Goal: Information Seeking & Learning: Check status

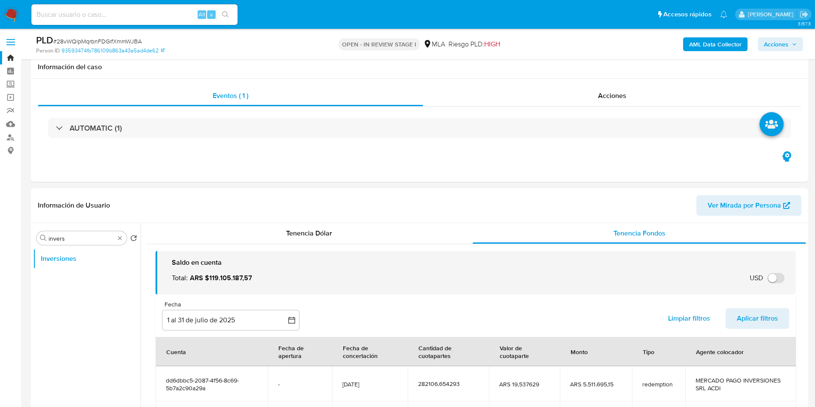
select select "10"
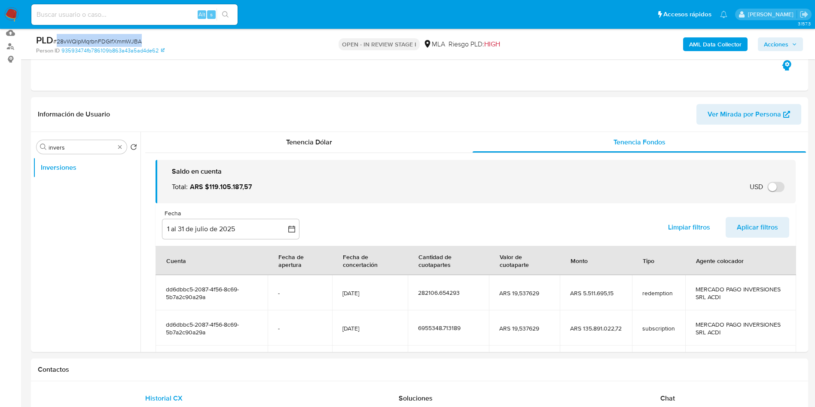
scroll to position [106, 0]
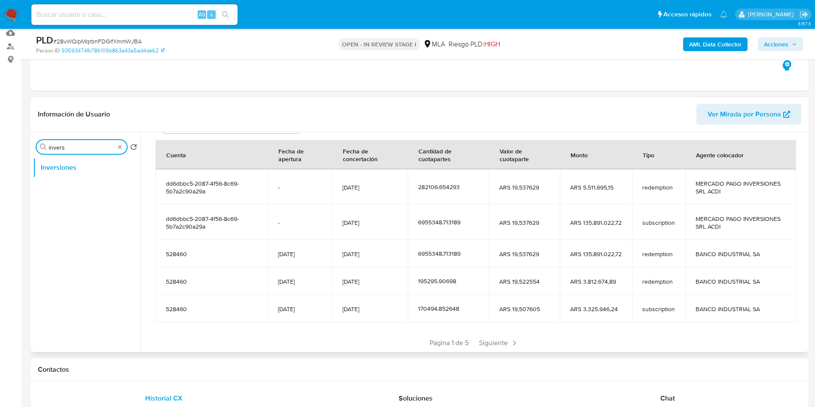
click at [92, 147] on input "invers" at bounding box center [82, 147] width 66 height 8
drag, startPoint x: 343, startPoint y: 222, endPoint x: 400, endPoint y: 223, distance: 57.6
click at [403, 223] on td "[DATE]" at bounding box center [370, 221] width 76 height 35
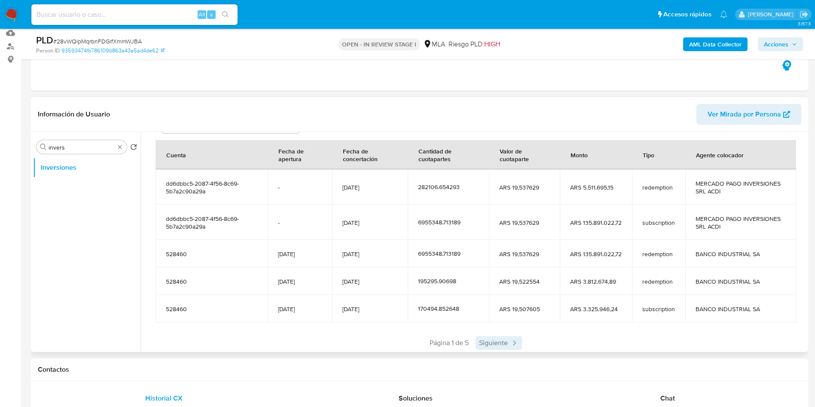
click at [487, 339] on span "Siguiente" at bounding box center [499, 343] width 46 height 14
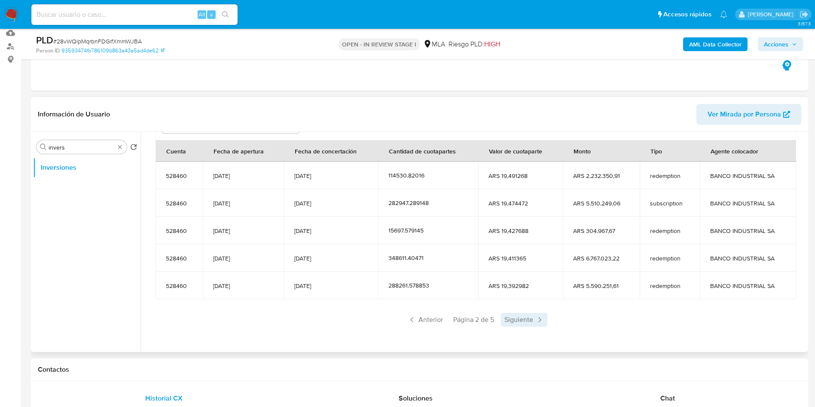
click at [510, 320] on span "Siguiente" at bounding box center [524, 320] width 46 height 14
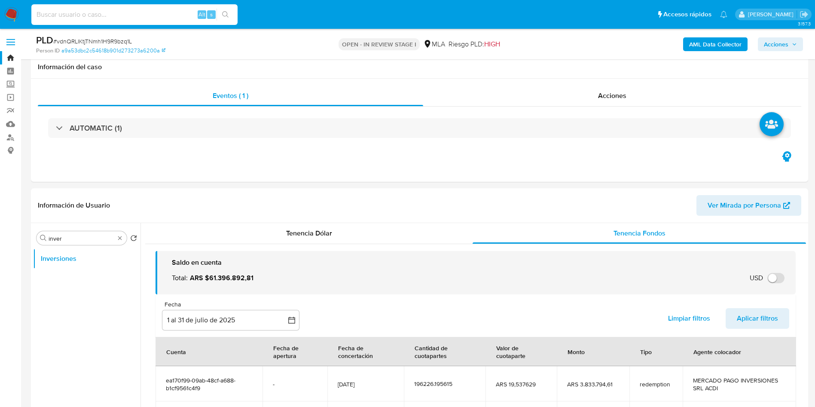
select select "10"
click at [119, 10] on input at bounding box center [134, 14] width 206 height 11
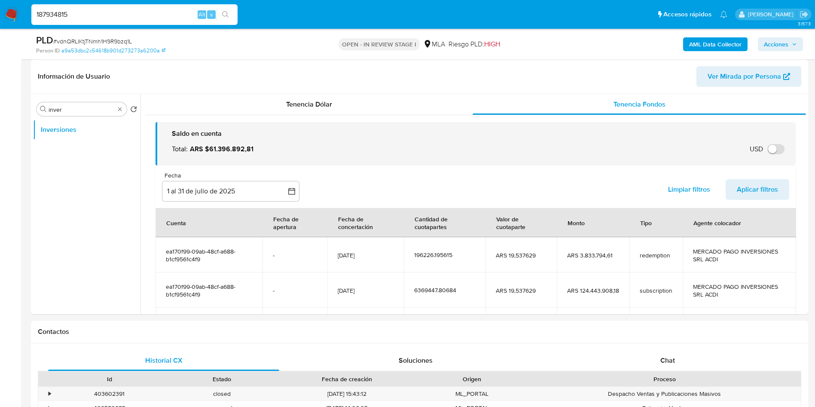
scroll to position [128, 0]
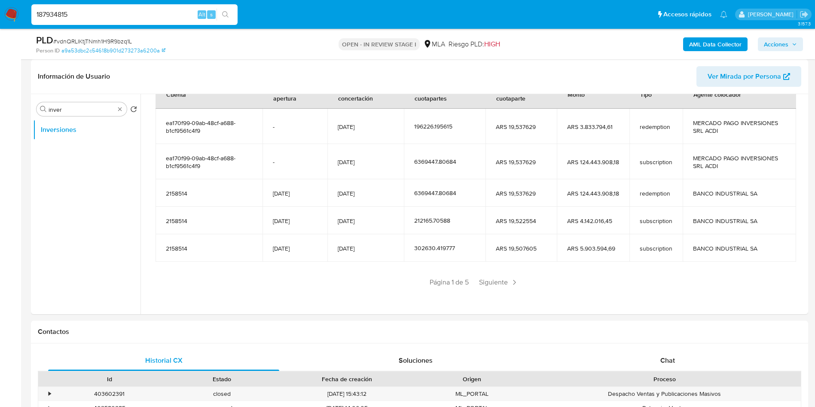
type input "187934815"
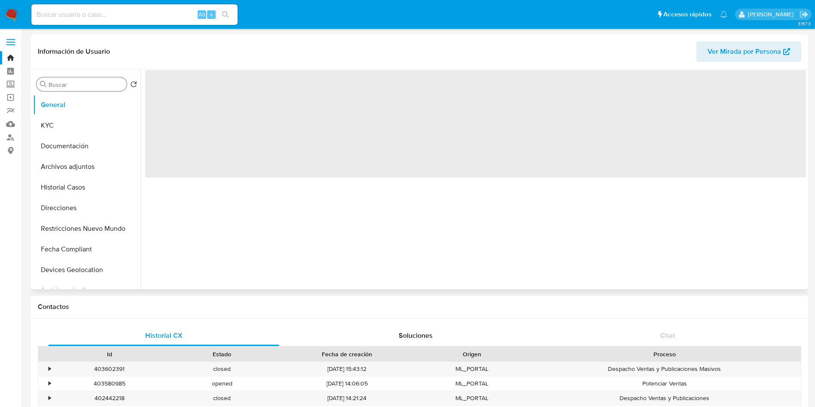
click at [68, 82] on input "Buscar" at bounding box center [86, 85] width 75 height 8
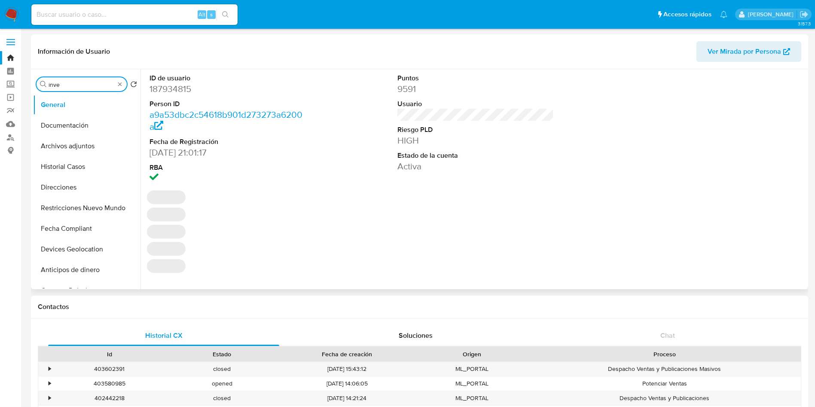
type input "inver"
select select "10"
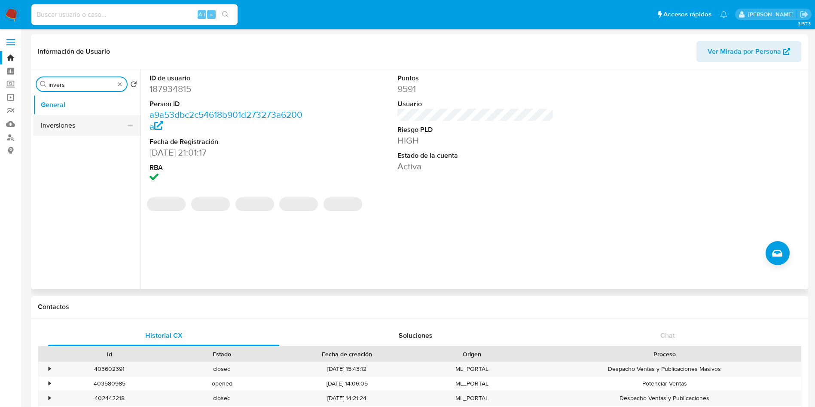
type input "invers"
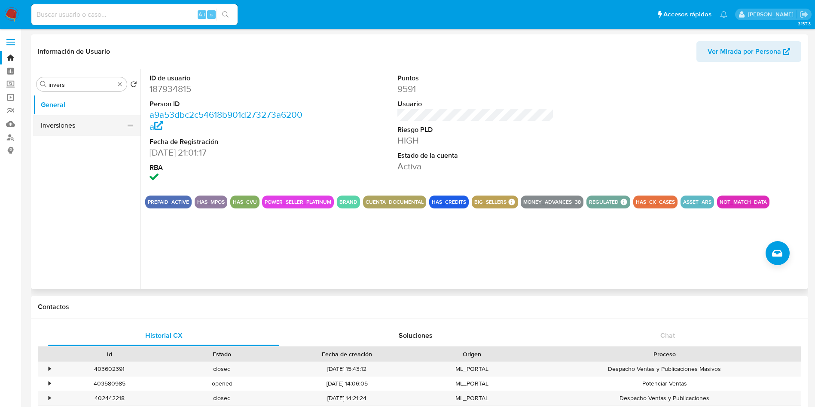
click at [85, 124] on button "Inversiones" at bounding box center [83, 125] width 101 height 21
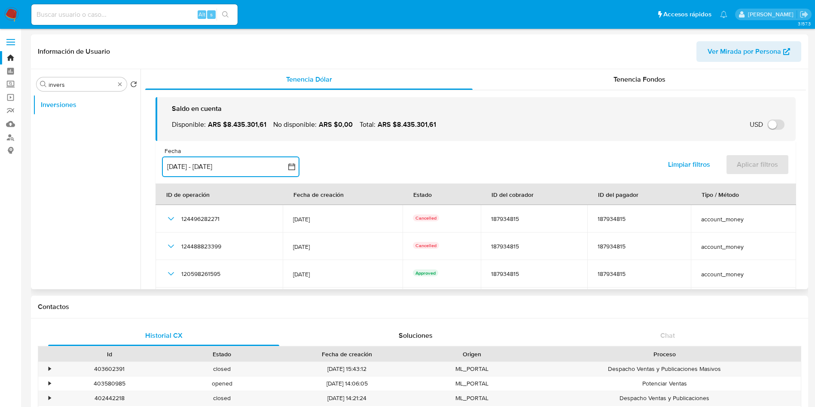
click at [240, 166] on button "[DATE] - [DATE]" at bounding box center [230, 166] width 137 height 21
click at [604, 74] on div "Tenencia Fondos" at bounding box center [639, 79] width 333 height 21
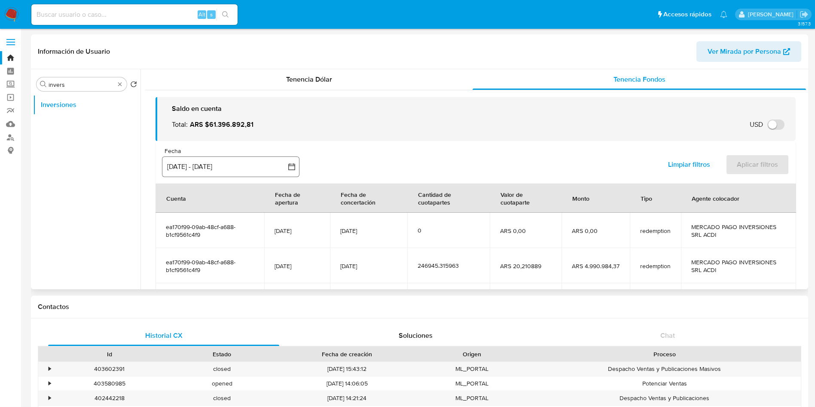
drag, startPoint x: 238, startPoint y: 152, endPoint x: 235, endPoint y: 165, distance: 13.8
click at [238, 152] on div "Fecha" at bounding box center [230, 151] width 137 height 8
click at [235, 165] on button "[DATE] - [DATE]" at bounding box center [230, 166] width 137 height 21
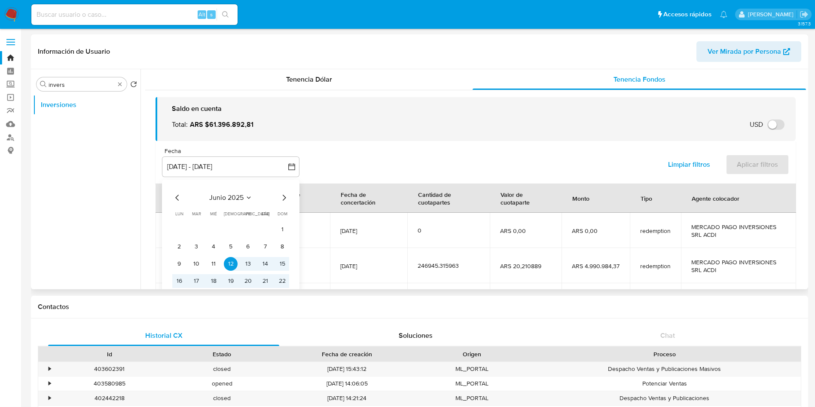
click at [249, 197] on icon "Seleccionar mes y año" at bounding box center [248, 197] width 7 height 7
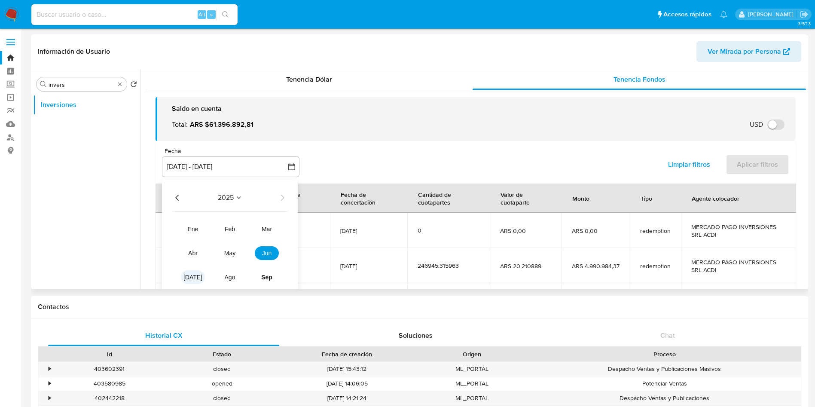
click at [192, 280] on span "jul" at bounding box center [192, 277] width 19 height 7
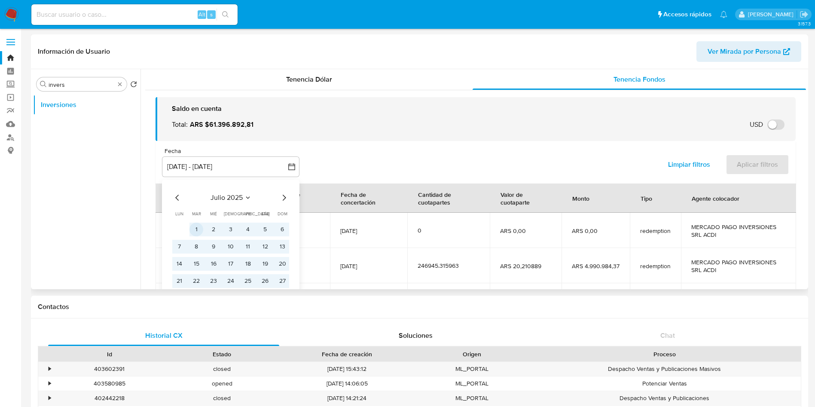
click at [200, 226] on button "1" at bounding box center [196, 230] width 14 height 14
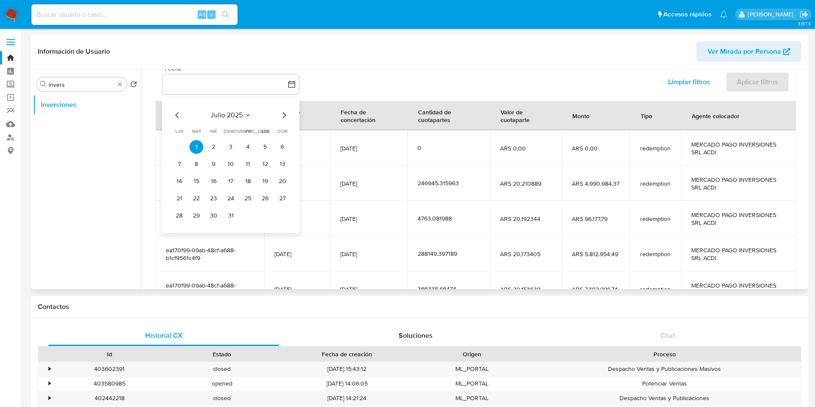
scroll to position [129, 0]
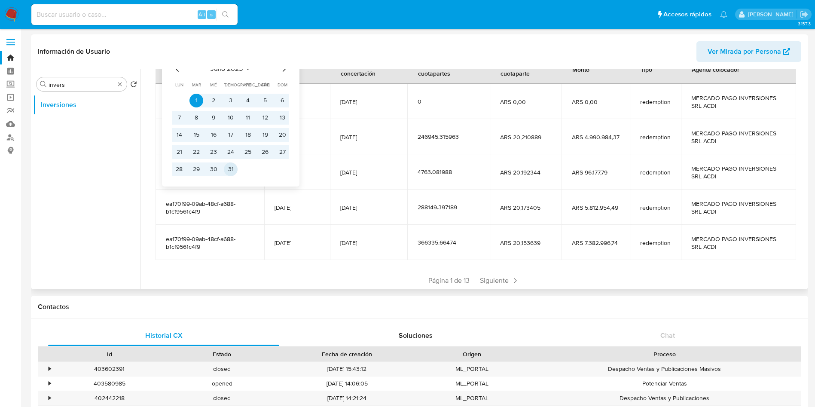
click at [232, 171] on button "31" at bounding box center [231, 169] width 14 height 14
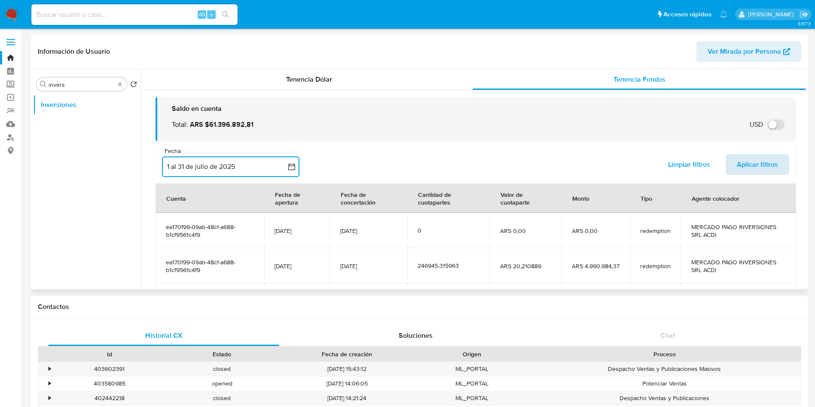
click at [750, 168] on span "Aplicar filtros" at bounding box center [757, 164] width 41 height 19
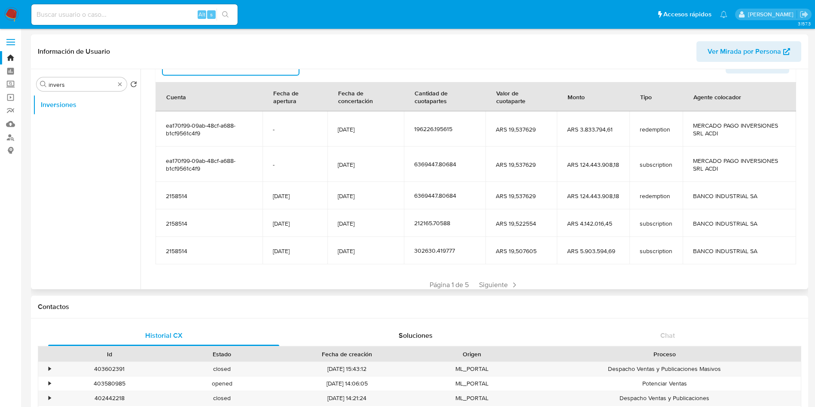
scroll to position [129, 0]
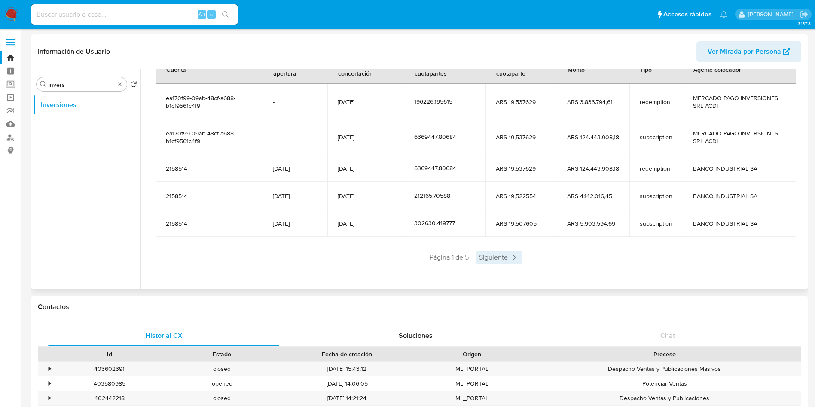
click at [489, 259] on span "Siguiente" at bounding box center [499, 257] width 46 height 14
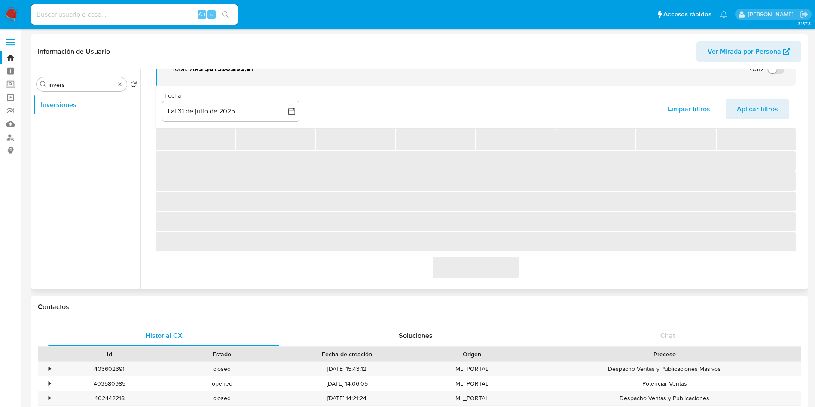
scroll to position [106, 0]
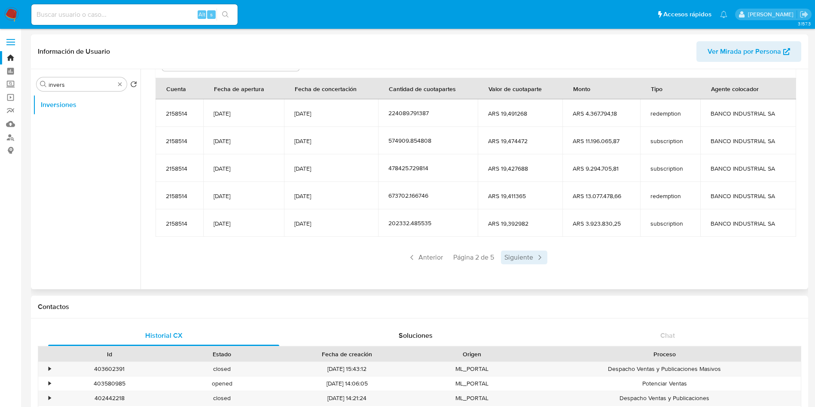
click at [520, 259] on span "Siguiente" at bounding box center [524, 257] width 46 height 14
click at [152, 9] on input at bounding box center [134, 14] width 206 height 11
paste input "780817484"
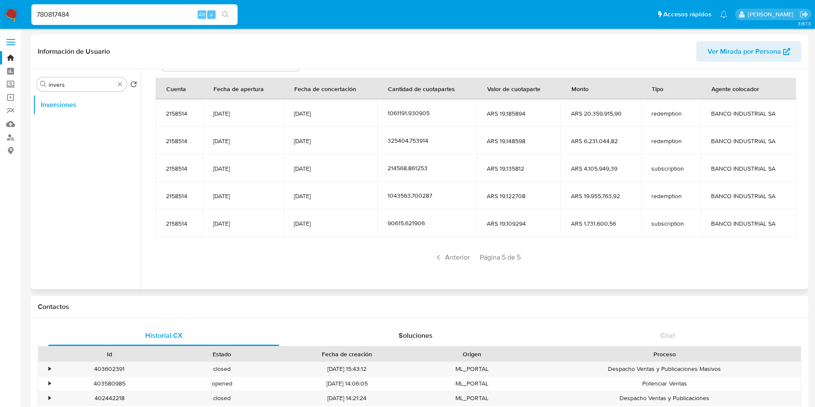
type input "780817484"
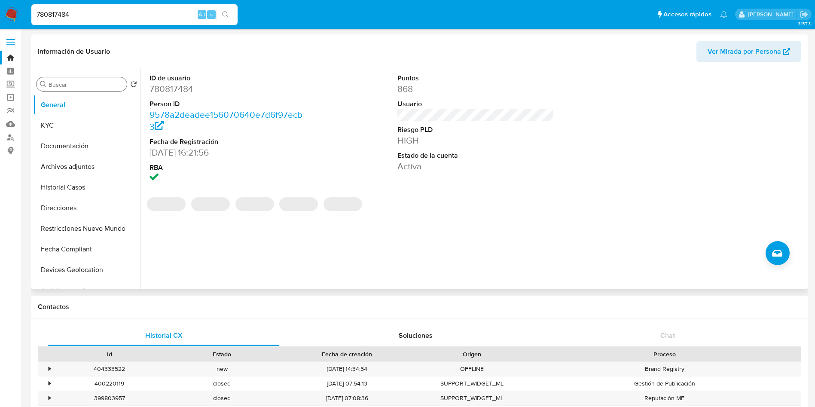
click at [76, 82] on input "Buscar" at bounding box center [86, 85] width 75 height 8
select select "10"
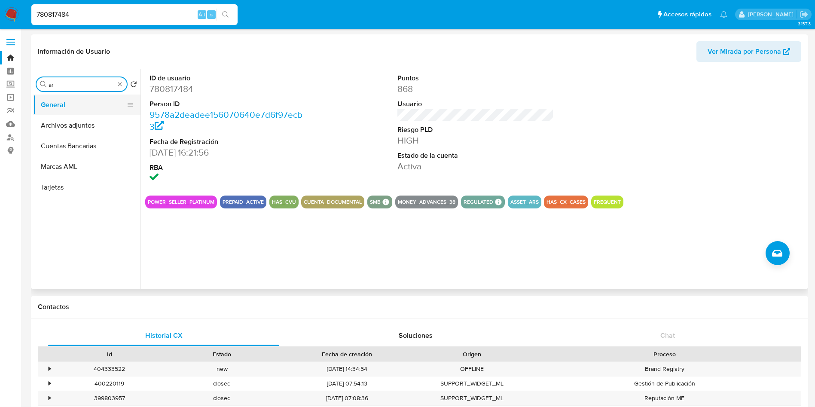
type input "arc"
click at [88, 81] on input "arc" at bounding box center [82, 85] width 66 height 8
click at [87, 81] on input "arc" at bounding box center [82, 85] width 66 height 8
type input "k"
type input "invers"
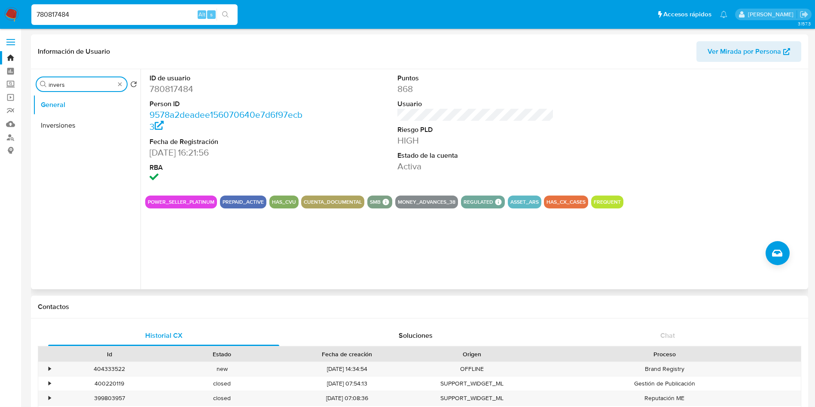
click at [78, 125] on button "Inversiones" at bounding box center [86, 125] width 107 height 21
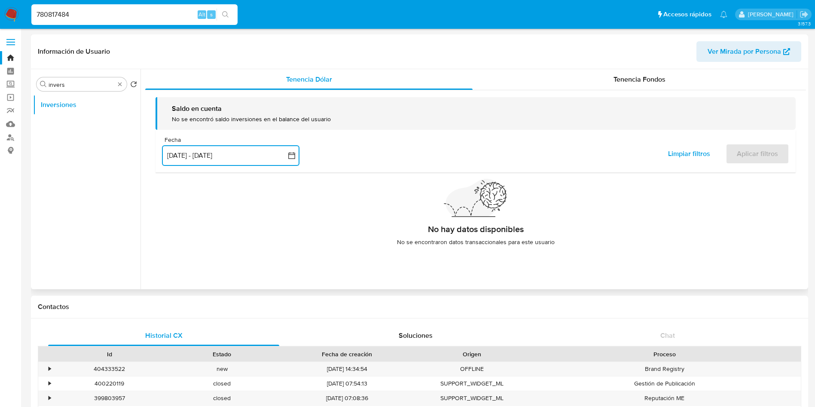
click at [272, 162] on button "[DATE] - [DATE]" at bounding box center [230, 155] width 137 height 21
drag, startPoint x: 634, startPoint y: 81, endPoint x: 611, endPoint y: 90, distance: 24.7
click at [631, 81] on span "Tenencia Fondos" at bounding box center [639, 79] width 52 height 10
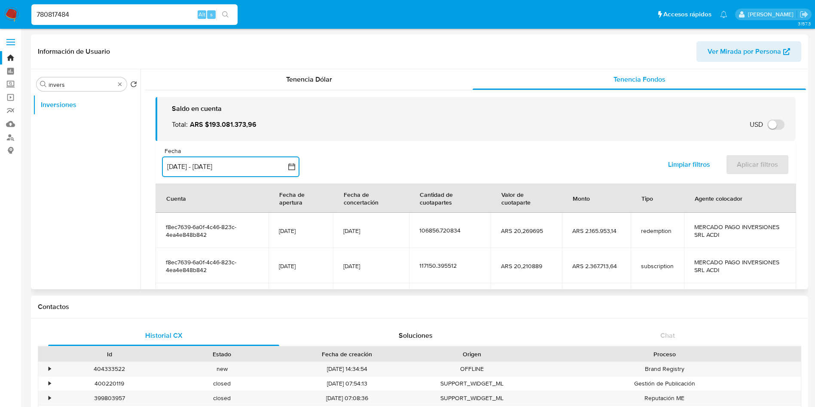
click at [249, 167] on button "[DATE] - [DATE]" at bounding box center [230, 166] width 137 height 21
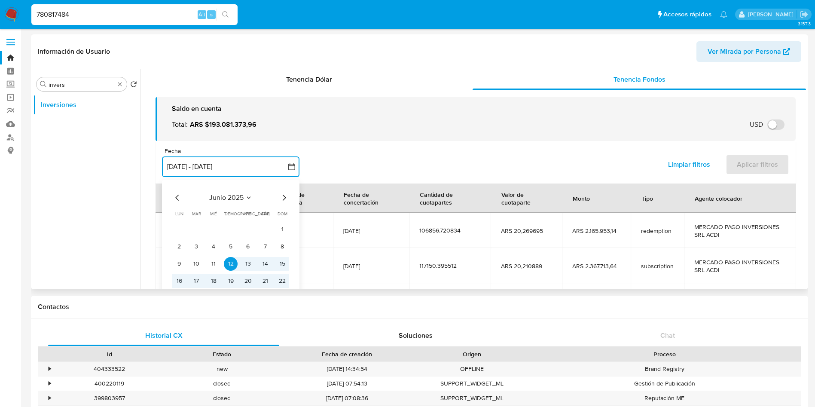
drag, startPoint x: 283, startPoint y: 200, endPoint x: 273, endPoint y: 204, distance: 10.6
click at [282, 200] on icon "Mes siguiente" at bounding box center [284, 197] width 10 height 10
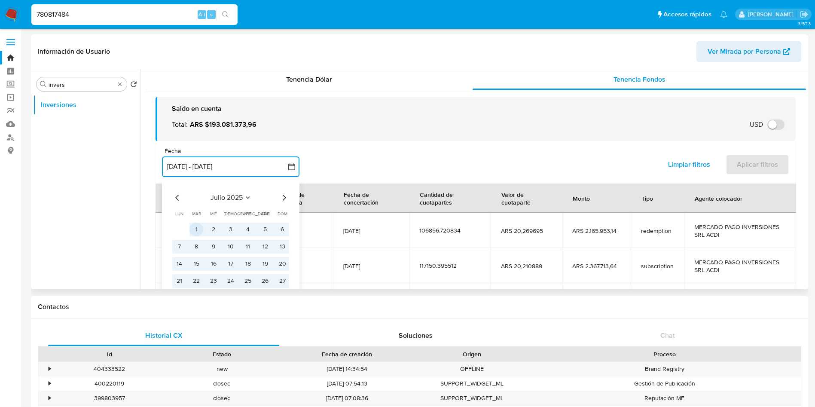
click at [199, 232] on button "1" at bounding box center [196, 230] width 14 height 14
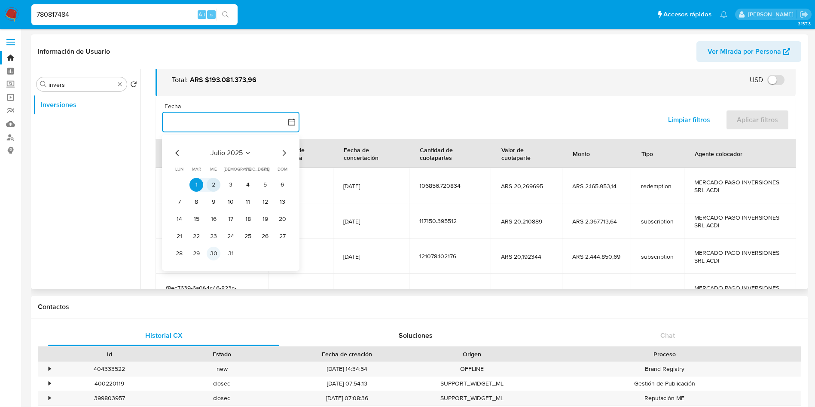
scroll to position [64, 0]
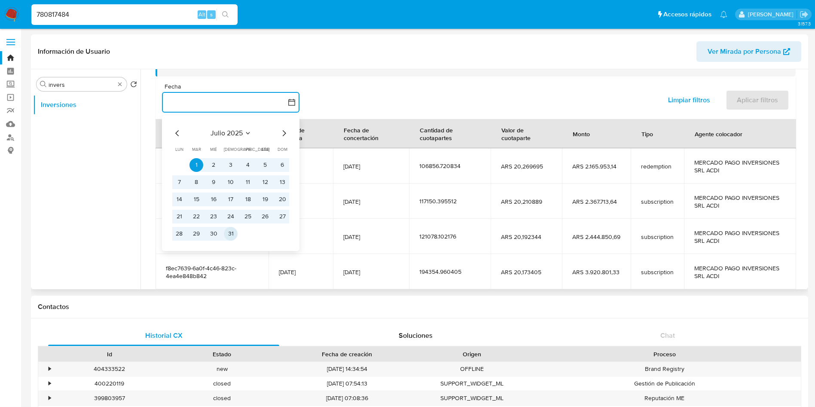
click at [226, 236] on button "31" at bounding box center [231, 234] width 14 height 14
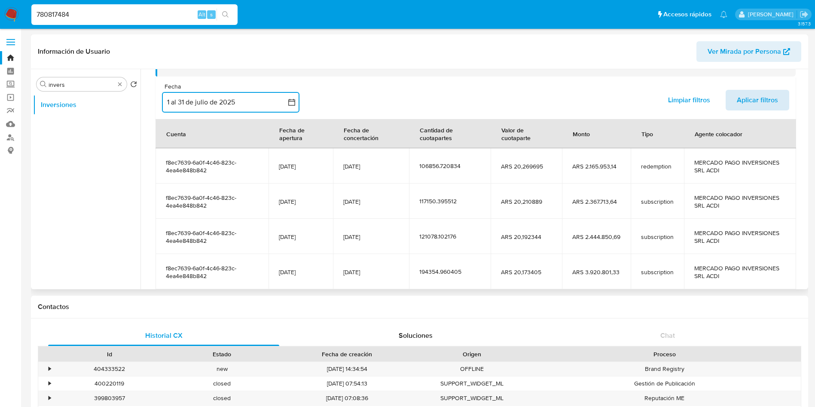
click at [741, 102] on span "Aplicar filtros" at bounding box center [757, 100] width 41 height 19
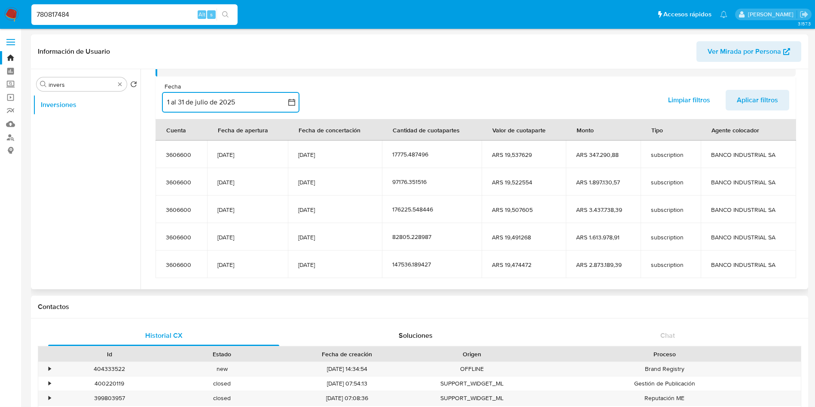
scroll to position [106, 0]
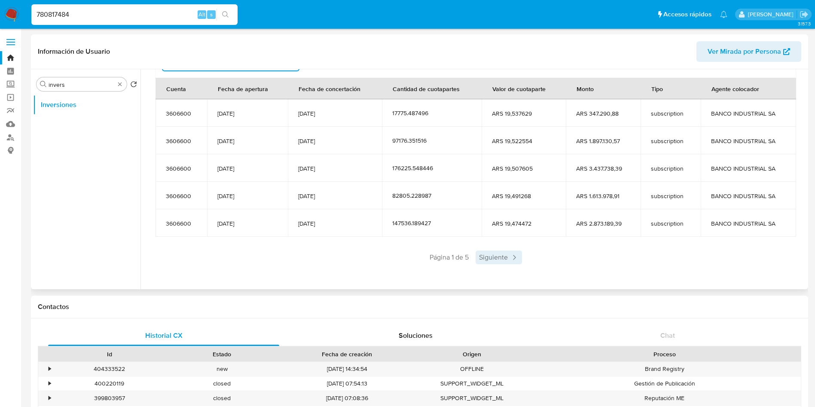
click at [495, 254] on span "Siguiente" at bounding box center [499, 257] width 46 height 14
click at [520, 257] on span "Siguiente" at bounding box center [524, 257] width 46 height 14
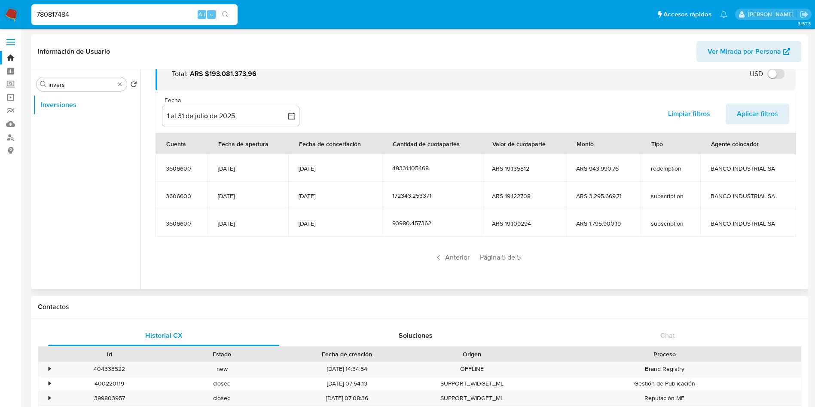
scroll to position [51, 0]
click at [452, 256] on span "Anterior" at bounding box center [452, 257] width 42 height 14
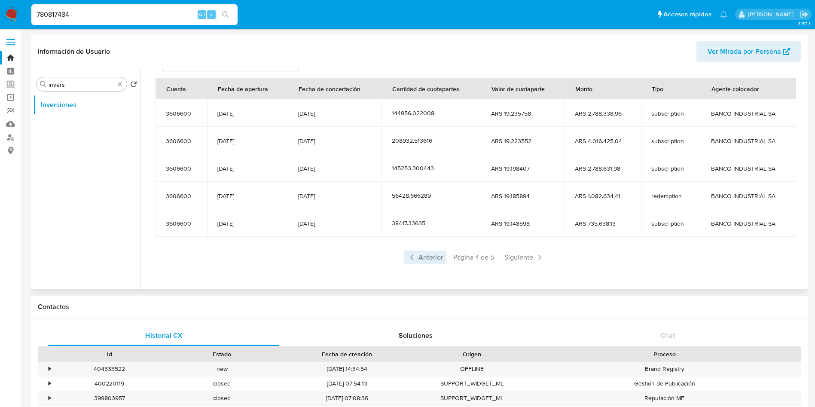
click at [430, 258] on span "Anterior" at bounding box center [425, 257] width 42 height 14
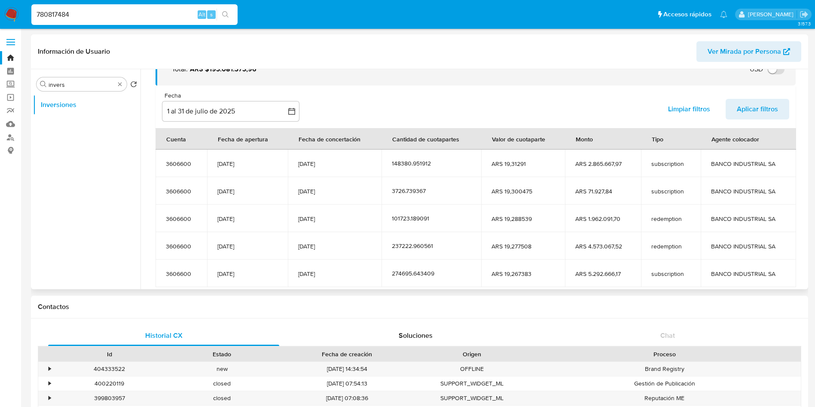
scroll to position [106, 0]
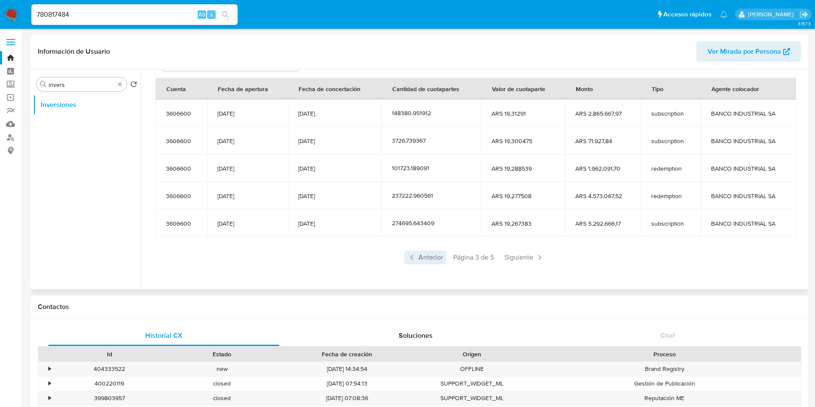
click at [427, 259] on span "Anterior" at bounding box center [425, 257] width 42 height 14
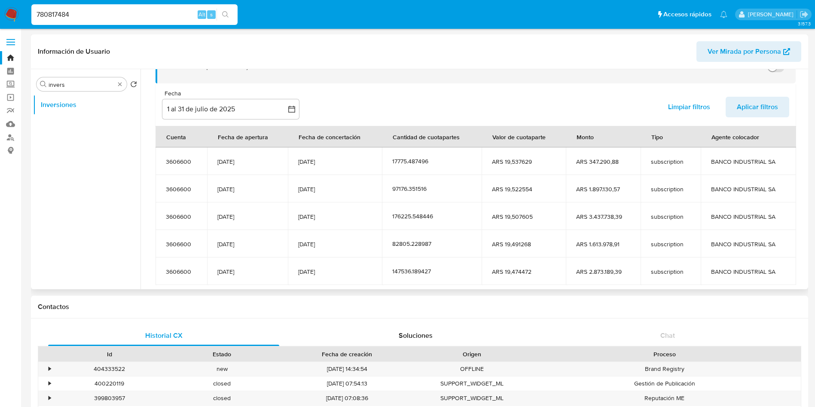
scroll to position [41, 0]
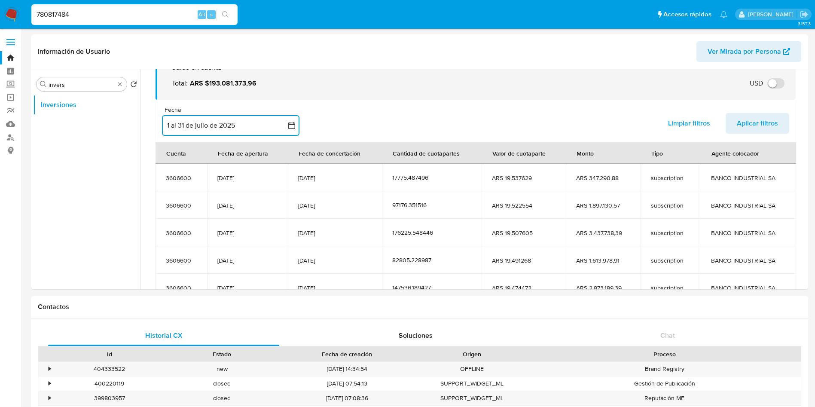
click at [240, 124] on button "1 al 31 de julio de 2025" at bounding box center [230, 125] width 137 height 21
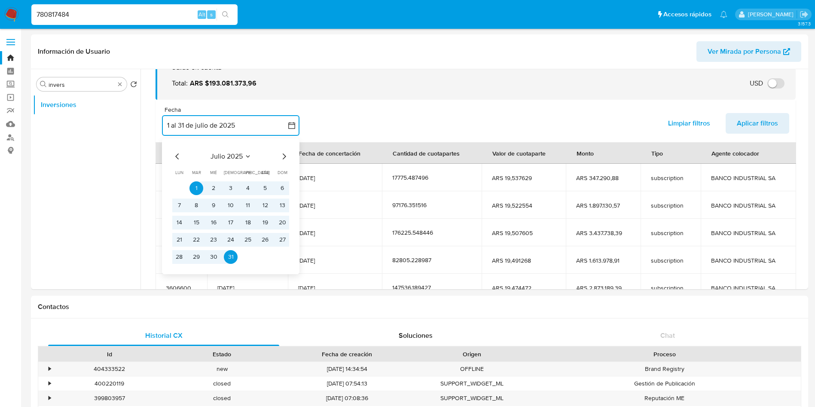
click at [245, 157] on icon "Seleccionar mes y año" at bounding box center [247, 156] width 7 height 7
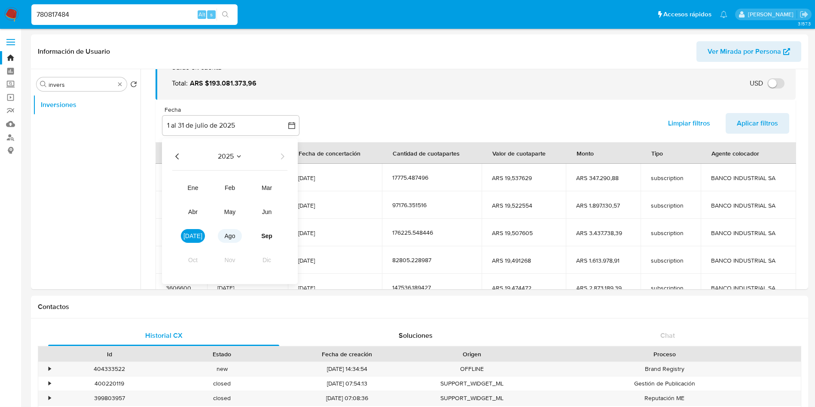
click at [230, 238] on span "ago" at bounding box center [230, 235] width 11 height 7
click at [250, 183] on button "1" at bounding box center [248, 188] width 14 height 14
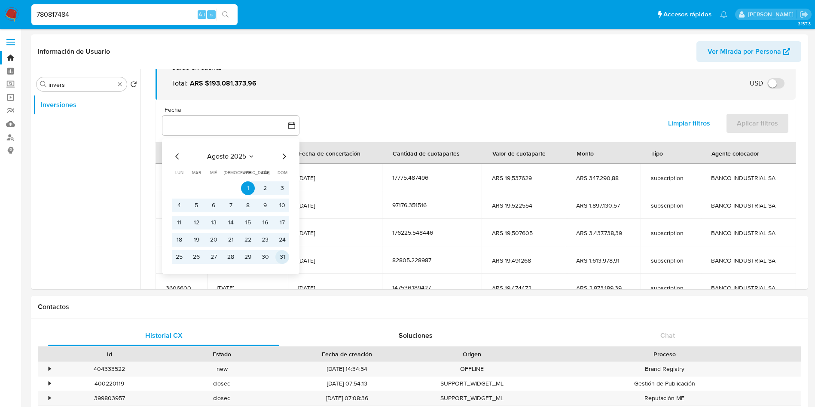
click at [283, 253] on button "31" at bounding box center [282, 257] width 14 height 14
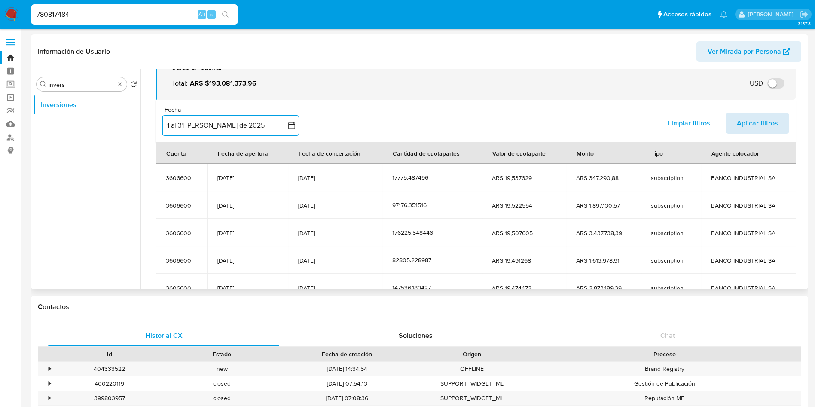
click at [737, 122] on span "Aplicar filtros" at bounding box center [757, 123] width 41 height 19
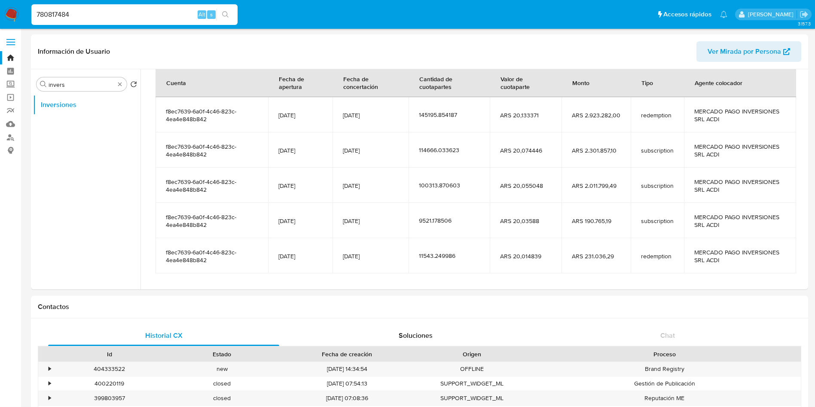
scroll to position [88, 0]
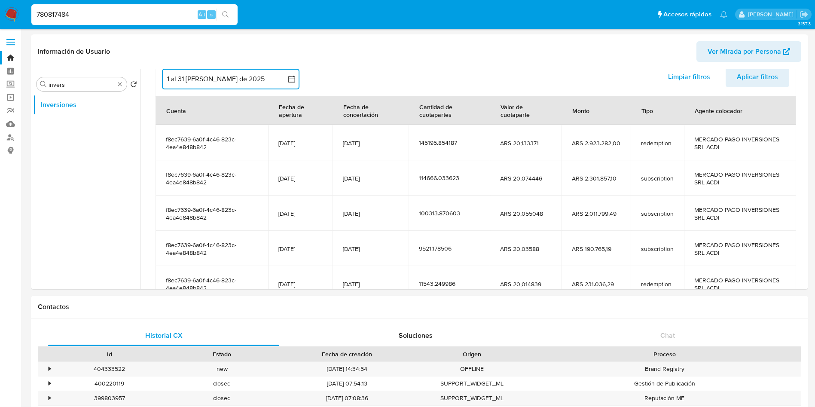
click at [219, 78] on button "1 al 31 de agosto de 2025" at bounding box center [230, 79] width 137 height 21
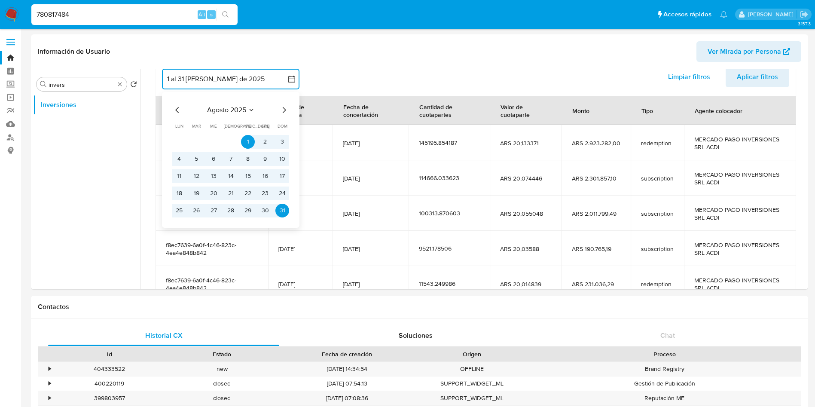
click at [181, 110] on icon "Mes anterior" at bounding box center [177, 110] width 10 height 10
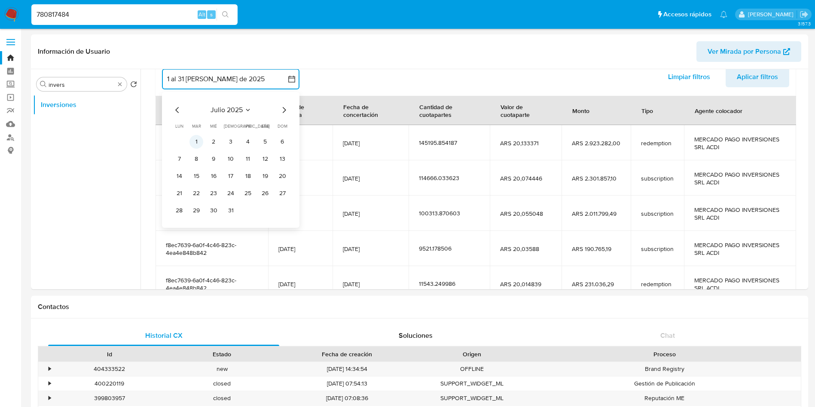
click at [199, 137] on button "1" at bounding box center [196, 142] width 14 height 14
click at [284, 111] on icon "Mes siguiente" at bounding box center [284, 110] width 10 height 10
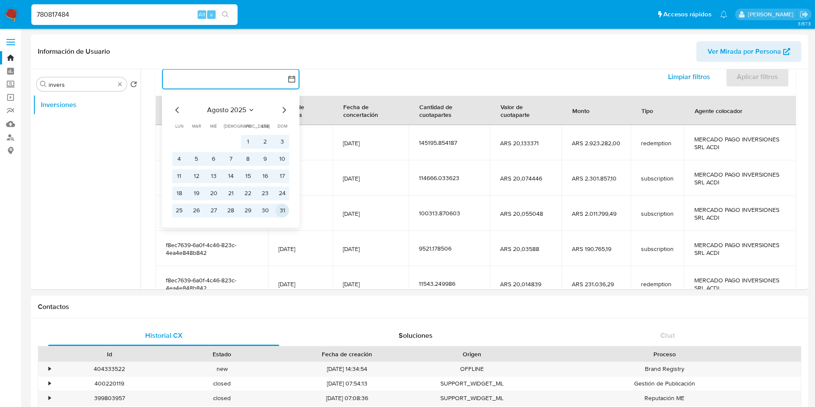
click at [280, 207] on button "31" at bounding box center [282, 211] width 14 height 14
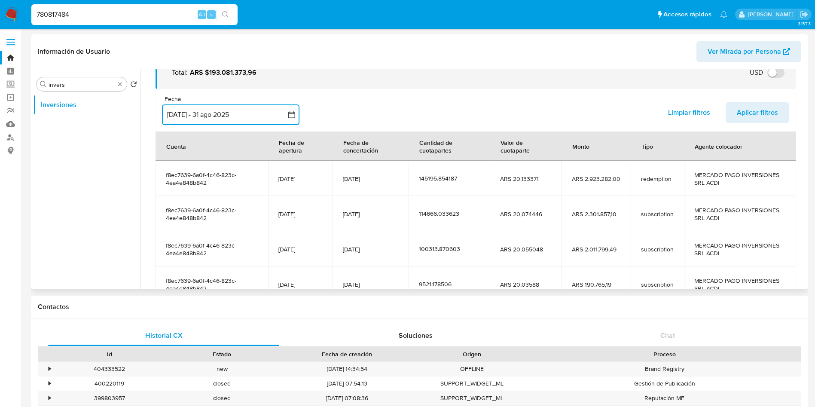
scroll to position [23, 0]
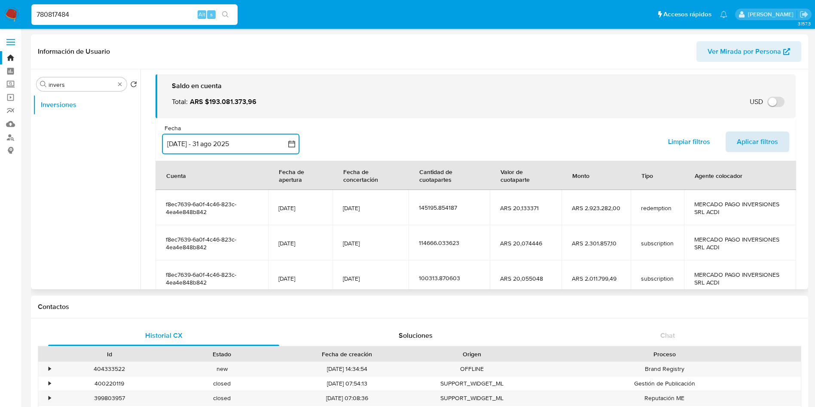
click at [745, 140] on span "Aplicar filtros" at bounding box center [757, 141] width 41 height 19
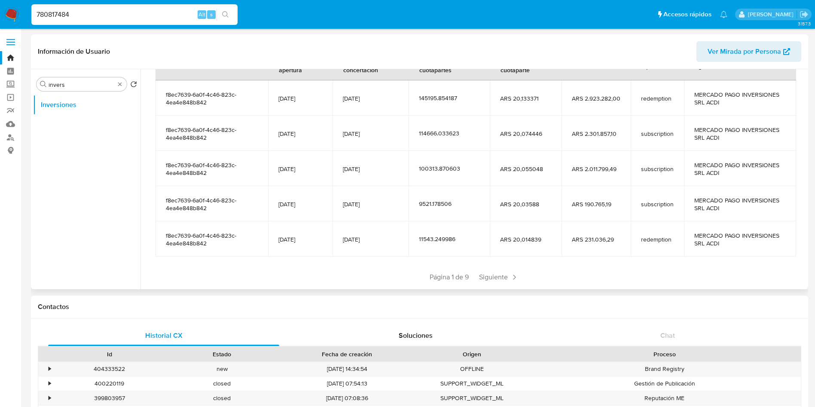
scroll to position [152, 0]
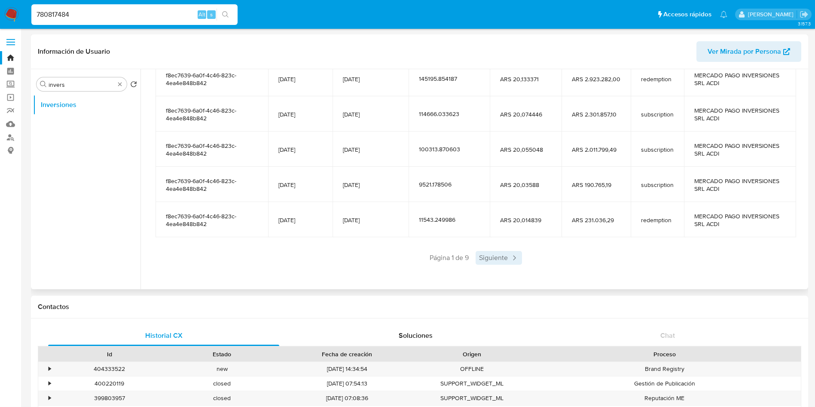
click at [497, 252] on span "Siguiente" at bounding box center [499, 258] width 46 height 14
click at [519, 265] on div "Saldo en cuenta Total : ARS $193.081.373,96 USD Cambiar entre moneda local y US…" at bounding box center [475, 112] width 661 height 347
click at [521, 257] on span "Siguiente" at bounding box center [524, 258] width 46 height 14
click at [531, 256] on span "Siguiente" at bounding box center [524, 258] width 46 height 14
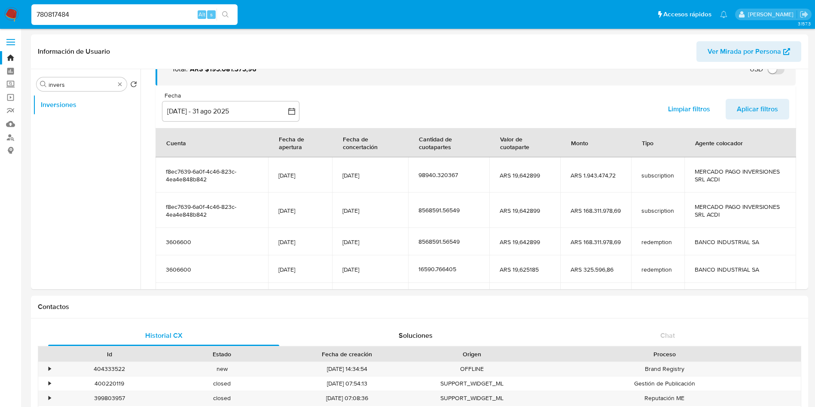
scroll to position [129, 0]
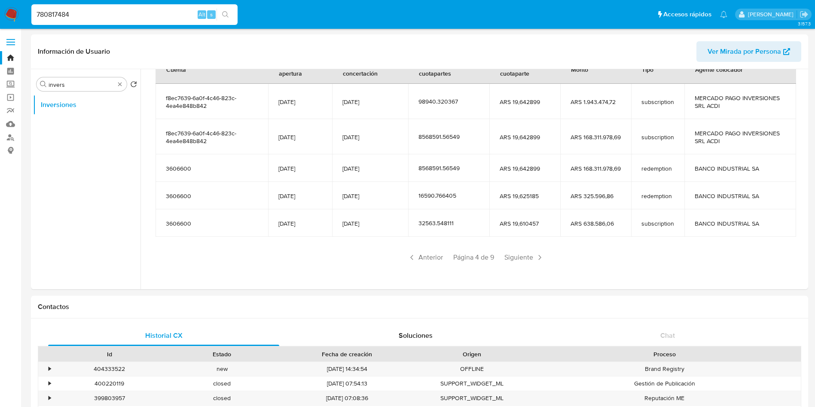
drag, startPoint x: 526, startPoint y: 259, endPoint x: 639, endPoint y: 262, distance: 112.6
click at [639, 262] on div "Anterior Página 4 de 9 Siguiente" at bounding box center [476, 257] width 640 height 14
drag, startPoint x: 394, startPoint y: 138, endPoint x: 335, endPoint y: 135, distance: 58.9
click at [335, 135] on td "[DATE]" at bounding box center [370, 136] width 76 height 35
drag, startPoint x: 141, startPoint y: 28, endPoint x: 137, endPoint y: 24, distance: 5.8
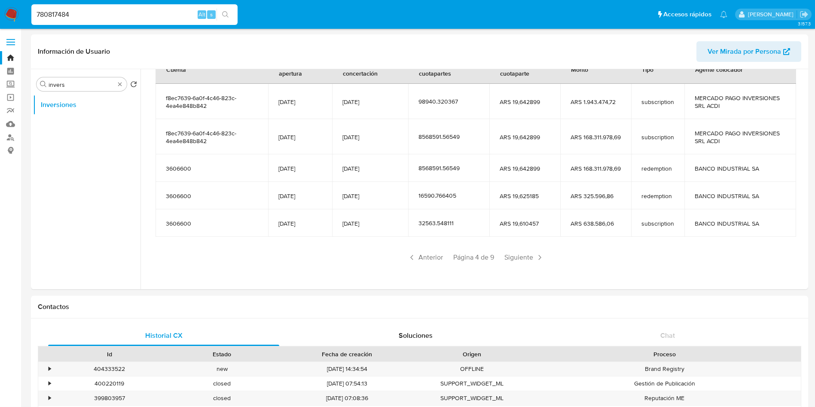
click at [139, 26] on nav "Pausado Ver notificaciones 780817484 Alt s Accesos rápidos Presiona las siguien…" at bounding box center [407, 14] width 815 height 29
click at [134, 13] on input "780817484" at bounding box center [134, 14] width 206 height 11
click at [134, 12] on input "780817484" at bounding box center [134, 14] width 206 height 11
paste input "19523568"
type input "19523568"
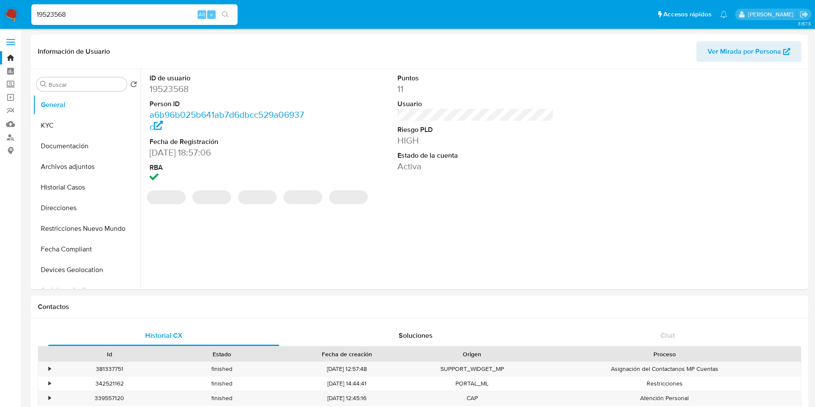
select select "10"
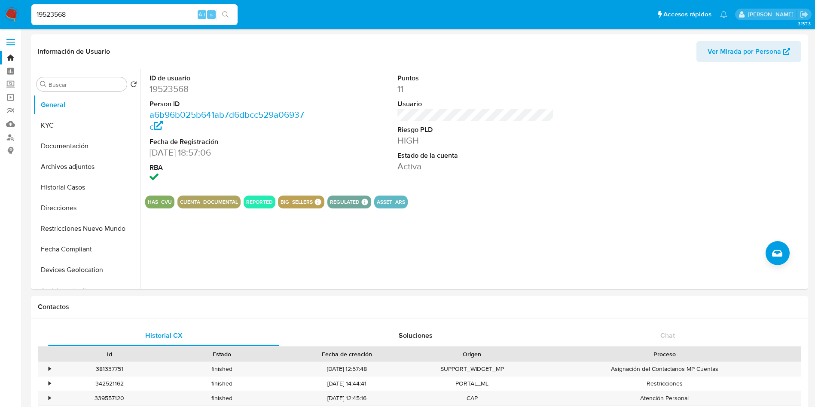
click at [192, 7] on div "19523568 Alt s" at bounding box center [134, 14] width 206 height 21
click at [186, 14] on input "19523568" at bounding box center [134, 14] width 206 height 11
paste input "415105106"
type input "415105106"
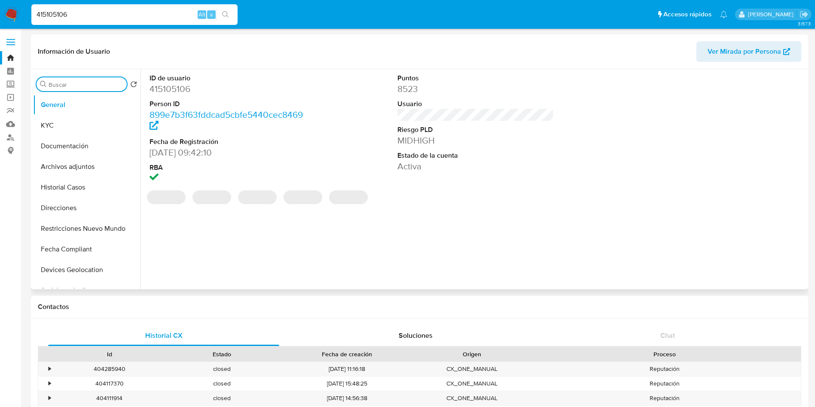
click at [84, 82] on input "Buscar" at bounding box center [86, 85] width 75 height 8
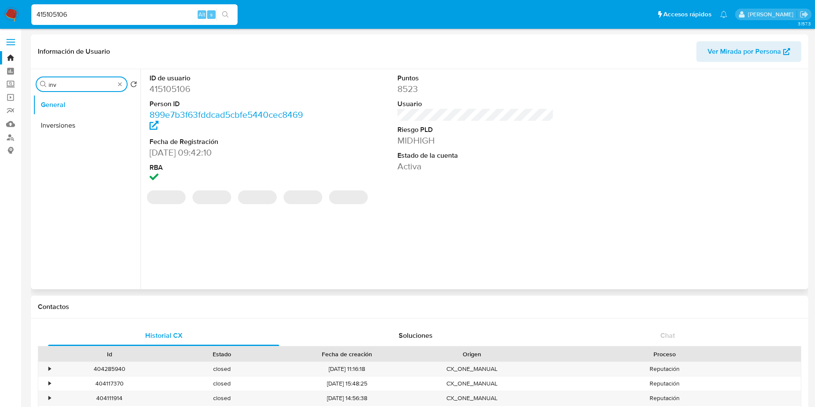
type input "inve"
select select "10"
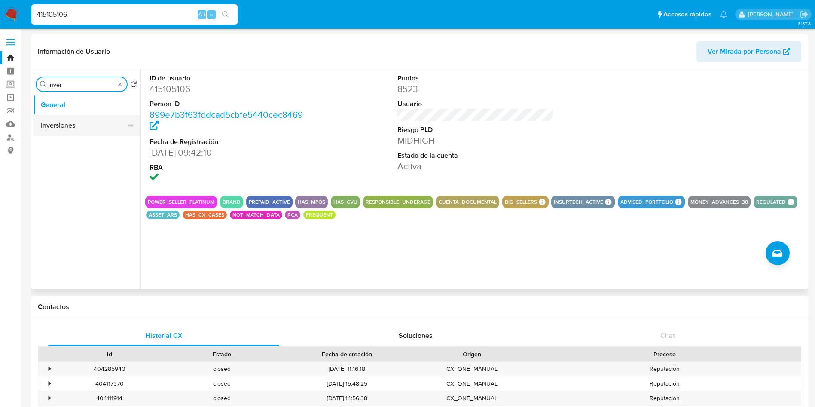
type input "inver"
click at [82, 127] on button "Inversiones" at bounding box center [83, 125] width 101 height 21
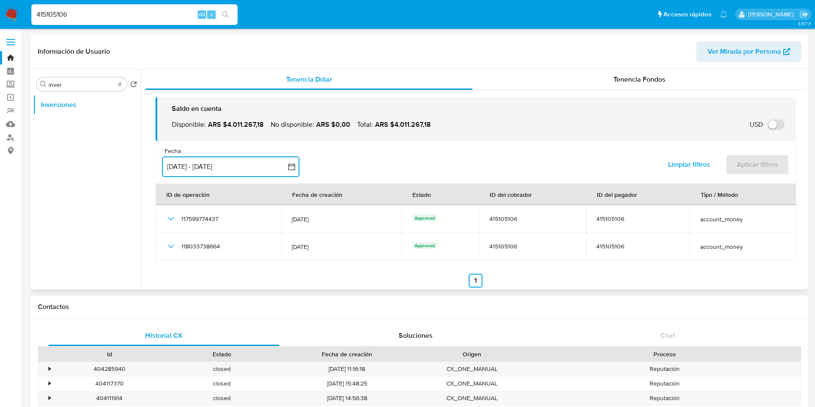
click at [269, 161] on button "[DATE] - [DATE]" at bounding box center [230, 166] width 137 height 21
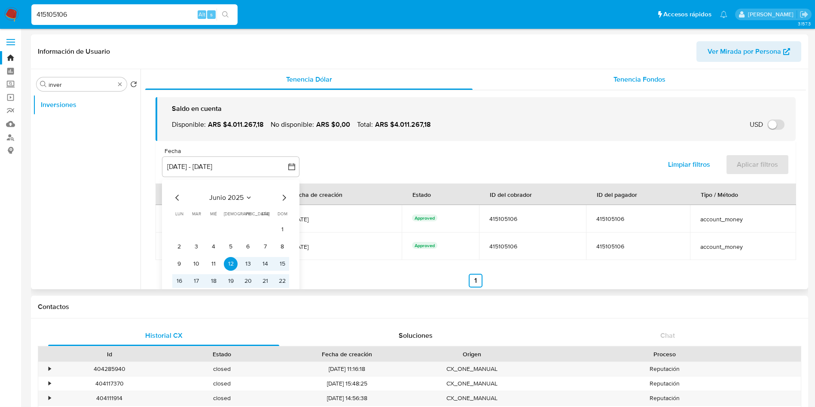
click at [555, 72] on div "Tenencia Fondos" at bounding box center [639, 79] width 333 height 21
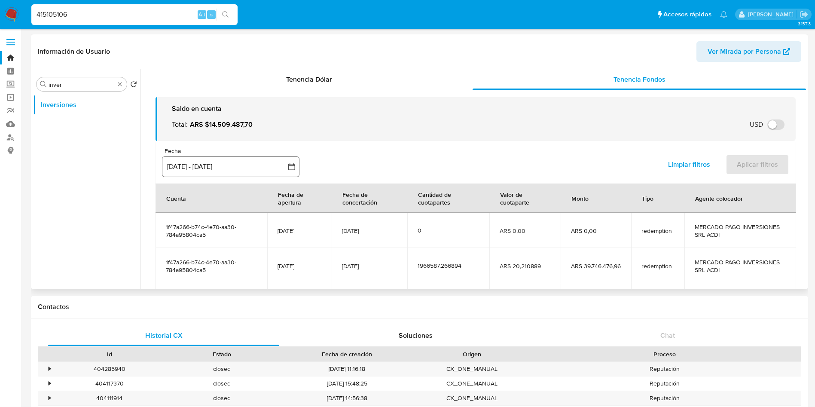
click at [243, 155] on div "Fecha inputDatePicker 12 jun 2025 - 9 sep 2025 12-06-2025:9-09-2025" at bounding box center [230, 162] width 137 height 30
click at [245, 159] on button "[DATE] - [DATE]" at bounding box center [230, 166] width 137 height 21
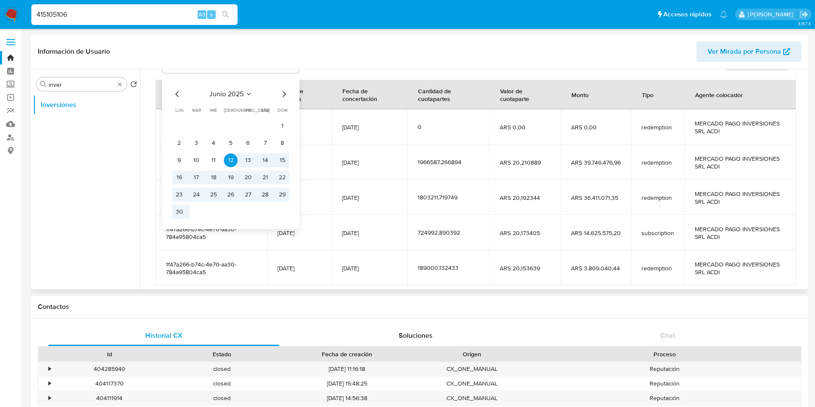
scroll to position [129, 0]
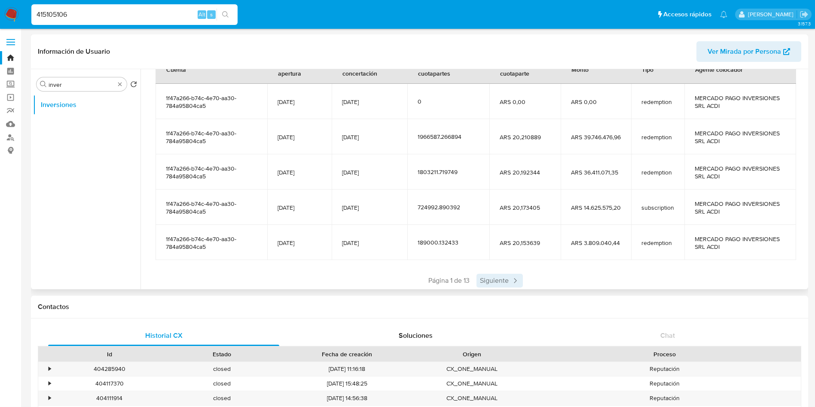
click at [484, 280] on span "Siguiente" at bounding box center [499, 281] width 46 height 14
click at [503, 276] on span "Siguiente" at bounding box center [525, 281] width 46 height 14
click at [512, 279] on span "Siguiente" at bounding box center [525, 281] width 46 height 14
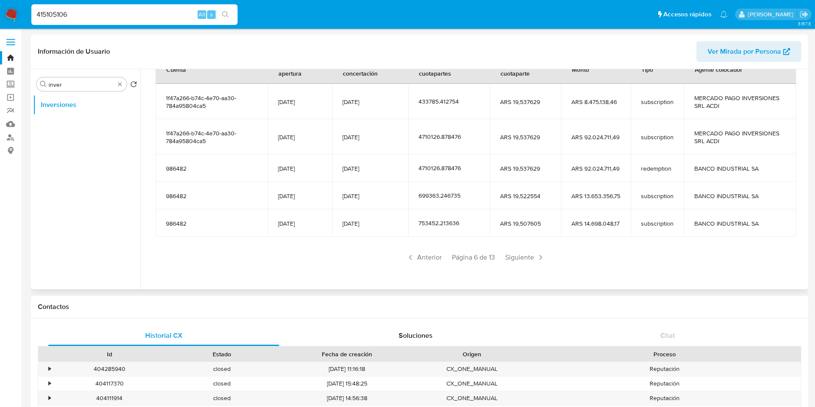
click at [166, 16] on input "415105106" at bounding box center [134, 14] width 206 height 11
paste input "149547232"
type input "149547232"
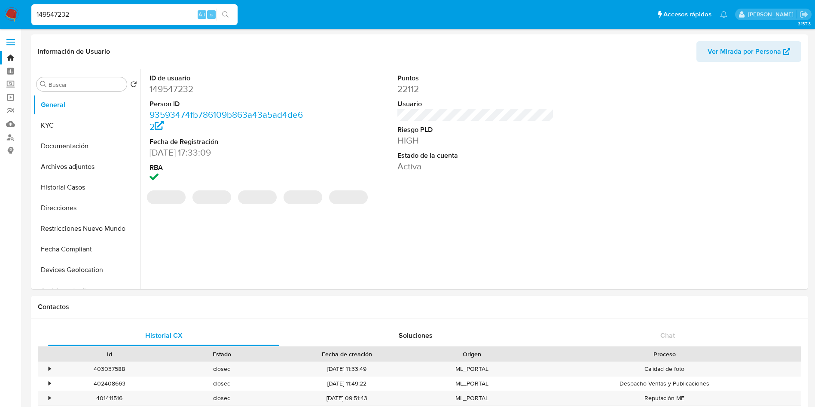
select select "10"
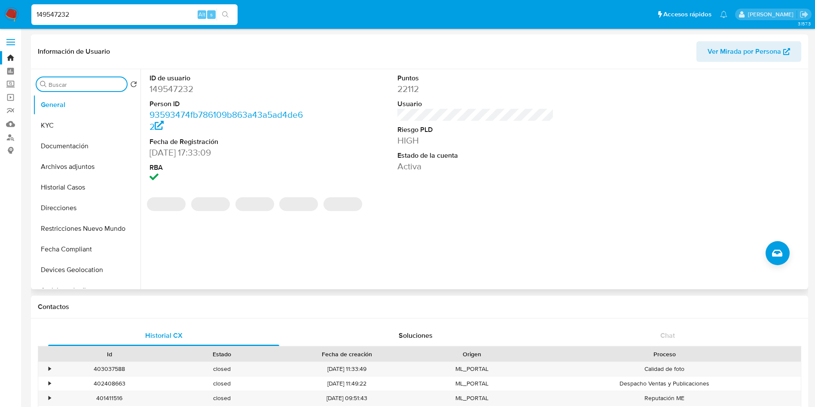
click at [60, 82] on input "Buscar" at bounding box center [86, 85] width 75 height 8
type input "a"
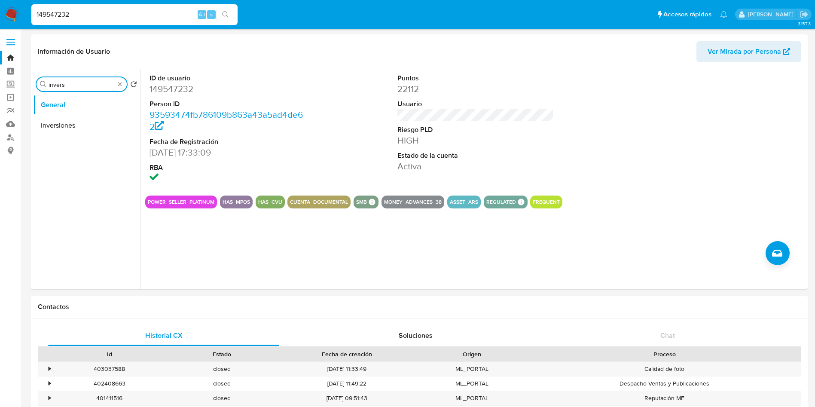
type input "invers"
click at [66, 123] on button "Inversiones" at bounding box center [86, 125] width 107 height 21
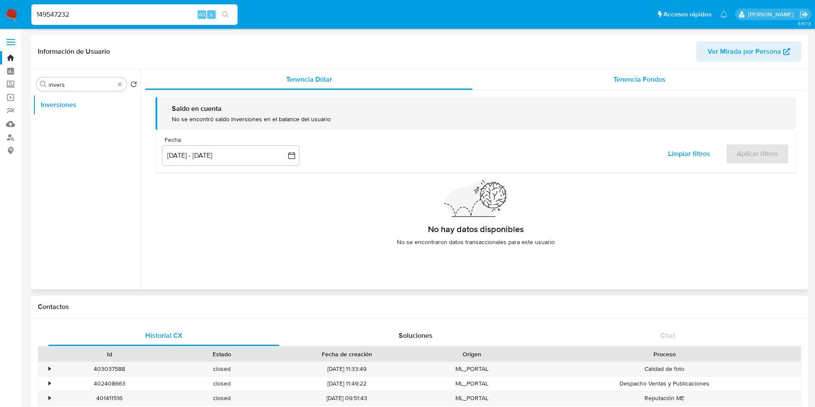
click at [634, 75] on span "Tenencia Fondos" at bounding box center [639, 79] width 52 height 10
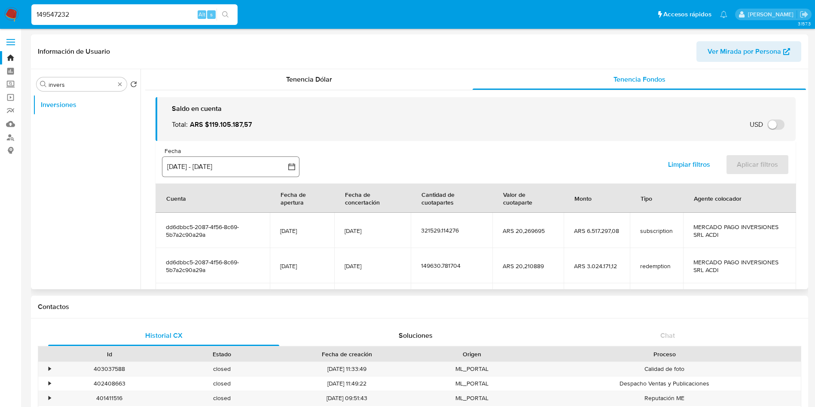
click at [252, 163] on button "[DATE] - [DATE]" at bounding box center [230, 166] width 137 height 21
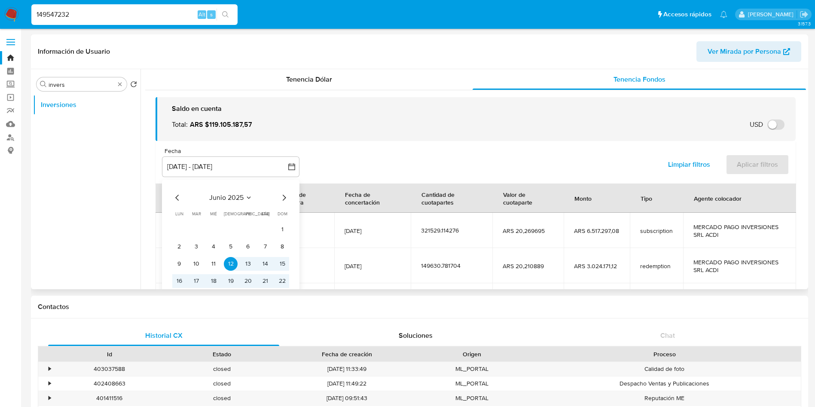
click at [281, 198] on icon "Mes siguiente" at bounding box center [284, 197] width 10 height 10
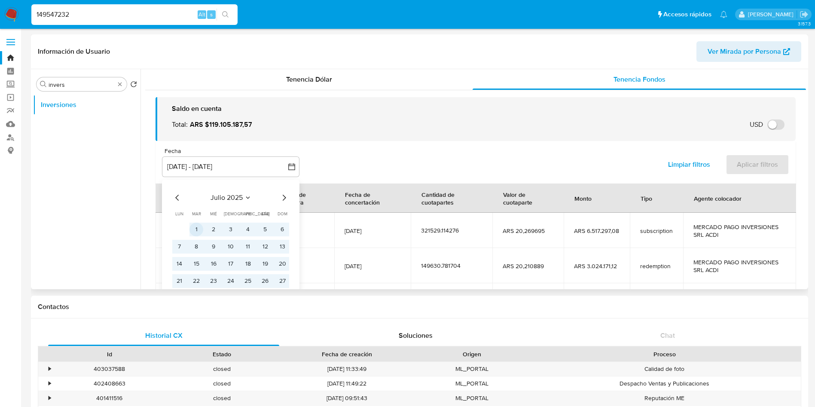
click at [195, 226] on button "1" at bounding box center [196, 230] width 14 height 14
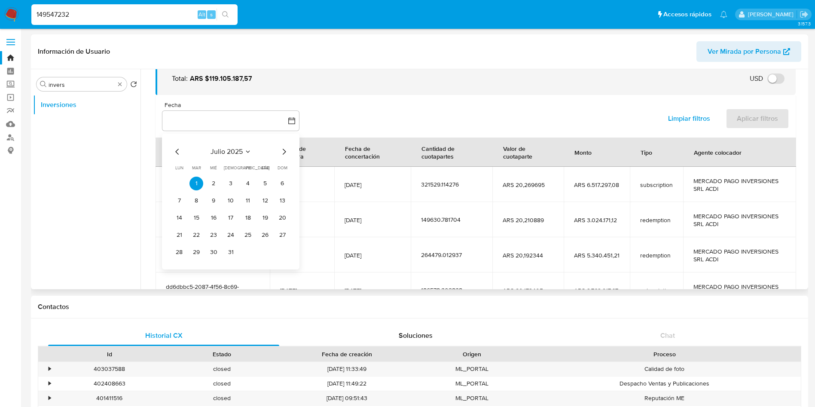
scroll to position [64, 0]
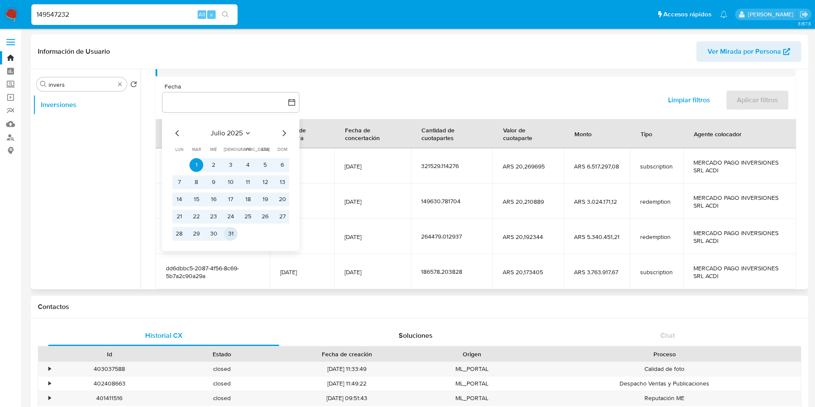
click at [235, 233] on button "31" at bounding box center [231, 234] width 14 height 14
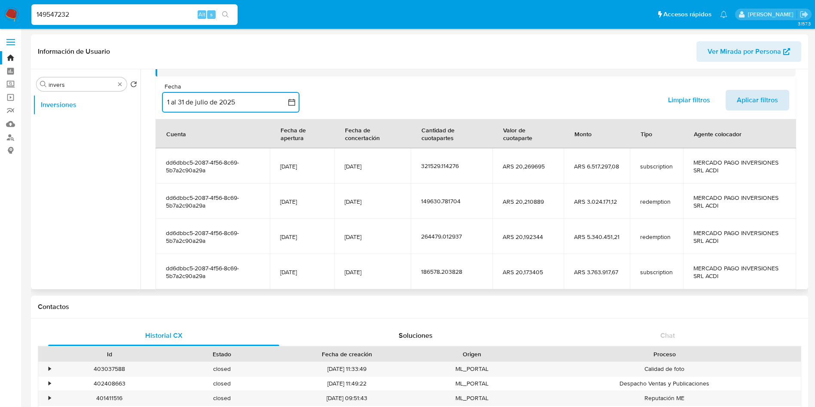
click at [759, 98] on span "Aplicar filtros" at bounding box center [757, 100] width 41 height 19
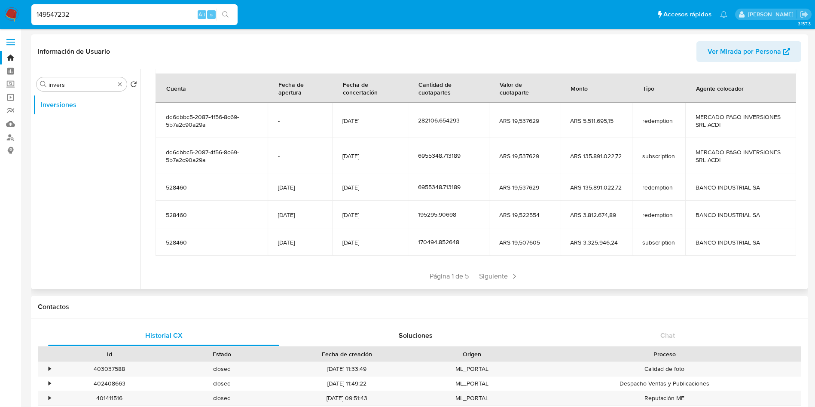
scroll to position [129, 0]
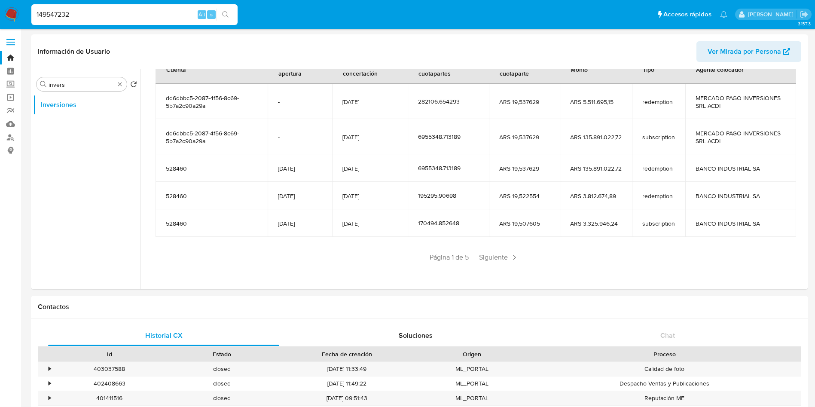
click at [101, 12] on input "149547232" at bounding box center [134, 14] width 206 height 11
paste input "87934815"
type input "187934815"
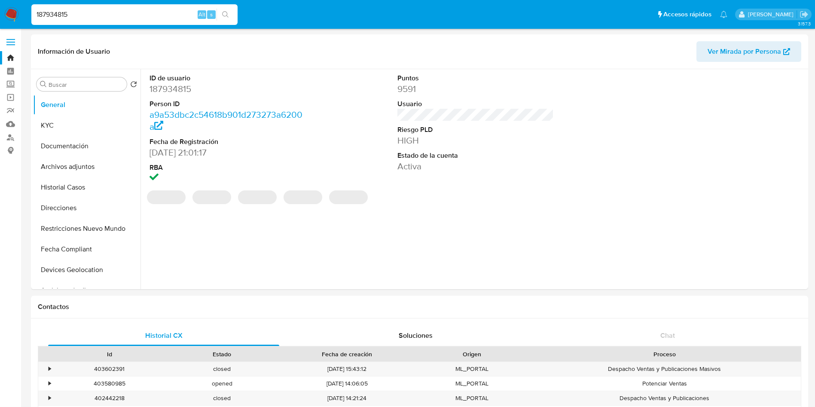
select select "10"
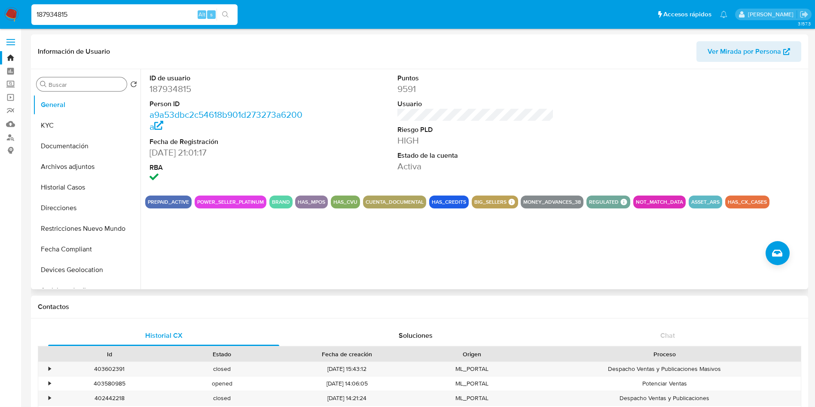
click at [74, 85] on input "Buscar" at bounding box center [86, 85] width 75 height 8
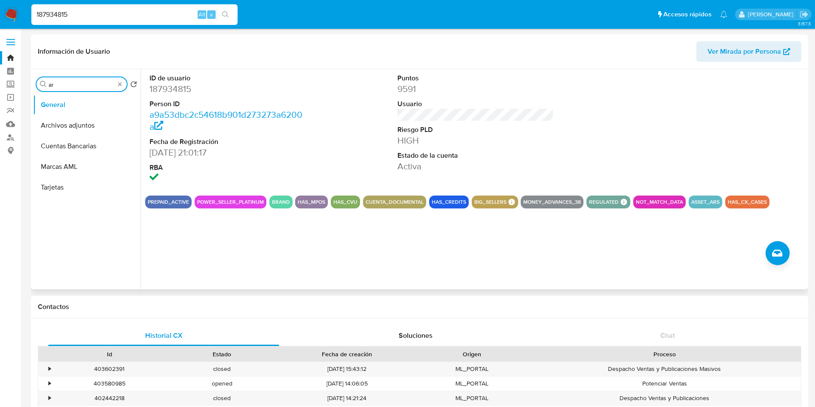
type input "a"
type input "invers"
click at [79, 120] on button "Inversiones" at bounding box center [83, 125] width 101 height 21
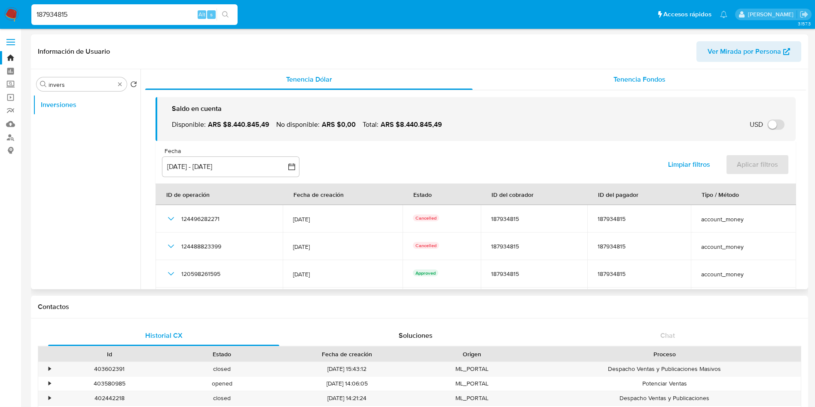
click at [648, 76] on span "Tenencia Fondos" at bounding box center [639, 79] width 52 height 10
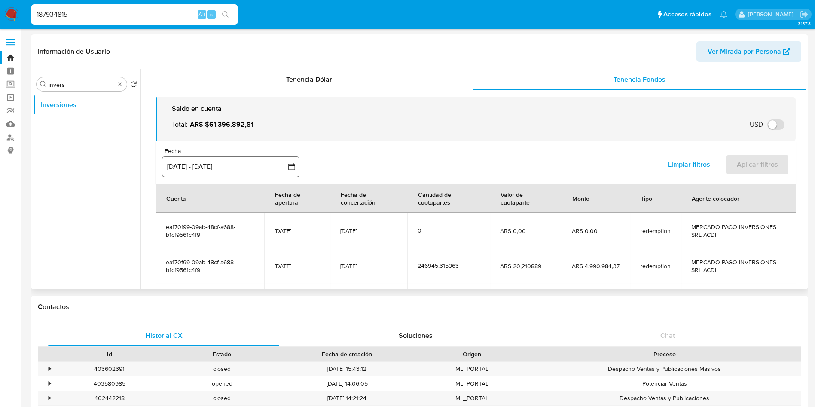
click at [259, 166] on button "[DATE] - [DATE]" at bounding box center [230, 166] width 137 height 21
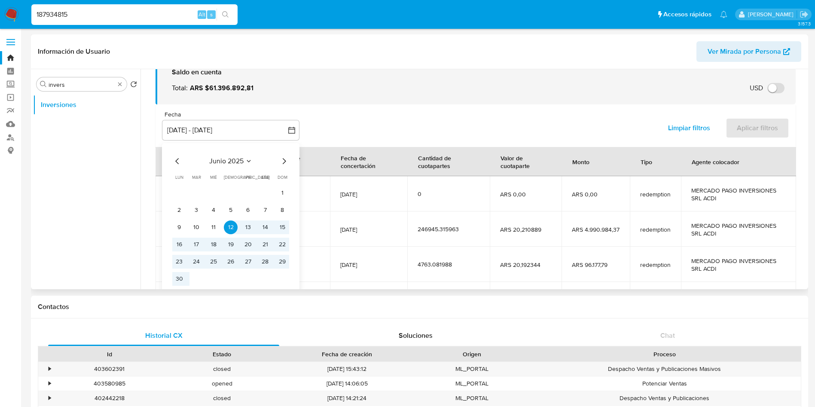
scroll to position [64, 0]
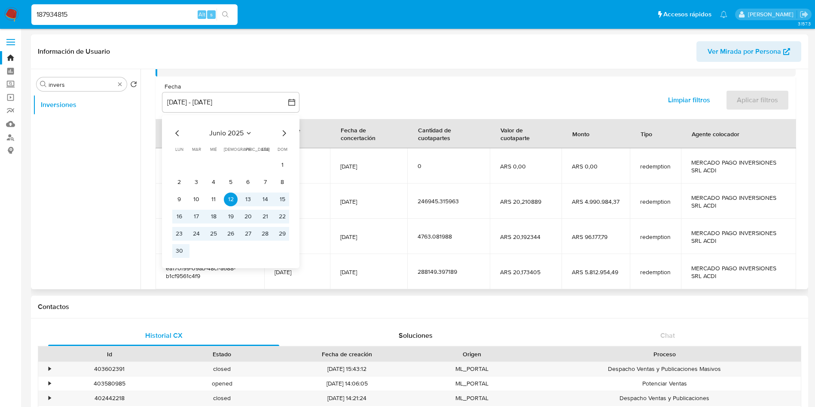
click at [282, 132] on icon "Mes siguiente" at bounding box center [284, 133] width 10 height 10
drag, startPoint x: 200, startPoint y: 168, endPoint x: 206, endPoint y: 173, distance: 7.6
click at [200, 168] on button "1" at bounding box center [196, 165] width 14 height 14
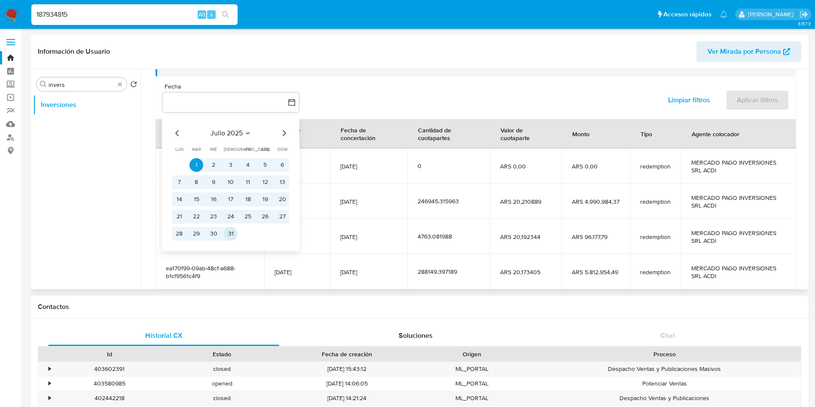
click at [232, 235] on button "31" at bounding box center [231, 234] width 14 height 14
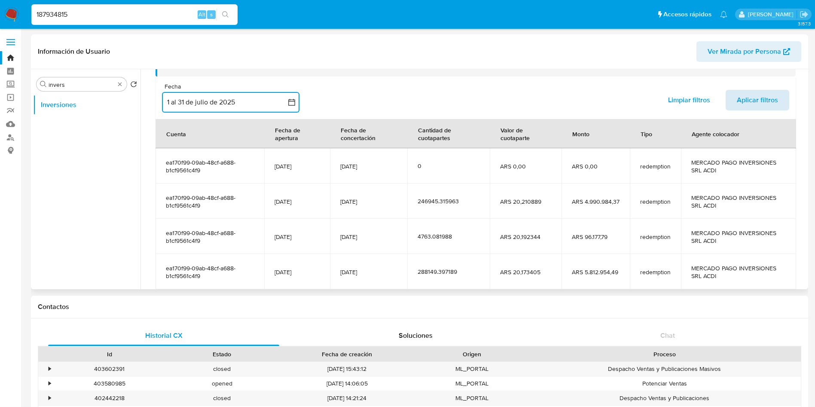
click at [757, 101] on span "Aplicar filtros" at bounding box center [757, 100] width 41 height 19
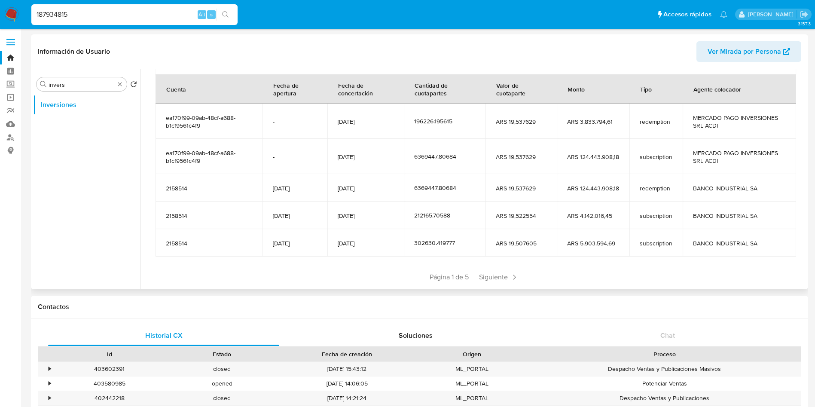
scroll to position [129, 0]
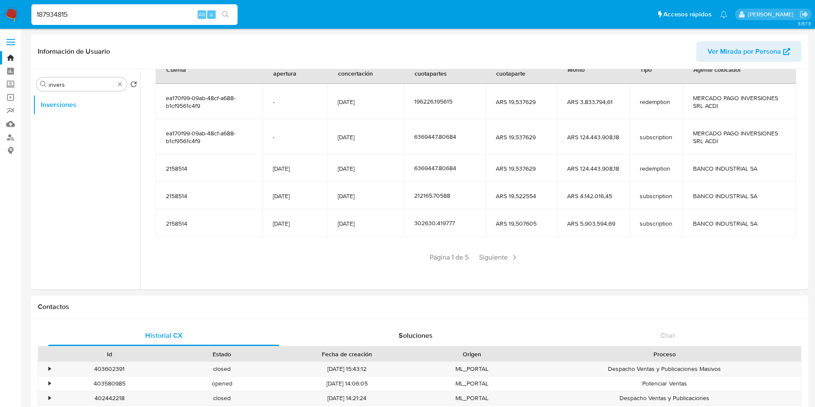
click at [98, 15] on input "187934815" at bounding box center [134, 14] width 206 height 11
paste input "9523568"
type input "19523568"
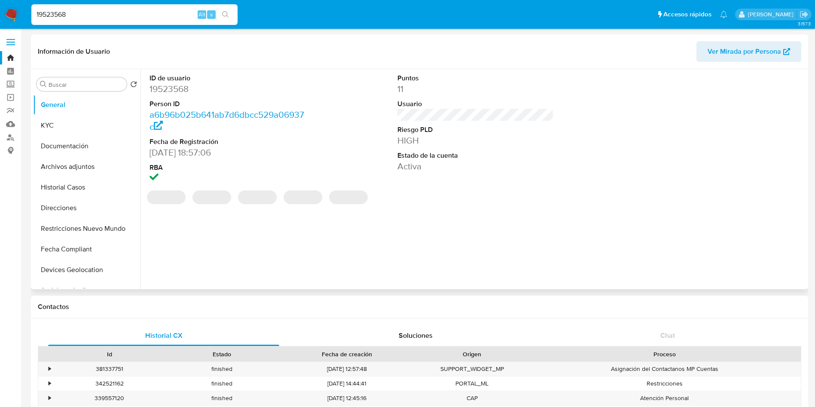
select select "10"
click at [75, 82] on input "Buscar" at bounding box center [86, 85] width 75 height 8
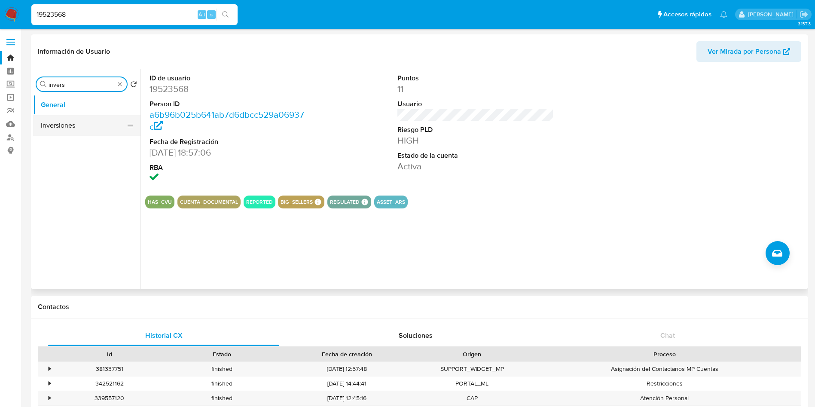
type input "invers"
click at [79, 135] on button "Inversiones" at bounding box center [83, 125] width 101 height 21
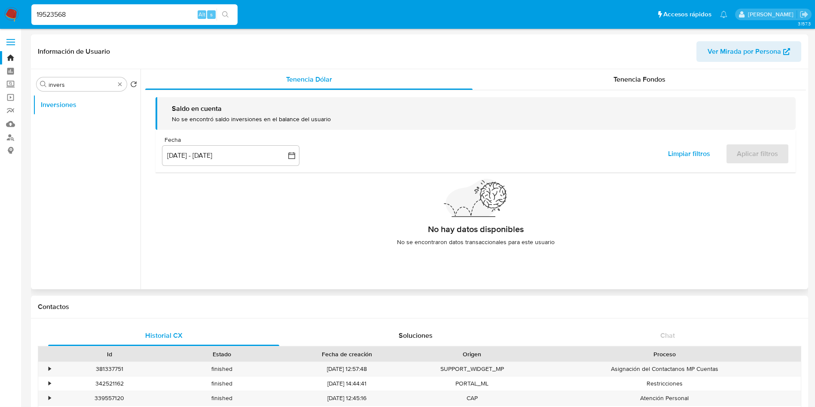
drag, startPoint x: 600, startPoint y: 85, endPoint x: 436, endPoint y: 94, distance: 163.5
click at [599, 85] on div "Tenencia Fondos" at bounding box center [639, 79] width 333 height 21
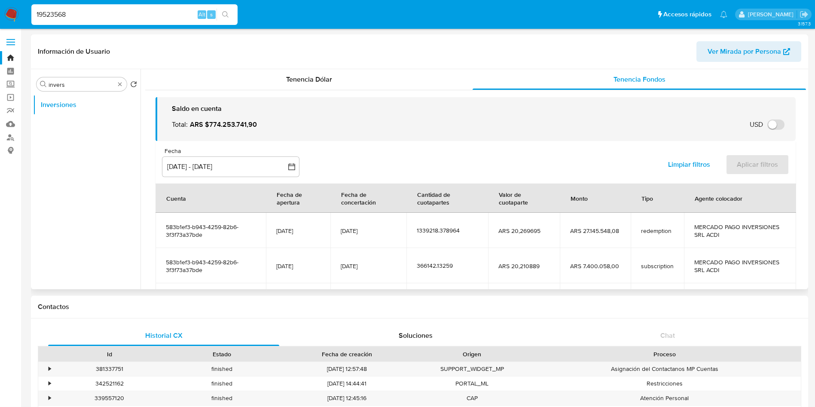
click at [246, 150] on div "Fecha" at bounding box center [230, 151] width 137 height 8
click at [243, 159] on button "[DATE] - [DATE]" at bounding box center [230, 166] width 137 height 21
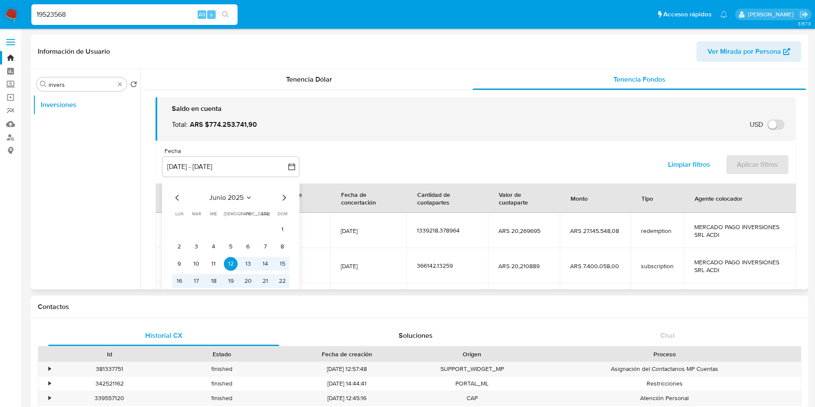
click at [282, 198] on icon "Mes siguiente" at bounding box center [284, 197] width 10 height 10
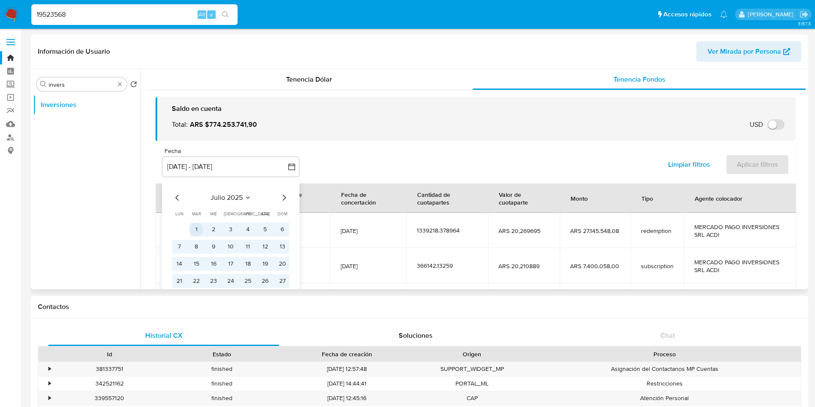
click at [198, 233] on button "1" at bounding box center [196, 230] width 14 height 14
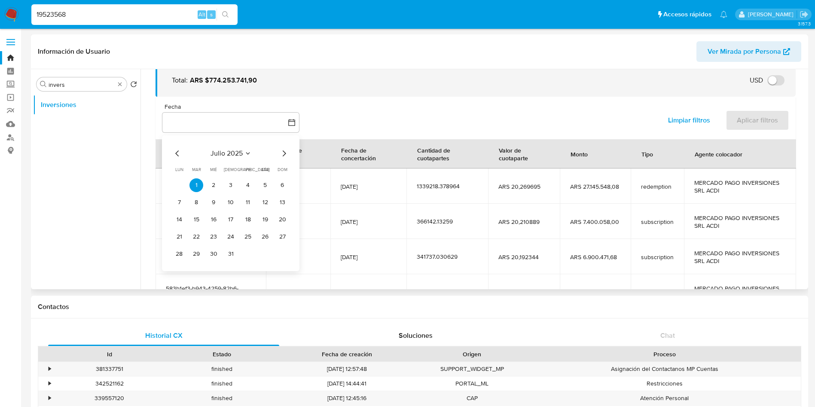
scroll to position [64, 0]
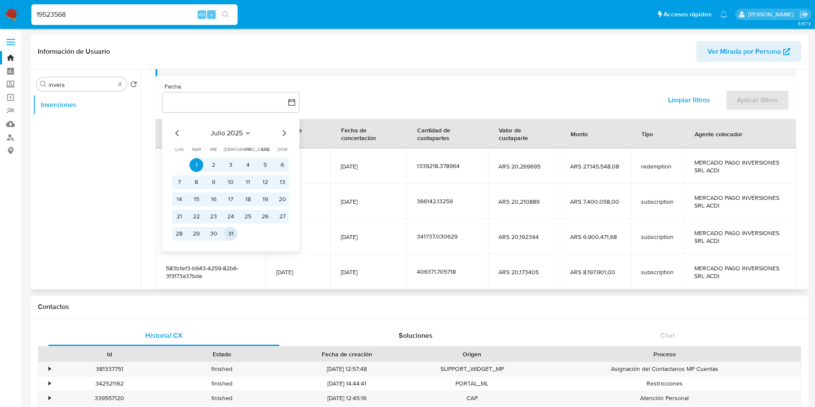
click at [232, 235] on button "31" at bounding box center [231, 234] width 14 height 14
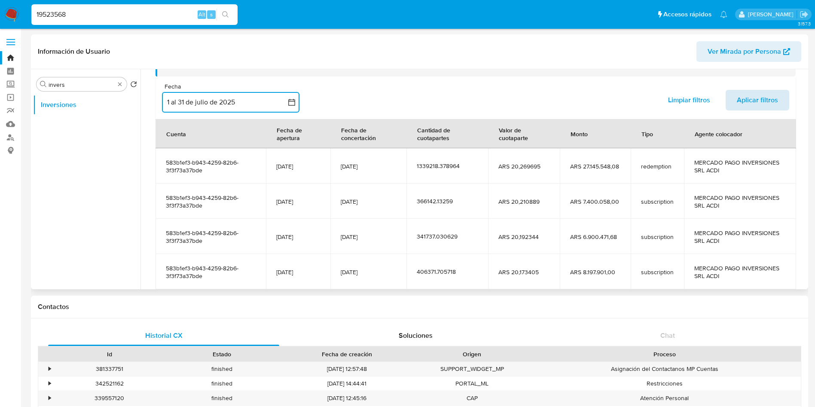
click at [752, 92] on span "Aplicar filtros" at bounding box center [757, 100] width 41 height 19
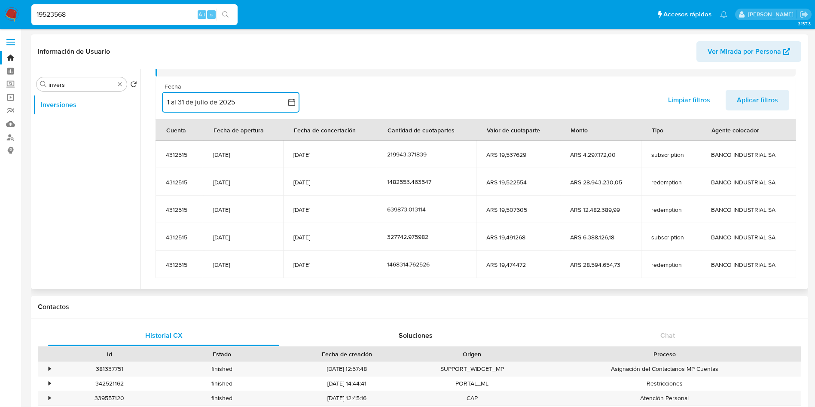
click at [244, 104] on button "1 al 31 de julio de 2025" at bounding box center [230, 102] width 137 height 21
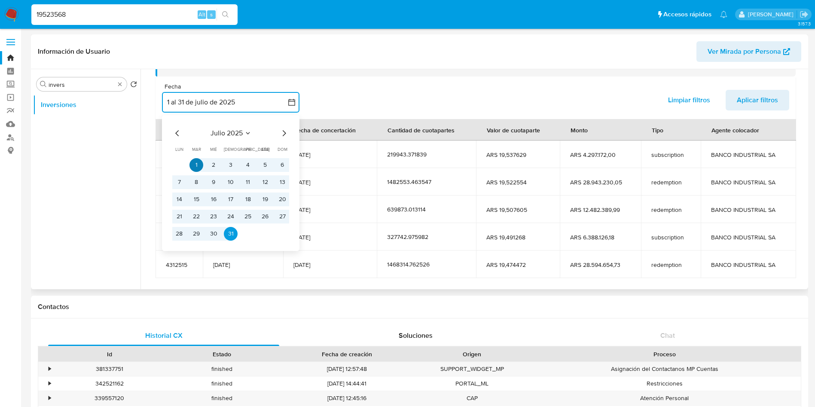
click at [196, 164] on button "1" at bounding box center [196, 165] width 14 height 14
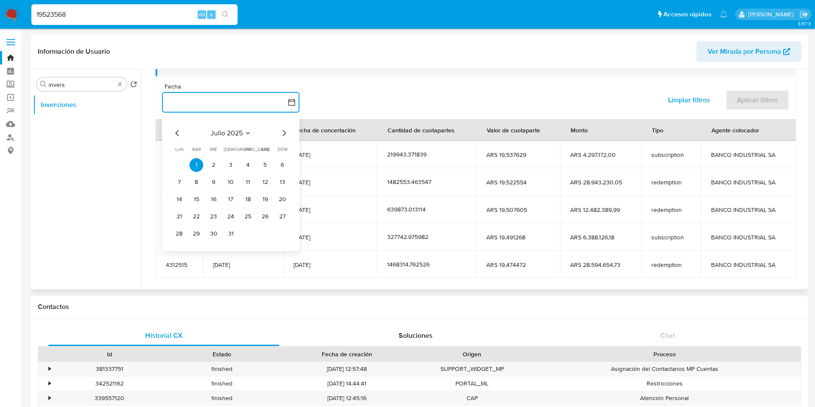
click at [282, 132] on icon "Mes siguiente" at bounding box center [284, 133] width 10 height 10
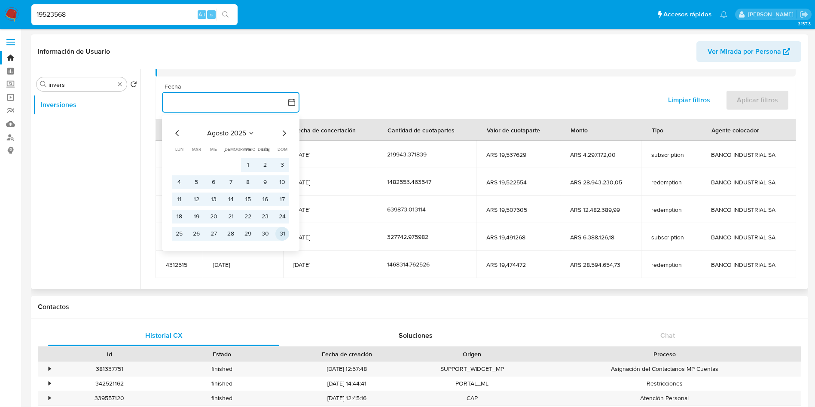
click at [285, 236] on button "31" at bounding box center [282, 234] width 14 height 14
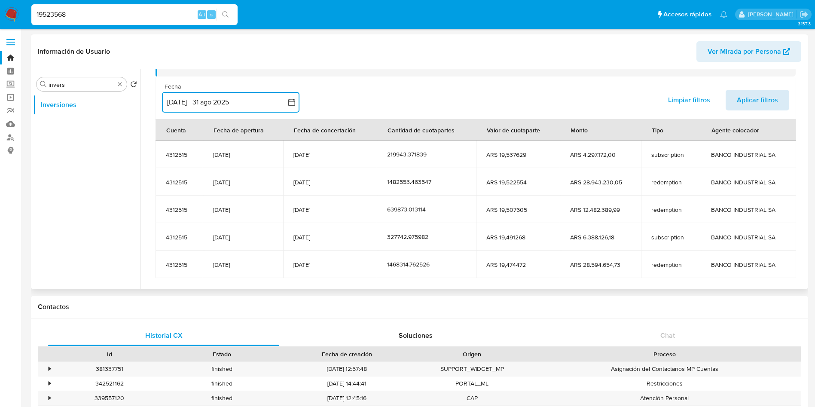
click at [762, 97] on span "Aplicar filtros" at bounding box center [757, 100] width 41 height 19
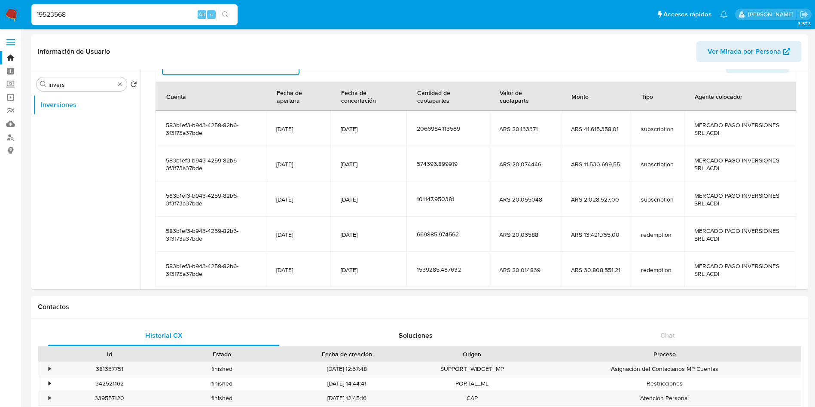
scroll to position [129, 0]
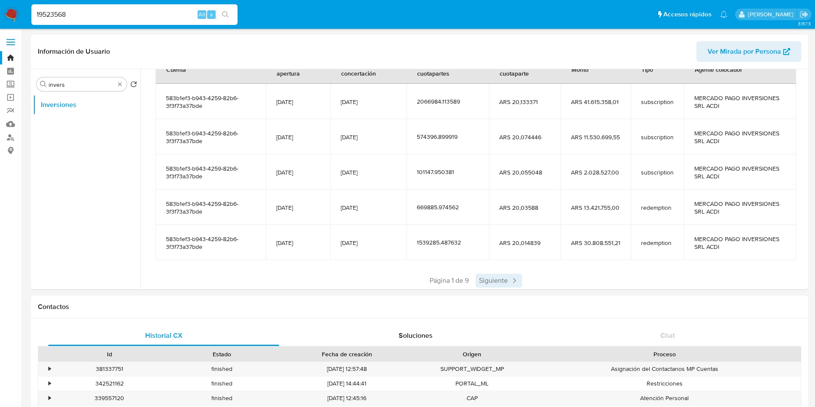
click at [482, 278] on span "Siguiente" at bounding box center [499, 281] width 46 height 14
click at [513, 277] on span "Siguiente" at bounding box center [524, 281] width 46 height 14
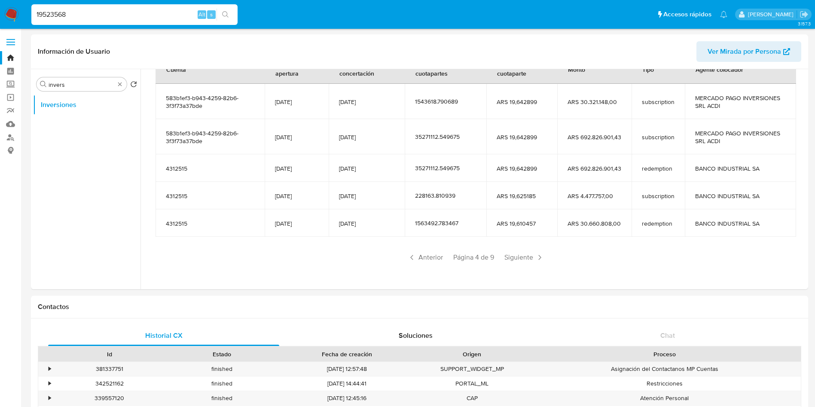
drag, startPoint x: 526, startPoint y: 257, endPoint x: 428, endPoint y: 170, distance: 131.4
click at [435, 177] on section "Cuenta Fecha de apertura Fecha de concertación Cantidad de cuotapartes Valor de…" at bounding box center [476, 160] width 640 height 210
click at [348, 175] on td "[DATE]" at bounding box center [367, 167] width 76 height 27
click at [51, 13] on input "19523568" at bounding box center [134, 14] width 206 height 11
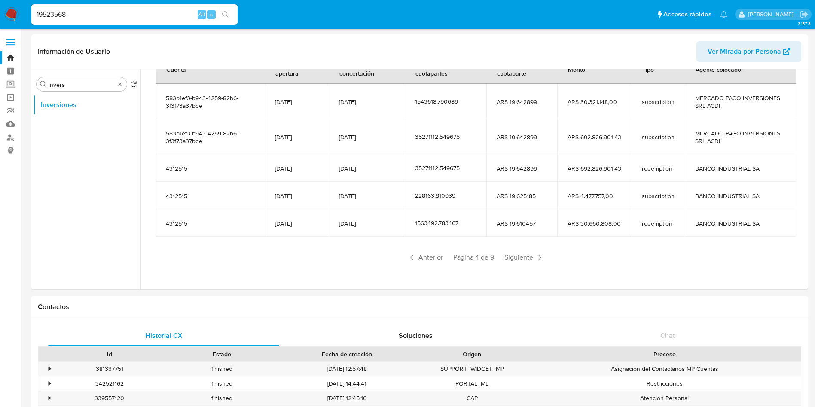
click at [117, 6] on div "19523568 Alt s" at bounding box center [134, 14] width 206 height 21
click at [109, 13] on input "19523568" at bounding box center [134, 14] width 206 height 11
paste input "780817484"
type input "780817484"
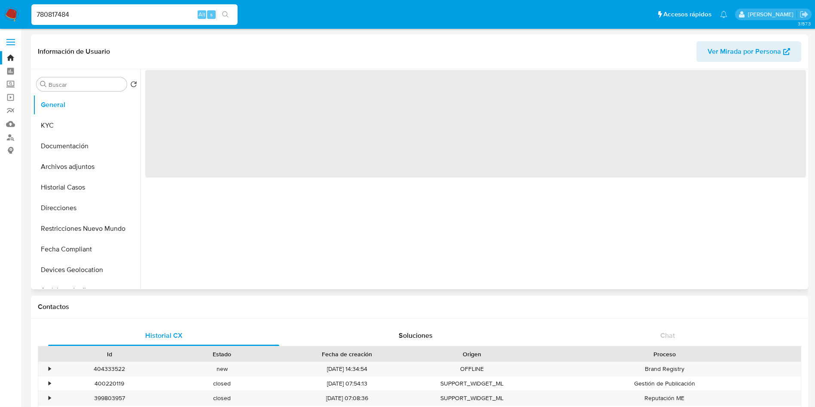
click at [73, 76] on div "Buscar Volver al orden por defecto General KYC Documentación Archivos adjuntos …" at bounding box center [86, 179] width 107 height 219
click at [73, 81] on input "Buscar" at bounding box center [86, 85] width 75 height 8
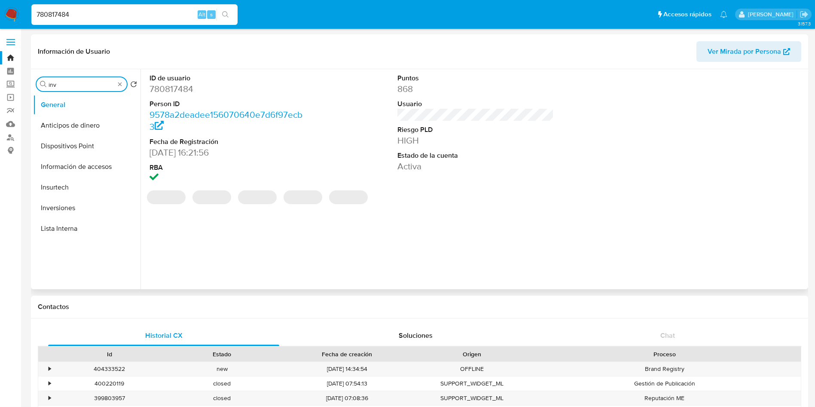
type input "inve"
select select "10"
type input "invers"
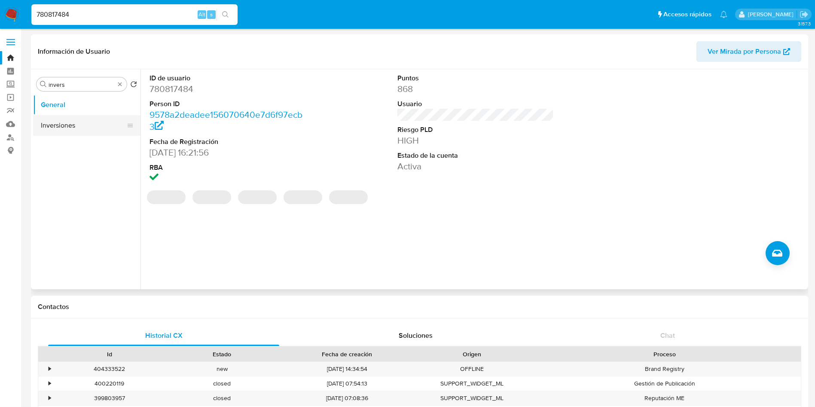
click at [80, 126] on button "Inversiones" at bounding box center [83, 125] width 101 height 21
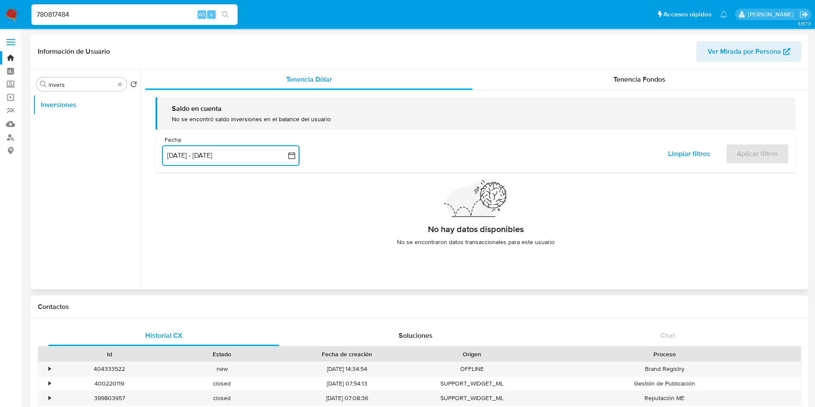
click at [253, 159] on button "[DATE] - [DATE]" at bounding box center [230, 155] width 137 height 21
click at [639, 76] on span "Tenencia Fondos" at bounding box center [639, 79] width 52 height 10
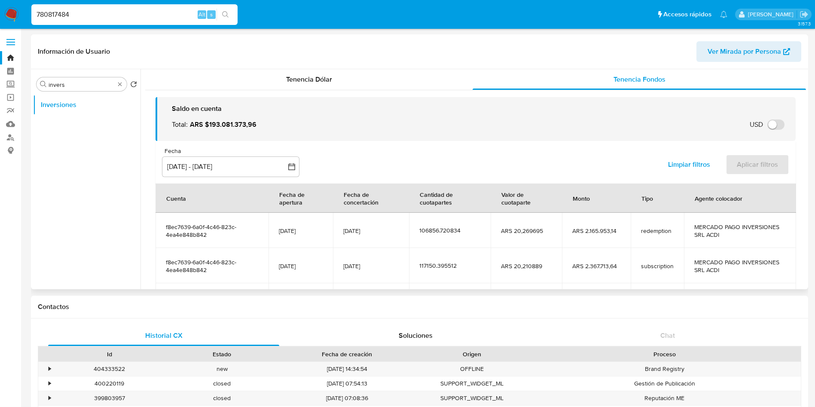
click at [258, 152] on div "Fecha" at bounding box center [230, 151] width 137 height 8
click at [264, 166] on button "[DATE] - [DATE]" at bounding box center [230, 166] width 137 height 21
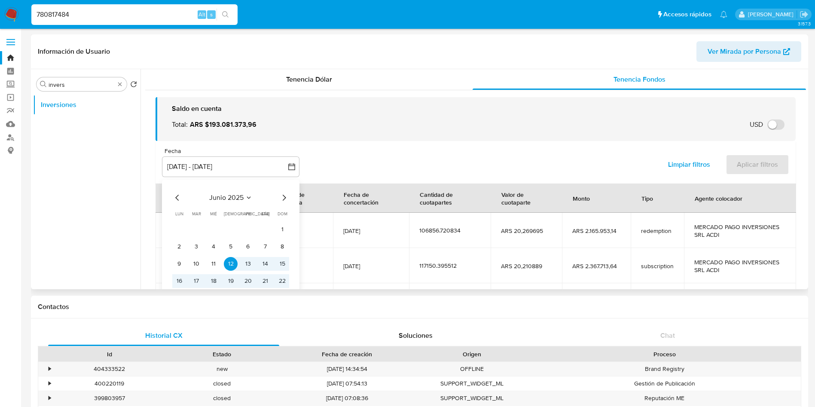
click at [281, 198] on icon "Mes siguiente" at bounding box center [284, 197] width 10 height 10
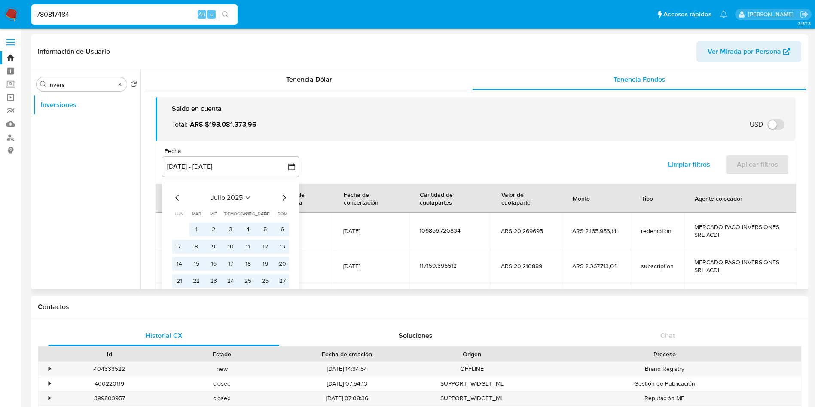
click at [285, 200] on icon "Mes siguiente" at bounding box center [284, 197] width 10 height 10
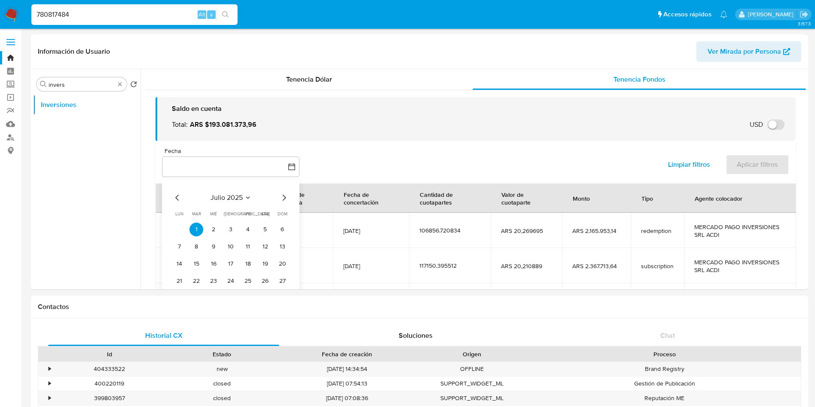
select select "10"
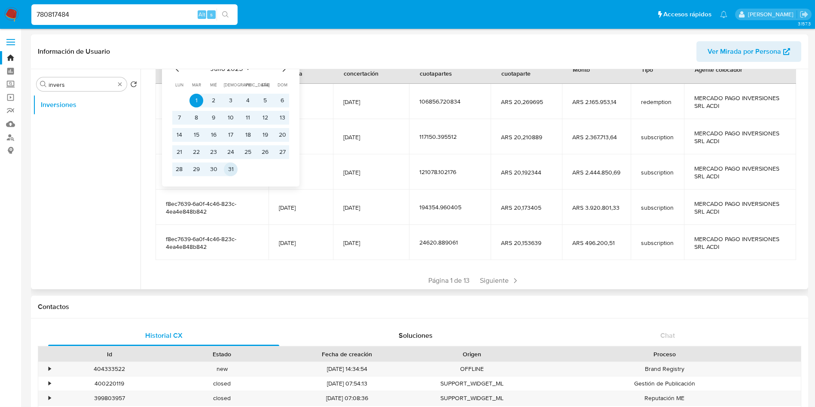
click at [229, 172] on button "31" at bounding box center [231, 169] width 14 height 14
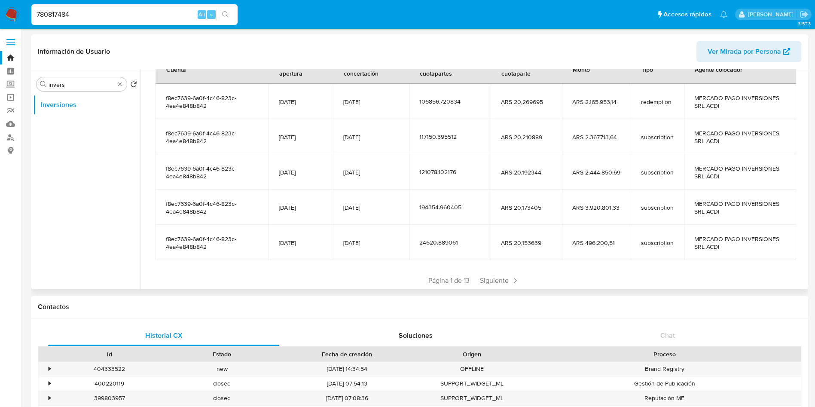
scroll to position [0, 0]
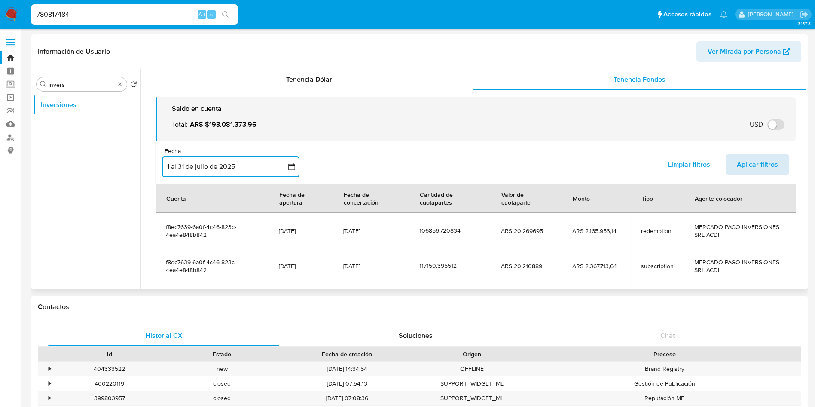
click at [783, 161] on button "Aplicar filtros" at bounding box center [758, 164] width 64 height 21
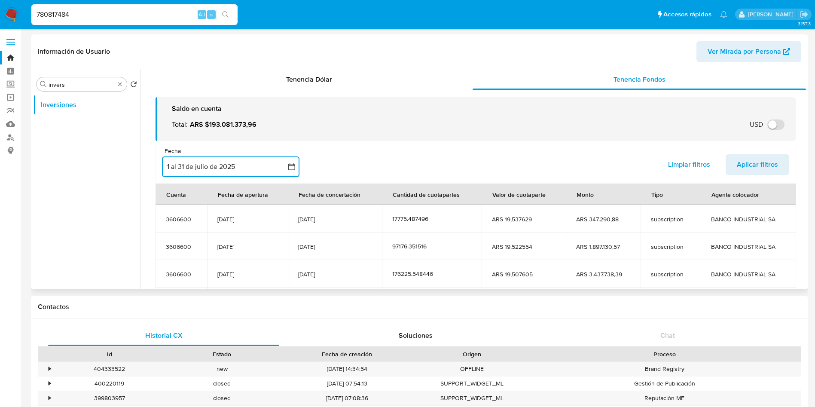
scroll to position [64, 0]
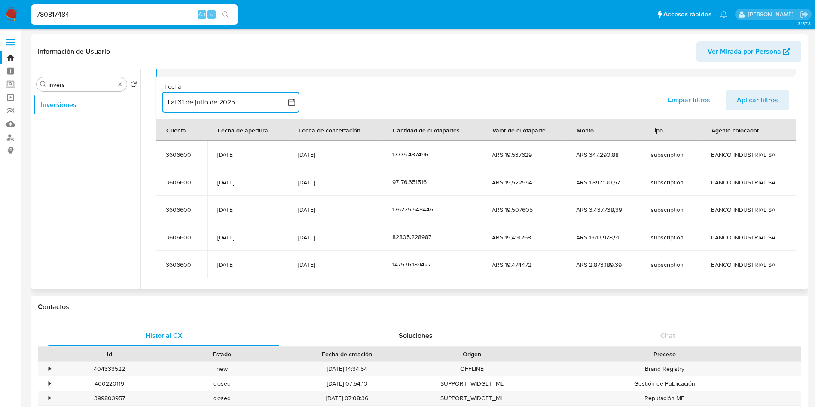
click at [237, 99] on button "1 al 31 de julio de 2025" at bounding box center [230, 102] width 137 height 21
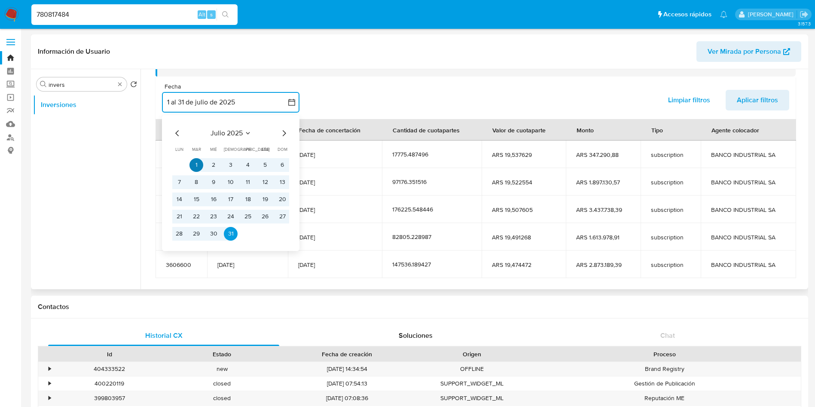
click at [195, 162] on button "1" at bounding box center [196, 165] width 14 height 14
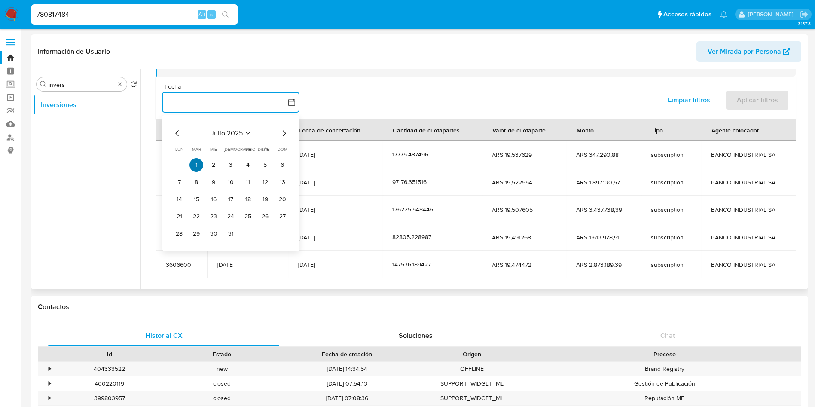
click at [196, 162] on button "1" at bounding box center [196, 165] width 14 height 14
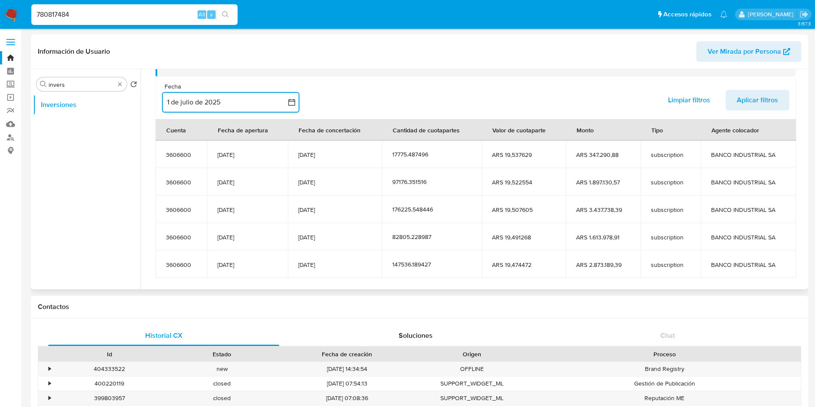
click at [251, 92] on button "1 de julio de 2025" at bounding box center [230, 102] width 137 height 21
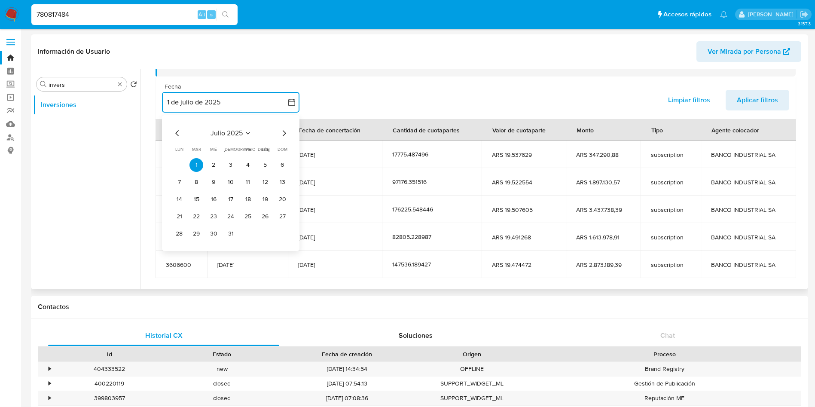
click at [283, 132] on icon "Mes siguiente" at bounding box center [284, 133] width 10 height 10
drag, startPoint x: 286, startPoint y: 236, endPoint x: 308, endPoint y: 225, distance: 24.6
click at [287, 234] on button "31" at bounding box center [282, 234] width 14 height 14
click at [176, 131] on icon "Mes anterior" at bounding box center [177, 133] width 10 height 10
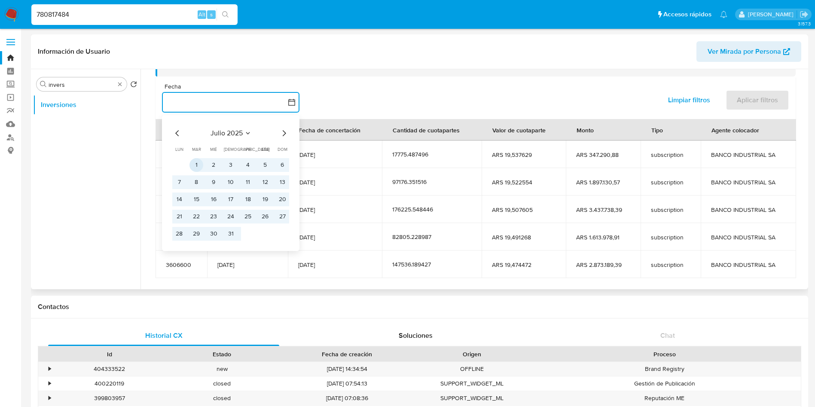
click at [199, 167] on button "1" at bounding box center [196, 165] width 14 height 14
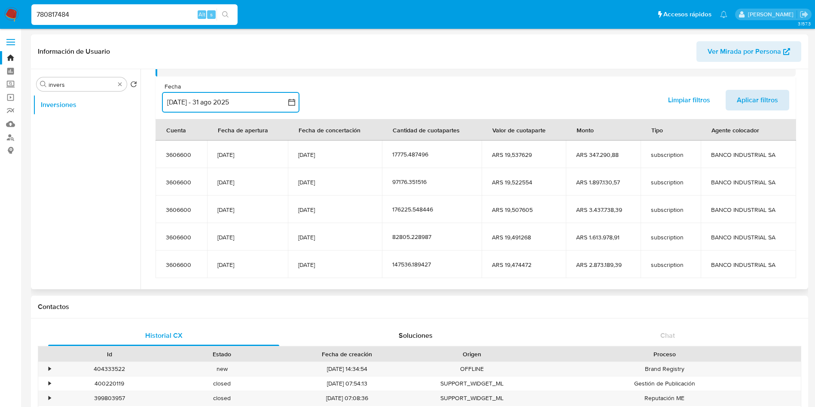
click at [739, 98] on span "Aplicar filtros" at bounding box center [757, 100] width 41 height 19
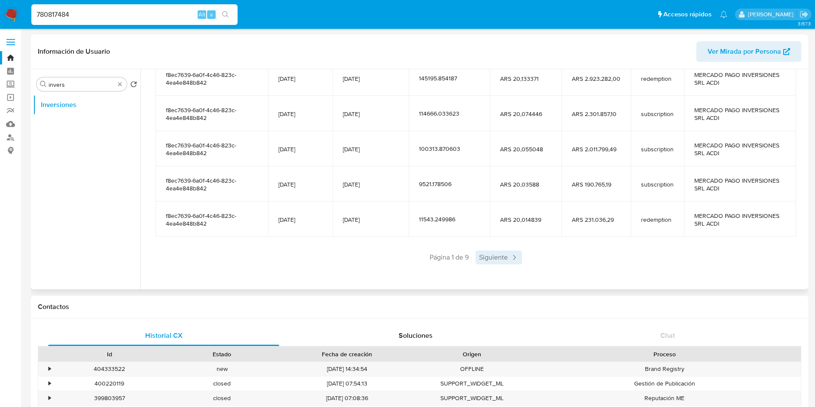
click at [493, 252] on span "Siguiente" at bounding box center [499, 257] width 46 height 14
click at [515, 254] on span "Siguiente" at bounding box center [524, 257] width 46 height 14
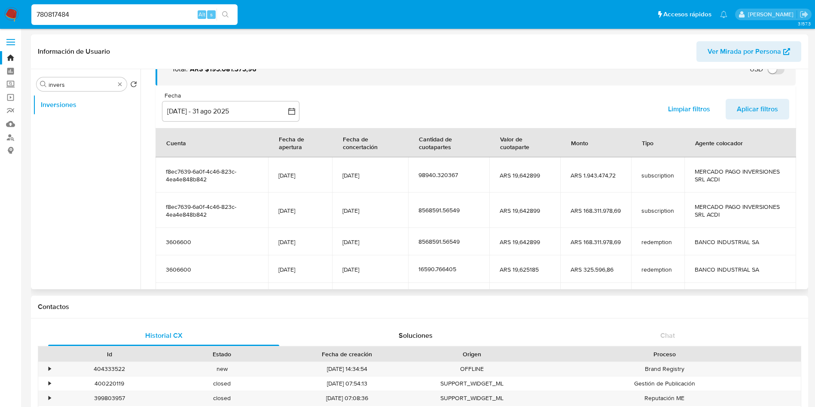
scroll to position [129, 0]
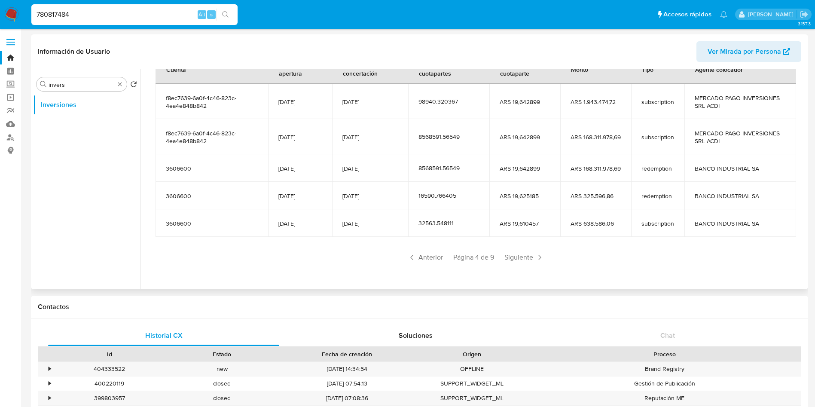
drag, startPoint x: 386, startPoint y: 135, endPoint x: 335, endPoint y: 137, distance: 50.7
click at [335, 137] on td "[DATE]" at bounding box center [370, 136] width 76 height 35
click at [137, 6] on div "780817484 Alt s" at bounding box center [134, 14] width 206 height 21
drag, startPoint x: 137, startPoint y: 6, endPoint x: 137, endPoint y: 15, distance: 8.2
click at [137, 9] on div "780817484 Alt s" at bounding box center [134, 14] width 206 height 21
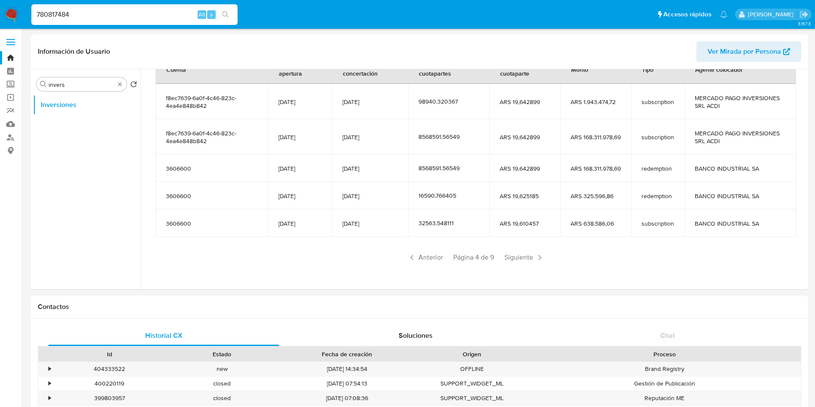
click at [137, 16] on input "780817484" at bounding box center [134, 14] width 206 height 11
paste input "58521932"
type input "758521932"
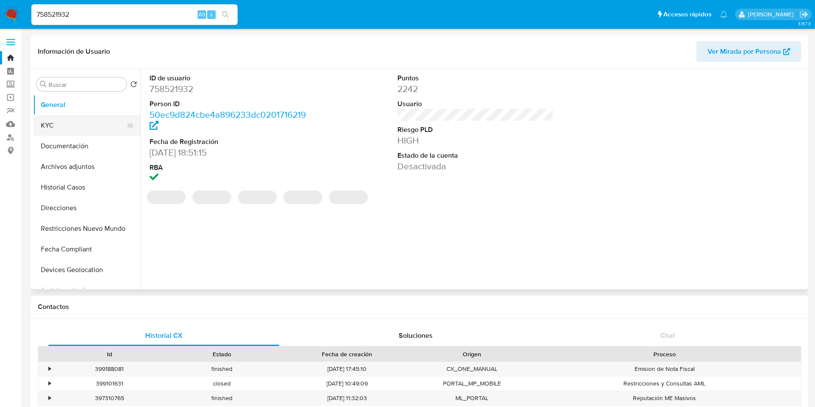
select select "10"
click at [71, 89] on div "Buscar" at bounding box center [82, 84] width 90 height 14
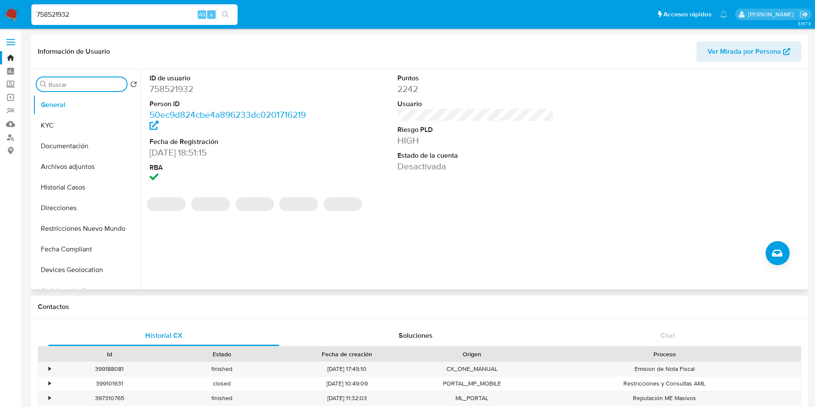
click at [76, 82] on input "Buscar" at bounding box center [86, 85] width 75 height 8
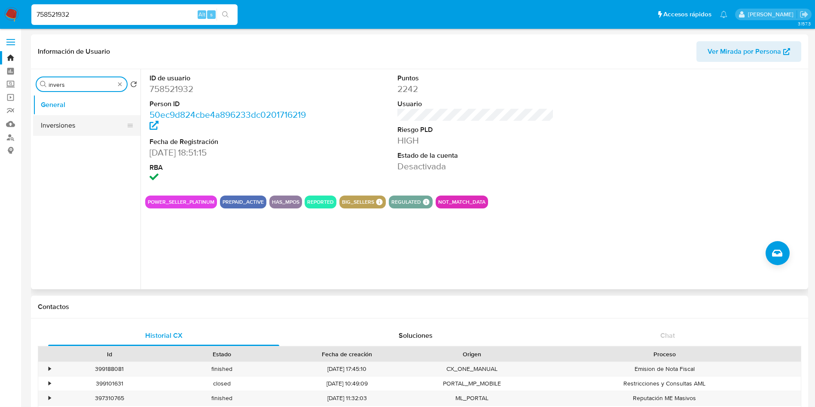
type input "invers"
click at [79, 127] on button "Inversiones" at bounding box center [86, 125] width 107 height 21
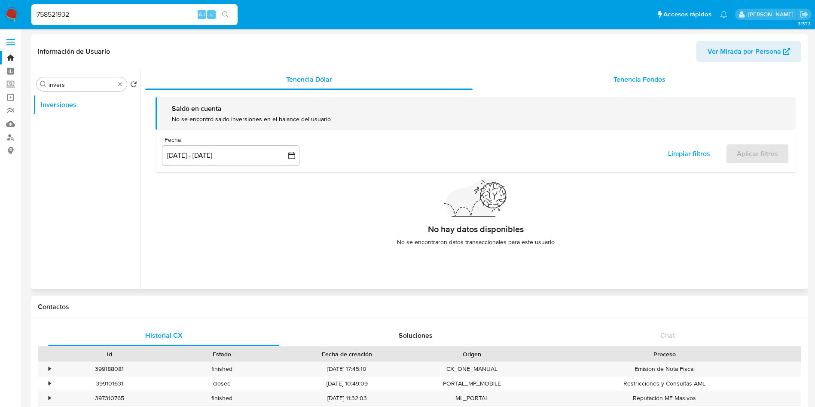
click at [588, 82] on div "Tenencia Fondos" at bounding box center [639, 79] width 333 height 21
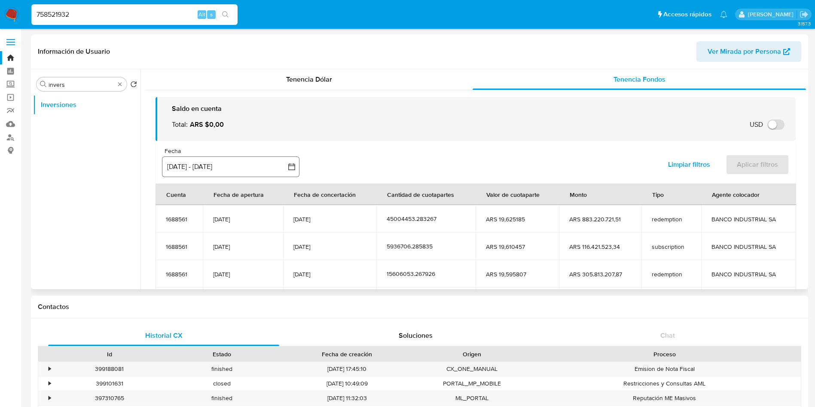
click at [206, 167] on button "[DATE] - [DATE]" at bounding box center [230, 166] width 137 height 21
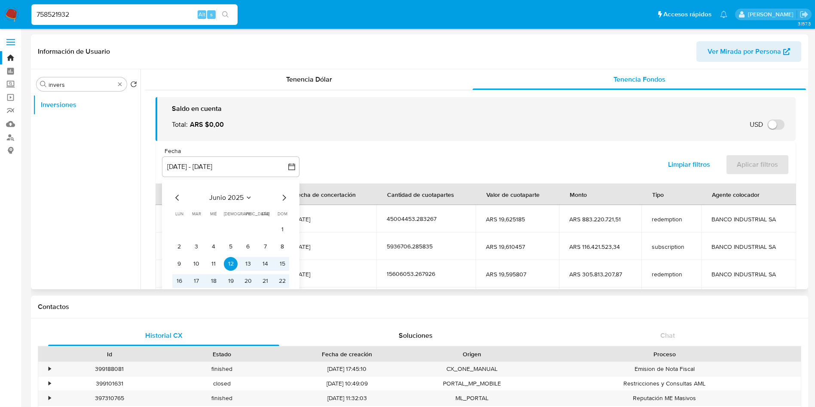
drag, startPoint x: 283, startPoint y: 195, endPoint x: 244, endPoint y: 211, distance: 42.9
click at [282, 195] on icon "Mes siguiente" at bounding box center [284, 197] width 10 height 10
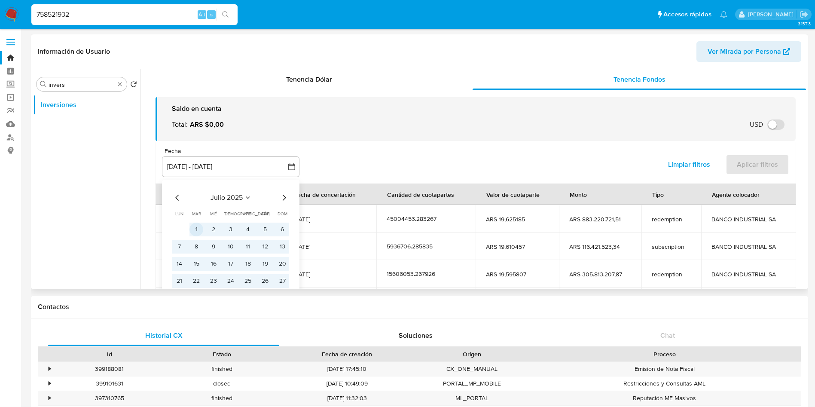
click at [192, 230] on button "1" at bounding box center [196, 230] width 14 height 14
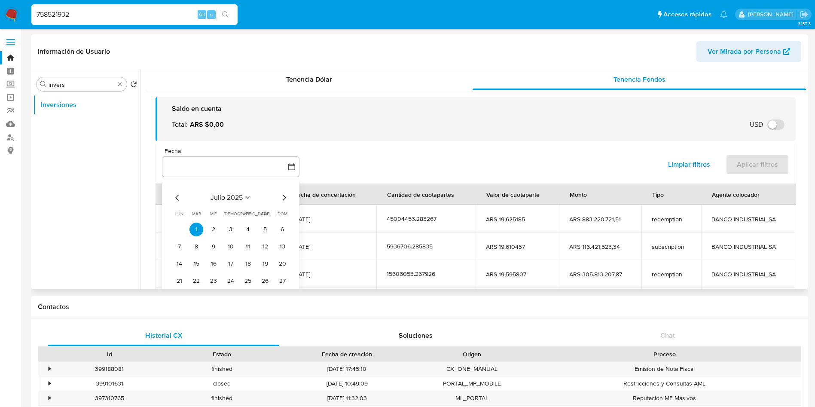
click at [282, 199] on icon "Mes siguiente" at bounding box center [284, 197] width 10 height 10
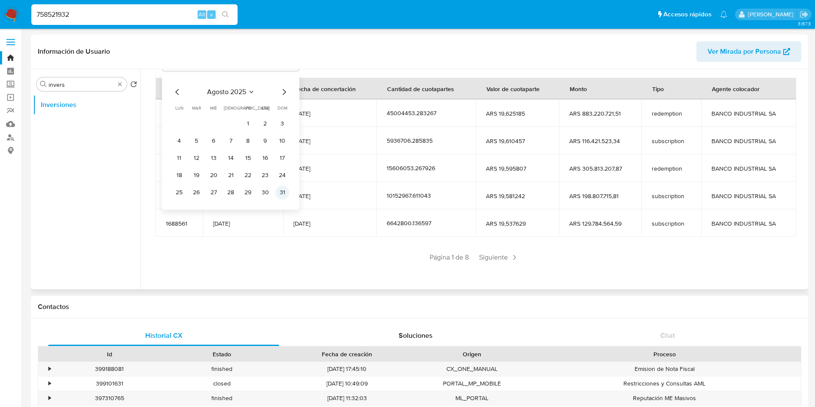
click at [280, 196] on button "31" at bounding box center [282, 193] width 14 height 14
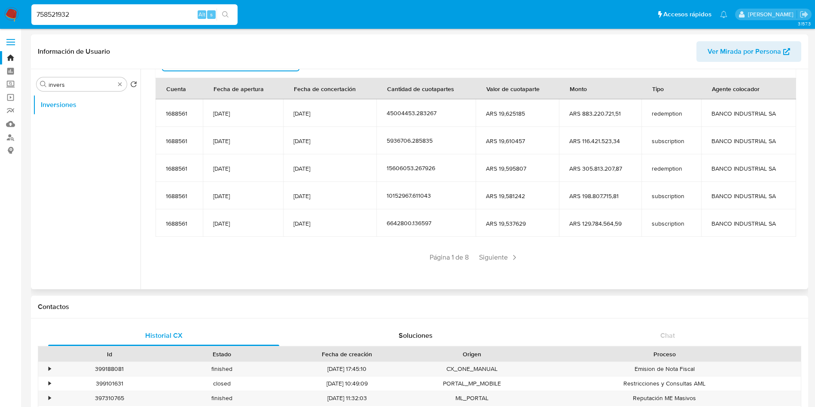
scroll to position [87, 0]
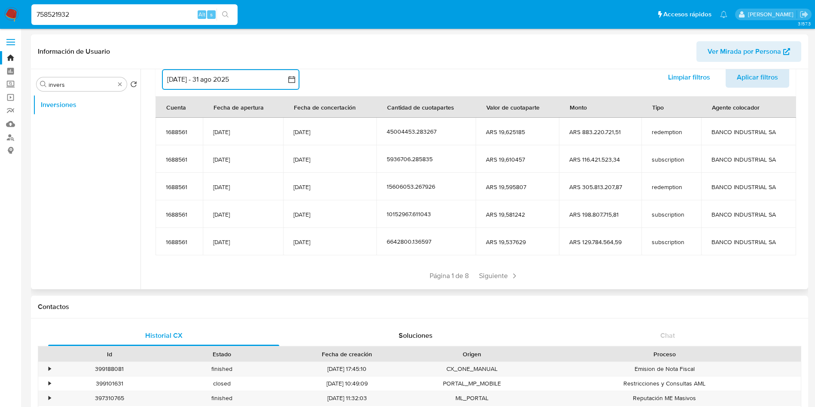
click at [757, 81] on span "Aplicar filtros" at bounding box center [757, 77] width 41 height 19
click at [256, 85] on button "[DATE] - 31 ago 2025" at bounding box center [230, 79] width 137 height 21
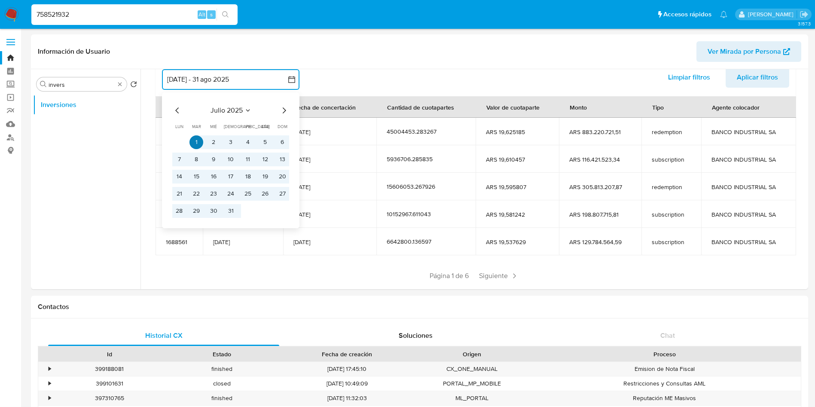
click at [195, 141] on button "1" at bounding box center [196, 142] width 14 height 14
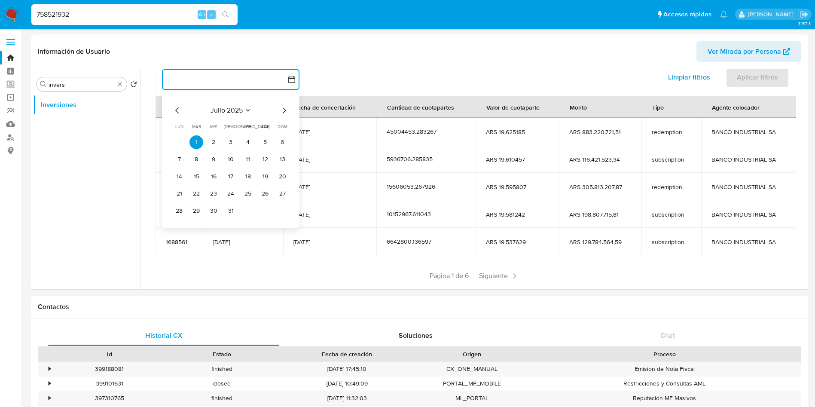
click at [284, 110] on icon "Mes siguiente" at bounding box center [284, 110] width 10 height 10
click at [183, 158] on button "8" at bounding box center [179, 160] width 14 height 14
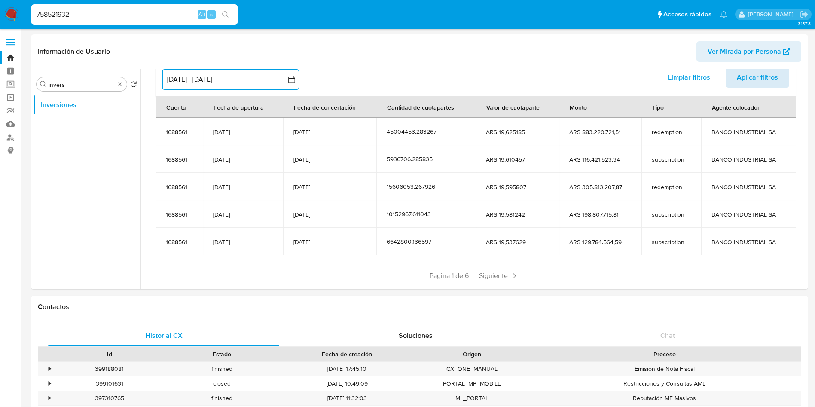
click at [751, 79] on span "Aplicar filtros" at bounding box center [757, 77] width 41 height 19
click at [497, 271] on span "Siguiente" at bounding box center [499, 276] width 46 height 14
click at [497, 271] on div "Anterior Página 2 de 6 Siguiente" at bounding box center [476, 276] width 640 height 14
click at [501, 278] on span "Siguiente" at bounding box center [524, 276] width 46 height 14
click at [508, 273] on span "Siguiente" at bounding box center [524, 276] width 46 height 14
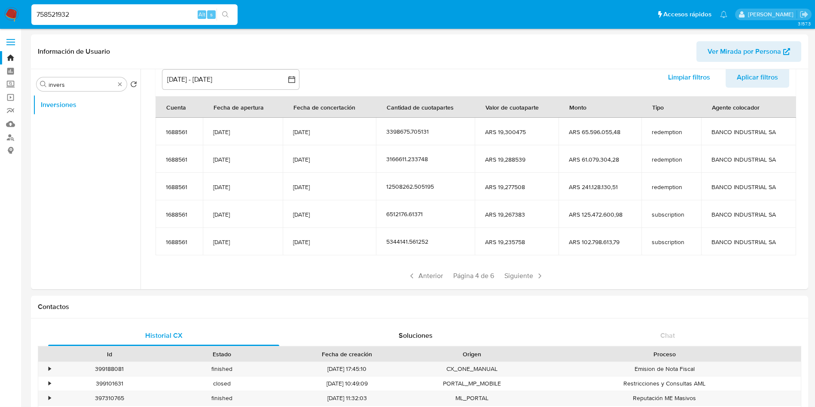
click at [140, 16] on input "758521932" at bounding box center [134, 14] width 206 height 11
paste input "451698714"
type input "451698714"
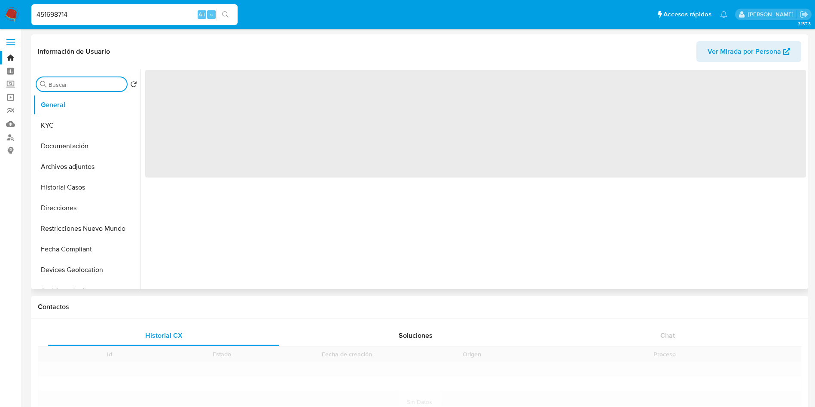
click at [92, 85] on input "Buscar" at bounding box center [86, 85] width 75 height 8
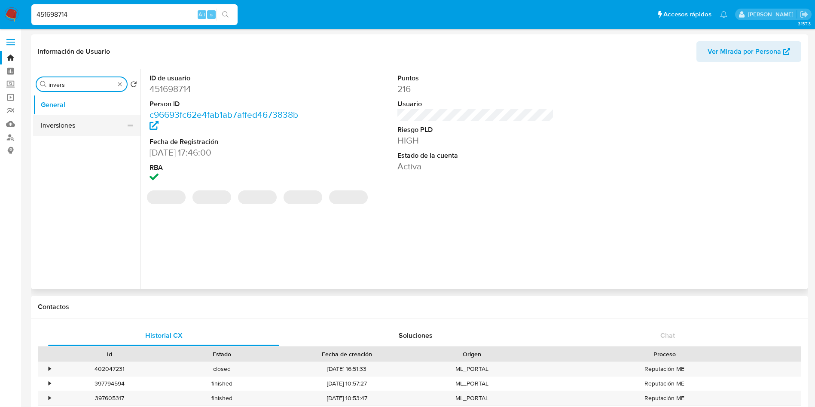
type input "invers"
select select "10"
click at [80, 130] on button "Inversiones" at bounding box center [83, 125] width 101 height 21
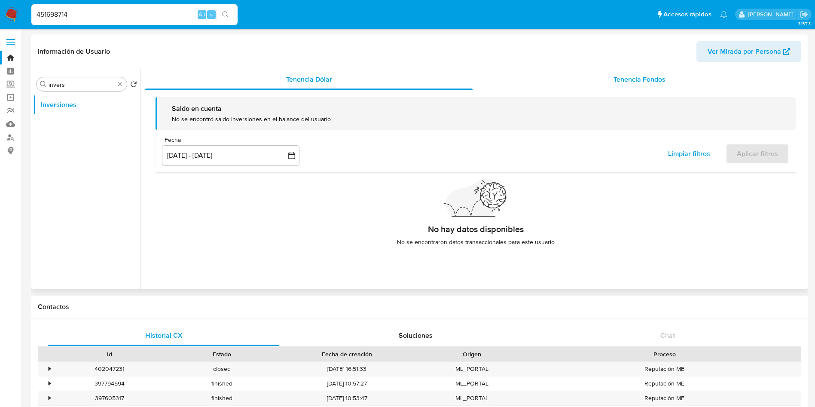
click at [641, 69] on div "Tenencia Fondos" at bounding box center [639, 79] width 333 height 21
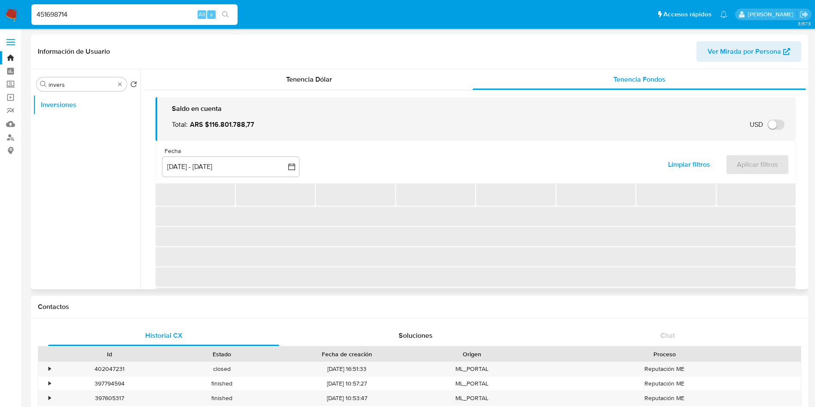
click at [237, 151] on div "Fecha" at bounding box center [230, 151] width 137 height 8
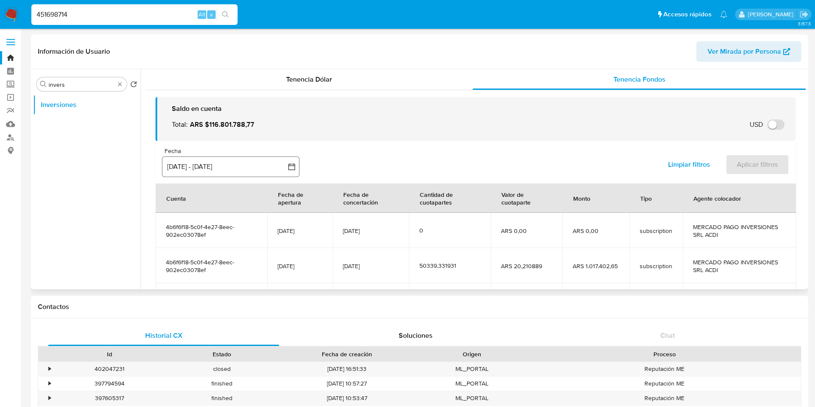
click at [243, 166] on button "[DATE] - [DATE]" at bounding box center [230, 166] width 137 height 21
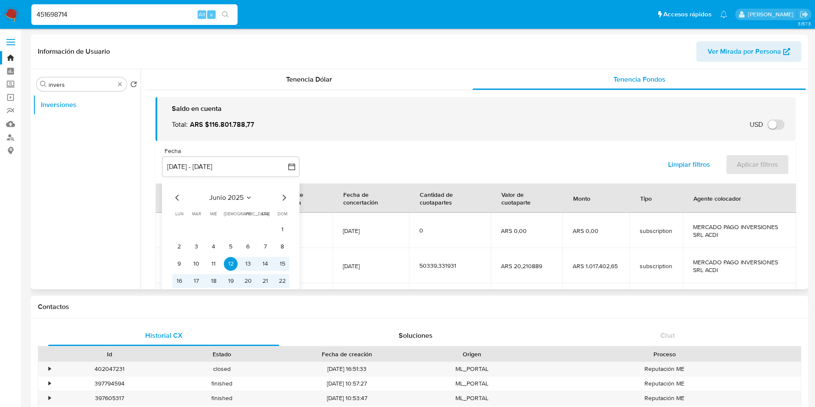
click at [284, 200] on icon "Mes siguiente" at bounding box center [284, 197] width 10 height 10
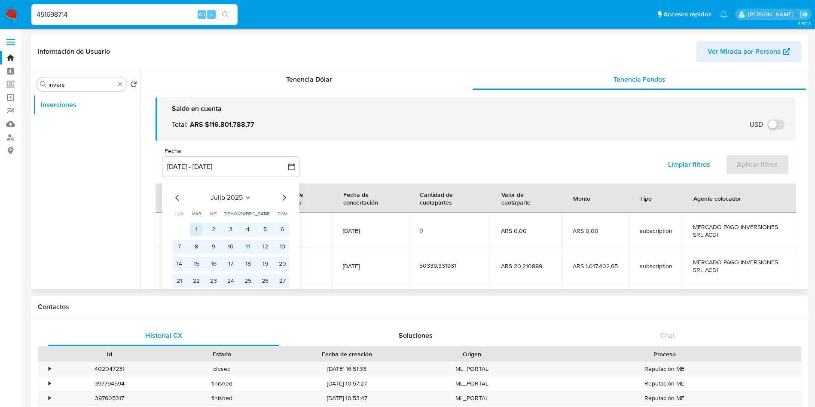
click at [195, 229] on button "1" at bounding box center [196, 230] width 14 height 14
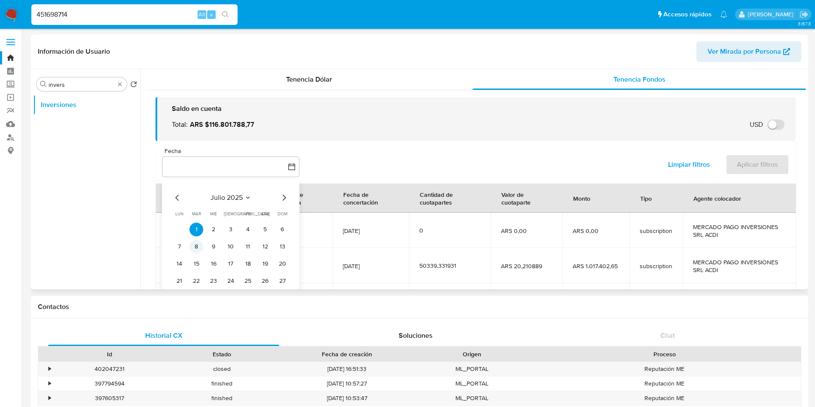
scroll to position [64, 0]
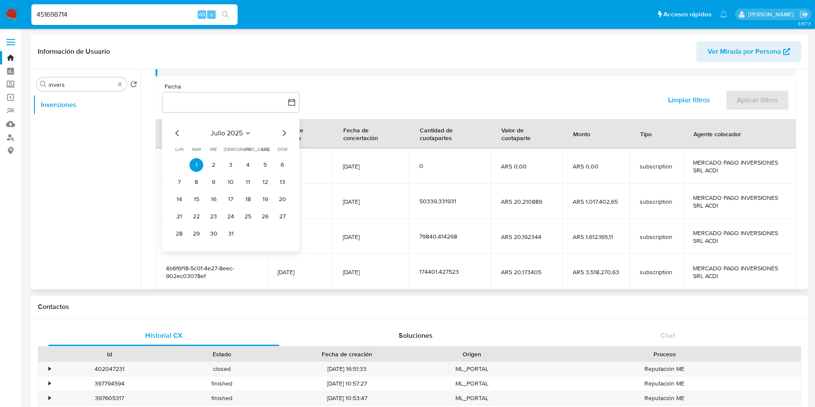
click at [289, 131] on div "[PERSON_NAME] 2025 [PERSON_NAME] 2025 lun lunes mar martes mié miércoles jue ju…" at bounding box center [230, 183] width 137 height 136
click at [284, 133] on icon "Mes siguiente" at bounding box center [284, 133] width 10 height 10
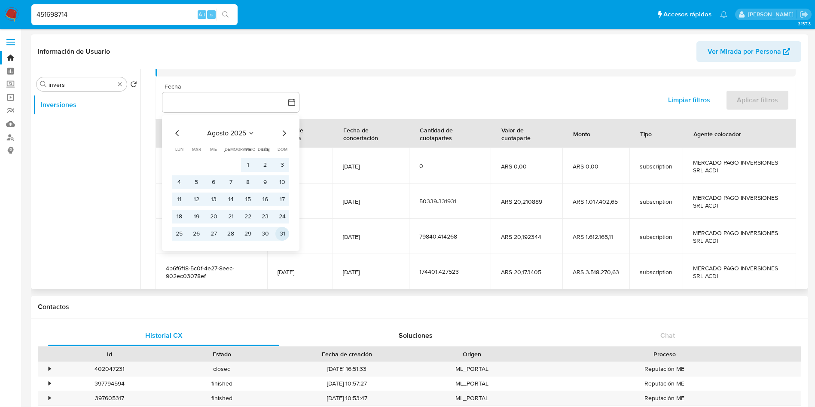
click at [284, 232] on button "31" at bounding box center [282, 234] width 14 height 14
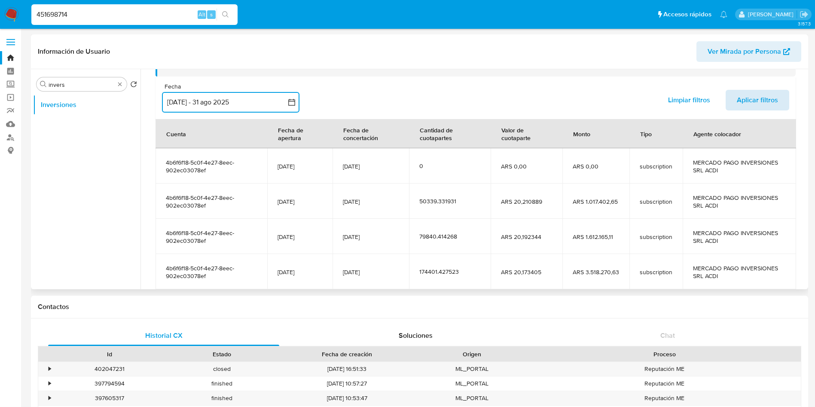
click at [779, 95] on button "Aplicar filtros" at bounding box center [758, 100] width 64 height 21
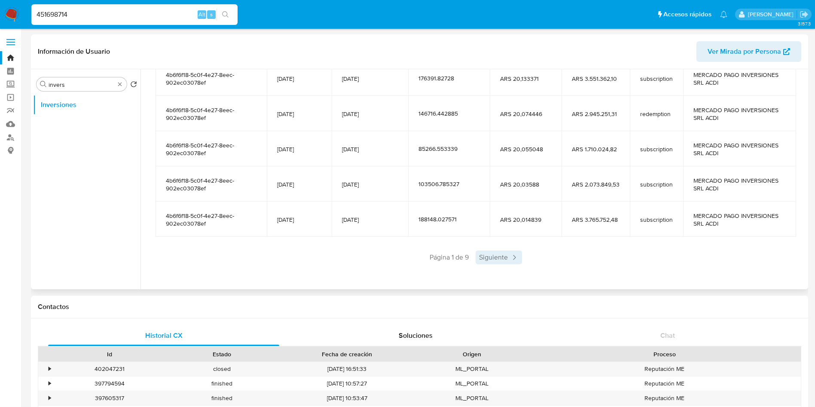
click at [485, 258] on span "Siguiente" at bounding box center [499, 257] width 46 height 14
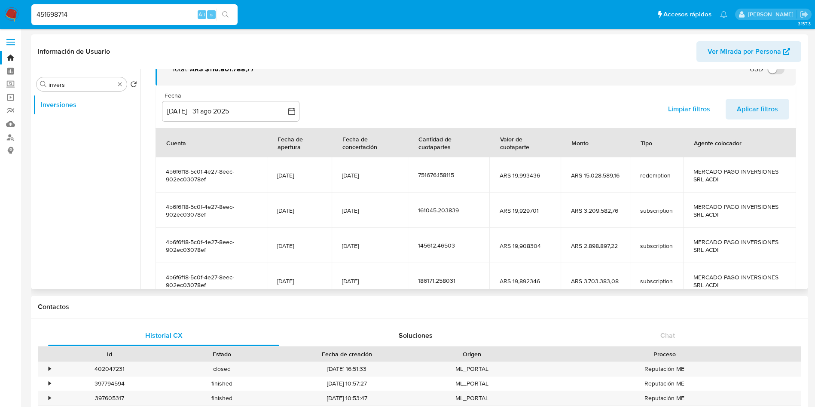
scroll to position [152, 0]
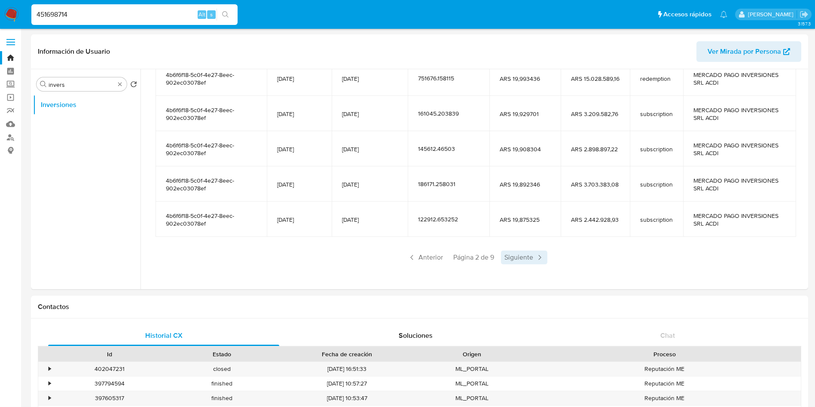
click at [519, 261] on span "Siguiente" at bounding box center [524, 257] width 46 height 14
click at [519, 265] on div "Saldo en cuenta Total : ARS $116.801.788,77 USD Cambiar entre moneda local y US…" at bounding box center [475, 111] width 661 height 347
click at [520, 260] on span "Siguiente" at bounding box center [524, 257] width 46 height 14
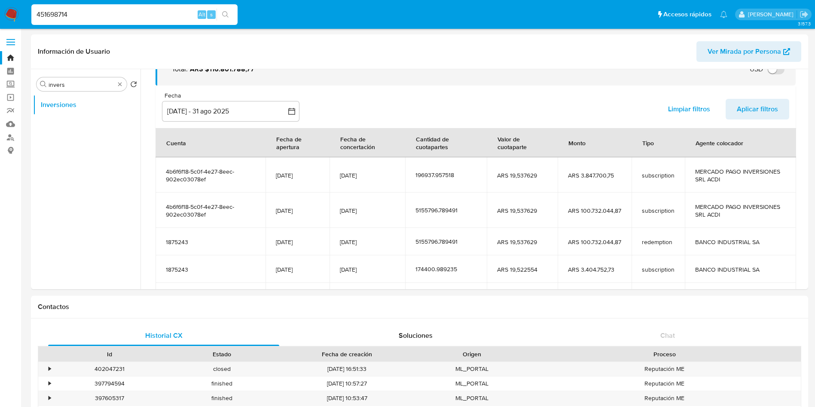
scroll to position [129, 0]
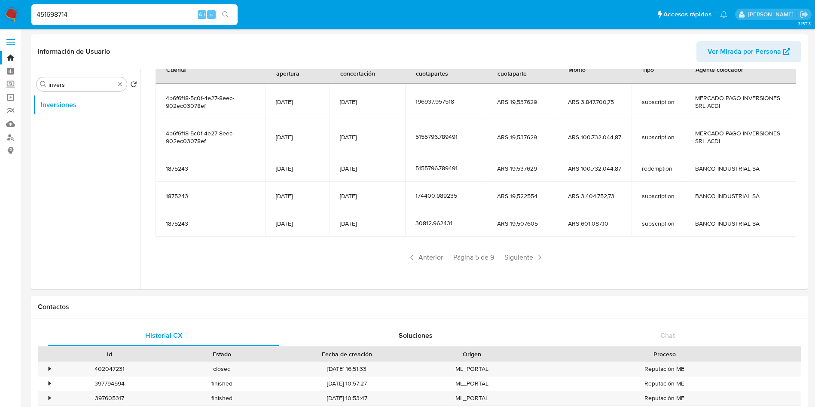
click at [135, 12] on input "451698714" at bounding box center [134, 14] width 206 height 11
paste input "93700773"
type input "93700773"
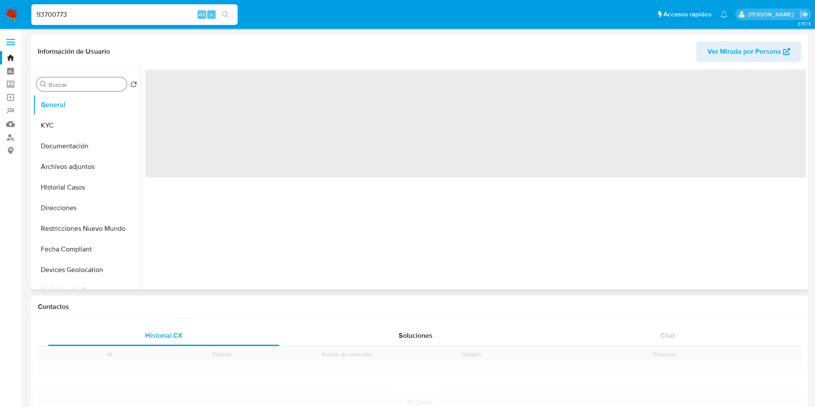
click at [67, 85] on input "Buscar" at bounding box center [86, 85] width 75 height 8
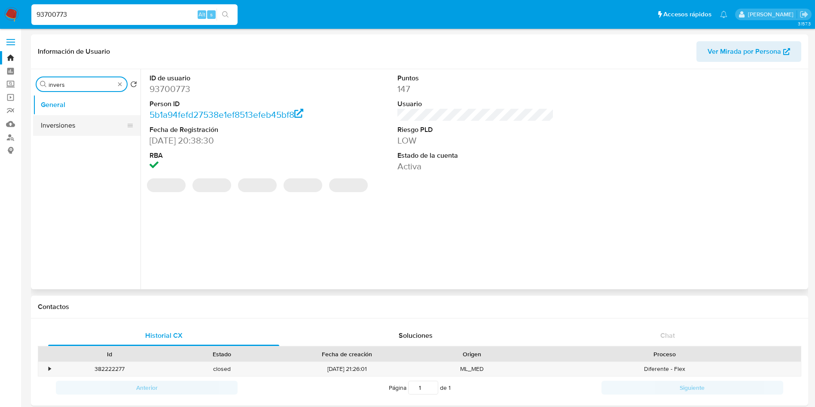
type input "invers"
click at [81, 130] on button "Inversiones" at bounding box center [83, 125] width 101 height 21
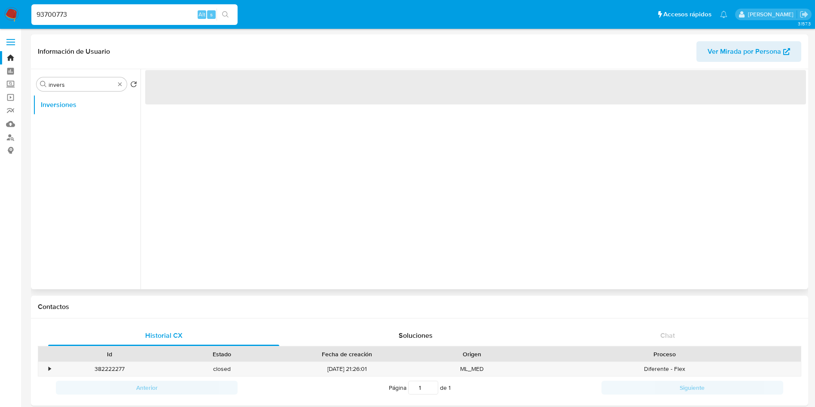
select select "10"
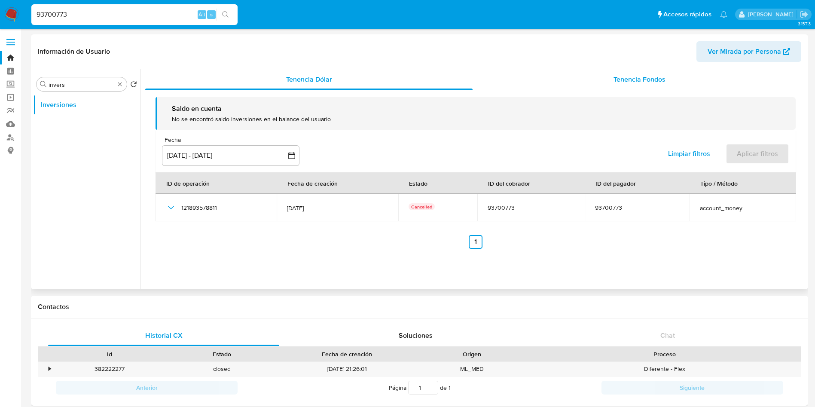
click at [610, 69] on div "Tenencia Fondos" at bounding box center [639, 79] width 333 height 21
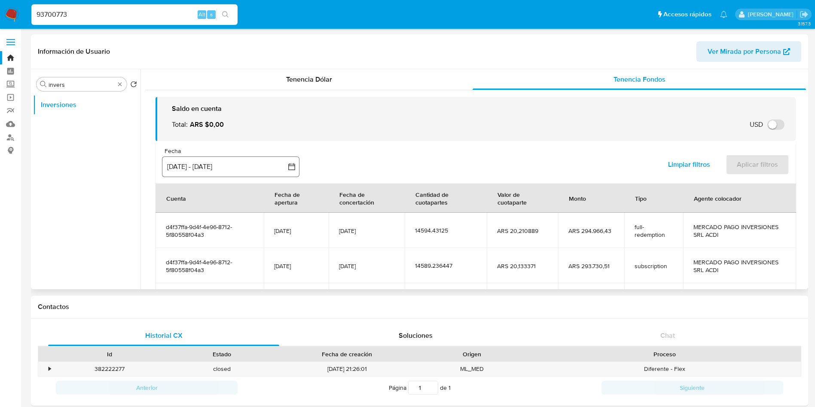
click at [274, 146] on div "Fecha inputDatePicker [DATE] - [DATE] 12-06-2025:9-09-2025 Limpiar filtros Apli…" at bounding box center [476, 162] width 640 height 43
click at [259, 163] on button "[DATE] - [DATE]" at bounding box center [230, 166] width 137 height 21
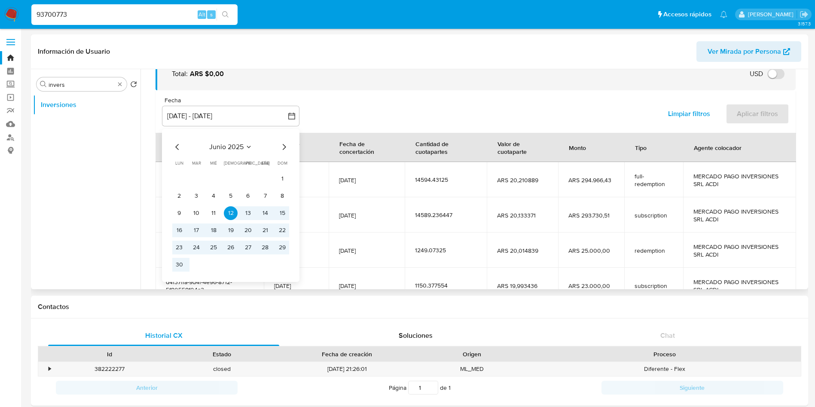
scroll to position [64, 0]
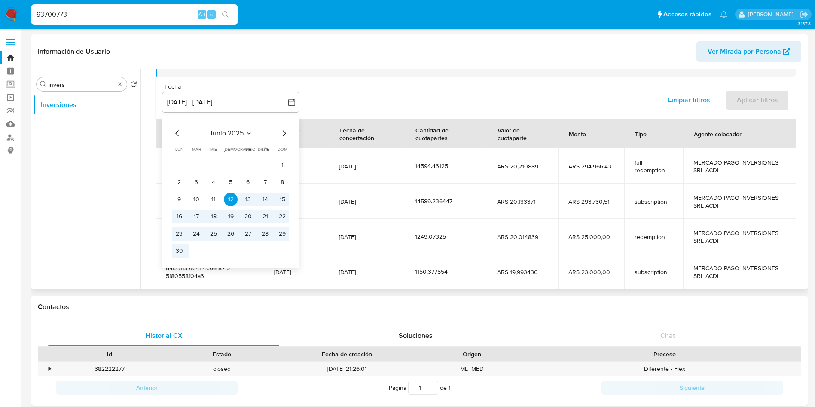
click at [283, 127] on div "junio 2025 junio 2025 lun lunes mar martes mié miércoles jue jueves vie viernes…" at bounding box center [230, 191] width 137 height 153
click at [283, 136] on icon "Mes siguiente" at bounding box center [284, 133] width 10 height 10
click at [195, 167] on button "1" at bounding box center [196, 165] width 14 height 14
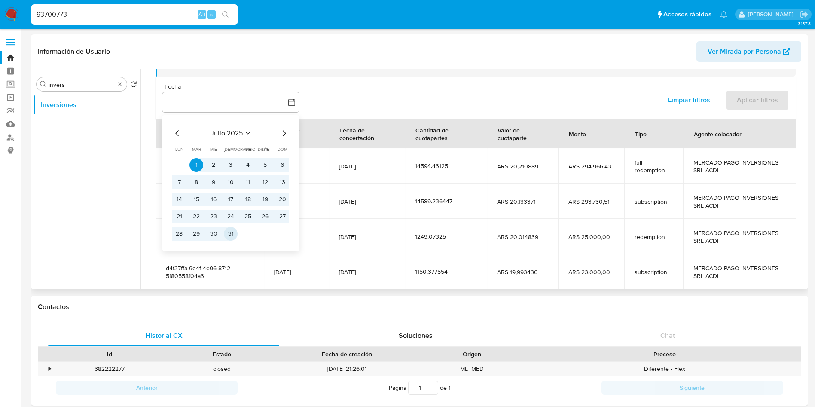
click at [232, 233] on button "31" at bounding box center [231, 234] width 14 height 14
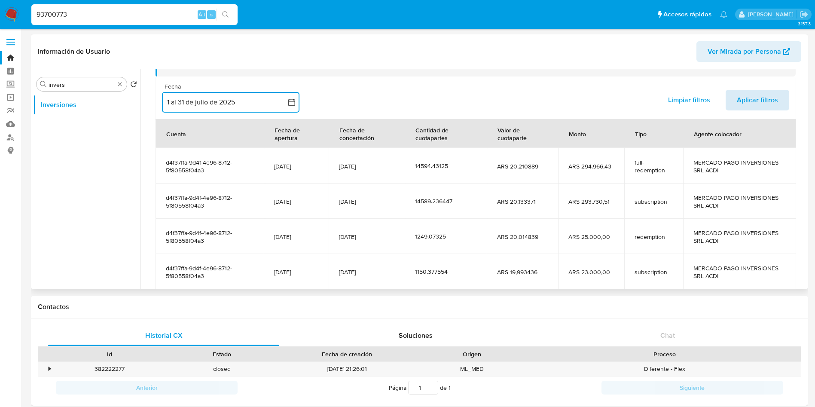
click at [756, 100] on span "Aplicar filtros" at bounding box center [757, 100] width 41 height 19
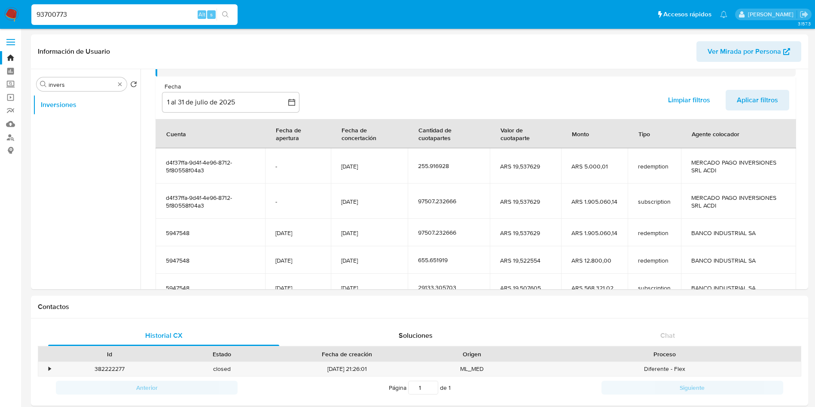
click at [128, 18] on input "93700773" at bounding box center [134, 14] width 206 height 11
paste input "1606485410"
type input "1606485410"
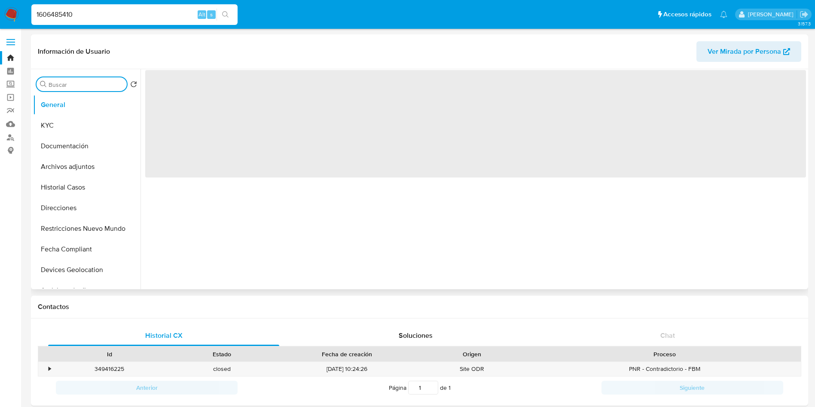
click at [74, 83] on input "Buscar" at bounding box center [86, 85] width 75 height 8
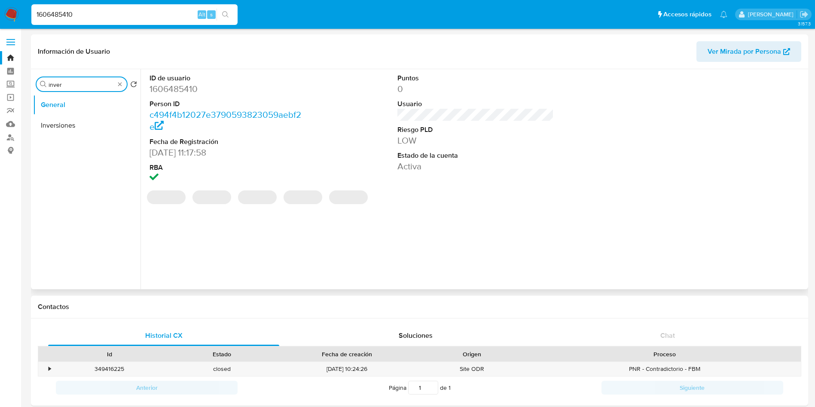
type input "invers"
select select "10"
type input "invers"
click at [74, 128] on button "Inversiones" at bounding box center [83, 125] width 101 height 21
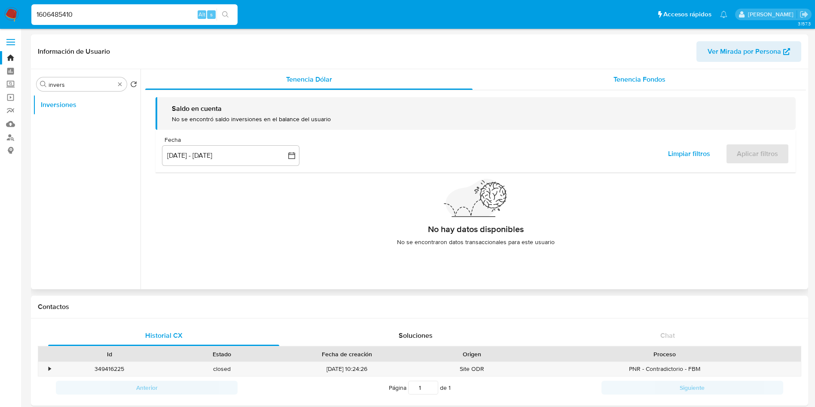
click at [637, 74] on span "Tenencia Fondos" at bounding box center [639, 79] width 52 height 10
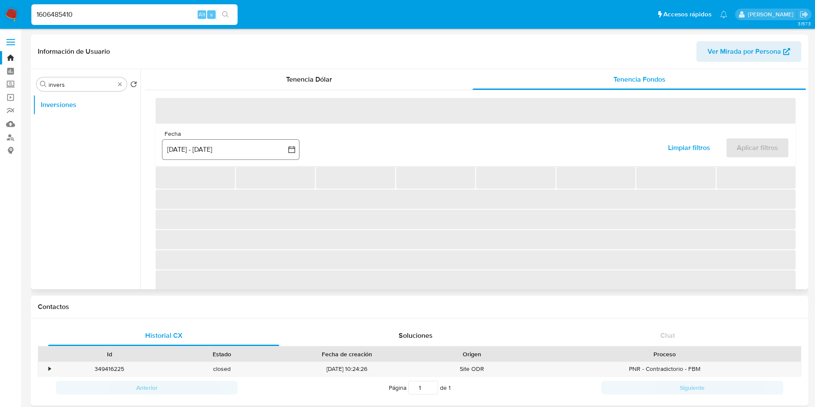
click at [253, 155] on button "[DATE] - [DATE]" at bounding box center [230, 149] width 137 height 21
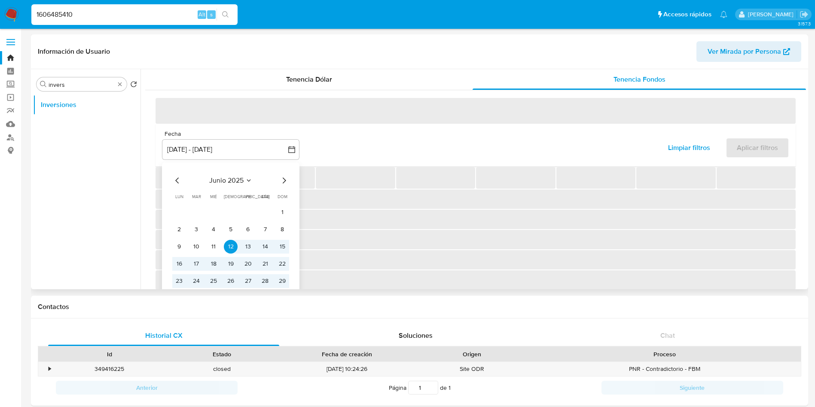
drag, startPoint x: 283, startPoint y: 180, endPoint x: 261, endPoint y: 191, distance: 24.2
click at [280, 180] on div "junio 2025 junio 2025 lun lunes mar martes mié miércoles jue jueves vie viernes…" at bounding box center [230, 238] width 137 height 153
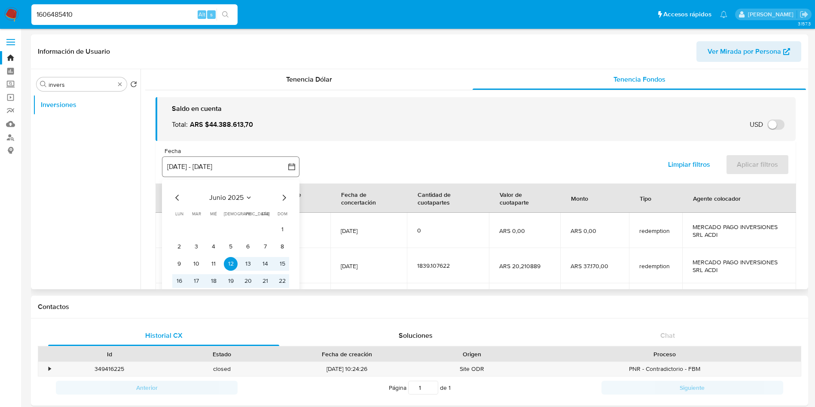
drag, startPoint x: 242, startPoint y: 171, endPoint x: 251, endPoint y: 174, distance: 9.8
click at [241, 171] on button "[DATE] - [DATE]" at bounding box center [230, 166] width 137 height 21
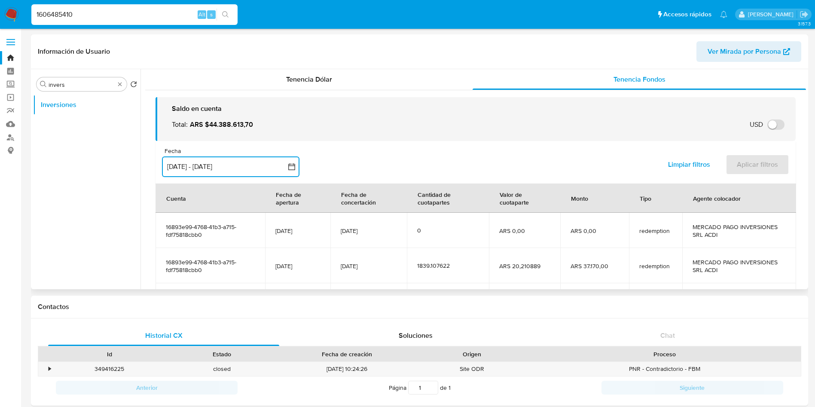
click at [253, 168] on button "[DATE] - [DATE]" at bounding box center [230, 166] width 137 height 21
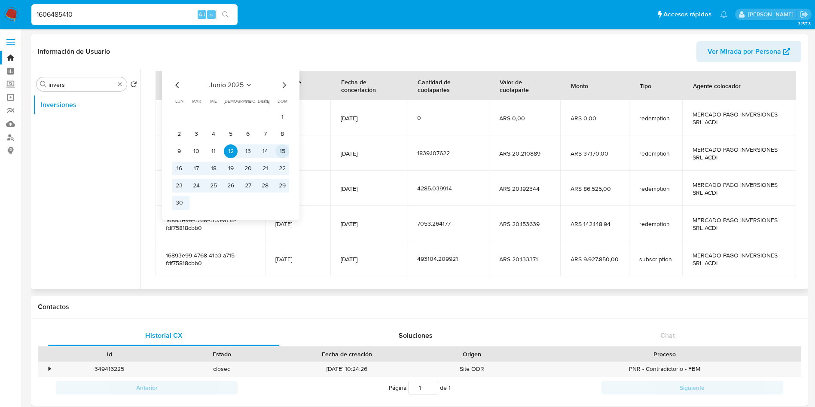
scroll to position [129, 0]
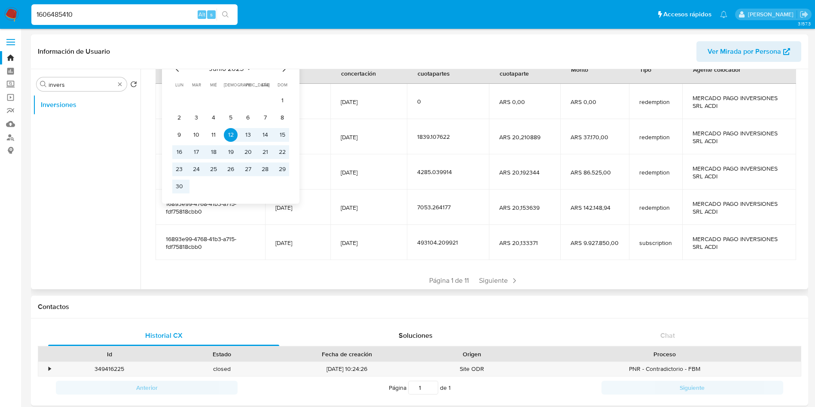
click at [280, 68] on div "Información de Usuario Ver Mirada por Persona Buscar invers Volver al orden por…" at bounding box center [419, 161] width 777 height 255
click at [285, 70] on icon "Mes siguiente" at bounding box center [284, 69] width 3 height 6
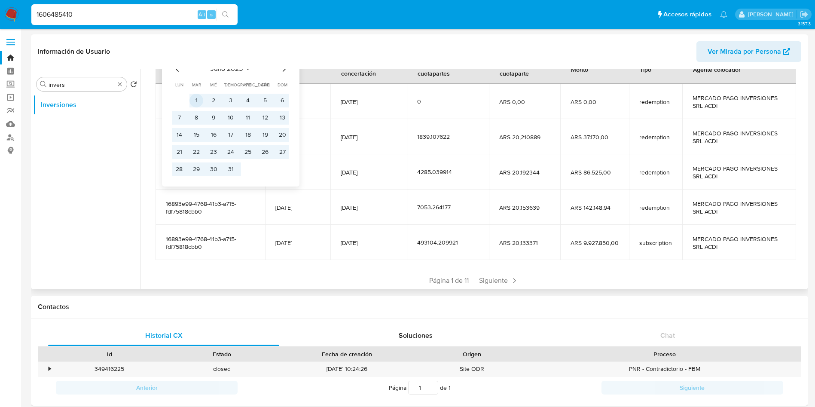
click at [198, 101] on button "1" at bounding box center [196, 101] width 14 height 14
click at [232, 169] on button "31" at bounding box center [231, 169] width 14 height 14
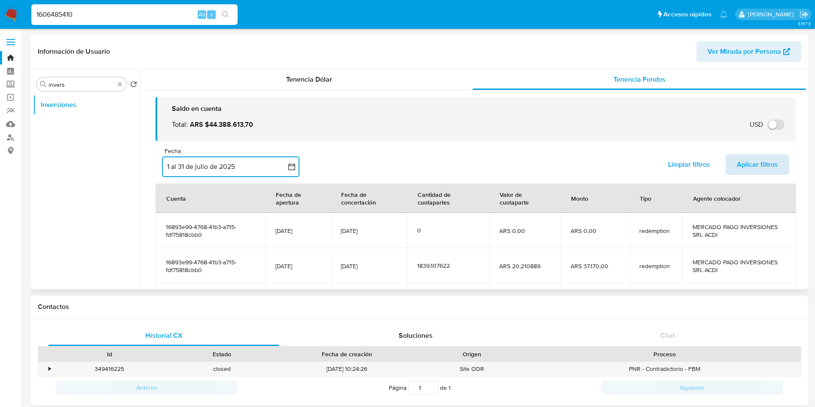
click at [748, 161] on span "Aplicar filtros" at bounding box center [757, 164] width 41 height 19
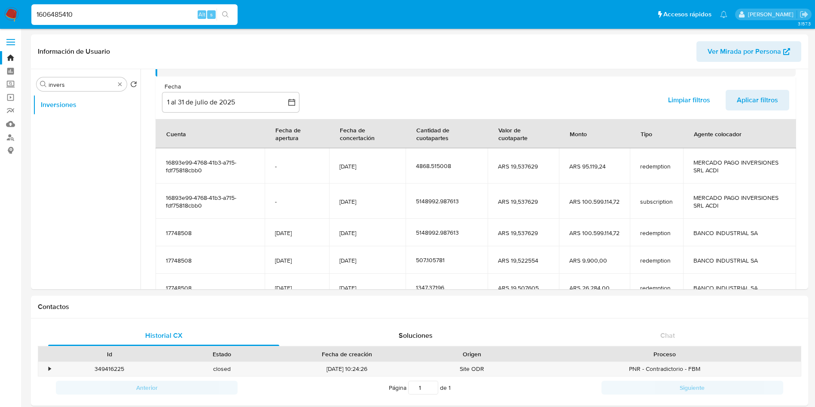
click at [137, 17] on input "1606485410" at bounding box center [134, 14] width 206 height 11
click at [137, 16] on input "1606485410" at bounding box center [134, 14] width 206 height 11
paste input "69034605"
type input "69034605"
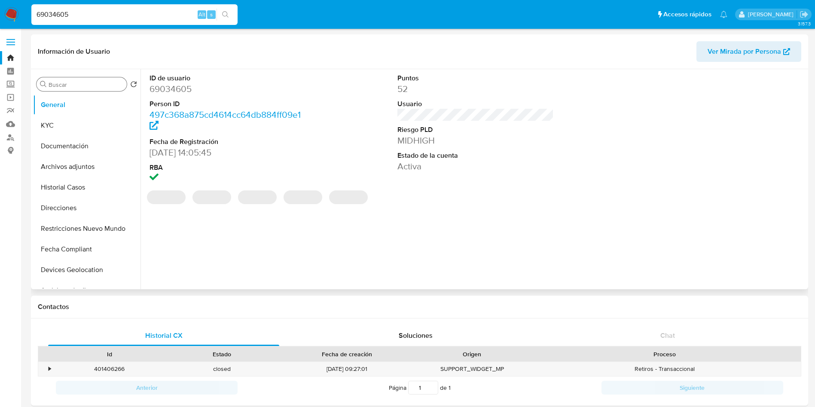
select select "10"
click at [65, 83] on input "Buscar" at bounding box center [86, 85] width 75 height 8
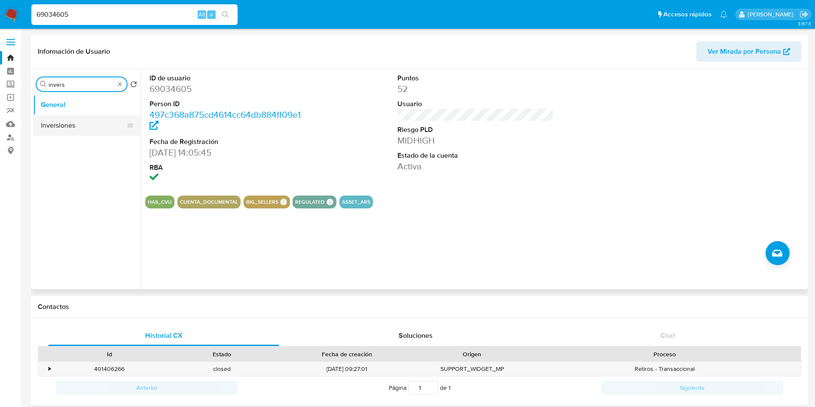
type input "invers"
click at [81, 126] on button "Inversiones" at bounding box center [83, 125] width 101 height 21
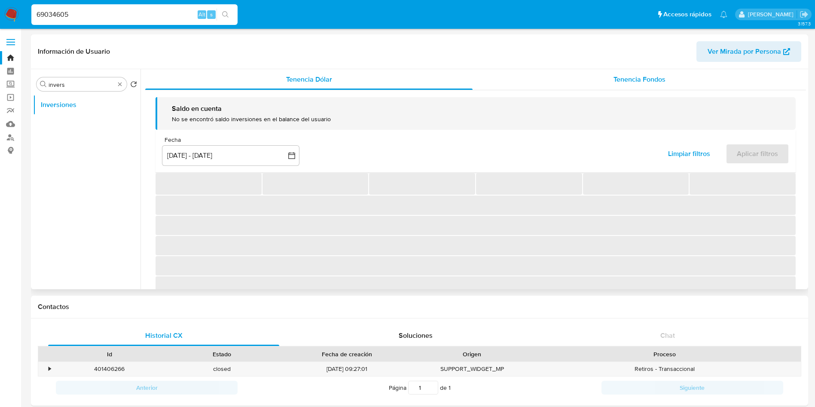
click at [613, 81] on span "Tenencia Fondos" at bounding box center [639, 79] width 52 height 10
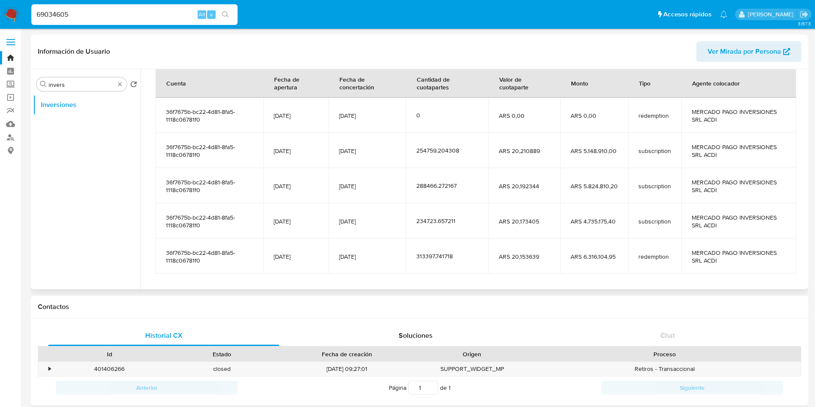
scroll to position [129, 0]
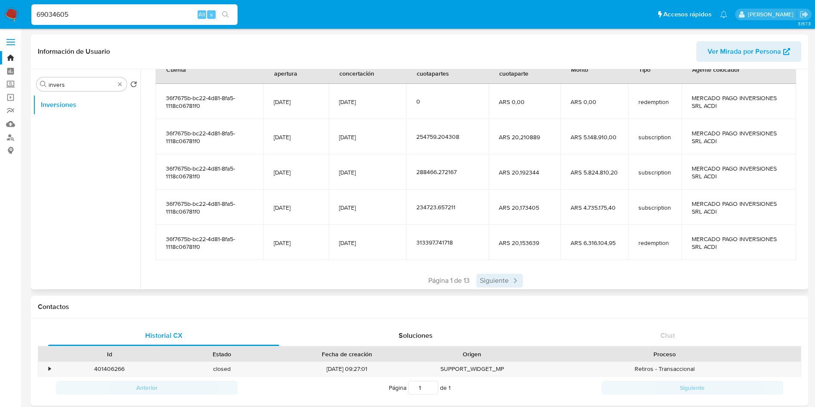
click at [491, 281] on span "Siguiente" at bounding box center [499, 281] width 46 height 14
click at [491, 278] on span "Página 2 de 13" at bounding box center [473, 280] width 43 height 9
click at [509, 281] on span "Siguiente" at bounding box center [525, 281] width 46 height 14
click at [510, 281] on span "Siguiente" at bounding box center [525, 281] width 46 height 14
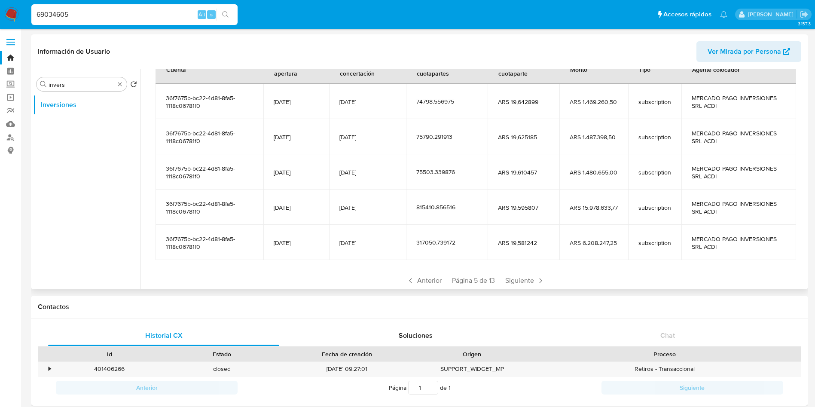
click at [510, 281] on span "Siguiente" at bounding box center [525, 281] width 46 height 14
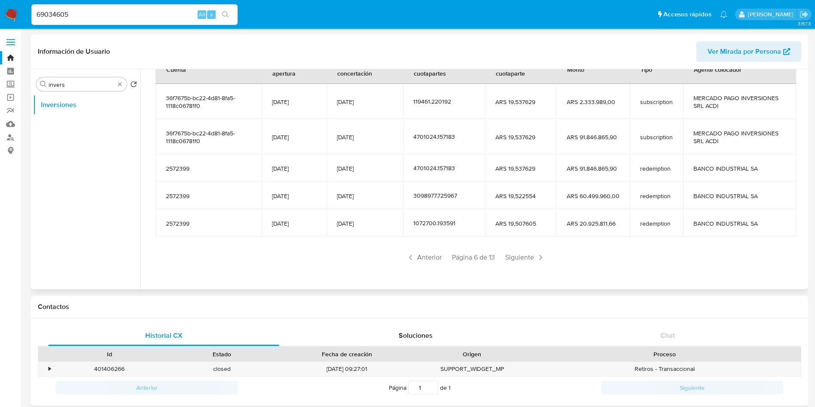
drag, startPoint x: 382, startPoint y: 169, endPoint x: 335, endPoint y: 167, distance: 46.9
click at [335, 167] on td "[DATE]" at bounding box center [364, 167] width 76 height 27
click at [513, 253] on span "Siguiente" at bounding box center [525, 257] width 46 height 14
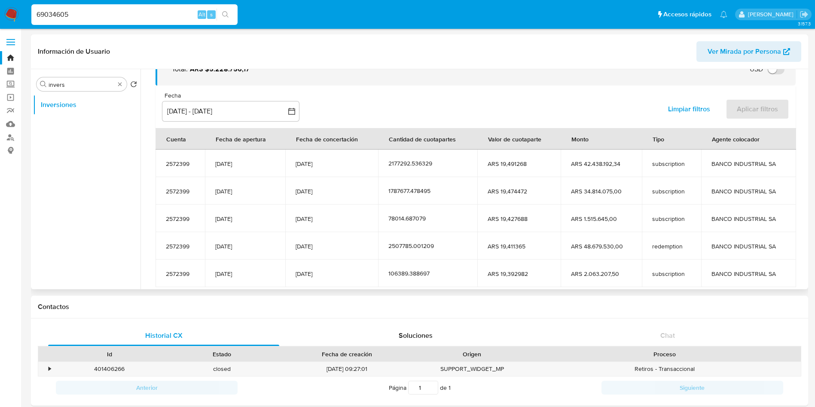
scroll to position [106, 0]
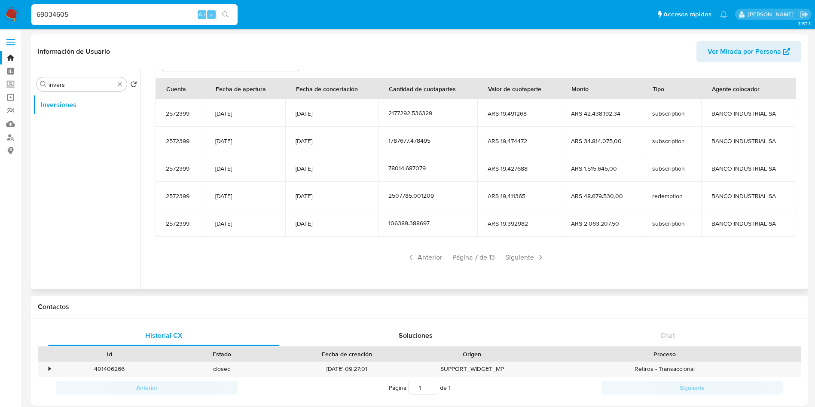
click at [149, 11] on input "69034605" at bounding box center [134, 14] width 206 height 11
paste input "96527952"
type input "96527952"
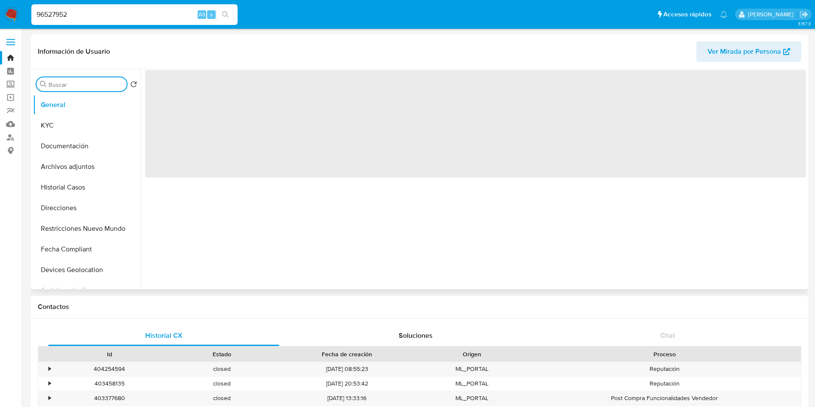
click at [83, 87] on input "Buscar" at bounding box center [86, 85] width 75 height 8
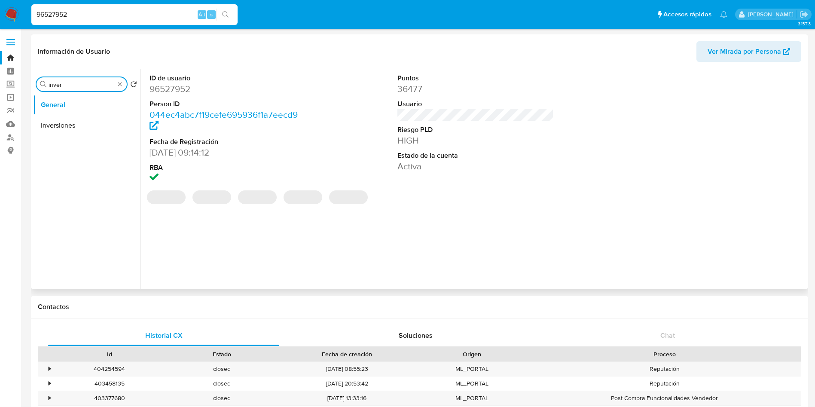
type input "invers"
select select "10"
type input "invers"
click at [69, 130] on button "Inversiones" at bounding box center [83, 125] width 101 height 21
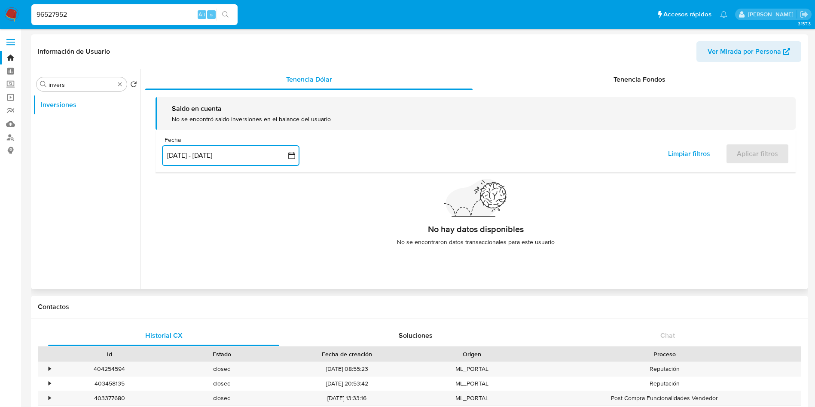
click at [234, 159] on button "[DATE] - [DATE]" at bounding box center [230, 155] width 137 height 21
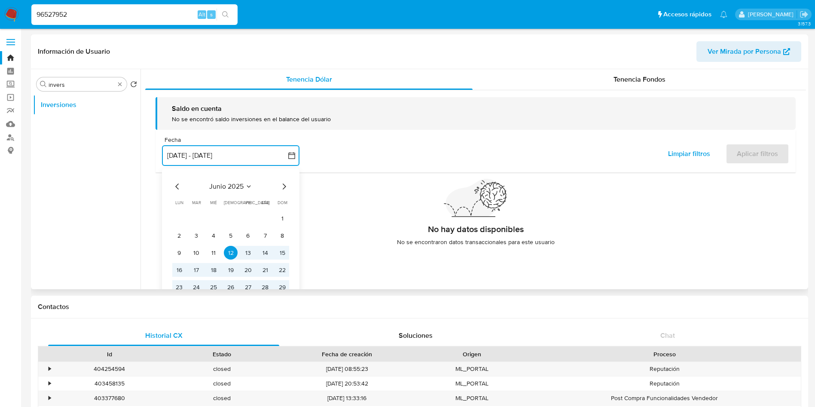
click at [282, 185] on icon "Mes siguiente" at bounding box center [284, 186] width 10 height 10
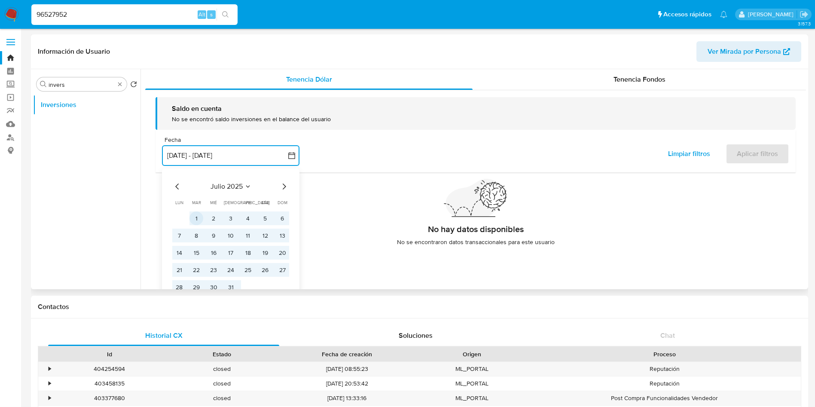
click at [197, 214] on button "1" at bounding box center [196, 218] width 14 height 14
click at [231, 289] on button "31" at bounding box center [231, 287] width 14 height 14
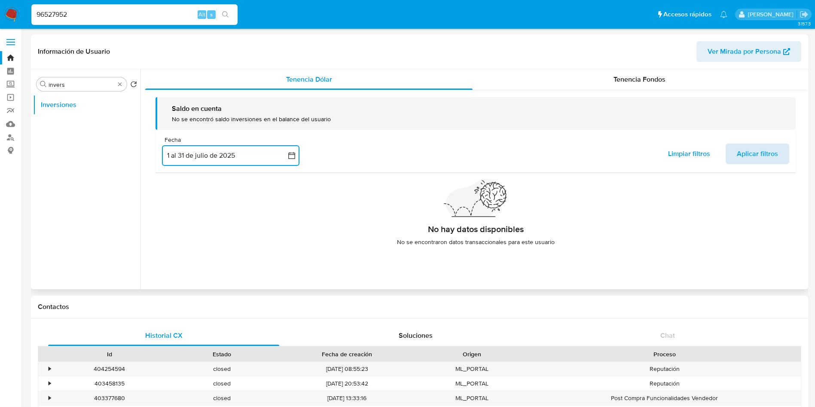
click at [767, 146] on span "Aplicar filtros" at bounding box center [757, 153] width 41 height 19
click at [267, 159] on button "1 al 31 de julio de 2025" at bounding box center [230, 155] width 137 height 21
click at [666, 88] on div "Tenencia Fondos" at bounding box center [639, 79] width 333 height 21
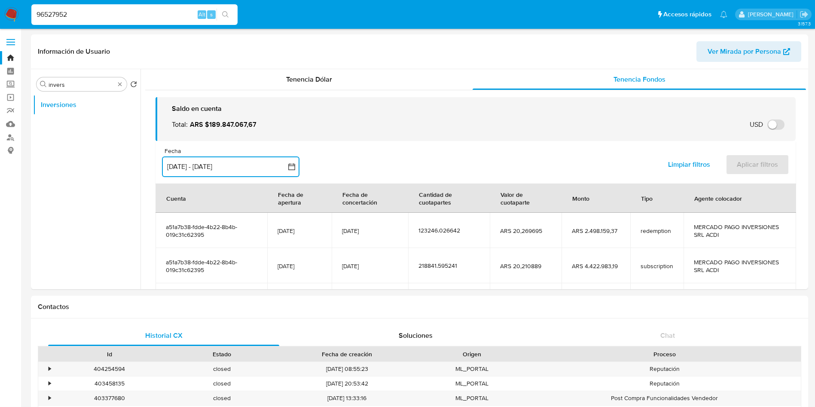
click at [246, 165] on button "[DATE] - [DATE]" at bounding box center [230, 166] width 137 height 21
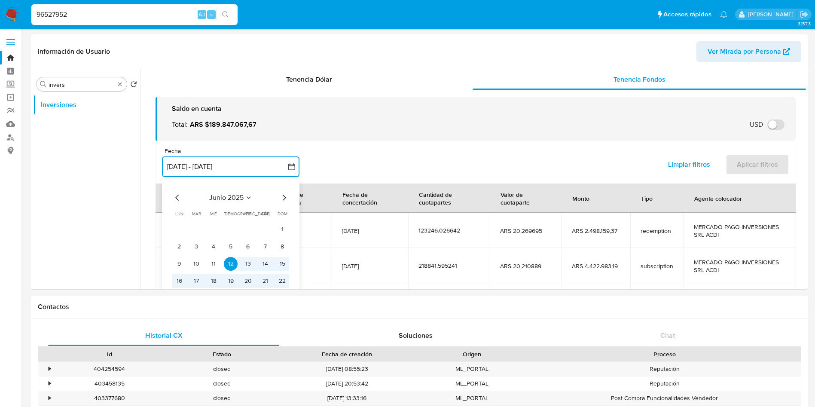
click at [282, 197] on icon "Mes siguiente" at bounding box center [284, 197] width 10 height 10
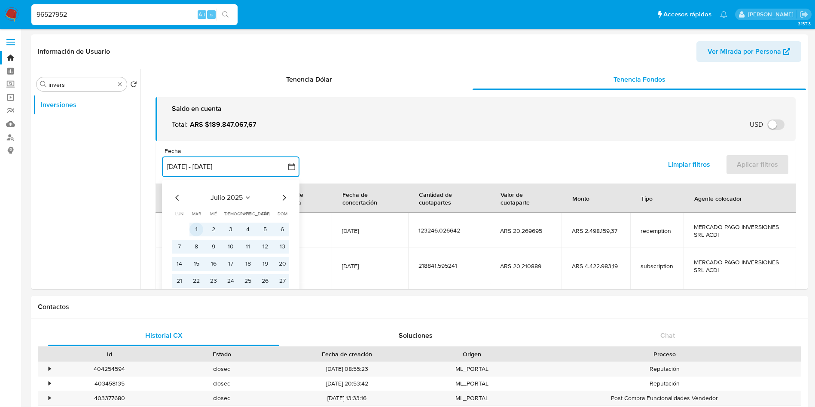
click at [198, 224] on button "1" at bounding box center [196, 230] width 14 height 14
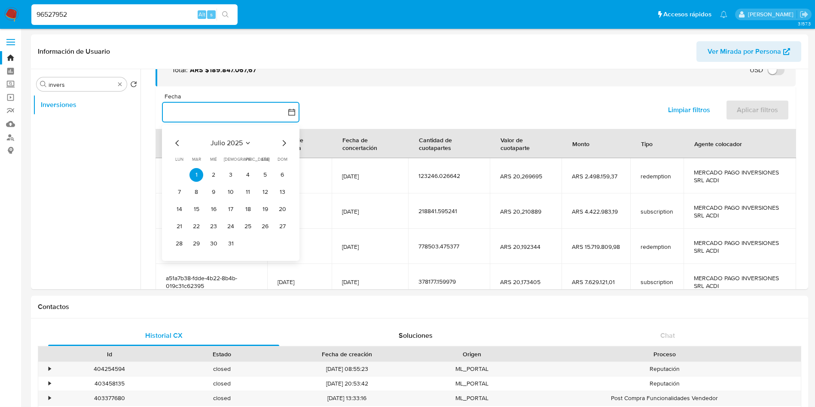
scroll to position [129, 0]
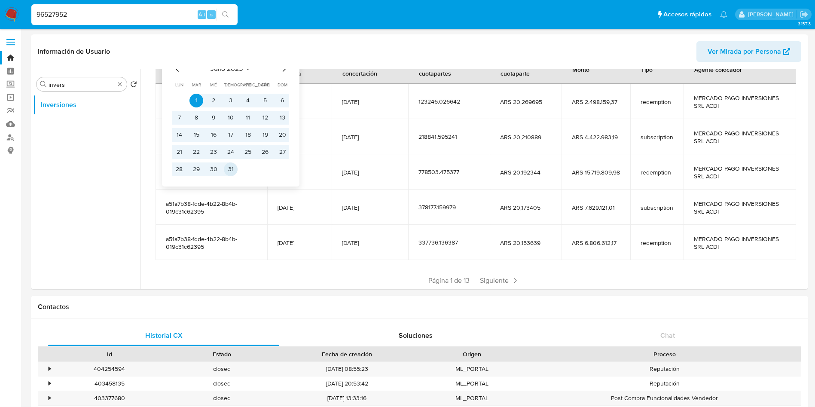
click at [233, 168] on button "31" at bounding box center [231, 169] width 14 height 14
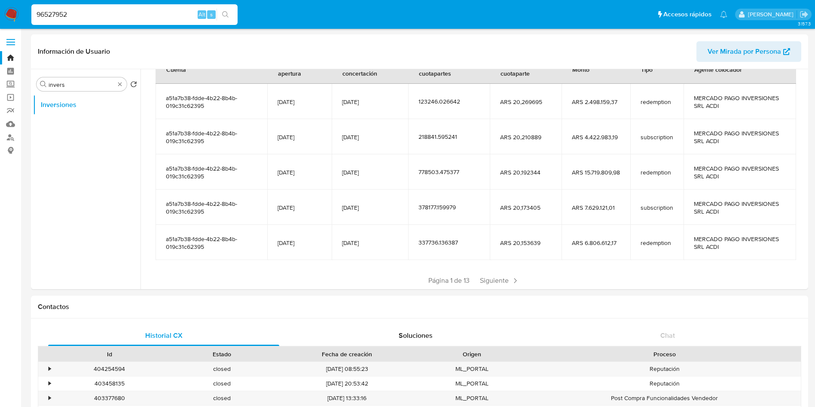
scroll to position [0, 0]
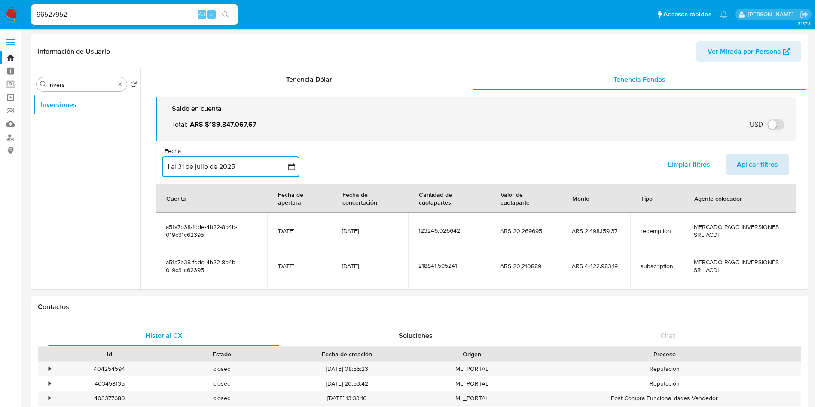
click at [760, 164] on span "Aplicar filtros" at bounding box center [757, 164] width 41 height 19
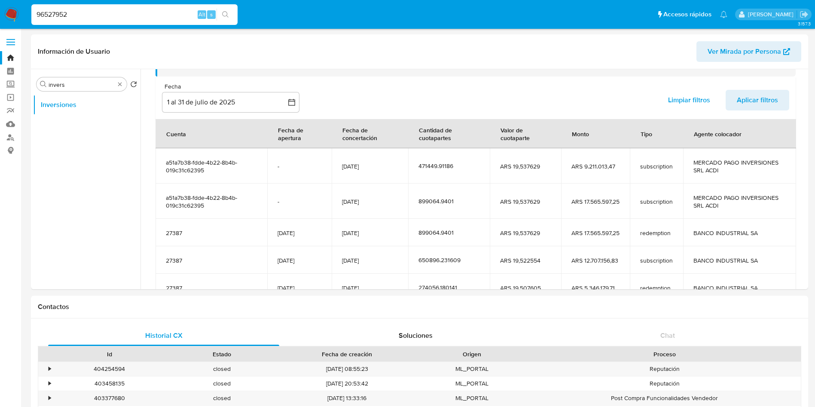
click at [150, 10] on input "96527952" at bounding box center [134, 14] width 206 height 11
paste input "2291298810"
type input "2291298810"
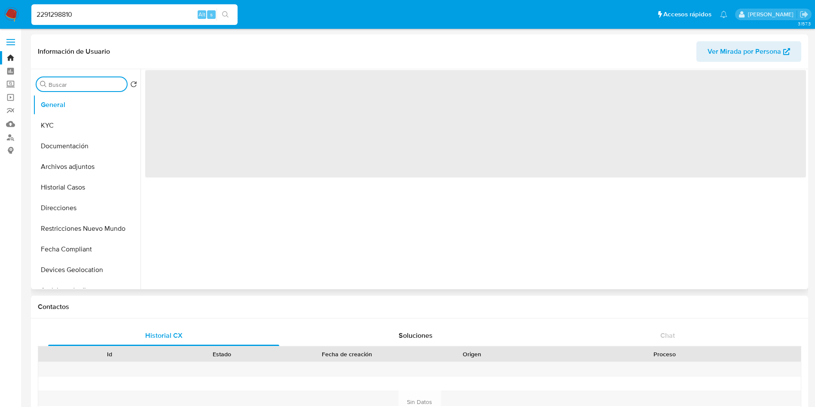
click at [93, 82] on input "Buscar" at bounding box center [86, 85] width 75 height 8
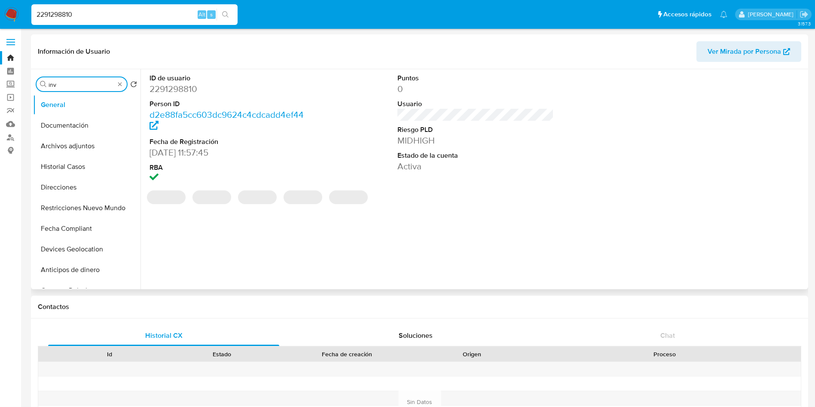
type input "inve"
select select "10"
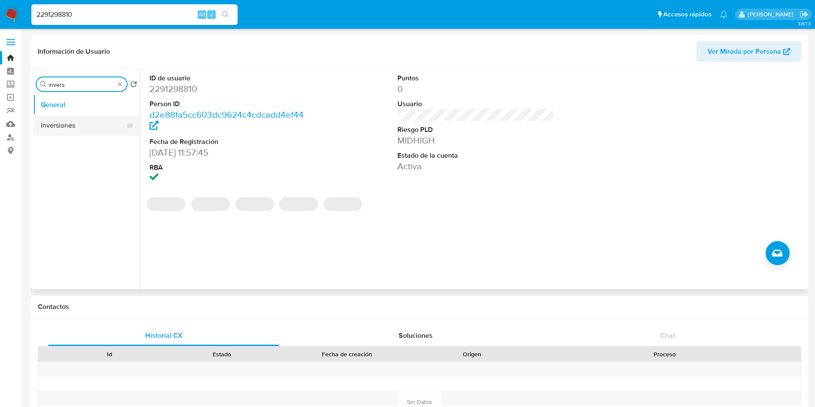
type input "invers"
click at [79, 129] on button "Inversiones" at bounding box center [83, 125] width 101 height 21
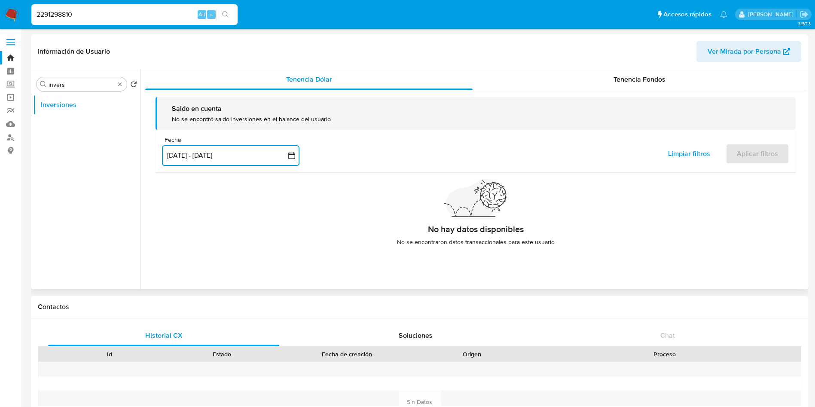
click at [253, 155] on button "[DATE] - [DATE]" at bounding box center [230, 155] width 137 height 21
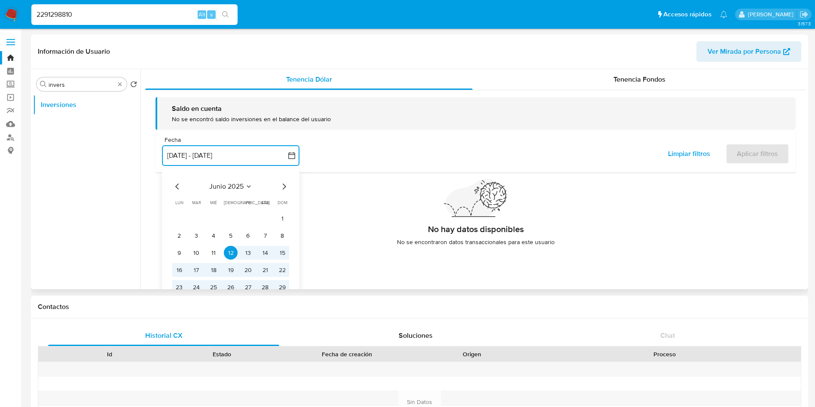
click at [285, 188] on icon "Mes siguiente" at bounding box center [284, 186] width 10 height 10
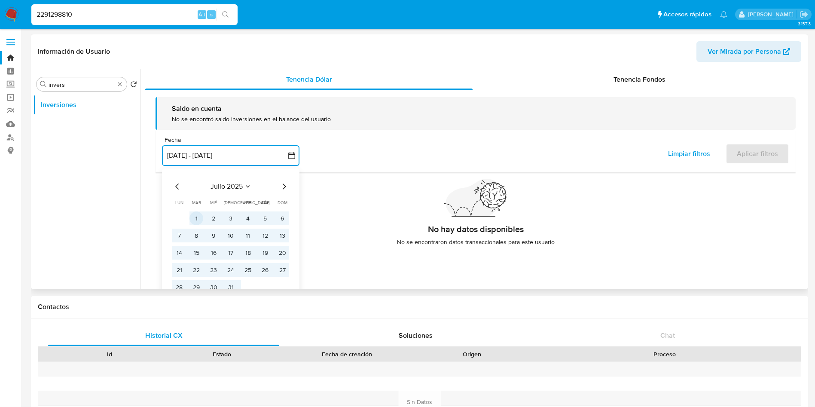
click at [197, 217] on button "1" at bounding box center [196, 218] width 14 height 14
click at [232, 284] on button "31" at bounding box center [231, 287] width 14 height 14
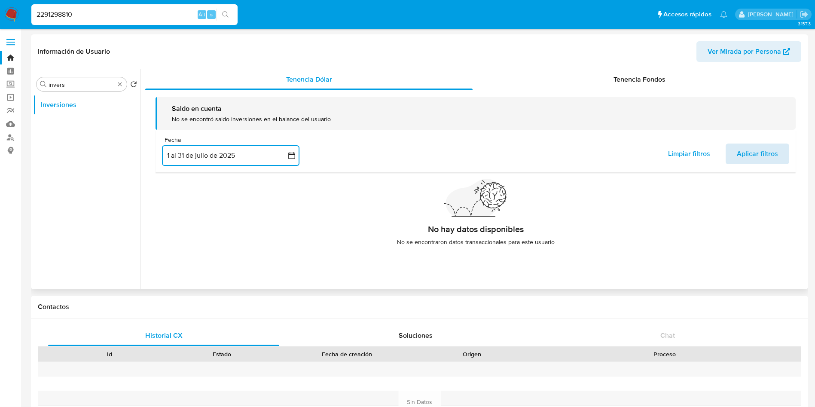
click at [746, 147] on span "Aplicar filtros" at bounding box center [757, 153] width 41 height 19
click at [585, 89] on div "Tenencia Fondos" at bounding box center [639, 79] width 333 height 21
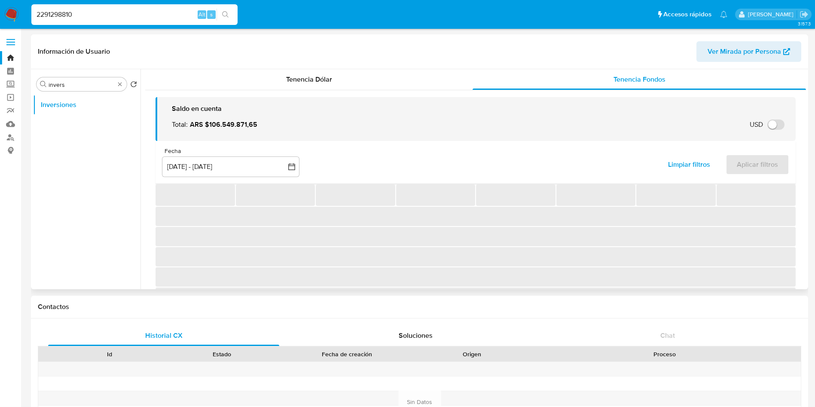
click at [253, 151] on div "Fecha" at bounding box center [230, 151] width 137 height 8
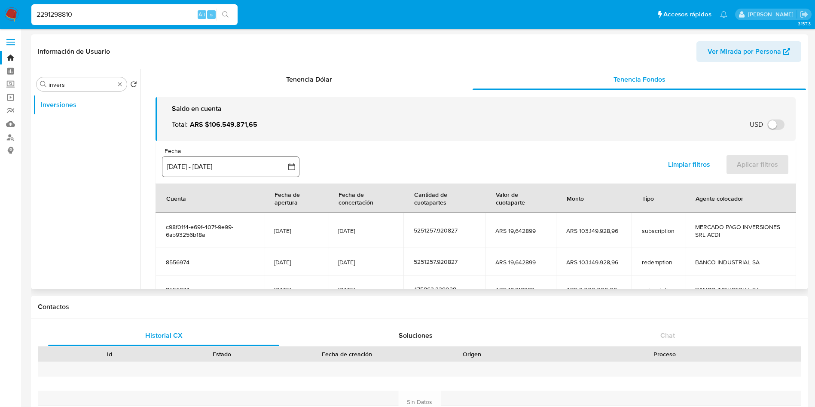
click at [247, 165] on button "[DATE] - [DATE]" at bounding box center [230, 166] width 137 height 21
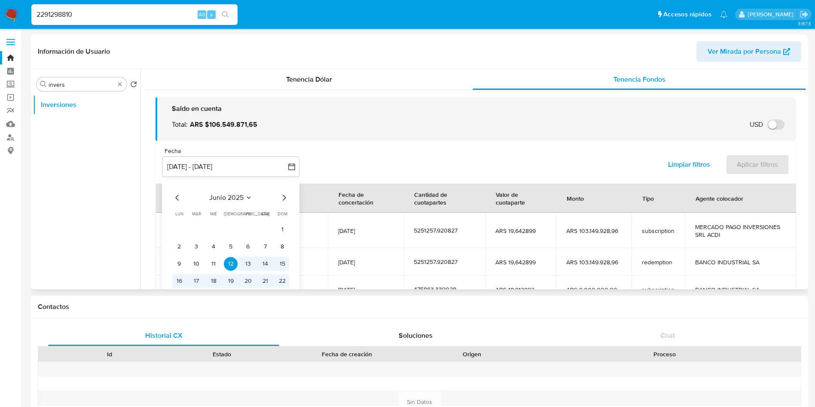
drag, startPoint x: 284, startPoint y: 196, endPoint x: 262, endPoint y: 204, distance: 23.0
click at [284, 196] on icon "Mes siguiente" at bounding box center [284, 197] width 10 height 10
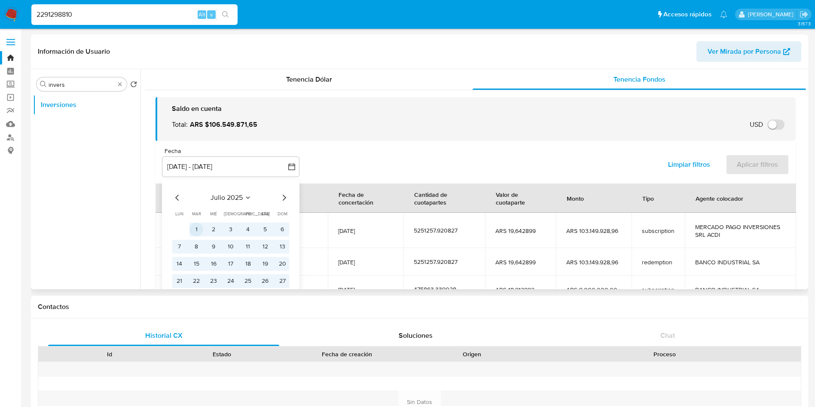
click at [198, 226] on button "1" at bounding box center [196, 230] width 14 height 14
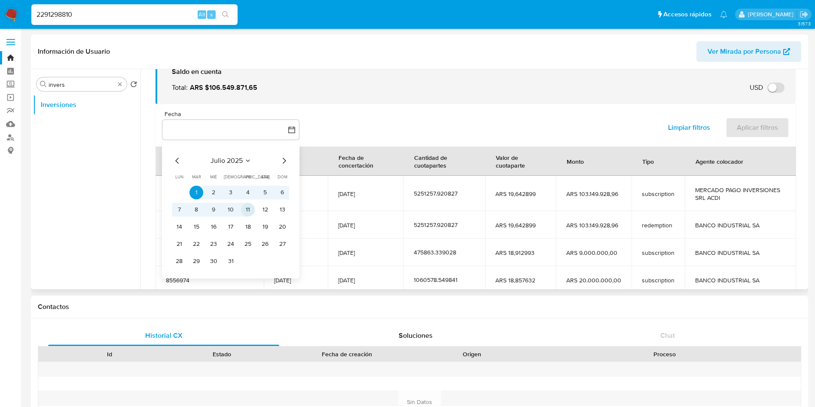
scroll to position [64, 0]
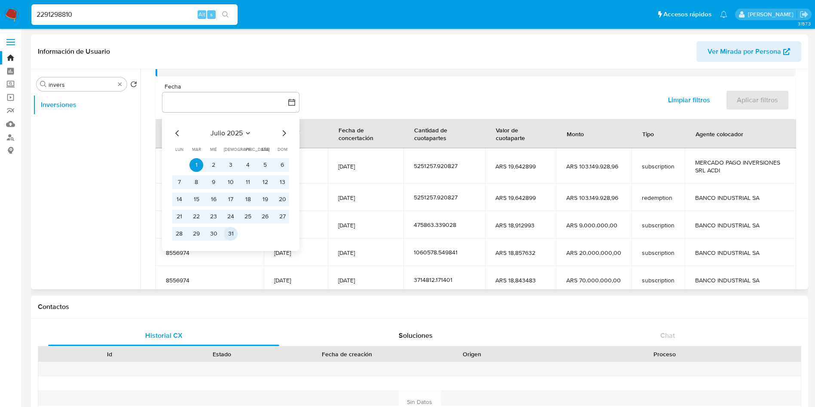
click at [235, 235] on button "31" at bounding box center [231, 234] width 14 height 14
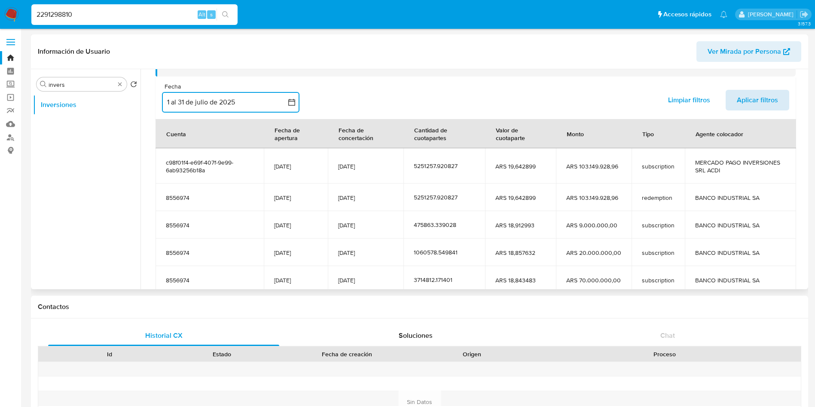
click at [761, 104] on span "Aplicar filtros" at bounding box center [757, 100] width 41 height 19
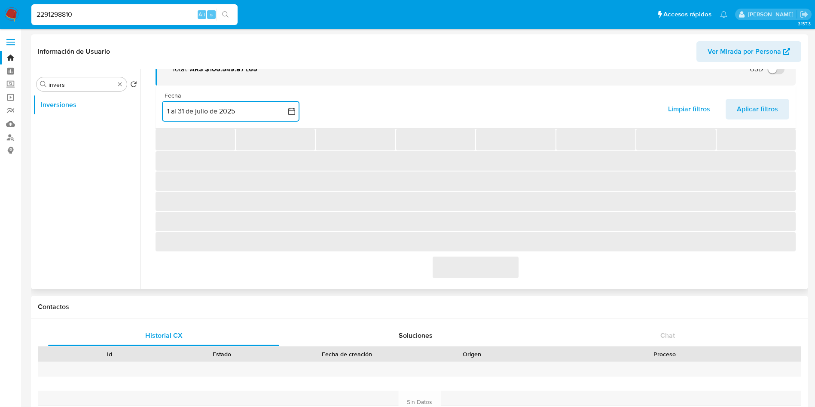
scroll to position [0, 0]
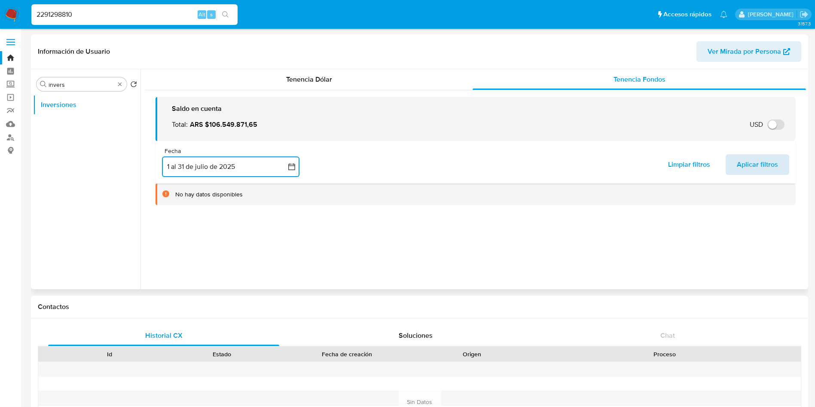
click at [749, 166] on span "Aplicar filtros" at bounding box center [757, 164] width 41 height 19
click at [749, 165] on span "Aplicar filtros" at bounding box center [757, 164] width 41 height 19
click at [261, 168] on button "1 al 31 de julio de 2025" at bounding box center [230, 166] width 137 height 21
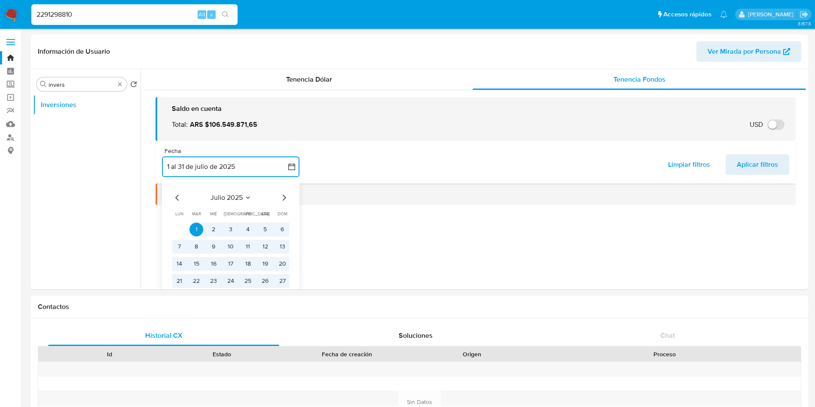
click at [284, 199] on icon "Mes siguiente" at bounding box center [284, 198] width 3 height 6
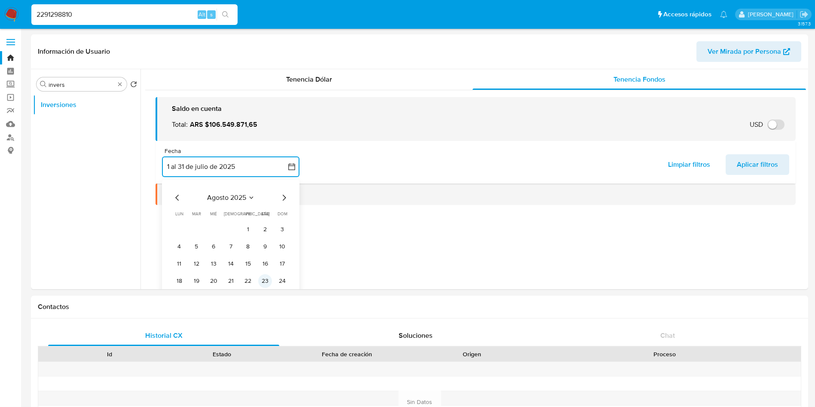
scroll to position [26, 0]
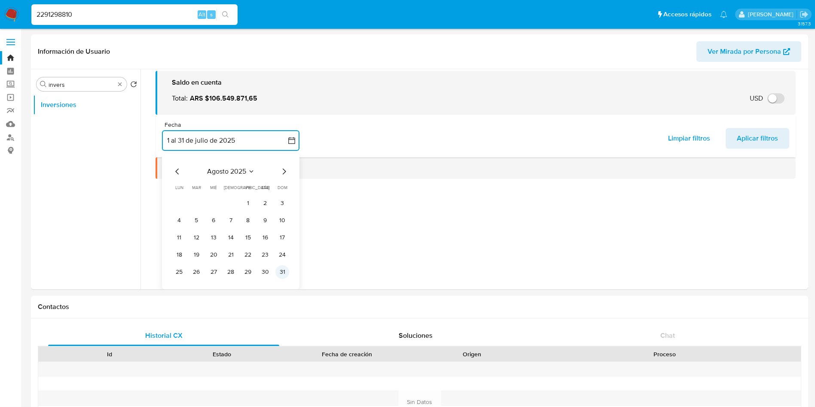
click at [287, 269] on button "31" at bounding box center [282, 272] width 14 height 14
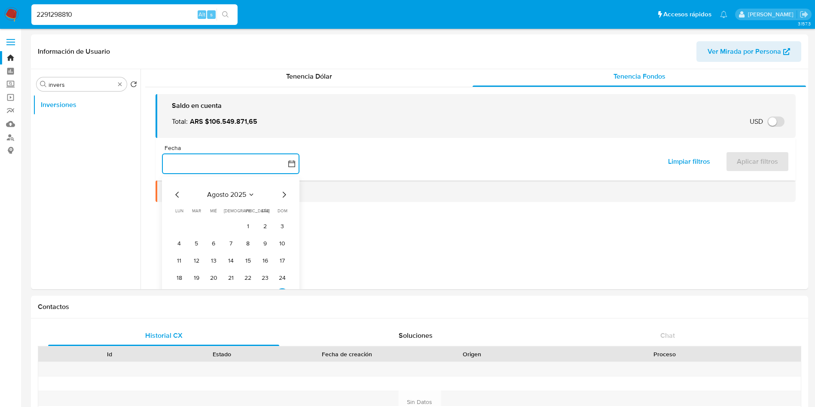
click at [218, 160] on button "button" at bounding box center [230, 163] width 137 height 21
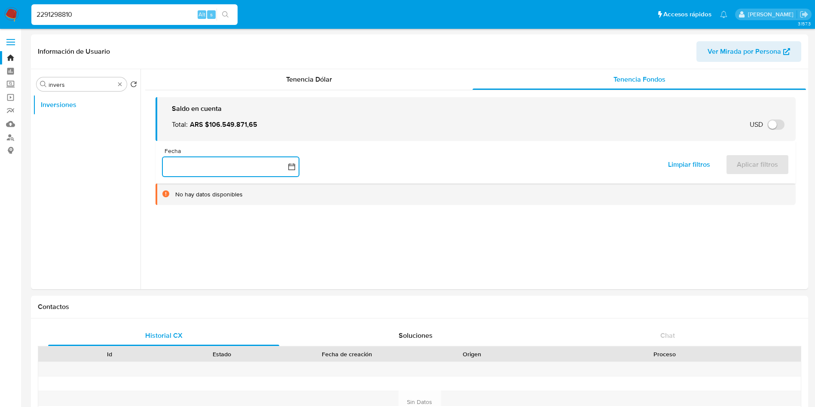
scroll to position [0, 0]
click at [182, 167] on button "button" at bounding box center [230, 166] width 137 height 21
click at [175, 195] on icon "Mes anterior" at bounding box center [177, 197] width 10 height 10
drag, startPoint x: 193, startPoint y: 230, endPoint x: 238, endPoint y: 203, distance: 52.2
click at [195, 229] on button "1" at bounding box center [196, 230] width 14 height 14
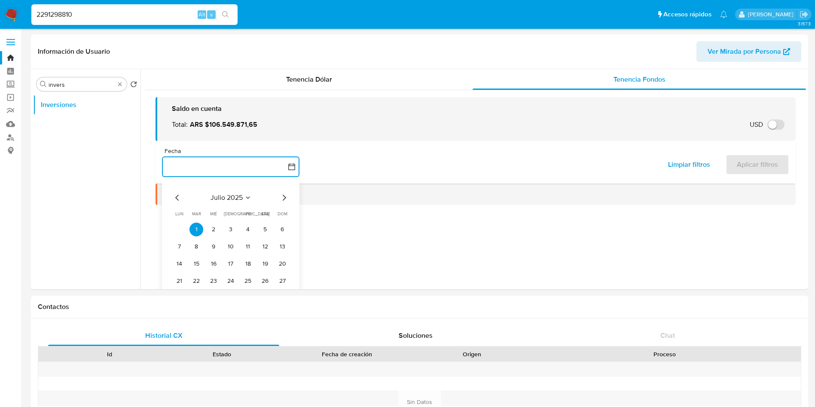
click at [286, 189] on div "[PERSON_NAME] 2025 [PERSON_NAME] 2025 lun lunes mar martes mié miércoles jue ju…" at bounding box center [230, 248] width 137 height 136
click at [283, 198] on icon "Mes siguiente" at bounding box center [284, 197] width 10 height 10
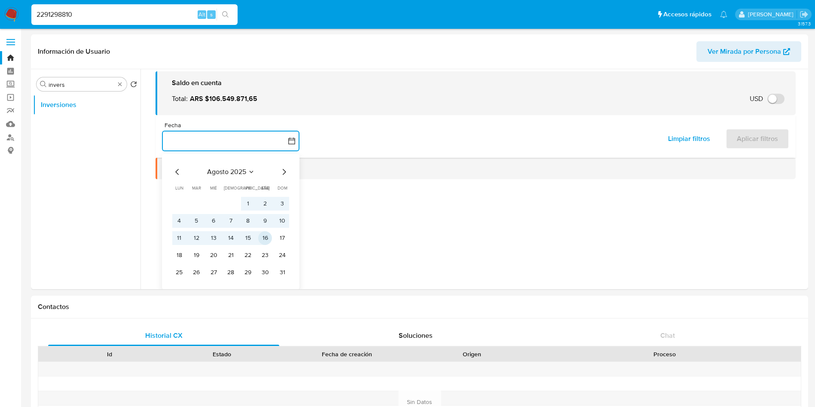
scroll to position [26, 0]
click at [282, 273] on button "31" at bounding box center [282, 272] width 14 height 14
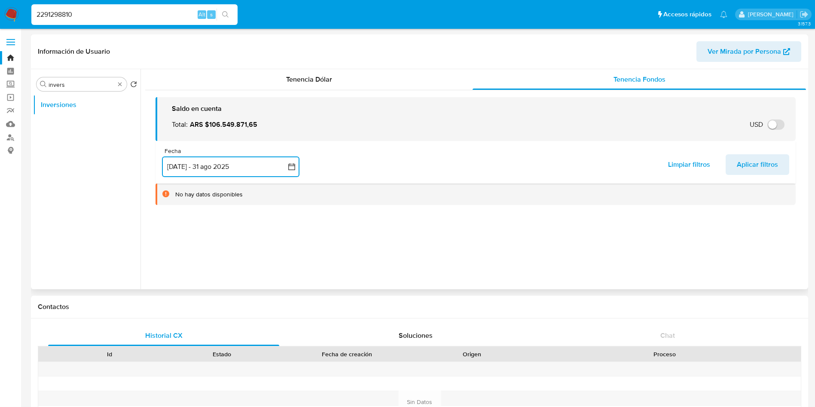
scroll to position [0, 0]
click at [748, 160] on span "Aplicar filtros" at bounding box center [757, 164] width 41 height 19
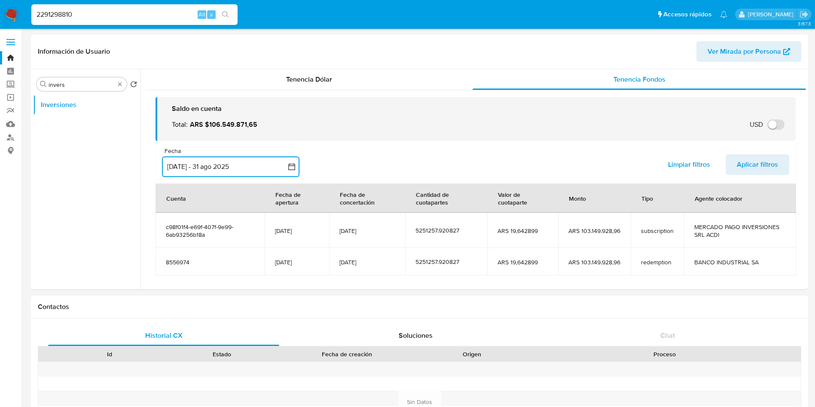
scroll to position [34, 0]
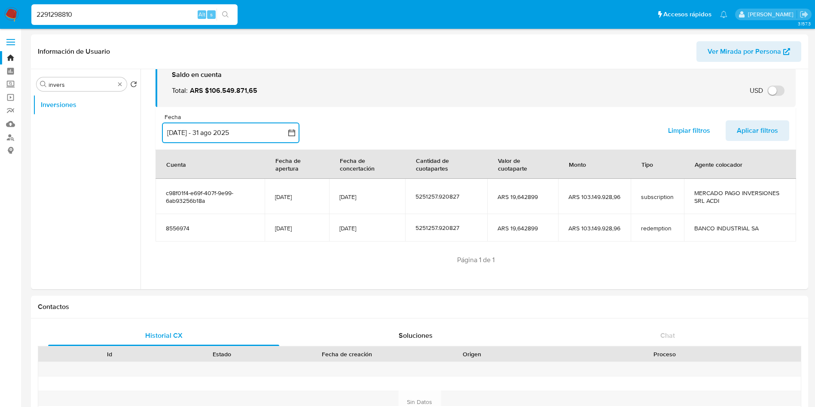
drag, startPoint x: 376, startPoint y: 198, endPoint x: 318, endPoint y: 198, distance: 58.4
click at [318, 198] on tr "c98f01f4-e69f-407f-9e99-6ab93256b18a 22/03/2023 08/08/2025 5251257.920827 ARS 1…" at bounding box center [476, 196] width 641 height 35
click at [93, 12] on input "2291298810" at bounding box center [134, 14] width 206 height 11
paste input "137533891"
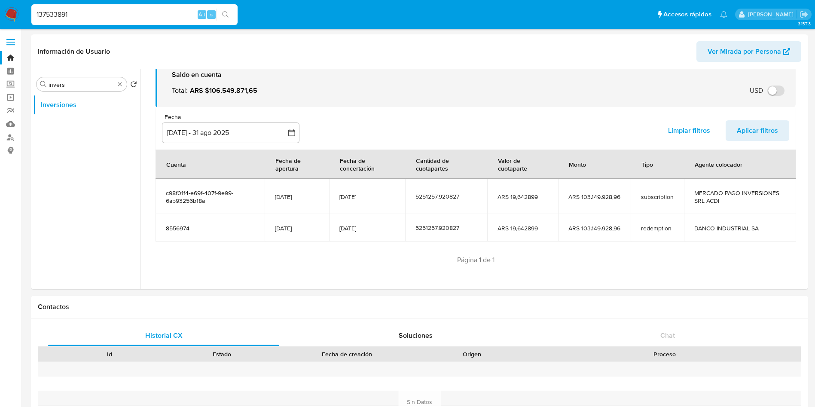
type input "137533891"
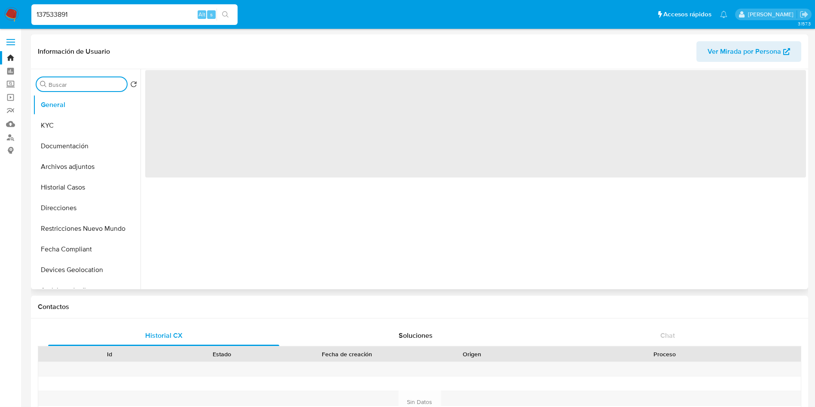
click at [96, 84] on input "Buscar" at bounding box center [86, 85] width 75 height 8
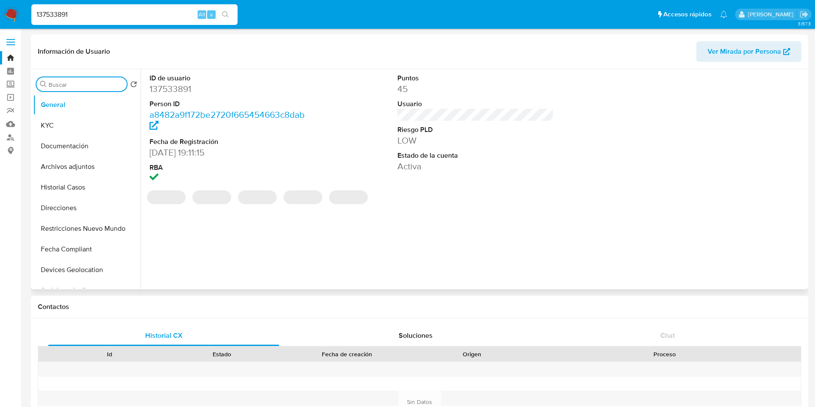
select select "10"
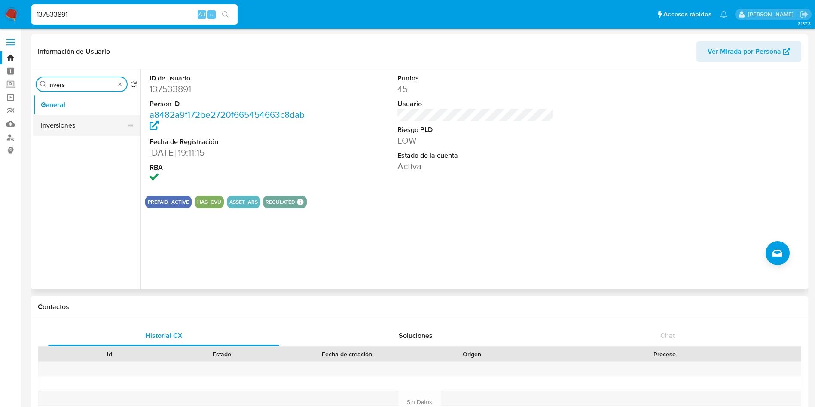
type input "invers"
click at [64, 128] on button "Inversiones" at bounding box center [83, 125] width 101 height 21
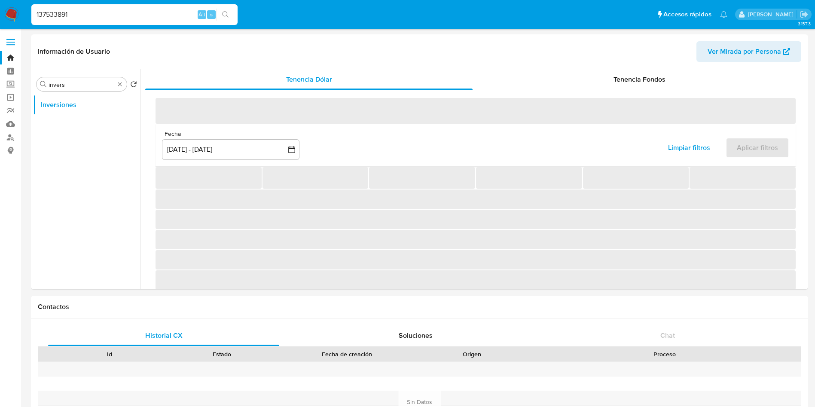
scroll to position [33, 0]
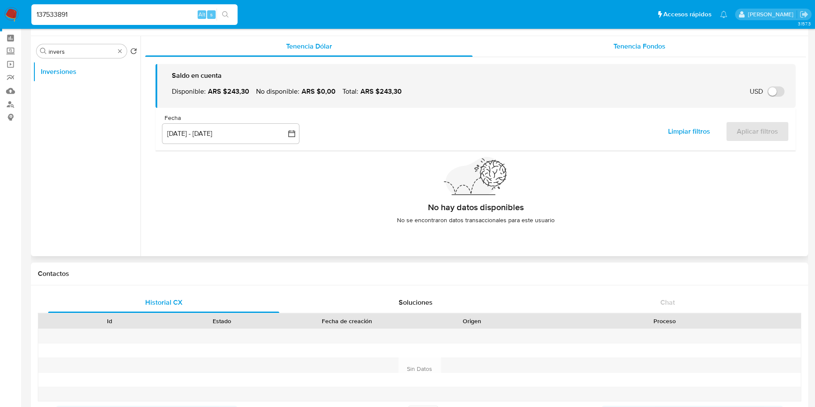
drag, startPoint x: 614, startPoint y: 50, endPoint x: 599, endPoint y: 56, distance: 16.4
click at [599, 56] on div "Tenencia Fondos" at bounding box center [639, 46] width 333 height 21
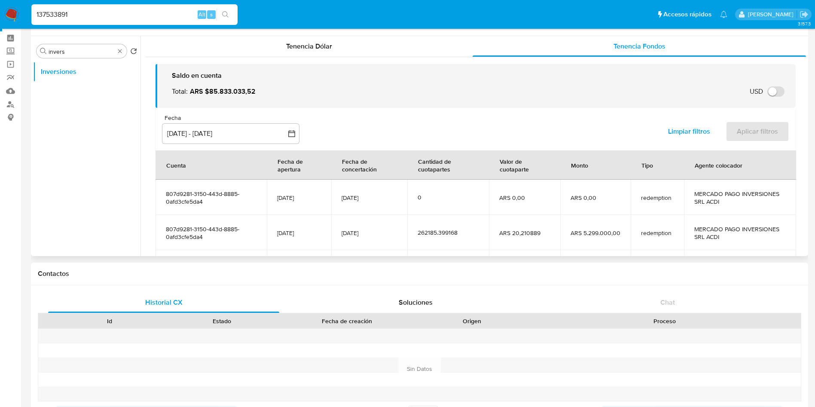
click at [247, 116] on div "Fecha" at bounding box center [230, 118] width 137 height 8
click at [256, 128] on button "[DATE] - [DATE]" at bounding box center [230, 133] width 137 height 21
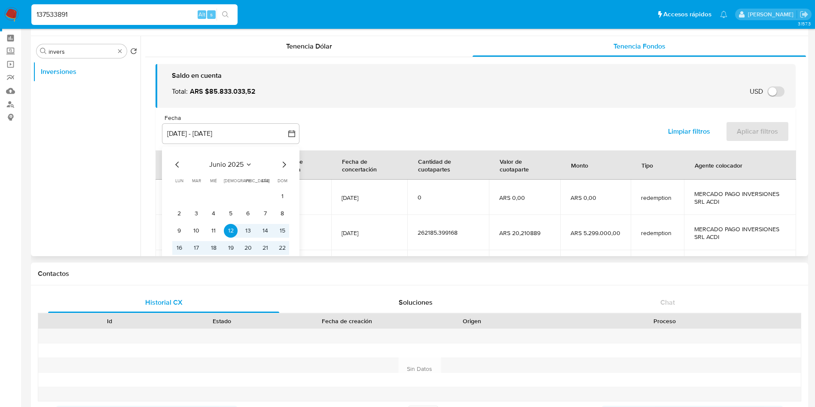
click at [283, 166] on icon "Mes siguiente" at bounding box center [284, 164] width 10 height 10
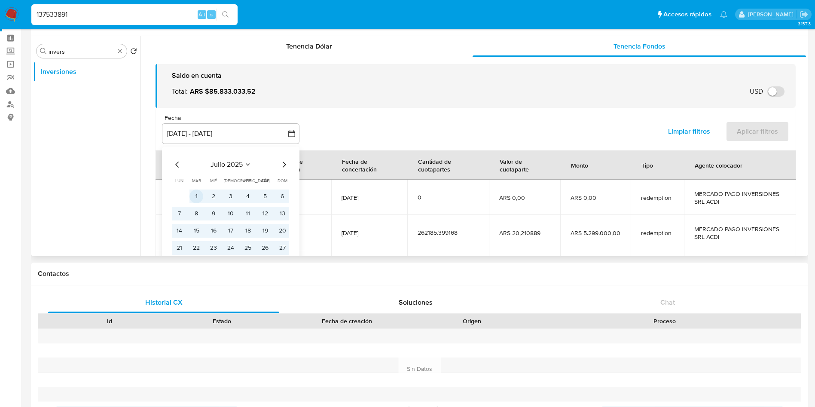
click at [198, 194] on button "1" at bounding box center [196, 196] width 14 height 14
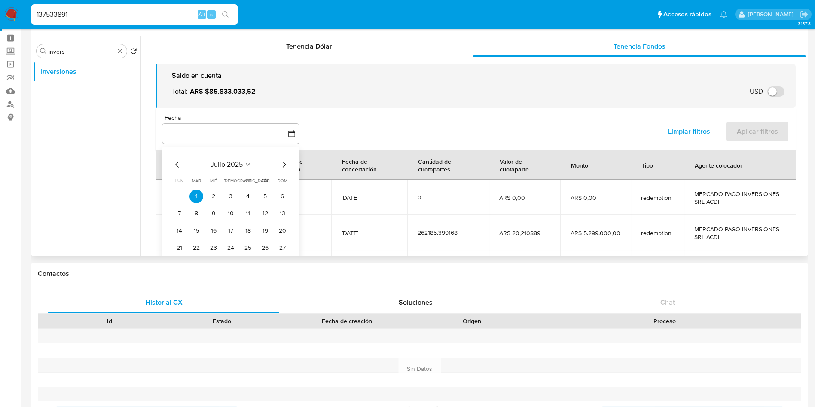
click at [279, 165] on icon "Mes siguiente" at bounding box center [284, 164] width 10 height 10
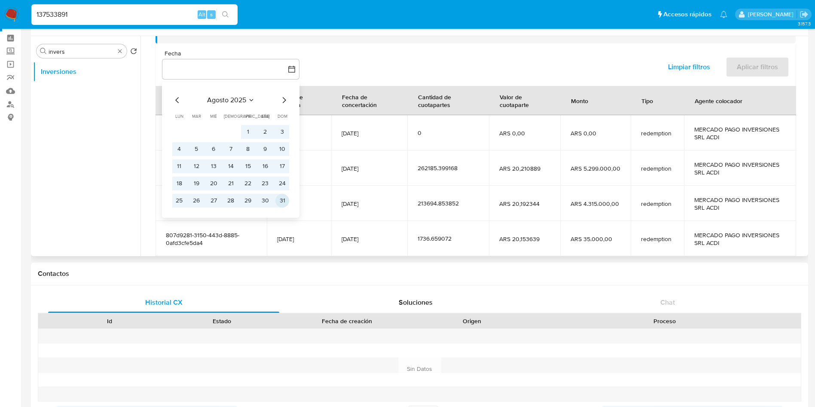
click at [281, 200] on button "31" at bounding box center [282, 201] width 14 height 14
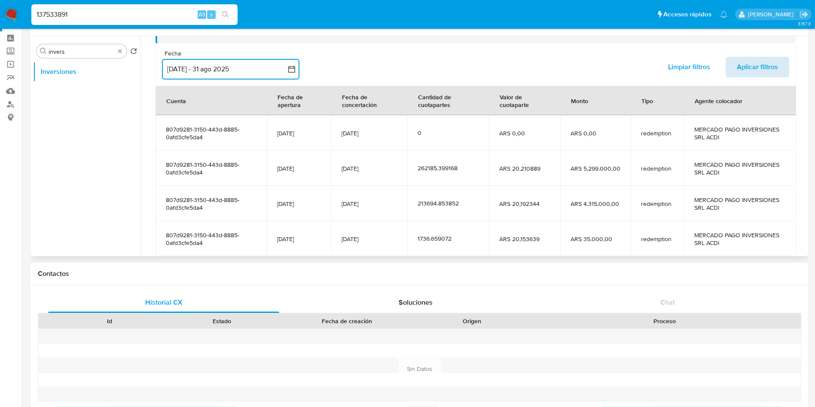
click at [757, 71] on span "Aplicar filtros" at bounding box center [757, 67] width 41 height 19
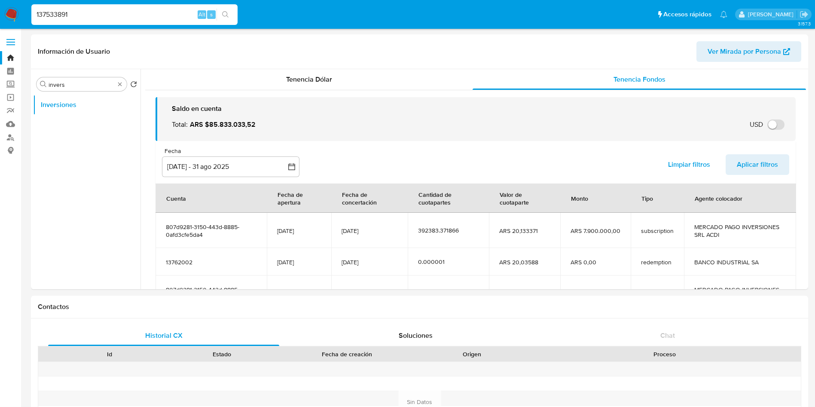
select select "10"
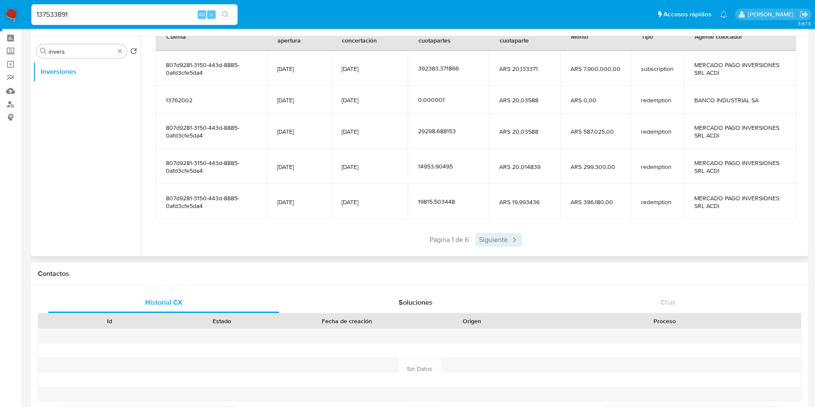
click at [482, 241] on span "Siguiente" at bounding box center [499, 240] width 46 height 14
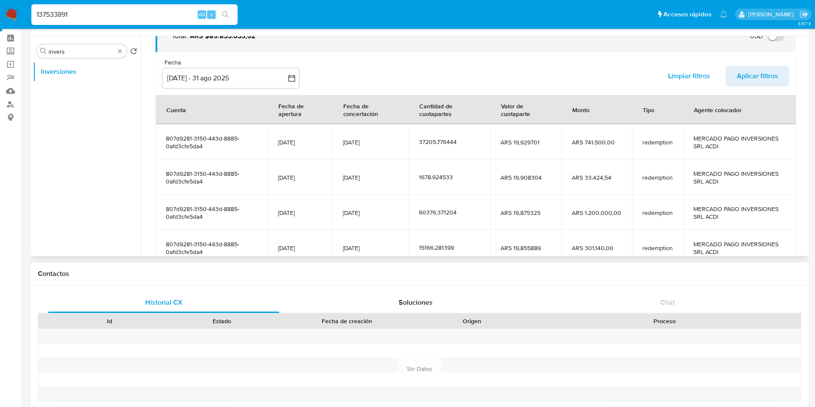
scroll to position [129, 0]
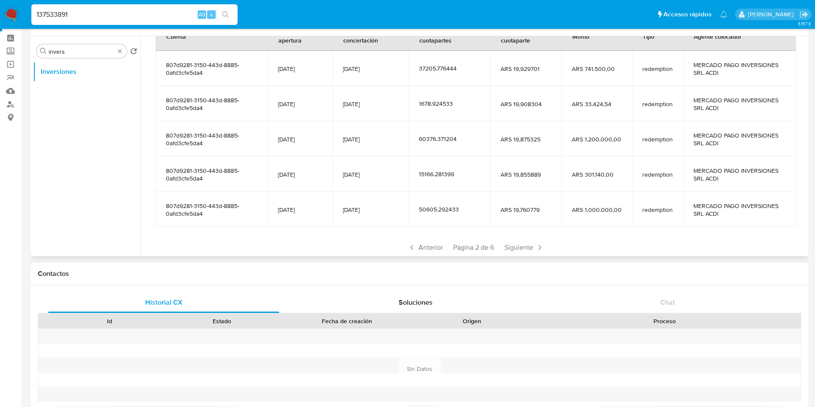
click at [482, 241] on div "Anterior Página 2 de 6 Siguiente" at bounding box center [476, 248] width 640 height 14
click at [506, 236] on section "Cuenta Fecha de apertura Fecha de concertación Cantidad de cuotapartes Valor de…" at bounding box center [476, 137] width 640 height 233
click at [506, 245] on span "Siguiente" at bounding box center [524, 248] width 46 height 14
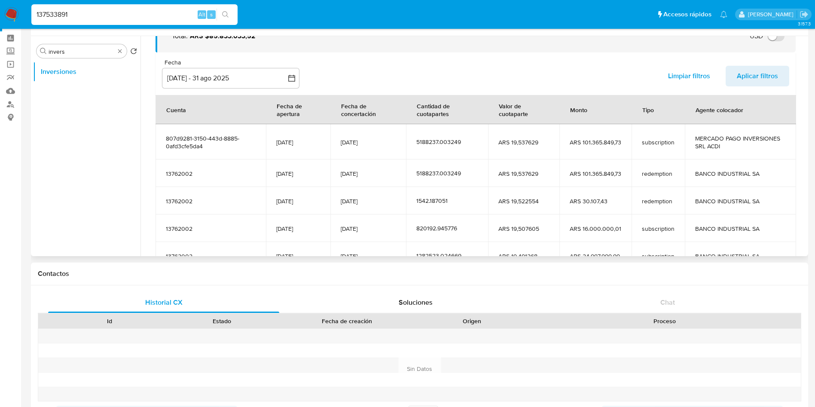
scroll to position [121, 0]
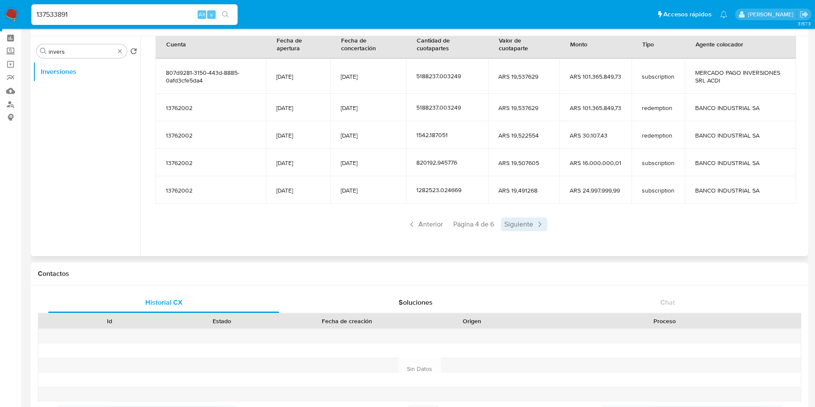
click at [518, 222] on span "Siguiente" at bounding box center [524, 224] width 46 height 14
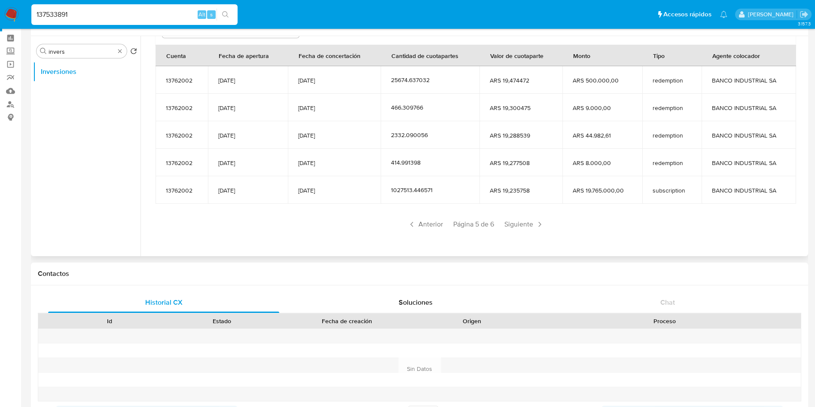
click at [518, 222] on span "Siguiente" at bounding box center [524, 224] width 46 height 14
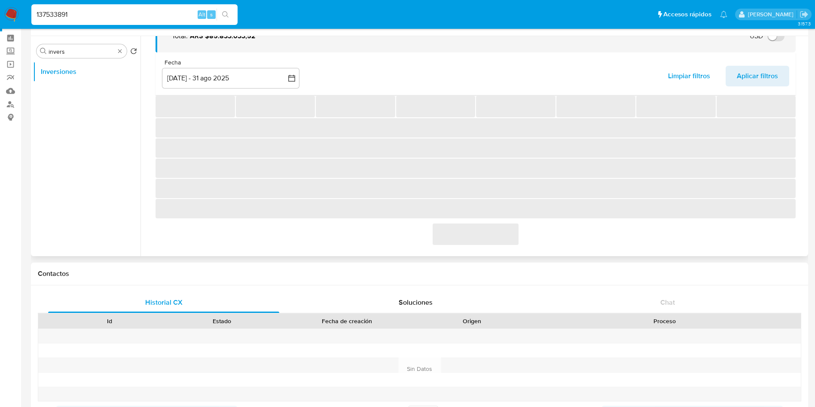
scroll to position [78, 0]
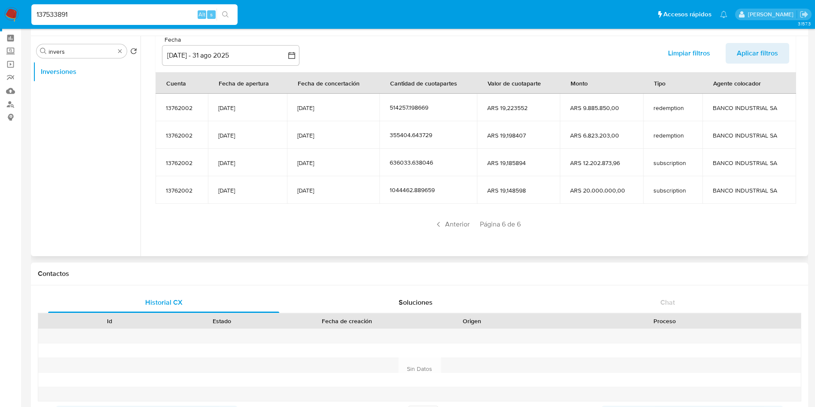
click at [104, 19] on input "137533891" at bounding box center [134, 14] width 206 height 11
click at [104, 18] on input "137533891" at bounding box center [134, 14] width 206 height 11
paste input "7269007"
type input "17269007"
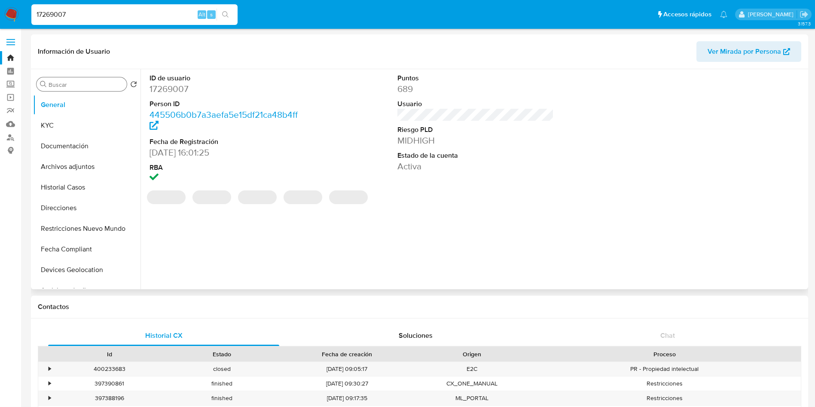
select select "10"
click at [67, 87] on input "Buscar" at bounding box center [86, 85] width 75 height 8
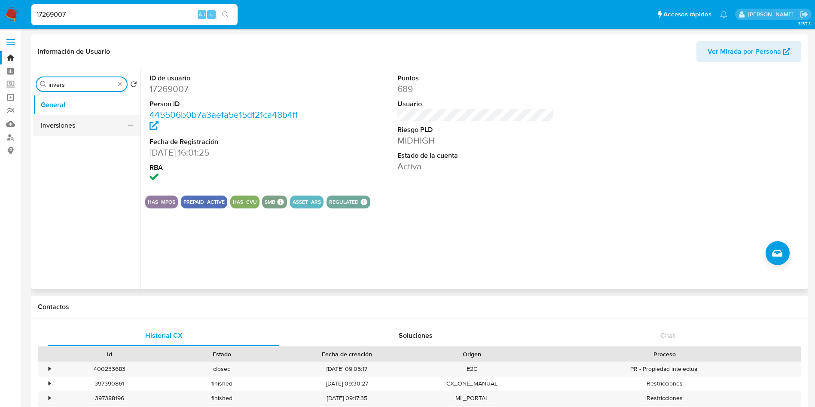
type input "invers"
click at [69, 127] on button "Inversiones" at bounding box center [83, 125] width 101 height 21
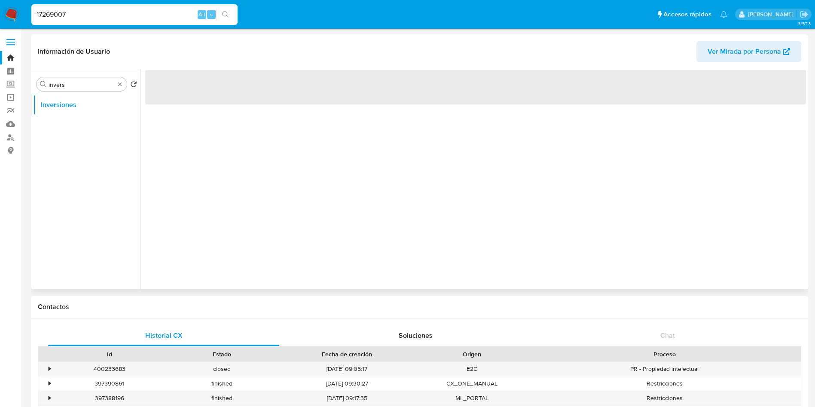
scroll to position [64, 0]
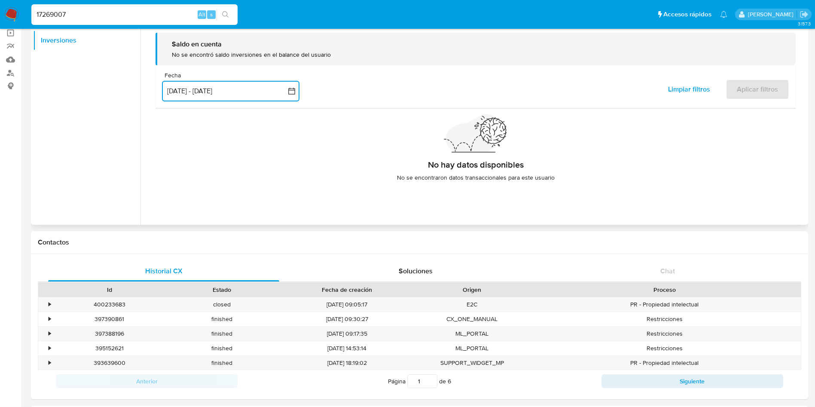
click at [269, 93] on button "[DATE] - [DATE]" at bounding box center [230, 91] width 137 height 21
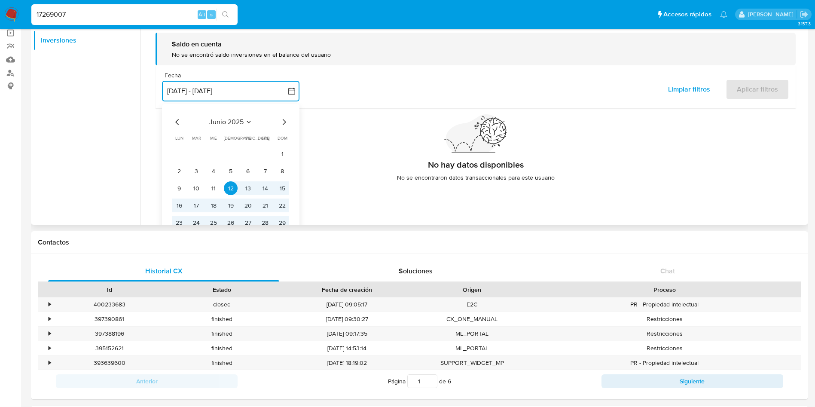
click at [284, 119] on icon "Mes siguiente" at bounding box center [284, 122] width 10 height 10
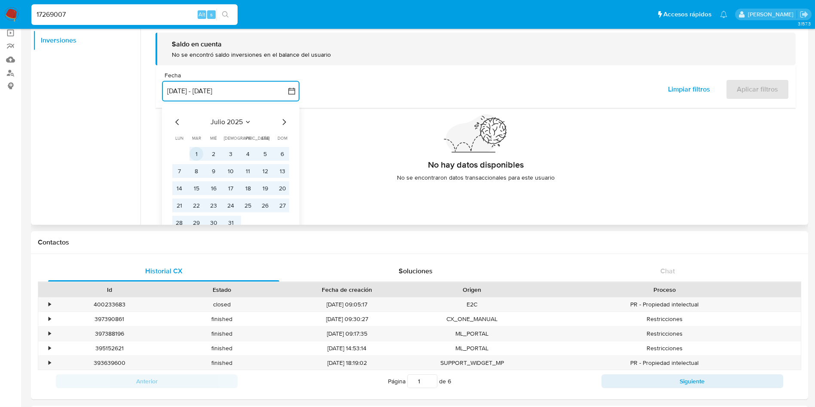
click at [201, 154] on button "1" at bounding box center [196, 154] width 14 height 14
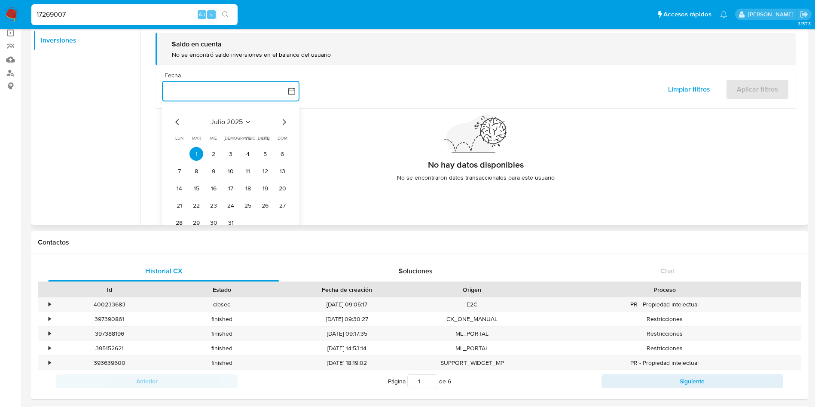
click at [286, 121] on icon "Mes siguiente" at bounding box center [284, 122] width 10 height 10
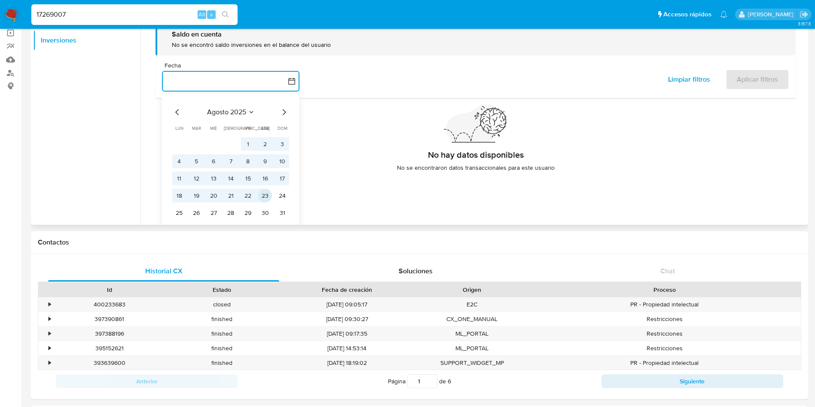
scroll to position [15, 0]
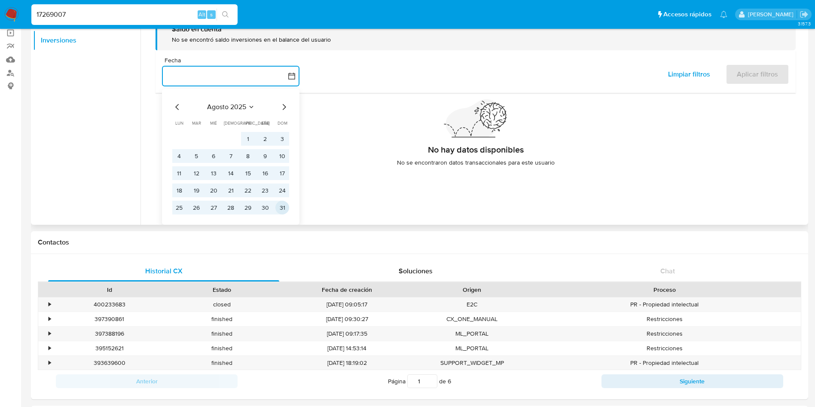
click at [284, 207] on button "31" at bounding box center [282, 208] width 14 height 14
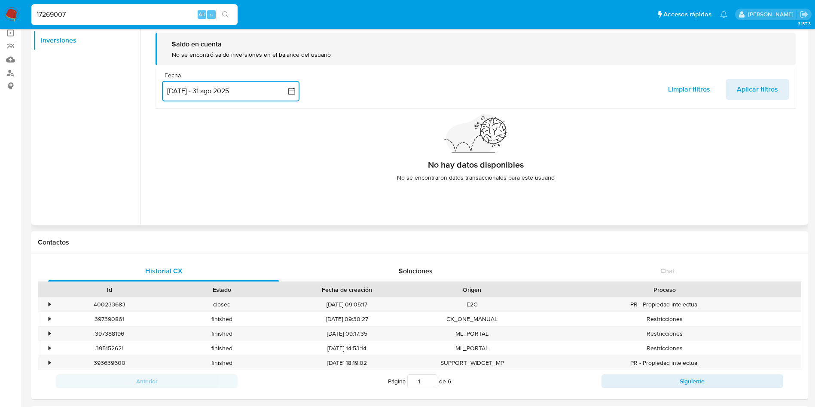
scroll to position [0, 0]
click at [747, 89] on span "Aplicar filtros" at bounding box center [757, 89] width 41 height 19
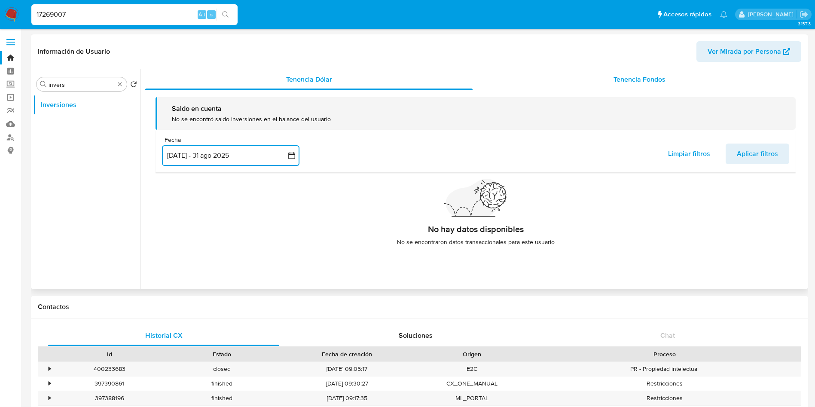
drag, startPoint x: 681, startPoint y: 80, endPoint x: 647, endPoint y: 89, distance: 35.4
click at [681, 80] on div "Tenencia Fondos" at bounding box center [639, 79] width 333 height 21
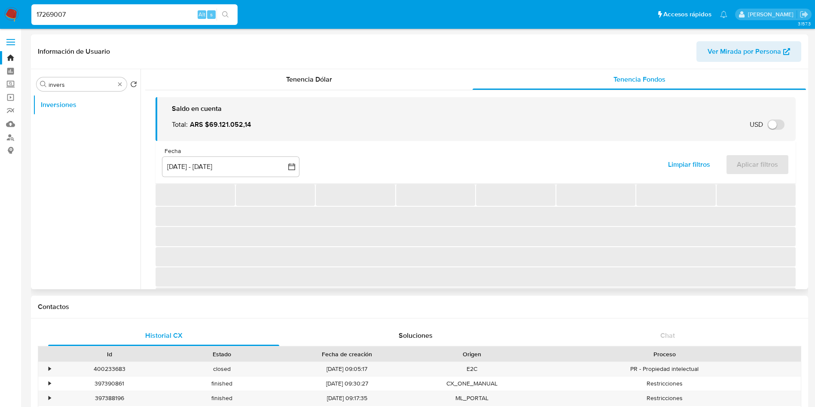
click at [260, 145] on div "Fecha inputDatePicker [DATE] - [DATE] 12-06-2025:9-09-2025 Limpiar filtros Apli…" at bounding box center [476, 162] width 640 height 43
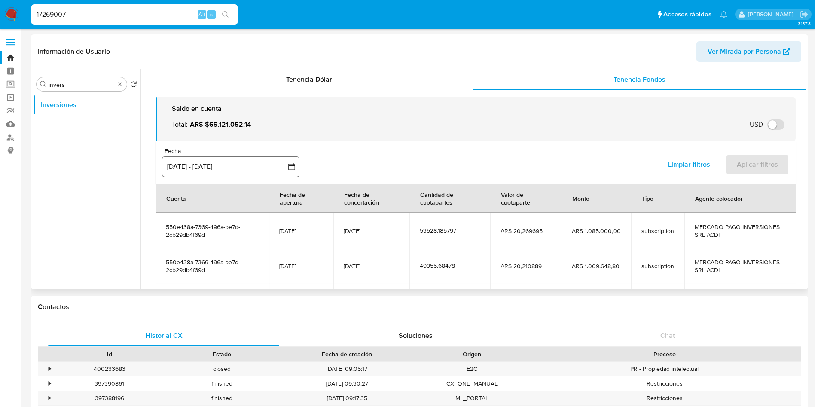
click at [255, 159] on button "[DATE] - [DATE]" at bounding box center [230, 166] width 137 height 21
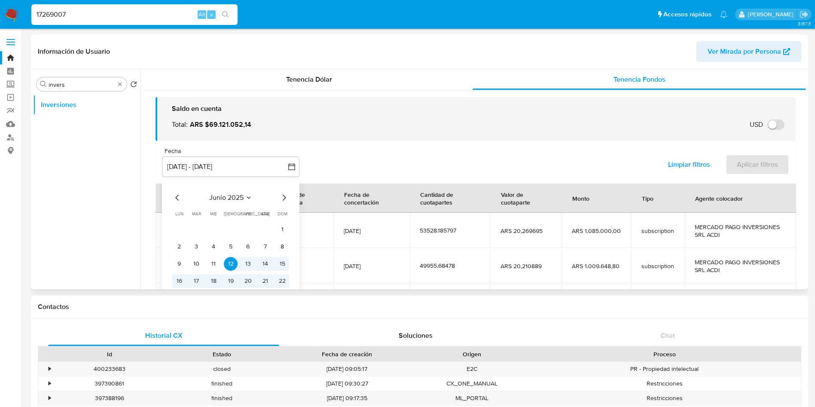
click at [283, 198] on icon "Mes siguiente" at bounding box center [284, 197] width 10 height 10
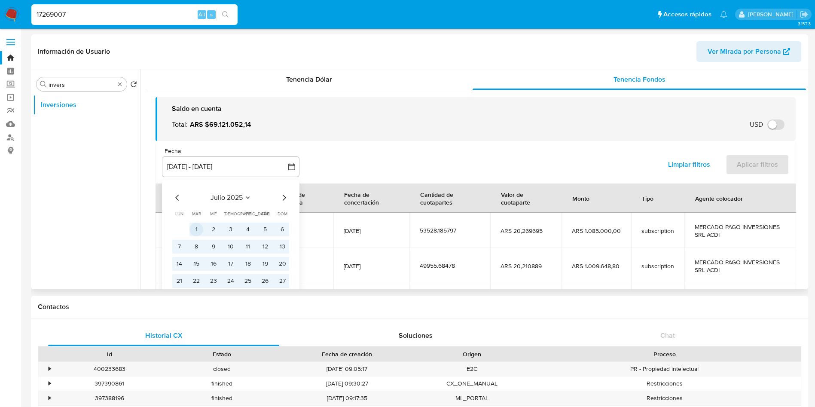
click at [196, 231] on button "1" at bounding box center [196, 230] width 14 height 14
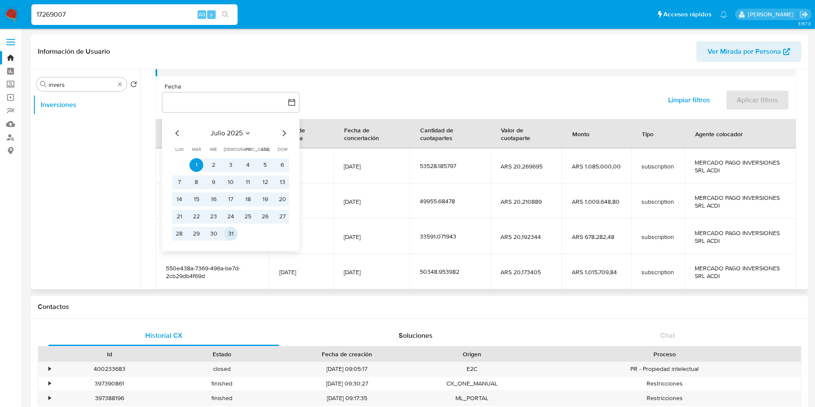
click at [234, 230] on button "31" at bounding box center [231, 234] width 14 height 14
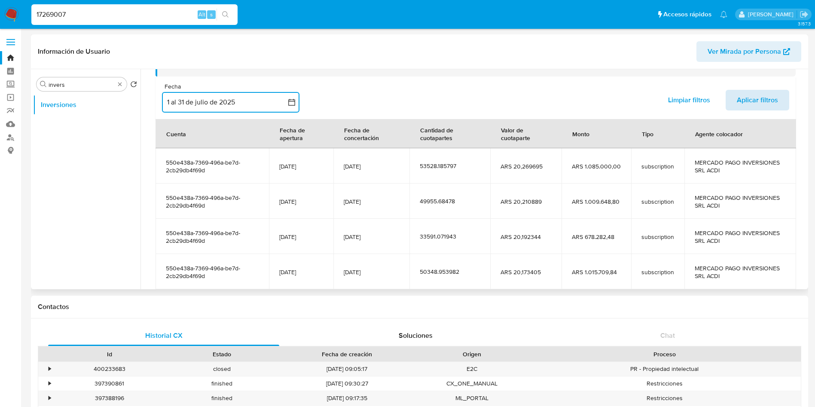
click at [773, 97] on span "Aplicar filtros" at bounding box center [757, 100] width 41 height 19
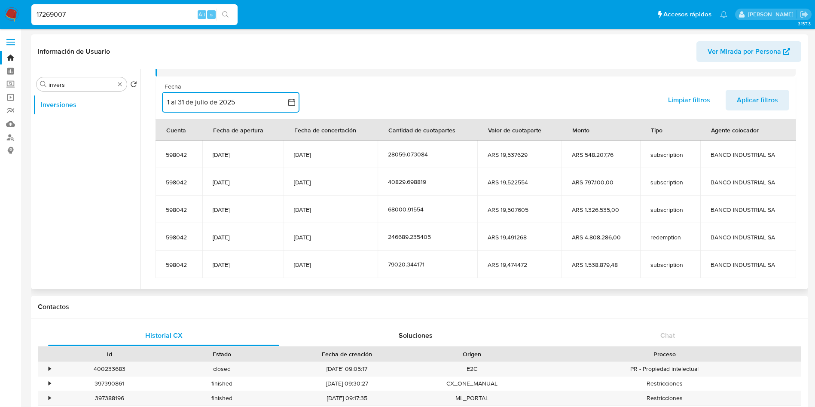
click at [231, 102] on button "1 al 31 de julio de 2025" at bounding box center [230, 102] width 137 height 21
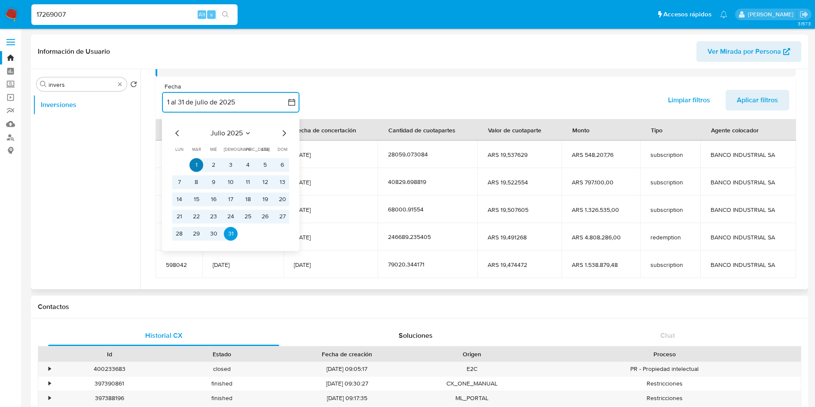
click at [196, 162] on button "1" at bounding box center [196, 165] width 14 height 14
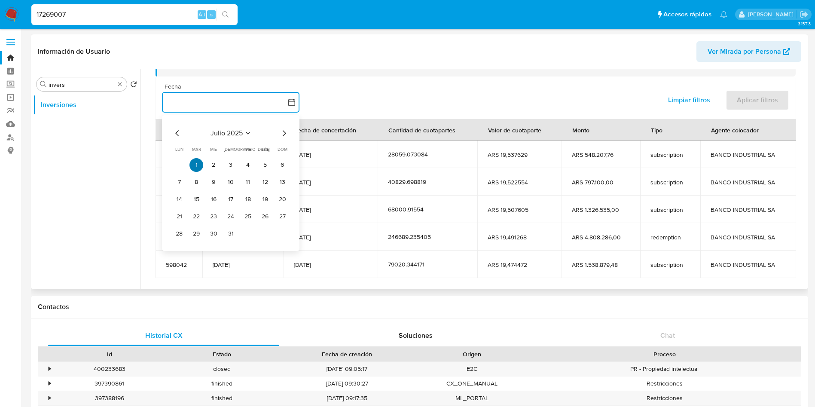
click at [197, 162] on button "1" at bounding box center [196, 165] width 14 height 14
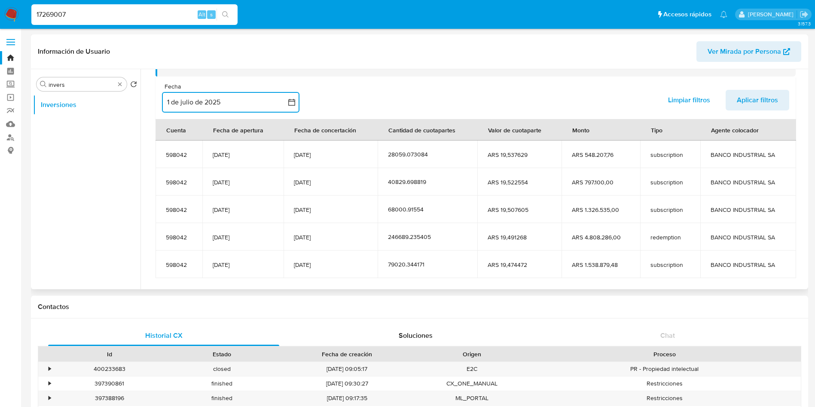
click at [248, 100] on button "1 de julio de 2025" at bounding box center [230, 102] width 137 height 21
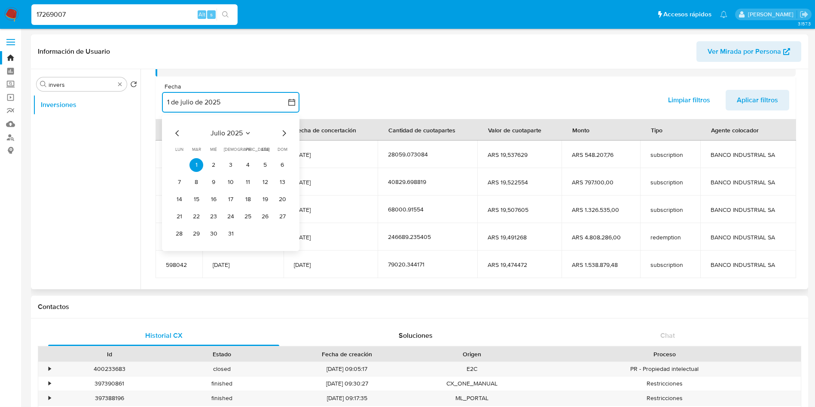
click at [285, 137] on icon "Mes siguiente" at bounding box center [284, 133] width 10 height 10
click at [278, 230] on button "31" at bounding box center [282, 234] width 14 height 14
drag, startPoint x: 180, startPoint y: 133, endPoint x: 182, endPoint y: 140, distance: 7.1
click at [180, 132] on icon "Mes anterior" at bounding box center [177, 133] width 10 height 10
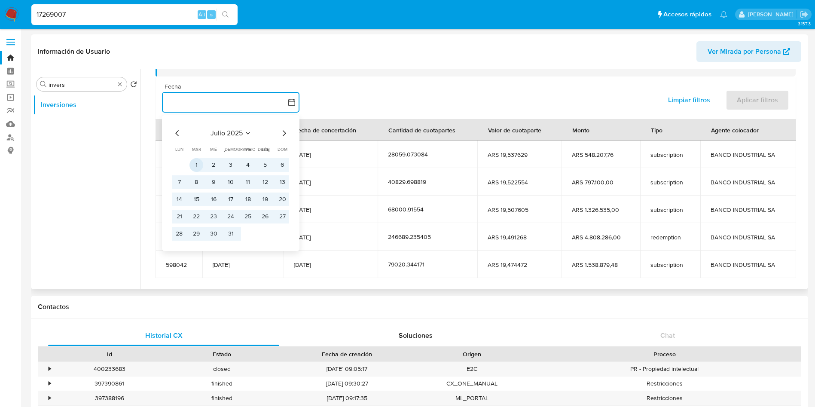
click at [198, 164] on button "1" at bounding box center [196, 165] width 14 height 14
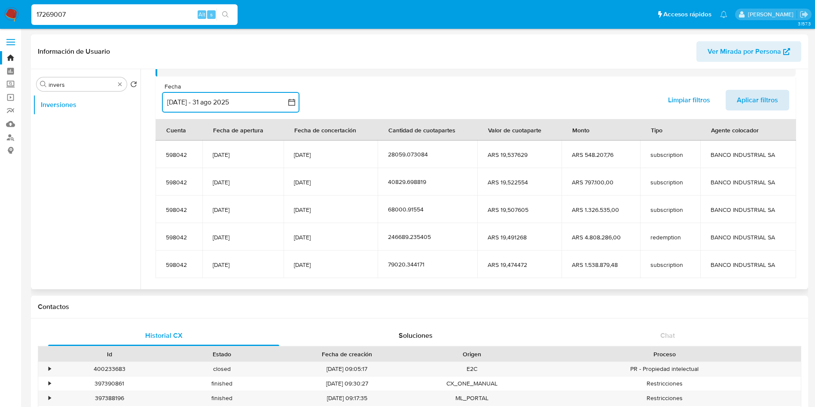
click at [754, 104] on span "Aplicar filtros" at bounding box center [757, 100] width 41 height 19
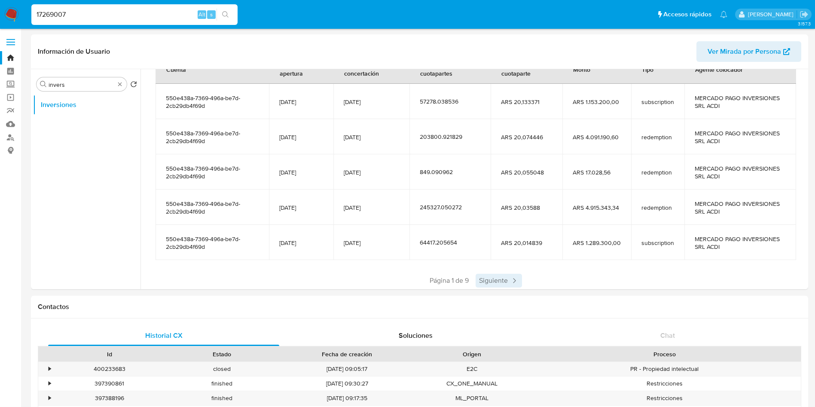
click at [489, 280] on span "Siguiente" at bounding box center [499, 281] width 46 height 14
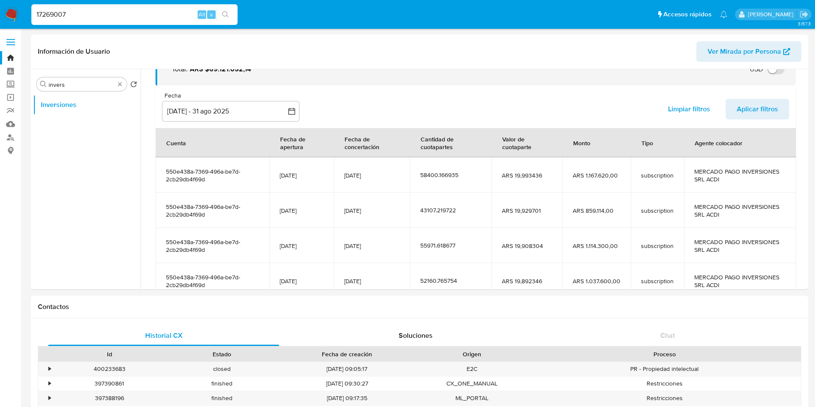
scroll to position [129, 0]
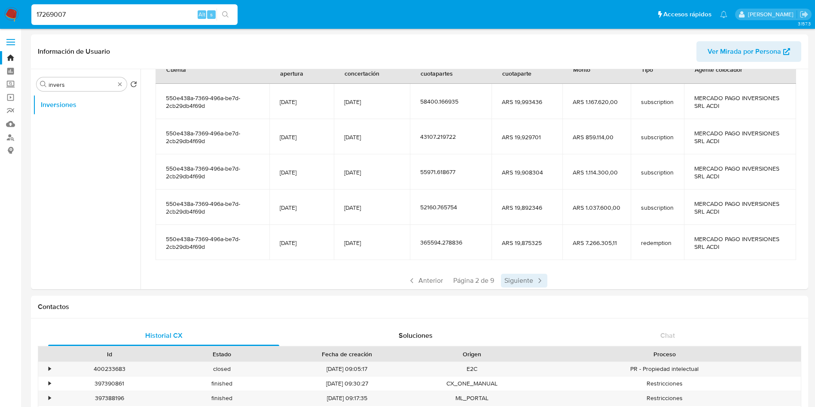
click at [518, 277] on span "Siguiente" at bounding box center [524, 281] width 46 height 14
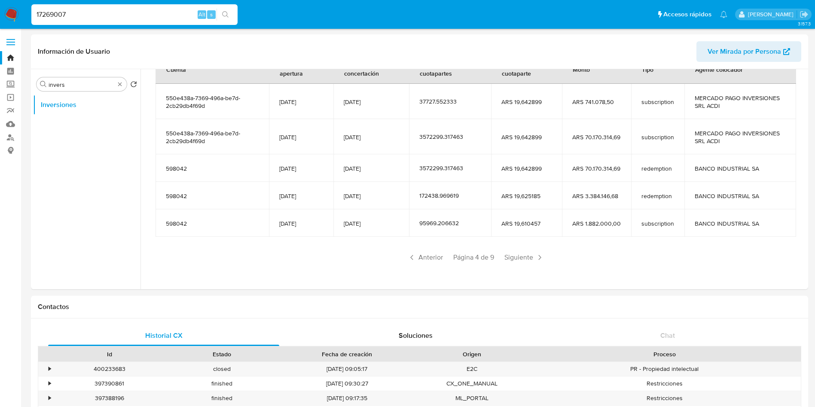
drag, startPoint x: 518, startPoint y: 277, endPoint x: 519, endPoint y: 213, distance: 64.5
click at [521, 216] on div "Saldo en cuenta Total : ARS $69.121.052,14 USD Cambiar entre moneda local y USD…" at bounding box center [475, 122] width 661 height 323
drag, startPoint x: 400, startPoint y: 172, endPoint x: 394, endPoint y: 161, distance: 12.3
click at [399, 171] on td "[DATE]" at bounding box center [371, 167] width 76 height 27
drag, startPoint x: 385, startPoint y: 131, endPoint x: 385, endPoint y: 162, distance: 31.4
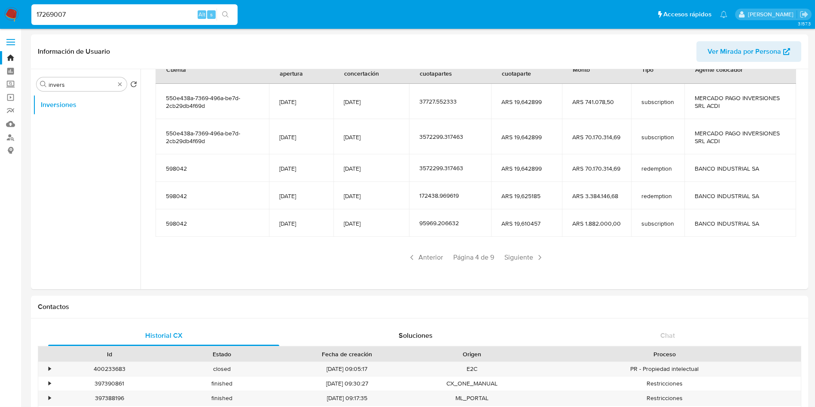
click at [386, 134] on td "[DATE]" at bounding box center [371, 136] width 76 height 35
drag, startPoint x: 385, startPoint y: 163, endPoint x: 383, endPoint y: 21, distance: 141.3
click at [385, 158] on td "[DATE]" at bounding box center [371, 167] width 76 height 27
click at [135, 9] on input "17269007" at bounding box center [134, 14] width 206 height 11
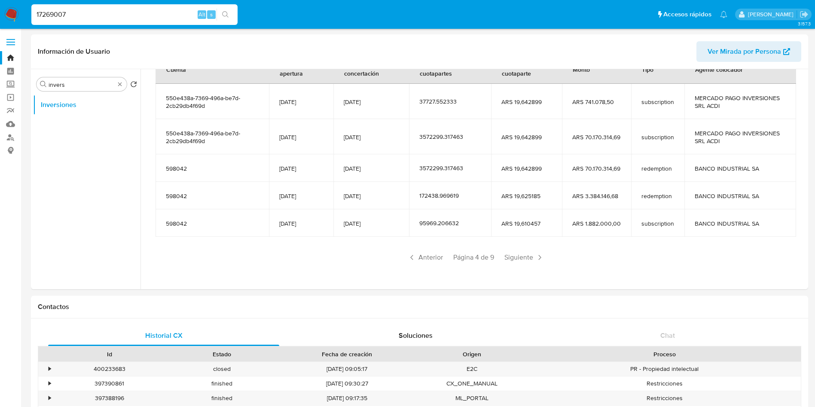
paste input "320042239"
type input "320042239"
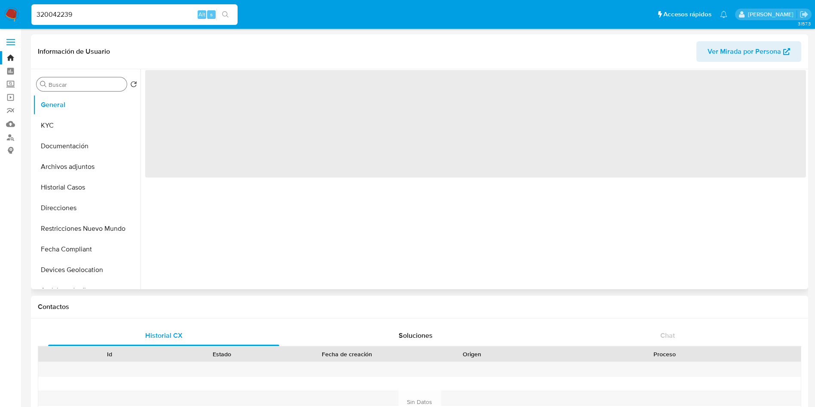
drag, startPoint x: 69, startPoint y: 82, endPoint x: 72, endPoint y: 79, distance: 4.9
click at [72, 79] on div "Buscar" at bounding box center [82, 84] width 90 height 14
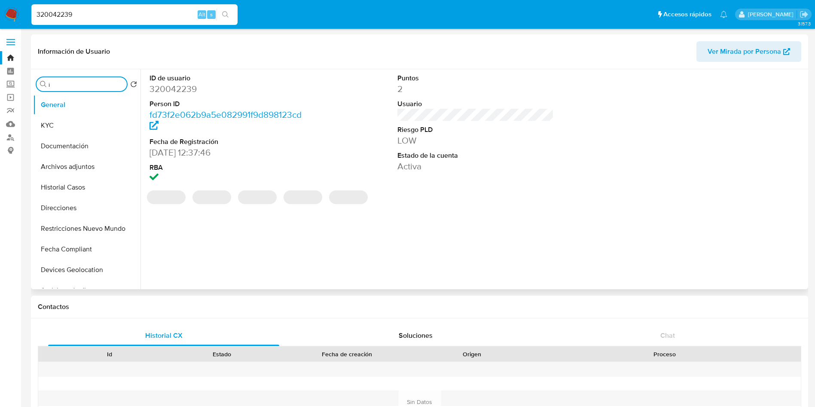
type input "in"
select select "10"
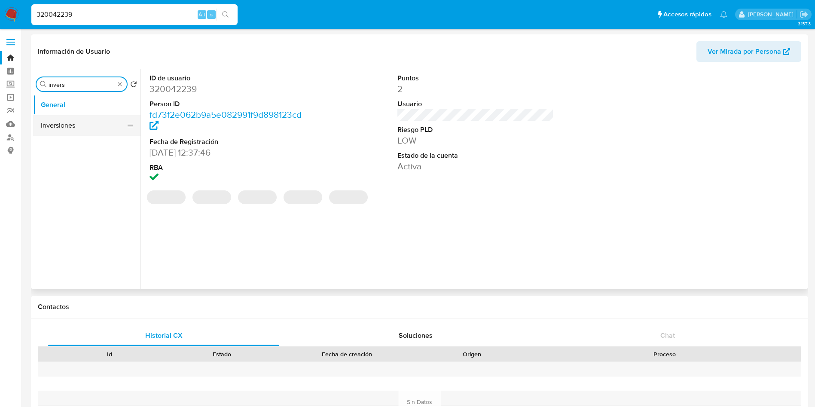
type input "invers"
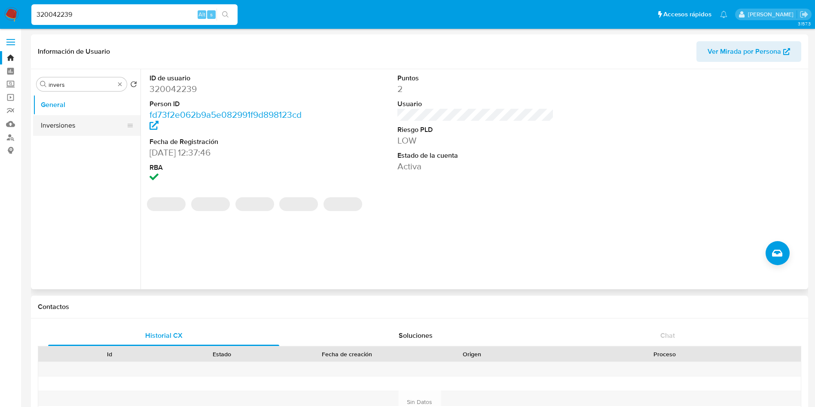
click at [82, 121] on button "Inversiones" at bounding box center [83, 125] width 101 height 21
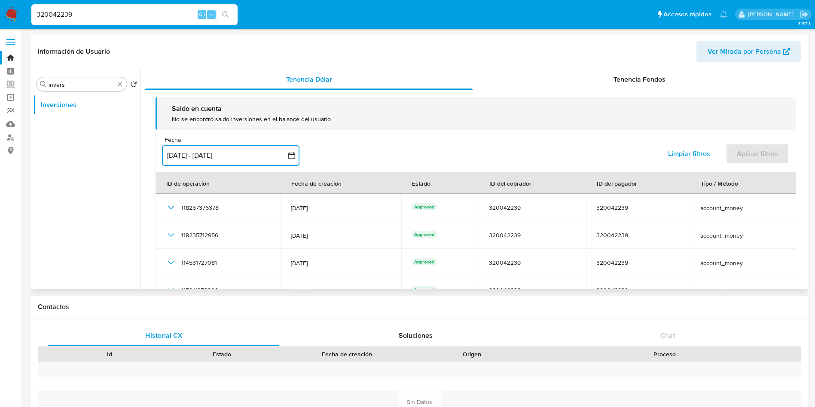
click at [245, 156] on button "[DATE] - [DATE]" at bounding box center [230, 155] width 137 height 21
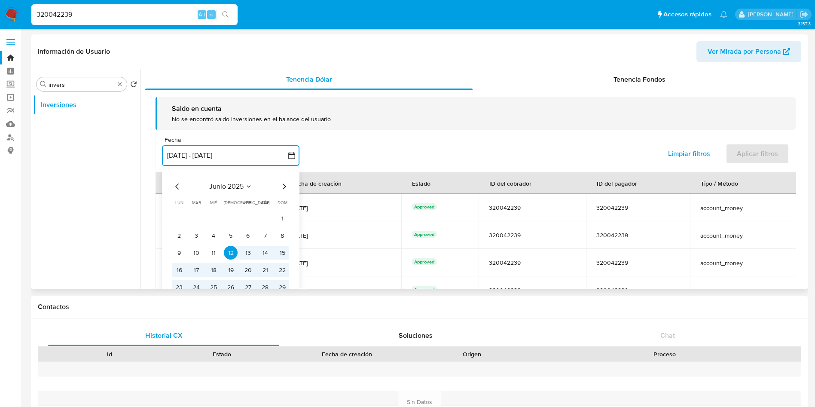
click at [288, 183] on icon "Mes siguiente" at bounding box center [284, 186] width 10 height 10
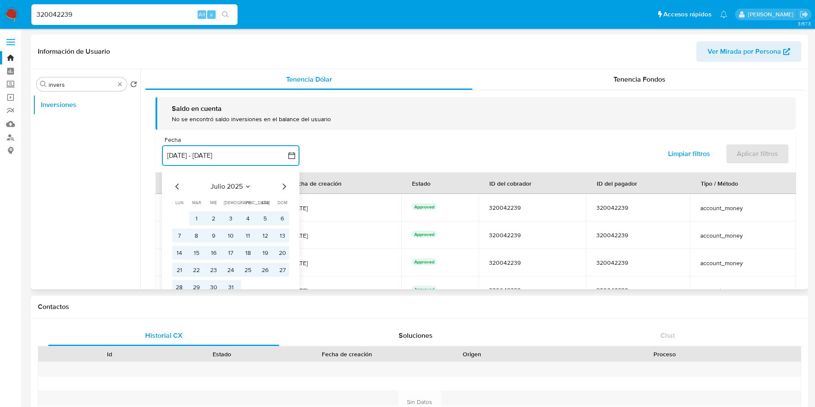
click at [285, 185] on icon "Mes siguiente" at bounding box center [284, 186] width 10 height 10
click at [179, 186] on icon "Mes anterior" at bounding box center [177, 186] width 10 height 10
click at [194, 222] on button "1" at bounding box center [196, 218] width 14 height 14
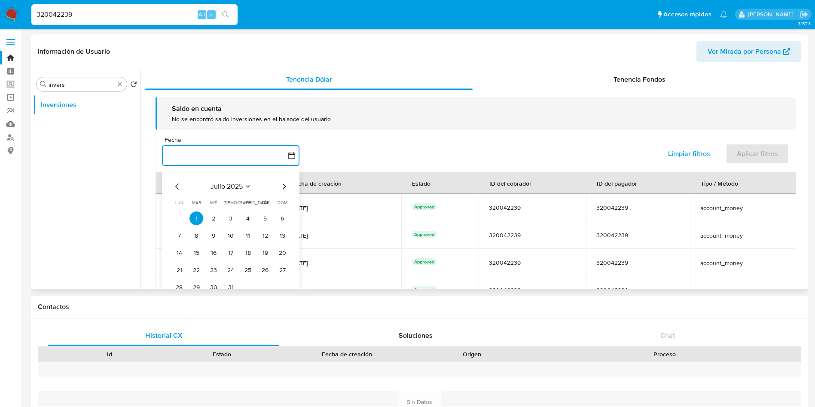
click at [287, 184] on icon "Mes siguiente" at bounding box center [284, 186] width 10 height 10
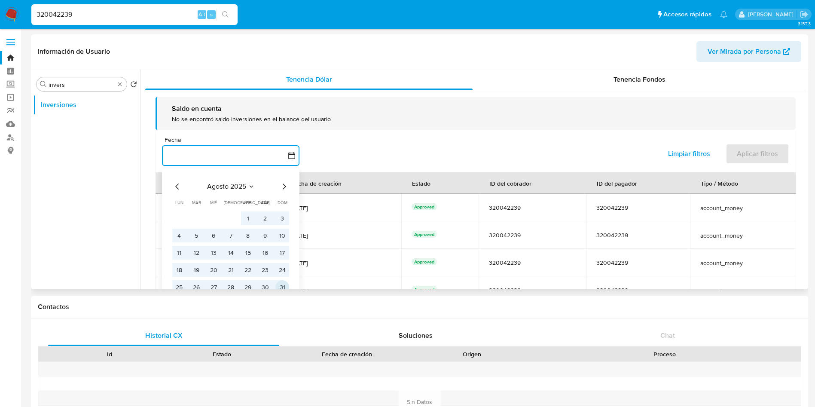
click at [284, 285] on button "31" at bounding box center [282, 287] width 14 height 14
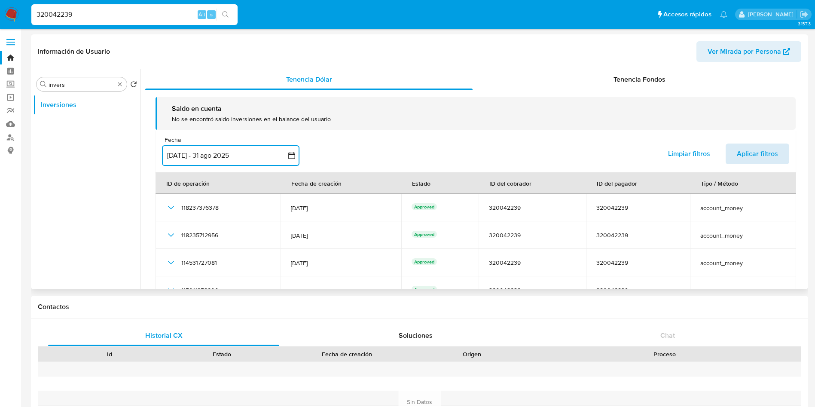
click at [742, 154] on span "Aplicar filtros" at bounding box center [757, 153] width 41 height 19
drag, startPoint x: 611, startPoint y: 98, endPoint x: 622, endPoint y: 82, distance: 18.8
click at [614, 94] on div "Saldo en cuenta No se encontró saldo inversiones en el balance del usuario Fech…" at bounding box center [475, 186] width 661 height 193
click at [622, 82] on span "Tenencia Fondos" at bounding box center [639, 79] width 52 height 10
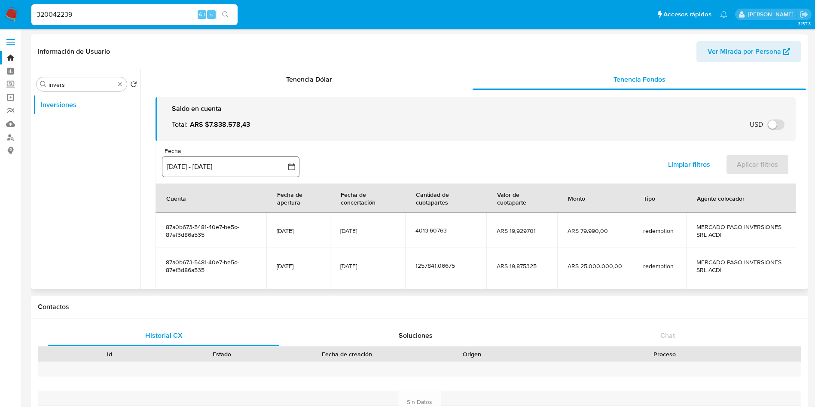
click at [235, 147] on div "Fecha" at bounding box center [230, 151] width 137 height 8
click at [229, 173] on button "[DATE] - [DATE]" at bounding box center [230, 166] width 137 height 21
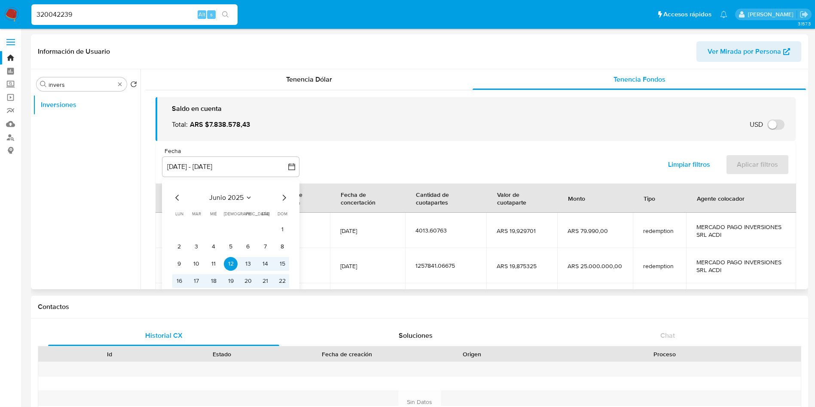
click at [286, 195] on icon "Mes siguiente" at bounding box center [284, 197] width 10 height 10
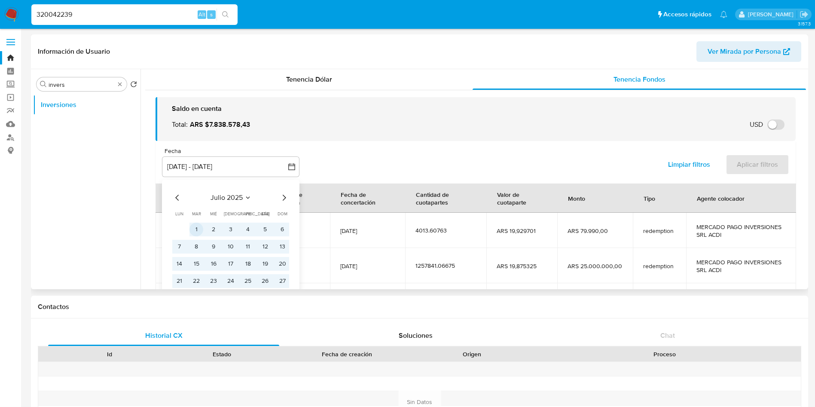
click at [195, 224] on button "1" at bounding box center [196, 230] width 14 height 14
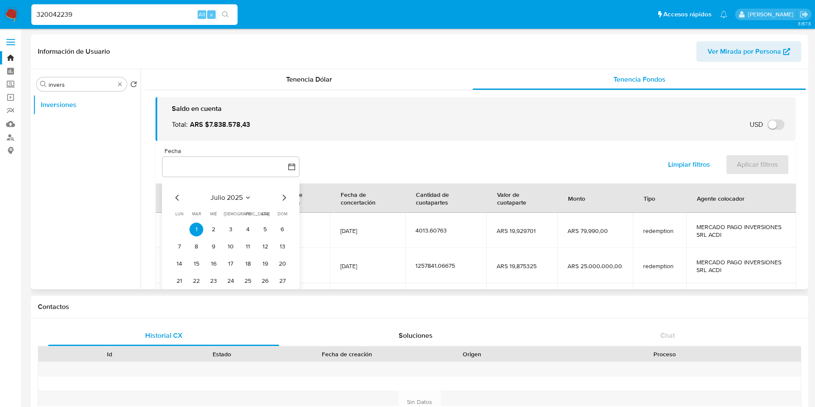
click at [281, 197] on icon "Mes siguiente" at bounding box center [284, 197] width 10 height 10
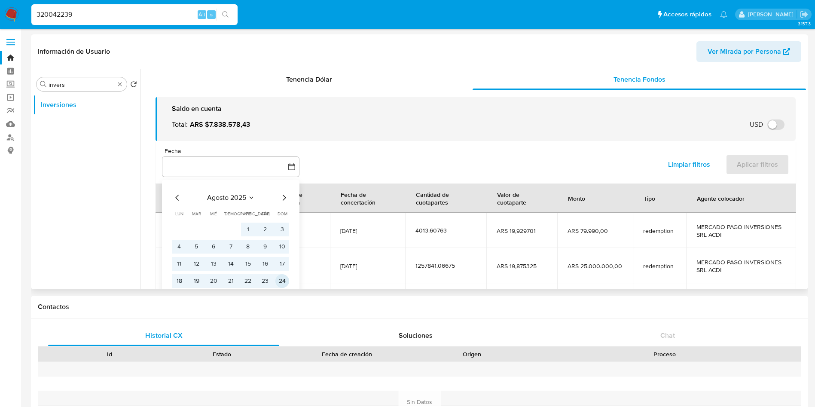
scroll to position [129, 0]
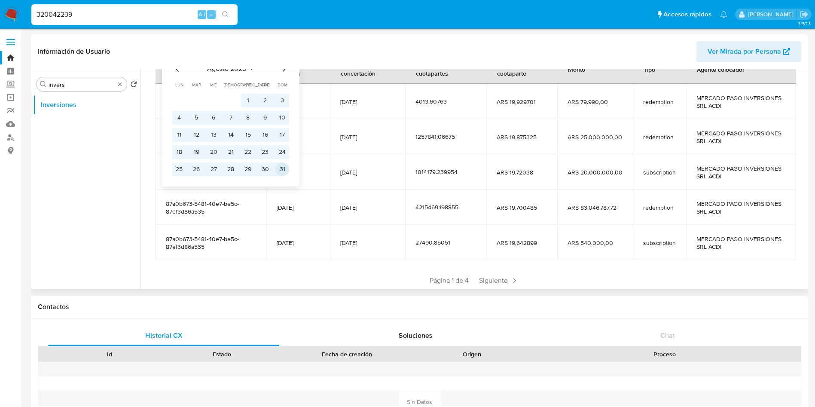
click at [281, 167] on button "31" at bounding box center [282, 169] width 14 height 14
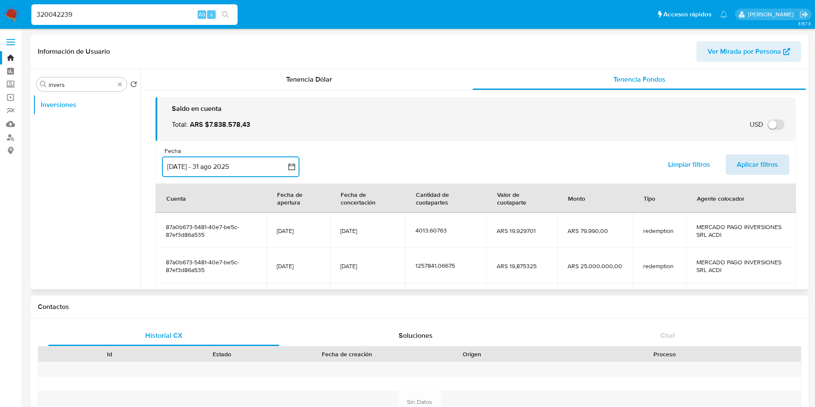
click at [744, 165] on span "Aplicar filtros" at bounding box center [757, 164] width 41 height 19
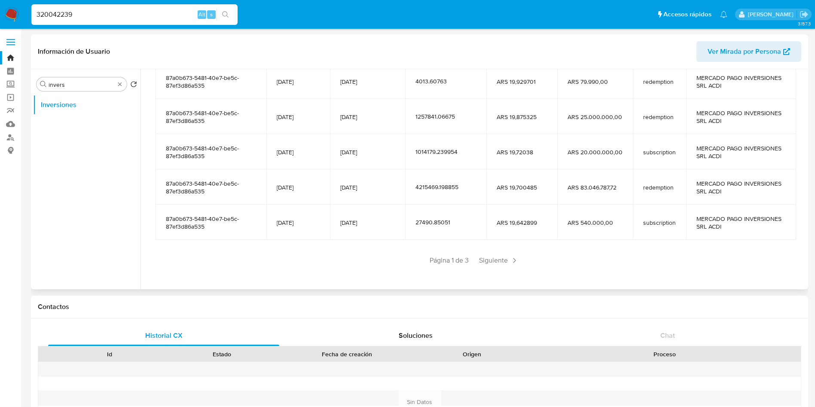
scroll to position [152, 0]
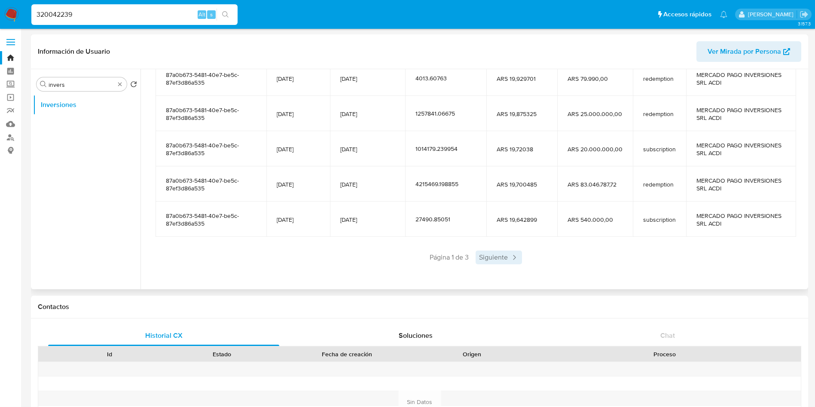
click at [501, 258] on span "Siguiente" at bounding box center [499, 257] width 46 height 14
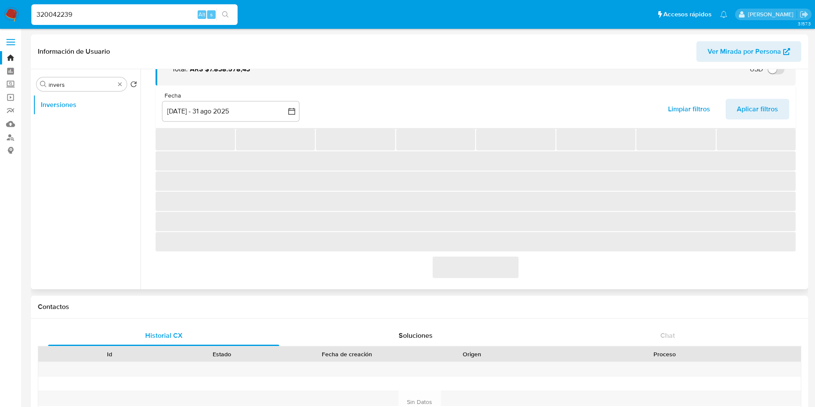
scroll to position [129, 0]
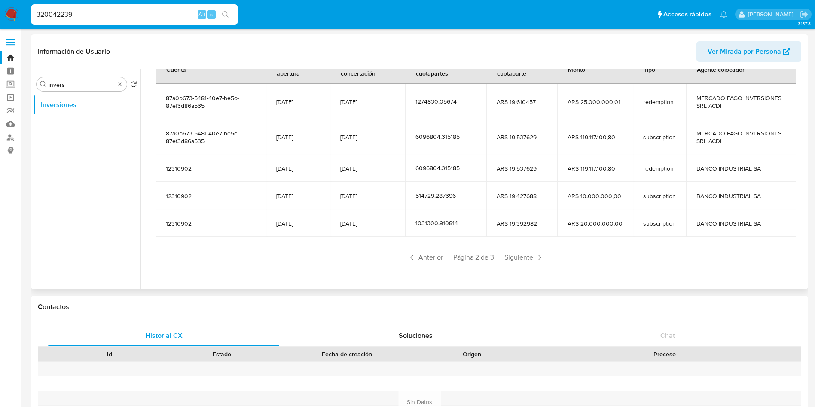
click at [118, 17] on input "320042239" at bounding box center [134, 14] width 206 height 11
paste input "990477"
type input "32990477"
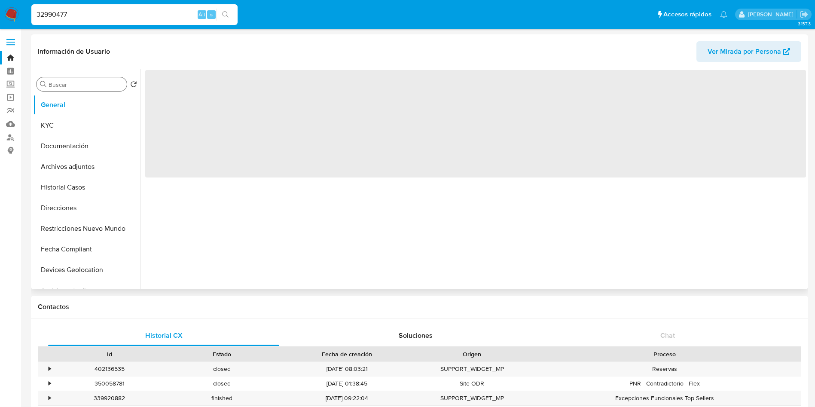
click at [84, 86] on input "Buscar" at bounding box center [86, 85] width 75 height 8
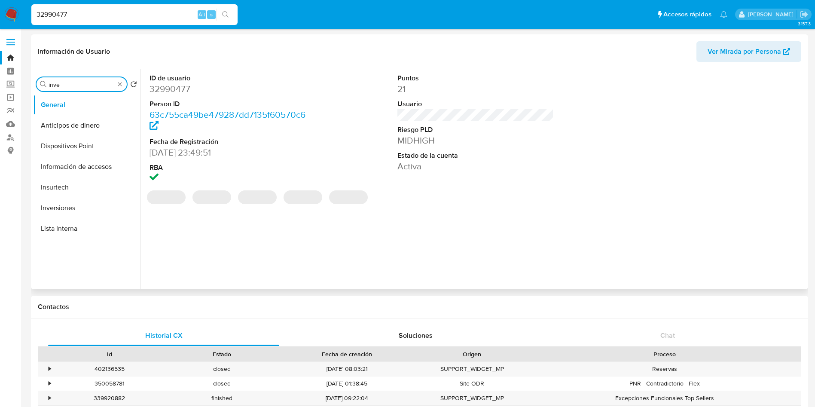
type input "inver"
select select "10"
type input "invers"
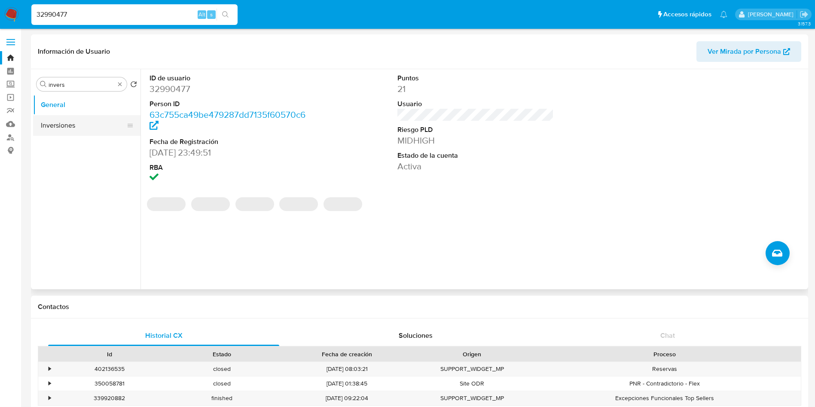
click at [79, 126] on button "Inversiones" at bounding box center [83, 125] width 101 height 21
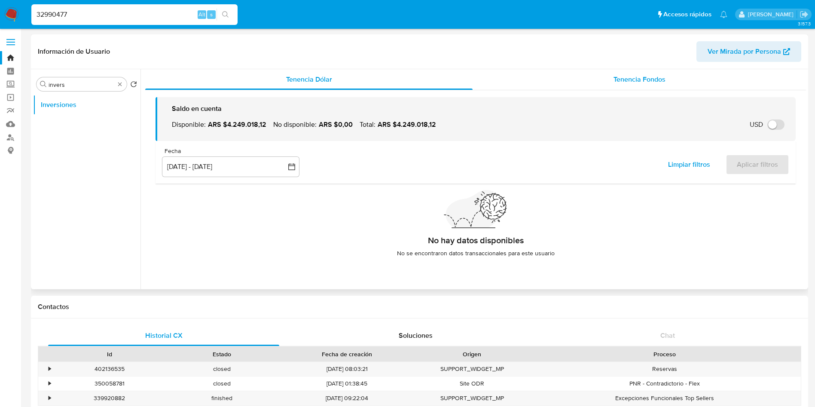
click at [626, 81] on span "Tenencia Fondos" at bounding box center [639, 79] width 52 height 10
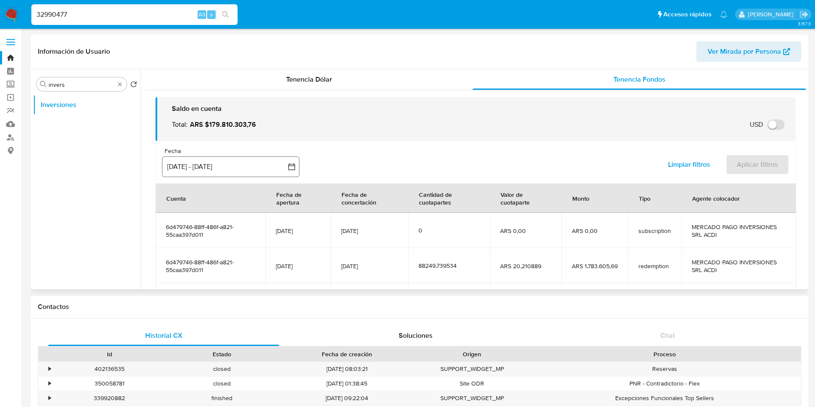
click at [245, 159] on button "[DATE] - [DATE]" at bounding box center [230, 166] width 137 height 21
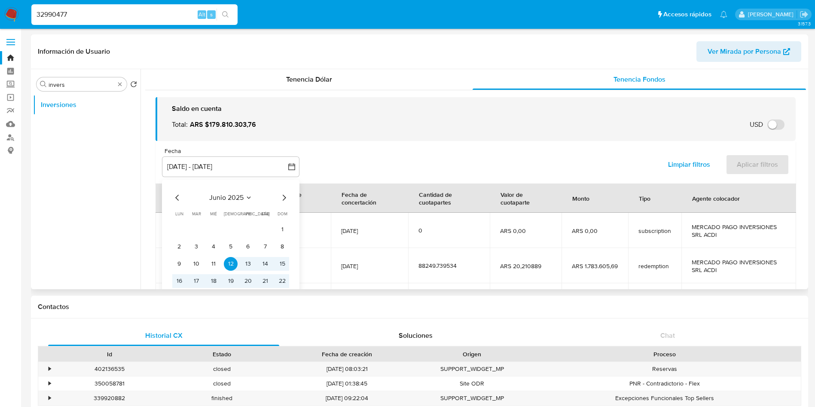
click at [285, 195] on icon "Mes siguiente" at bounding box center [284, 197] width 10 height 10
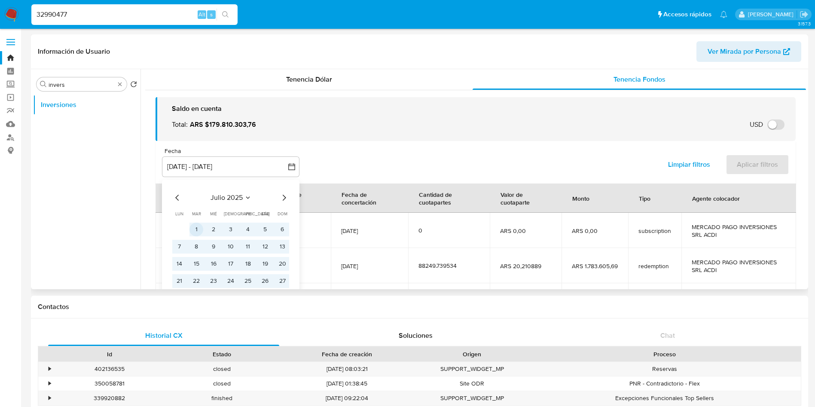
click at [200, 224] on button "1" at bounding box center [196, 230] width 14 height 14
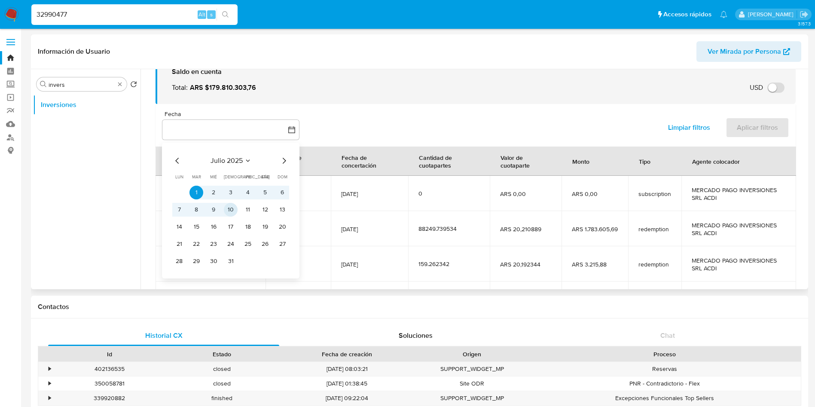
scroll to position [64, 0]
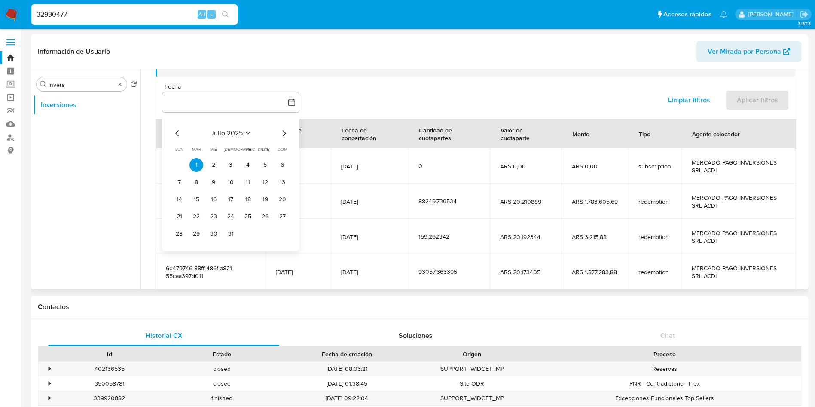
click at [287, 131] on icon "Mes siguiente" at bounding box center [284, 133] width 10 height 10
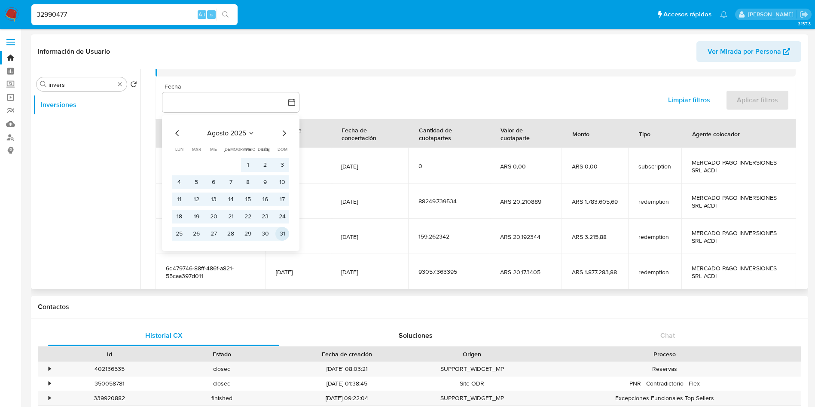
click at [285, 228] on button "31" at bounding box center [282, 234] width 14 height 14
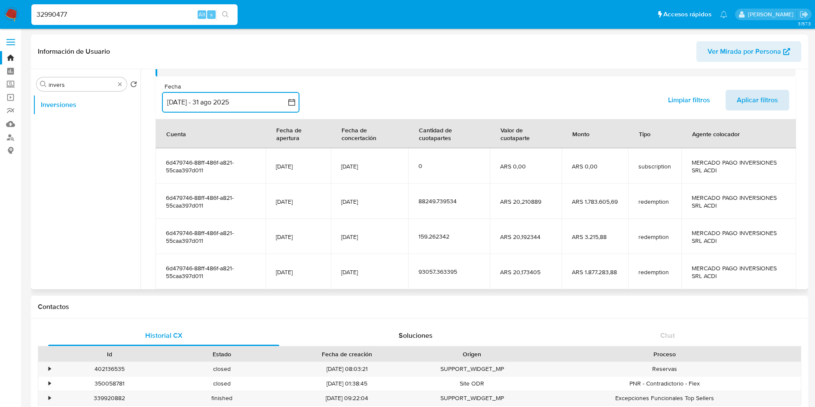
click at [756, 98] on span "Aplicar filtros" at bounding box center [757, 100] width 41 height 19
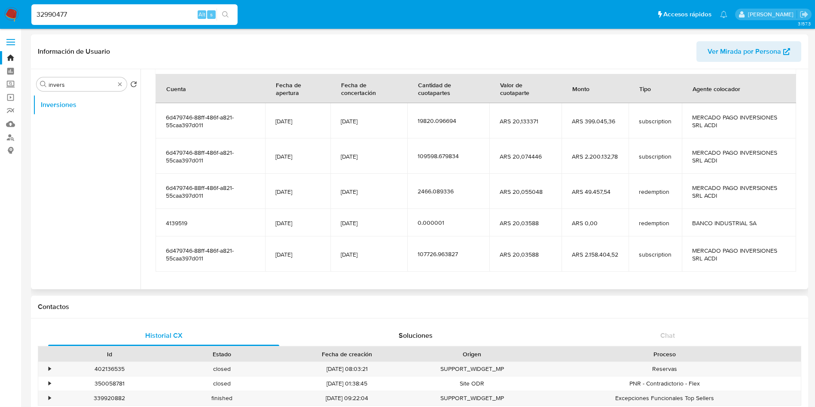
scroll to position [129, 0]
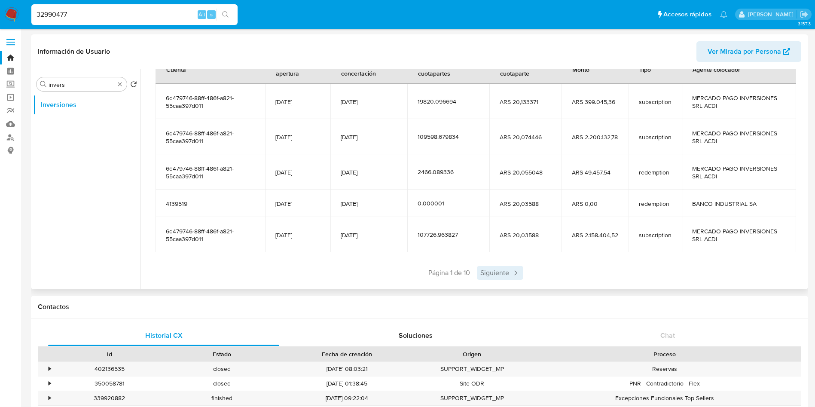
click at [491, 277] on span "Siguiente" at bounding box center [500, 273] width 46 height 14
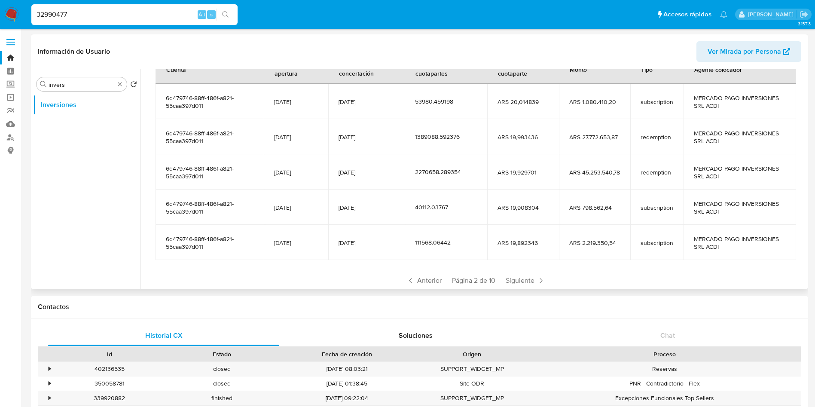
click at [491, 276] on span "Página 2 de 10" at bounding box center [473, 280] width 43 height 9
click at [506, 279] on span "Siguiente" at bounding box center [525, 281] width 46 height 14
click at [510, 278] on span "Siguiente" at bounding box center [525, 281] width 46 height 14
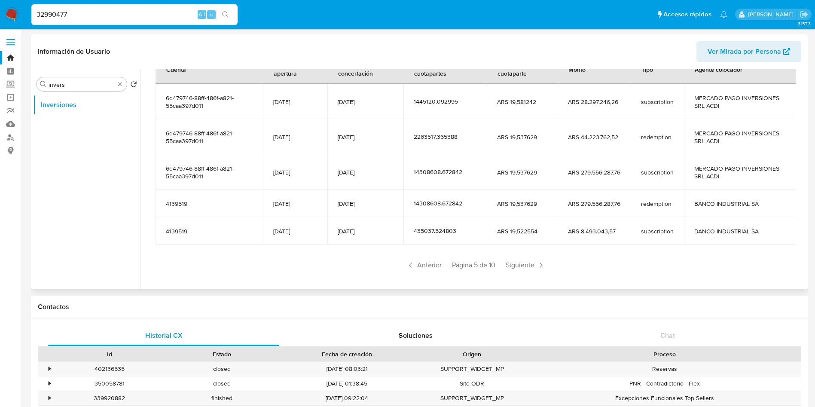
click at [166, 10] on input "32990477" at bounding box center [134, 14] width 206 height 11
paste input "83661368"
type input "83661368"
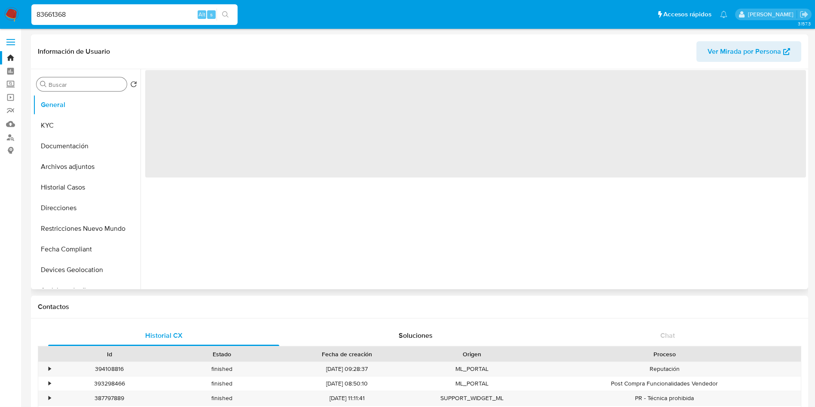
click at [91, 83] on input "Buscar" at bounding box center [86, 85] width 75 height 8
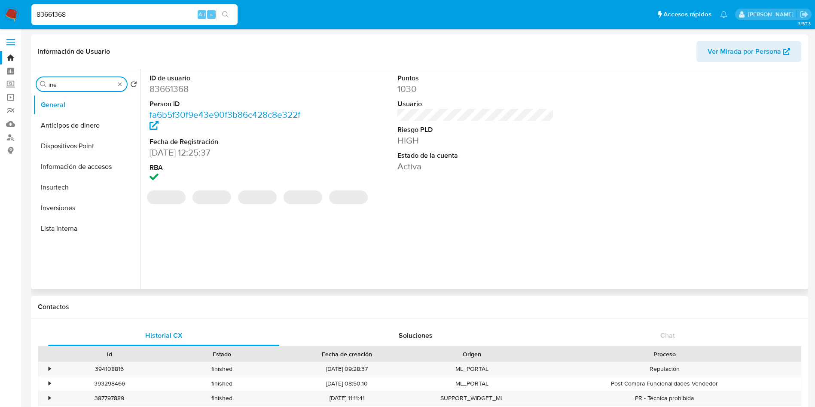
type input "iner"
select select "10"
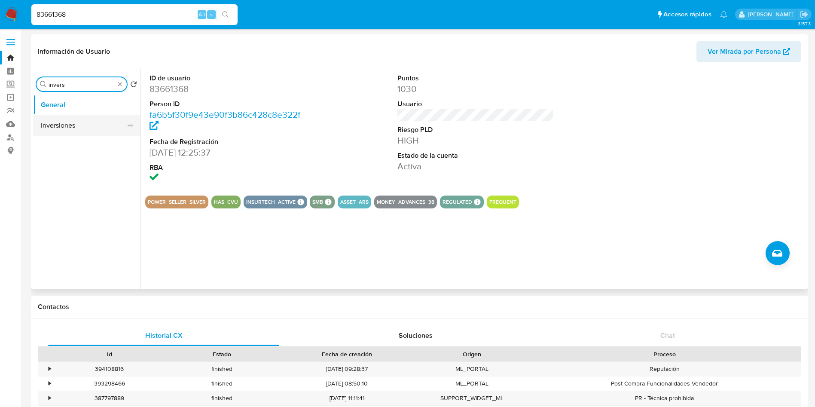
type input "invers"
click at [77, 131] on button "Inversiones" at bounding box center [83, 125] width 101 height 21
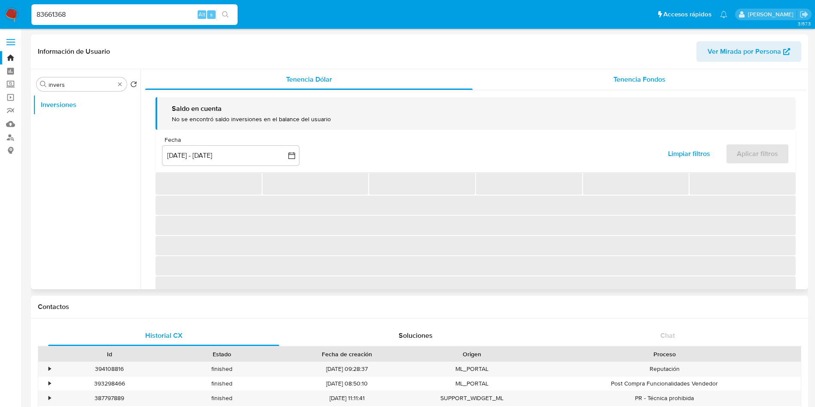
click at [590, 86] on div "Tenencia Fondos" at bounding box center [639, 79] width 333 height 21
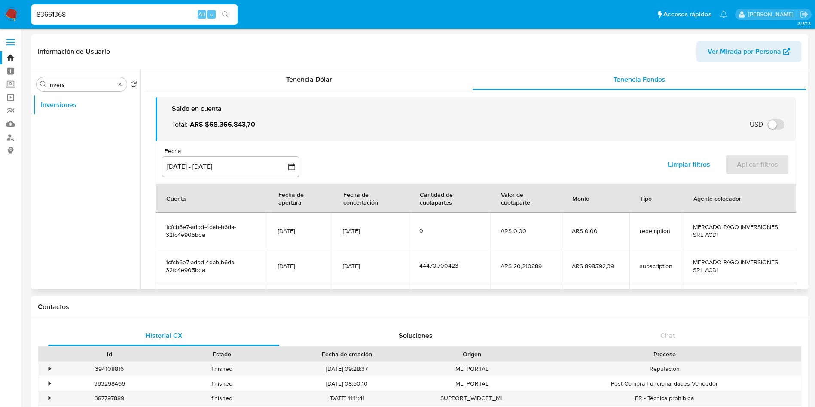
click at [250, 156] on div "Fecha inputDatePicker 12 jun 2025 - 9 sep 2025 12-06-2025:9-09-2025" at bounding box center [230, 162] width 137 height 30
click at [248, 168] on button "[DATE] - [DATE]" at bounding box center [230, 166] width 137 height 21
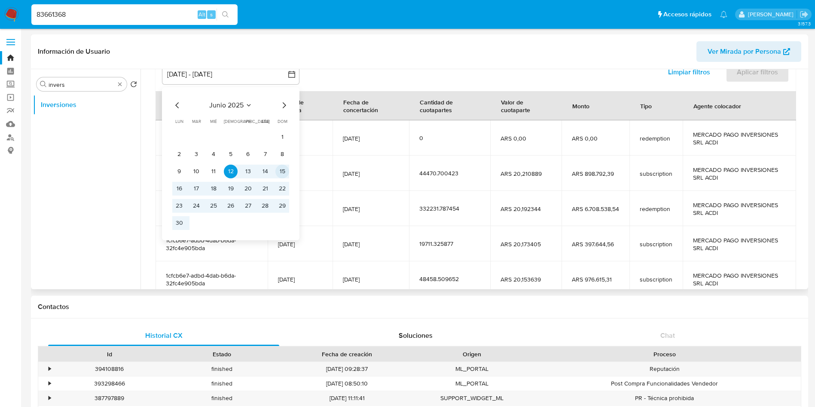
scroll to position [129, 0]
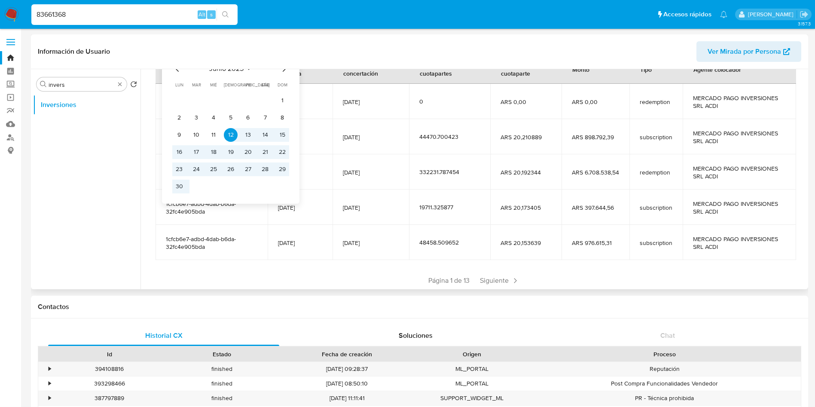
click at [283, 69] on icon "Mes siguiente" at bounding box center [284, 69] width 10 height 10
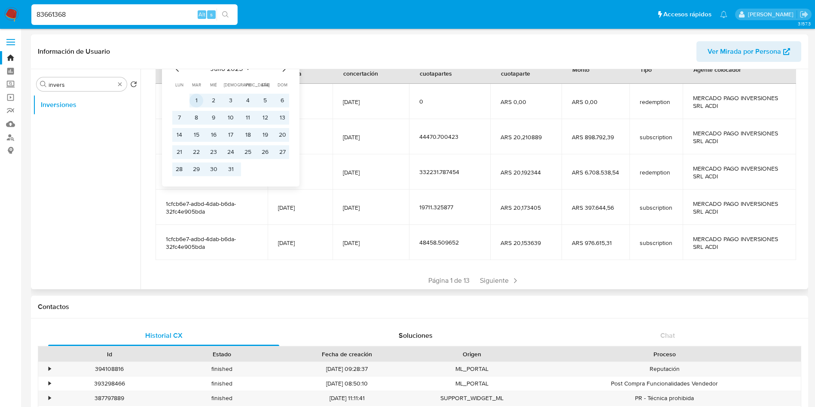
click at [192, 98] on button "1" at bounding box center [196, 101] width 14 height 14
click at [231, 168] on button "31" at bounding box center [231, 169] width 14 height 14
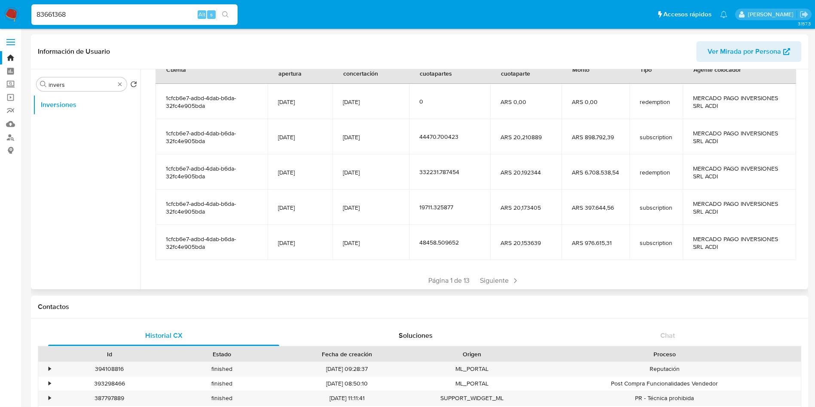
scroll to position [0, 0]
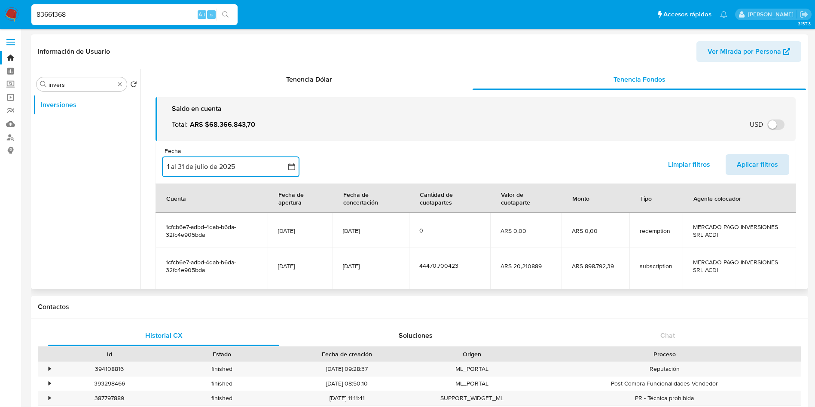
click at [751, 169] on span "Aplicar filtros" at bounding box center [757, 164] width 41 height 19
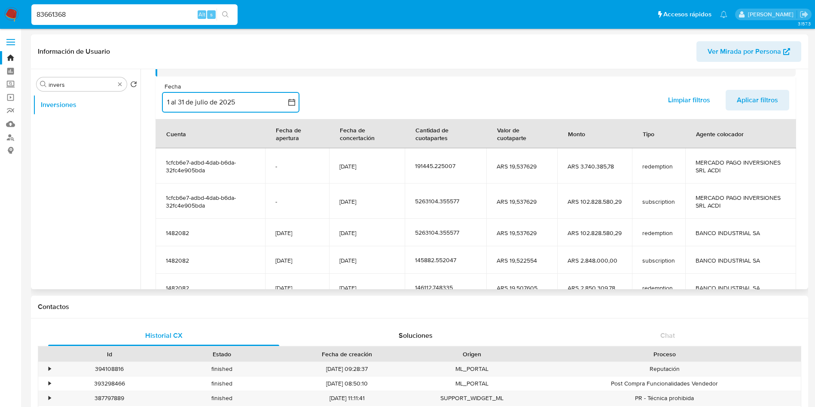
scroll to position [129, 0]
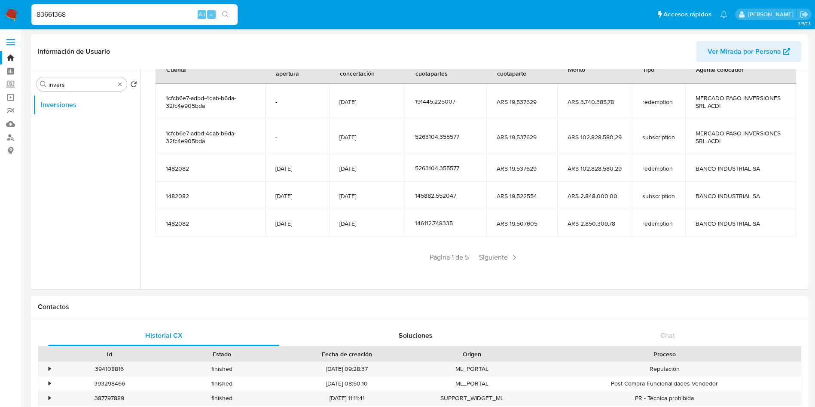
click at [147, 13] on input "83661368" at bounding box center [134, 14] width 206 height 11
paste input "266991559"
type input "266991559"
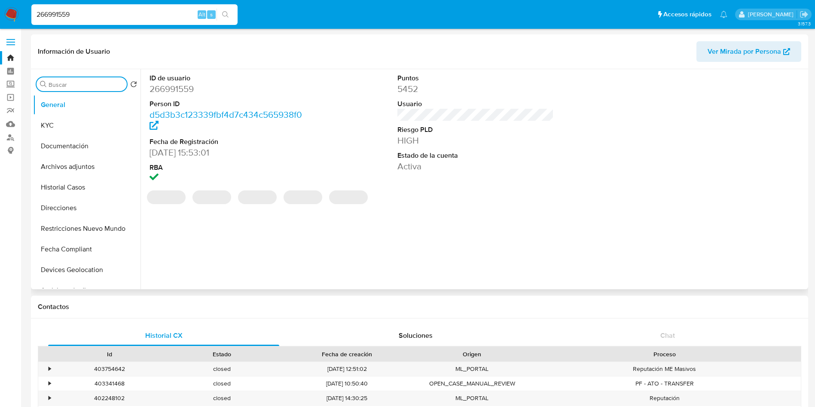
click at [77, 82] on input "Buscar" at bounding box center [86, 85] width 75 height 8
select select "10"
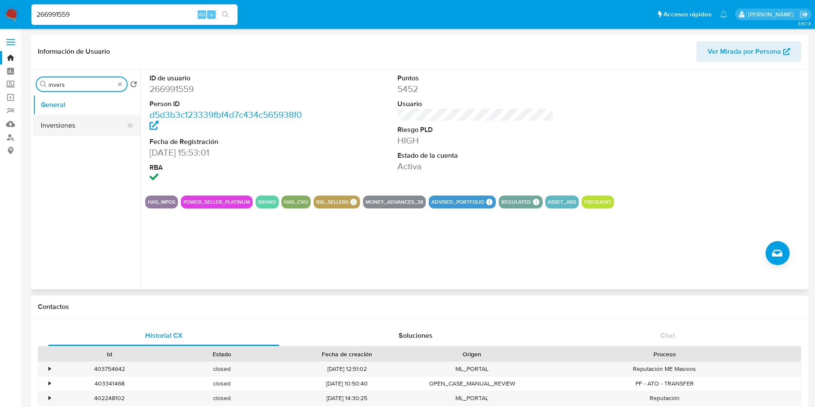
type input "invers"
click at [82, 128] on button "Inversiones" at bounding box center [83, 125] width 101 height 21
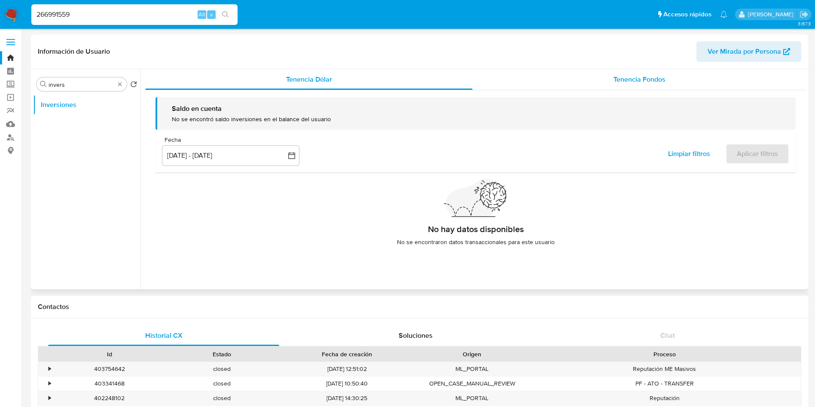
click at [622, 76] on span "Tenencia Fondos" at bounding box center [639, 79] width 52 height 10
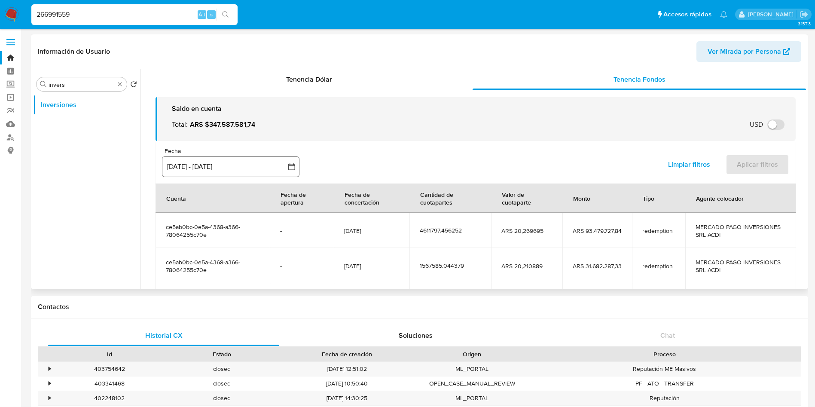
click at [256, 165] on button "[DATE] - [DATE]" at bounding box center [230, 166] width 137 height 21
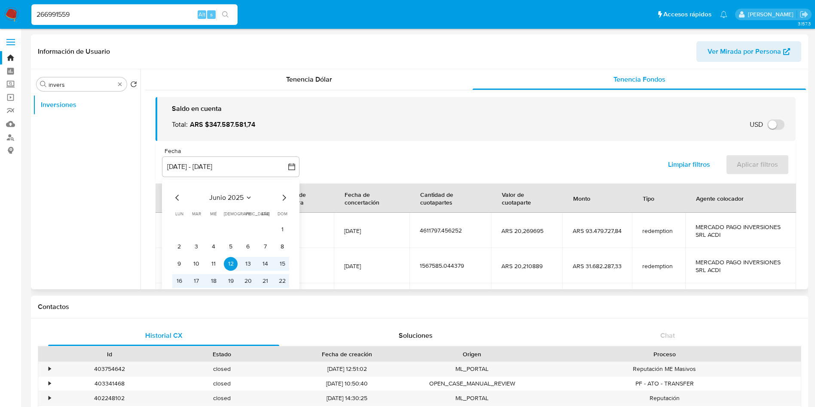
click at [285, 198] on icon "Mes siguiente" at bounding box center [284, 198] width 3 height 6
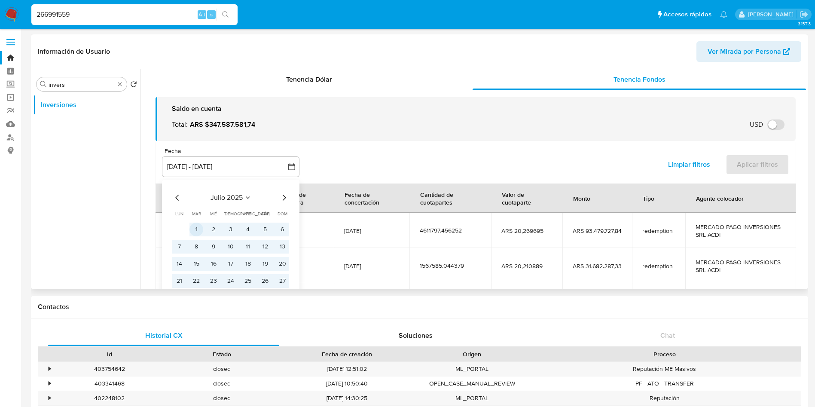
click at [190, 229] on button "1" at bounding box center [196, 230] width 14 height 14
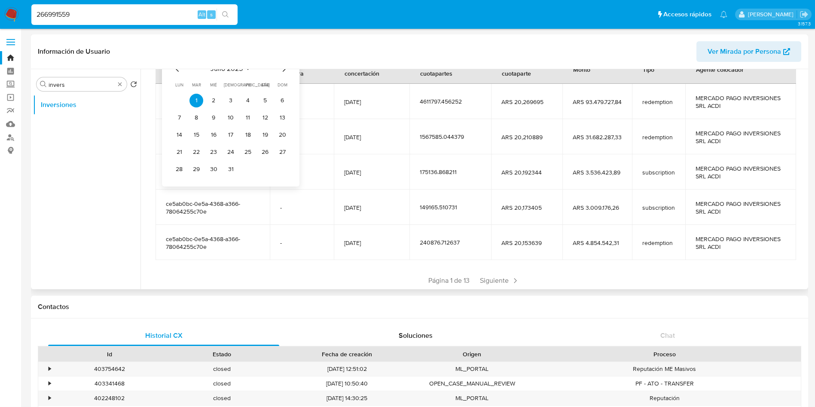
scroll to position [64, 0]
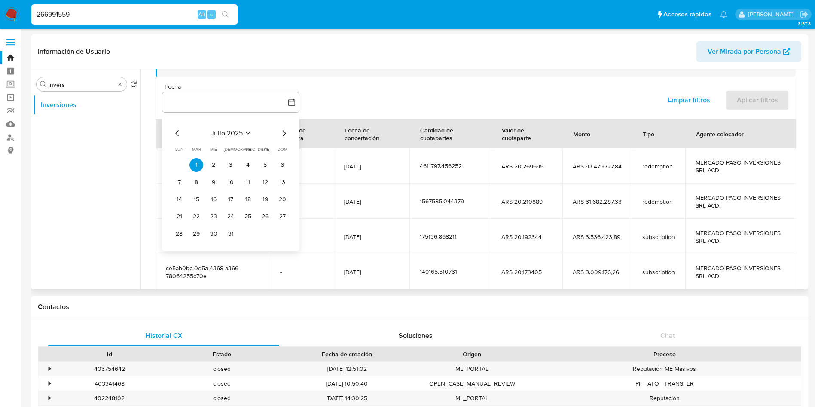
click at [280, 131] on icon "Mes siguiente" at bounding box center [284, 133] width 10 height 10
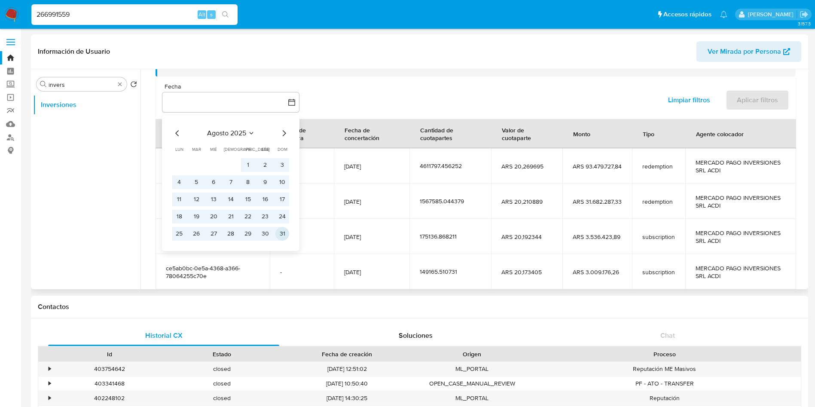
click at [283, 235] on button "31" at bounding box center [282, 234] width 14 height 14
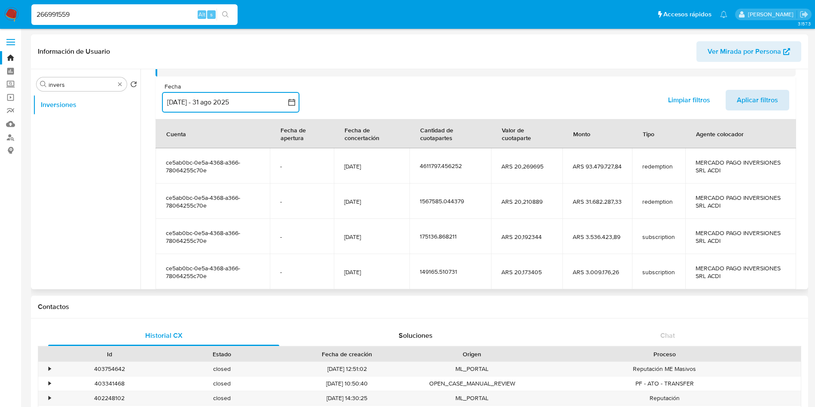
click at [749, 92] on span "Aplicar filtros" at bounding box center [757, 100] width 41 height 19
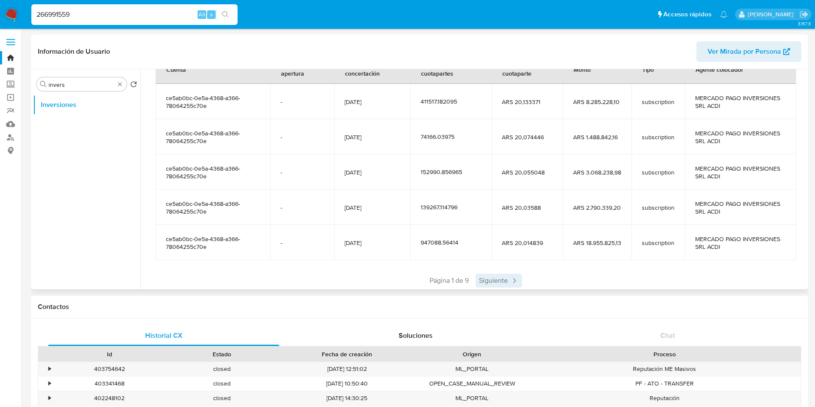
click at [506, 278] on span "Siguiente" at bounding box center [499, 281] width 46 height 14
click at [506, 278] on span "Siguiente" at bounding box center [524, 281] width 46 height 14
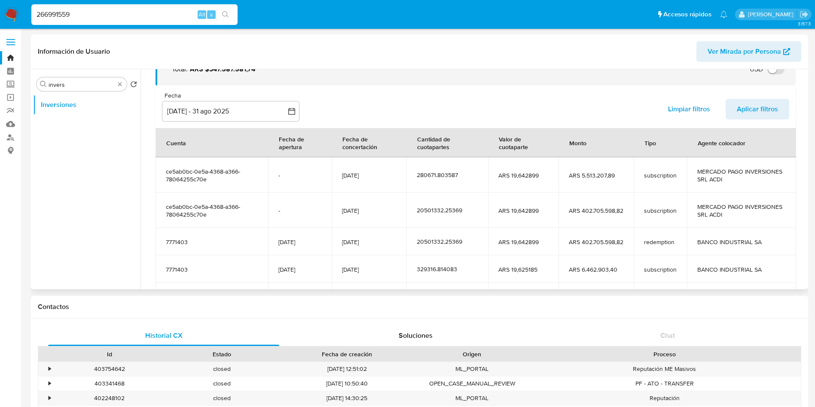
scroll to position [129, 0]
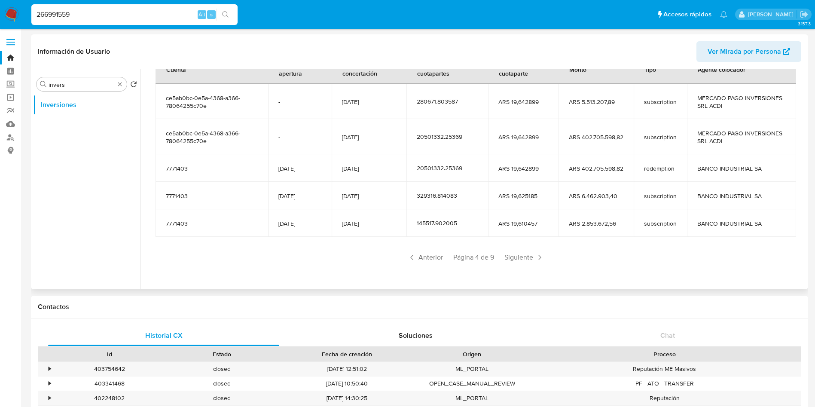
click at [98, 17] on input "266991559" at bounding box center [134, 14] width 206 height 11
paste input "16199701"
type input "161997019"
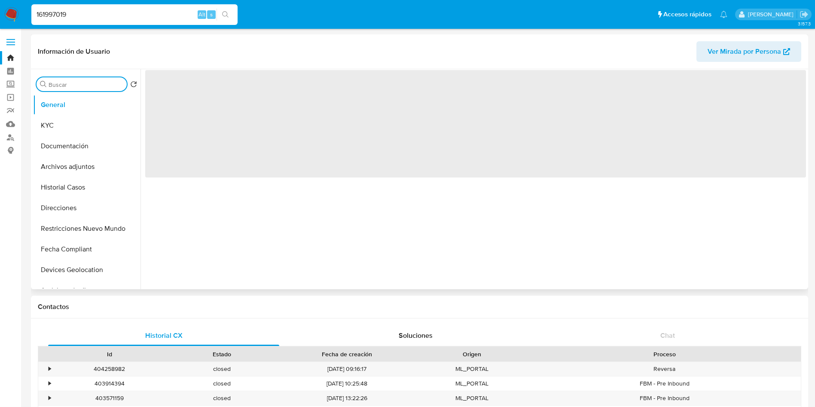
click at [70, 82] on input "Buscar" at bounding box center [86, 85] width 75 height 8
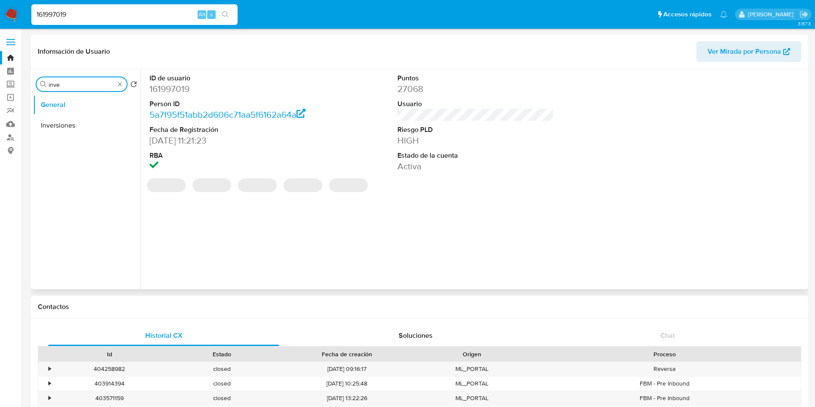
type input "inver"
select select "10"
type input "invers"
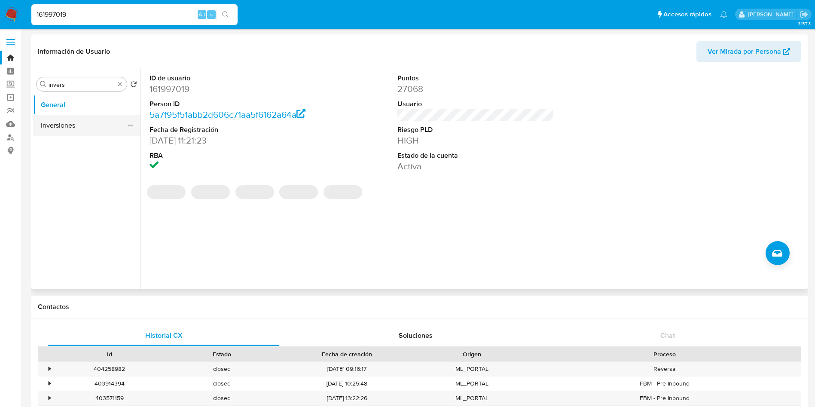
click at [77, 129] on button "Inversiones" at bounding box center [83, 125] width 101 height 21
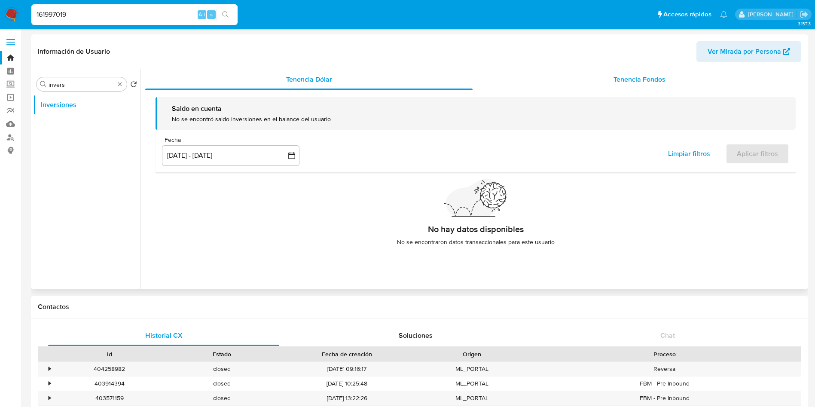
click at [590, 72] on div "Tenencia Fondos" at bounding box center [639, 79] width 333 height 21
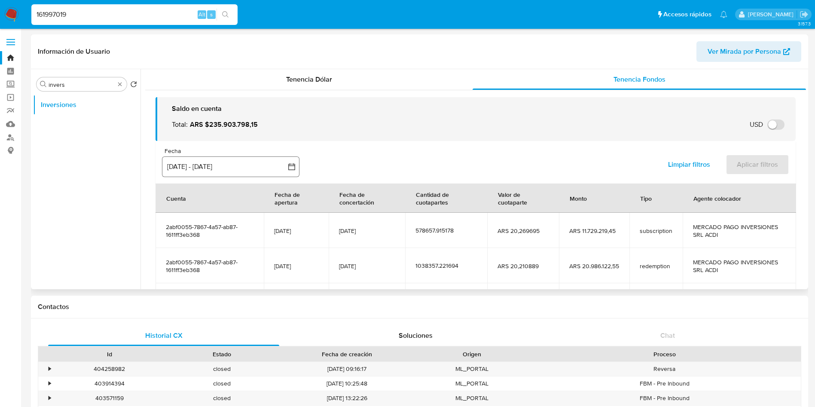
click at [257, 163] on button "[DATE] - [DATE]" at bounding box center [230, 166] width 137 height 21
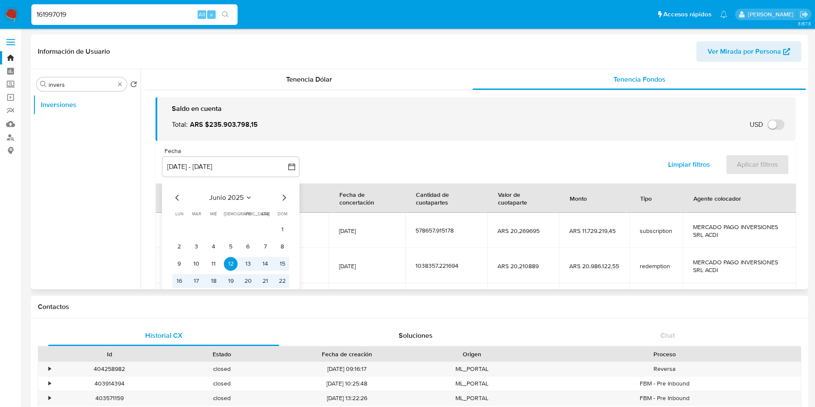
click at [283, 196] on icon "Mes siguiente" at bounding box center [284, 197] width 10 height 10
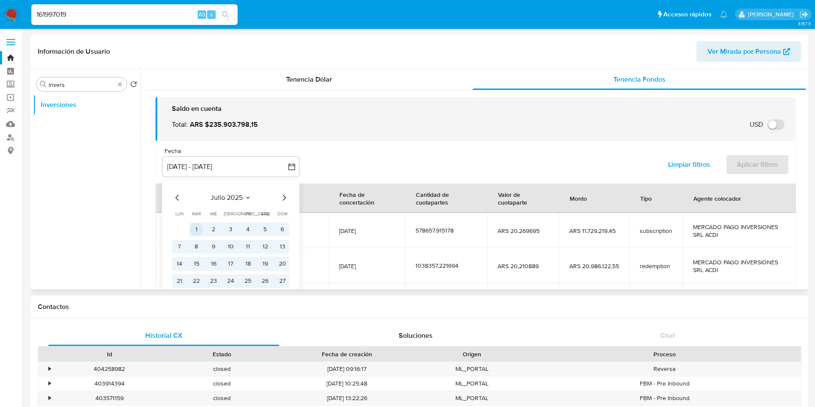
click at [198, 233] on button "1" at bounding box center [196, 230] width 14 height 14
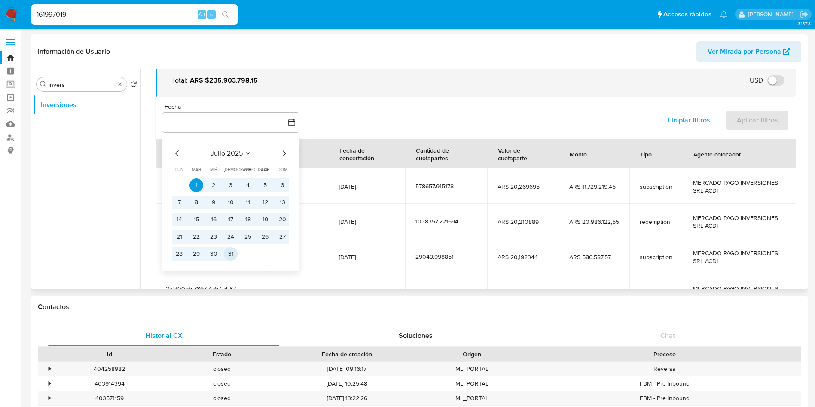
scroll to position [64, 0]
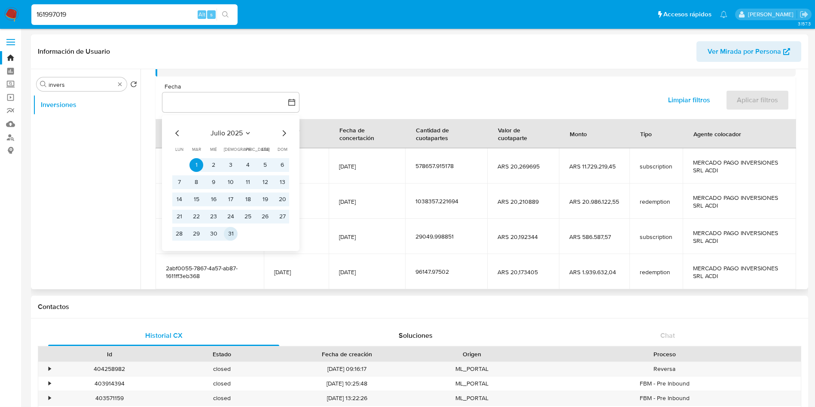
click at [235, 238] on button "31" at bounding box center [231, 234] width 14 height 14
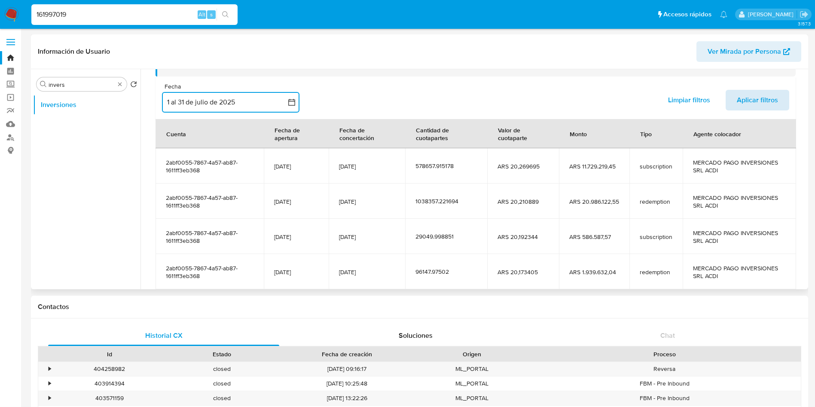
click at [750, 101] on span "Aplicar filtros" at bounding box center [757, 100] width 41 height 19
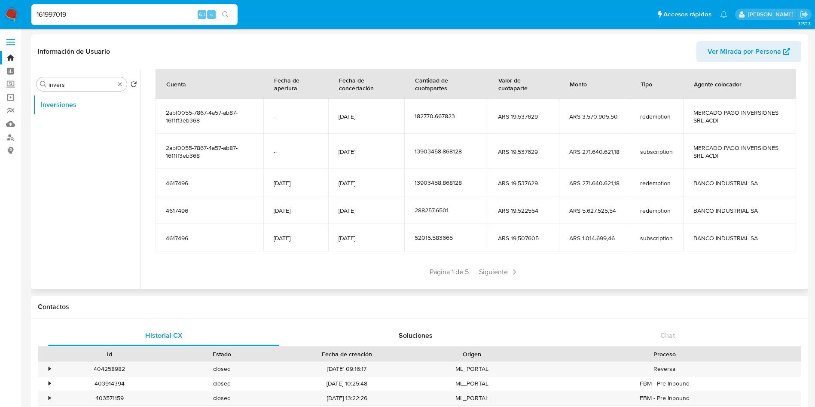
scroll to position [129, 0]
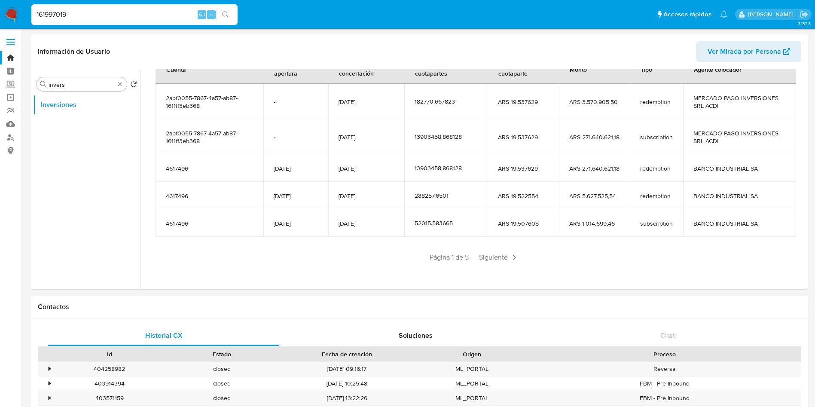
click at [125, 20] on input "161997019" at bounding box center [134, 14] width 206 height 11
paste input "95719165"
type input "95719165"
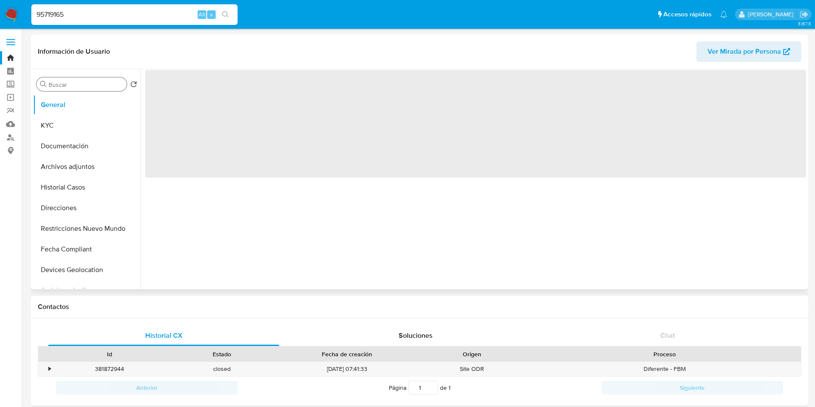
click at [75, 82] on input "Buscar" at bounding box center [86, 85] width 75 height 8
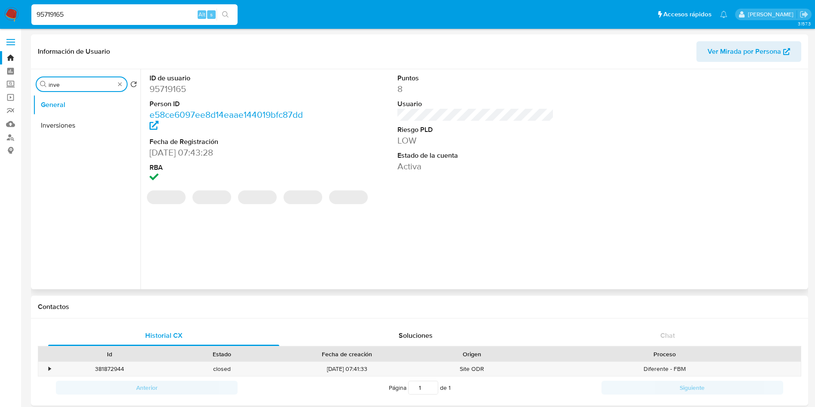
type input "inver"
select select "10"
type input "invers"
click at [70, 130] on button "Inversiones" at bounding box center [83, 125] width 101 height 21
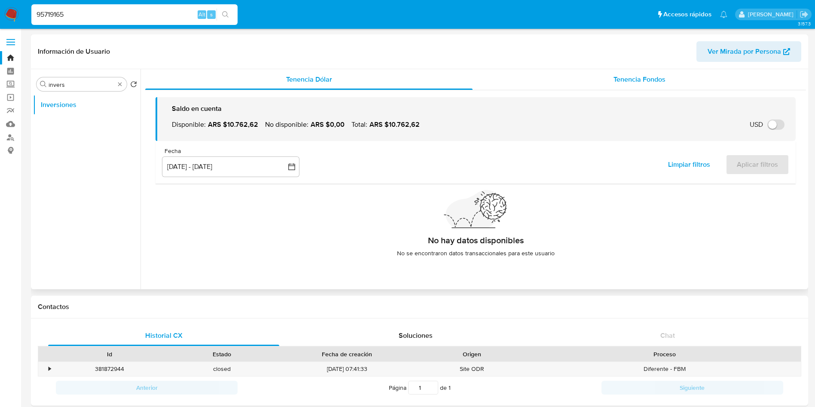
click at [613, 82] on span "Tenencia Fondos" at bounding box center [639, 79] width 52 height 10
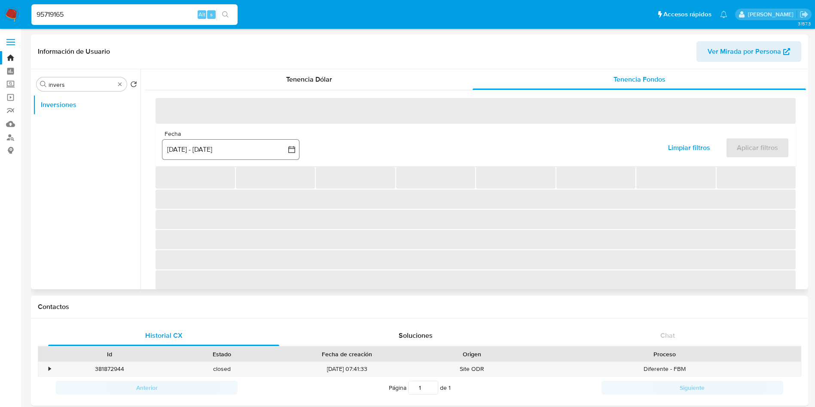
click at [274, 156] on button "[DATE] - [DATE]" at bounding box center [230, 149] width 137 height 21
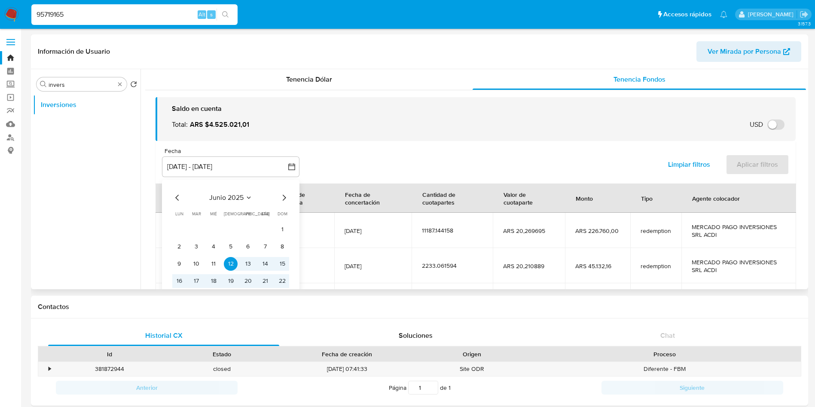
click at [284, 192] on icon "Mes siguiente" at bounding box center [284, 197] width 10 height 10
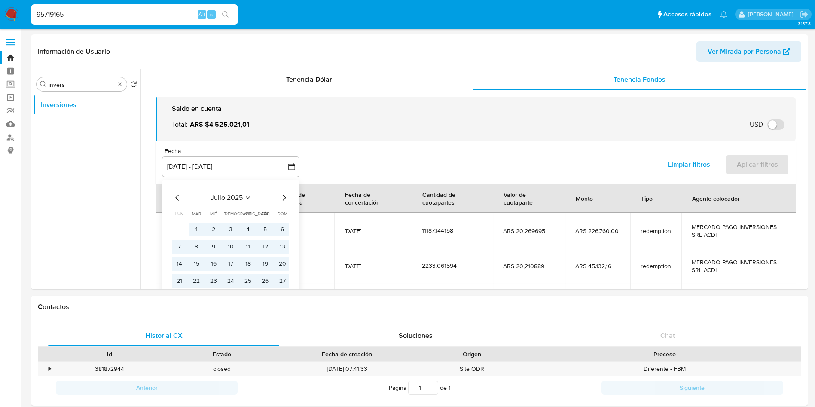
select select "10"
click at [196, 232] on button "1" at bounding box center [196, 230] width 14 height 14
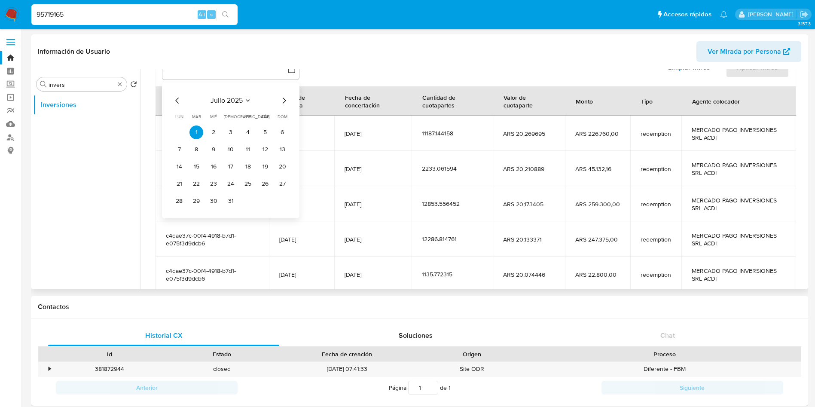
scroll to position [129, 0]
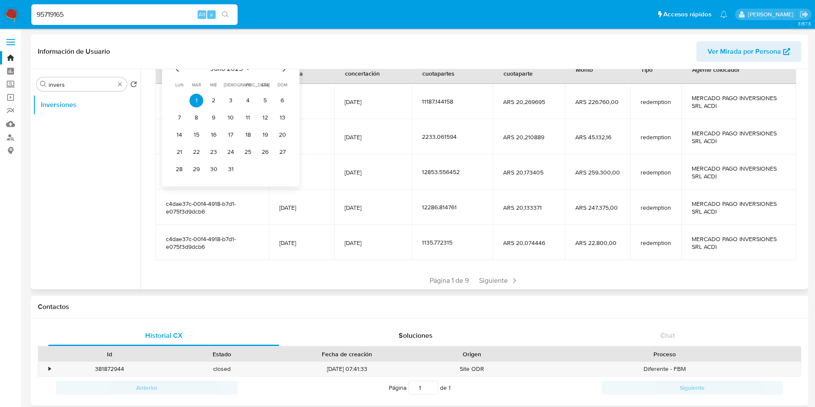
click at [287, 73] on icon "Mes siguiente" at bounding box center [284, 69] width 10 height 10
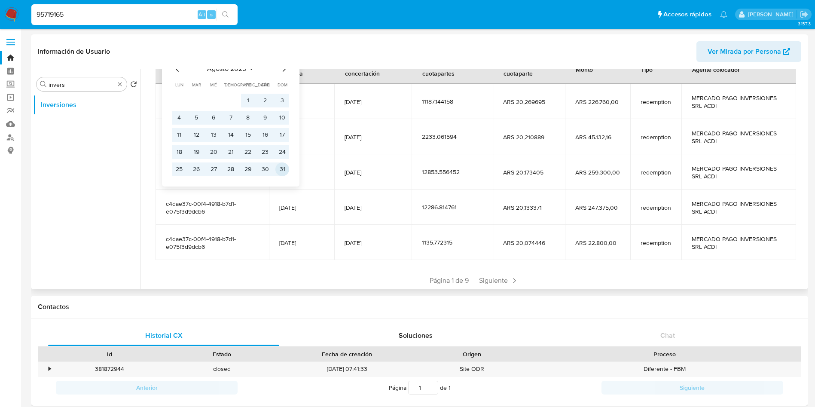
click at [280, 166] on button "31" at bounding box center [282, 169] width 14 height 14
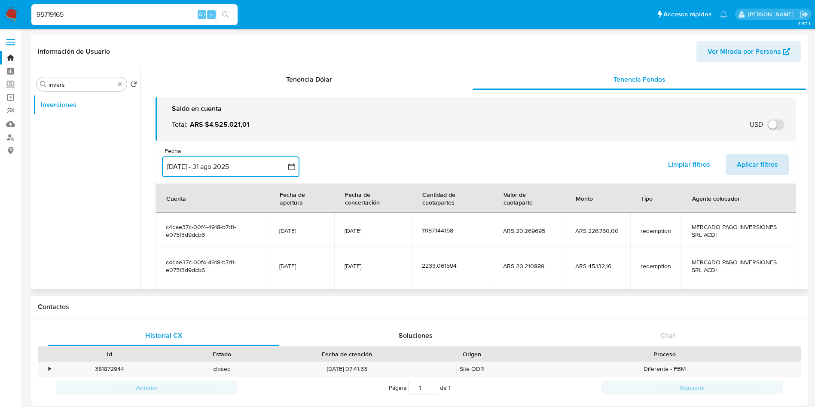
click at [757, 168] on span "Aplicar filtros" at bounding box center [757, 164] width 41 height 19
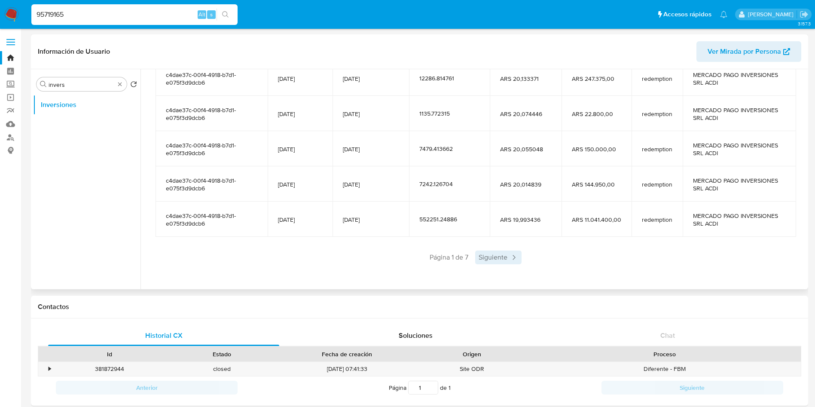
click at [494, 261] on span "Siguiente" at bounding box center [498, 257] width 46 height 14
click at [514, 257] on span "Siguiente" at bounding box center [523, 257] width 46 height 14
click at [515, 260] on span "Siguiente" at bounding box center [523, 257] width 46 height 14
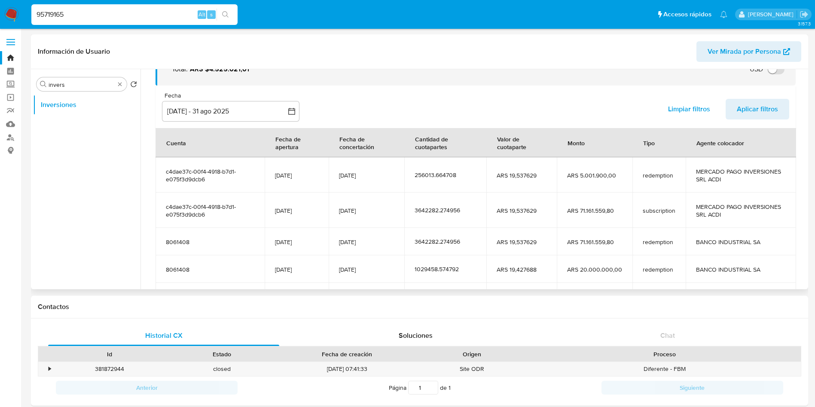
scroll to position [129, 0]
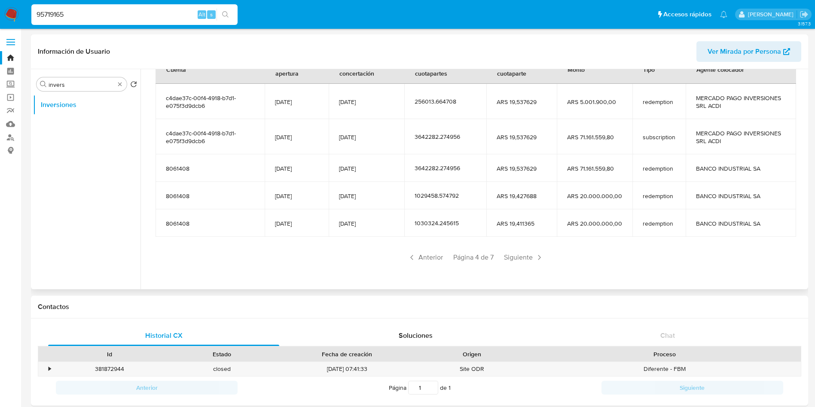
click at [138, 14] on input "95719165" at bounding box center [134, 14] width 206 height 11
paste input "725085400"
type input "725085400"
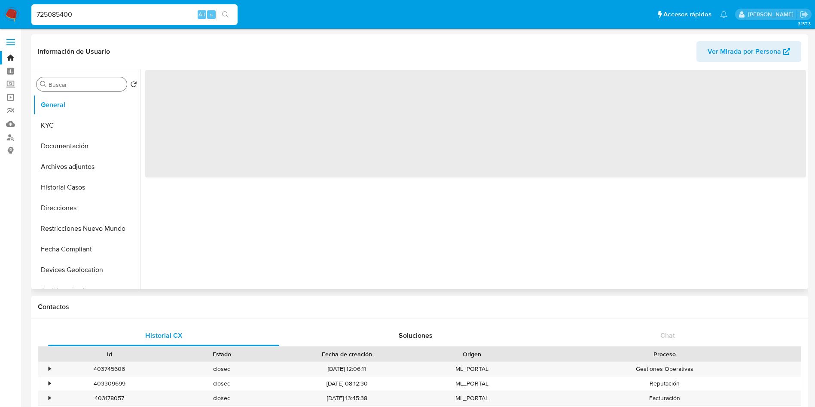
click at [68, 85] on input "Buscar" at bounding box center [86, 85] width 75 height 8
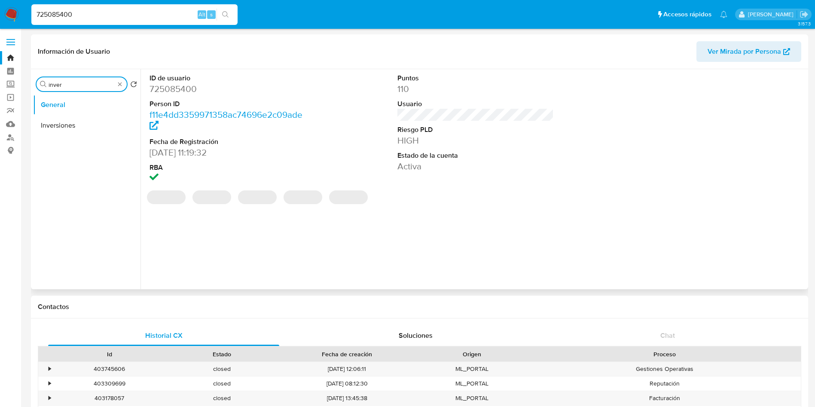
type input "invers"
select select "10"
type input "invers"
click at [67, 123] on button "Inversiones" at bounding box center [83, 125] width 101 height 21
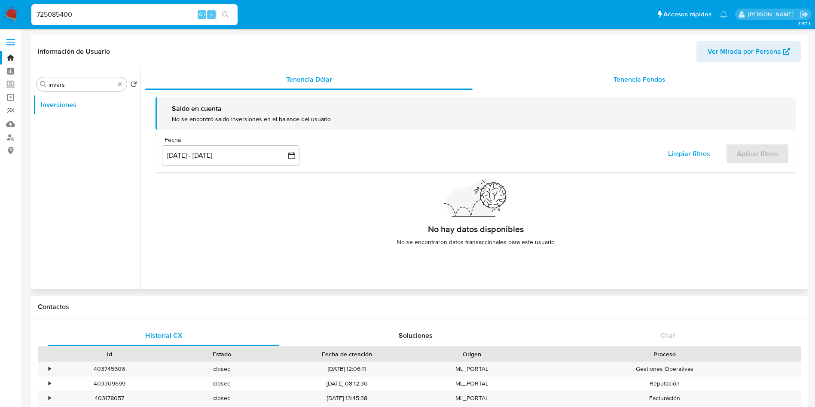
click at [641, 83] on span "Tenencia Fondos" at bounding box center [639, 79] width 52 height 10
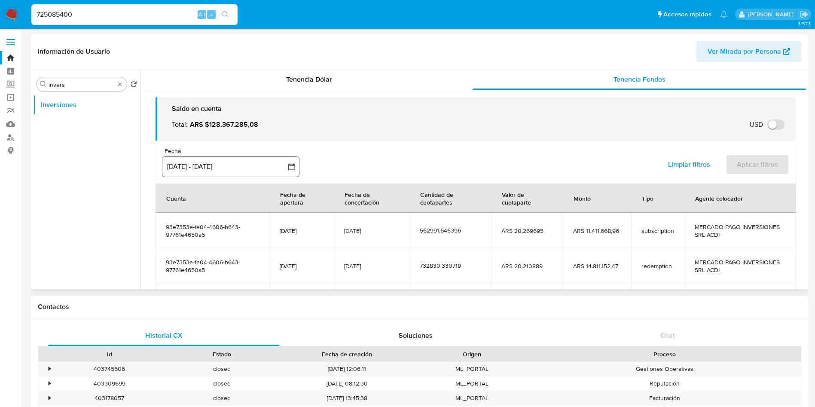
click at [254, 166] on button "[DATE] - [DATE]" at bounding box center [230, 166] width 137 height 21
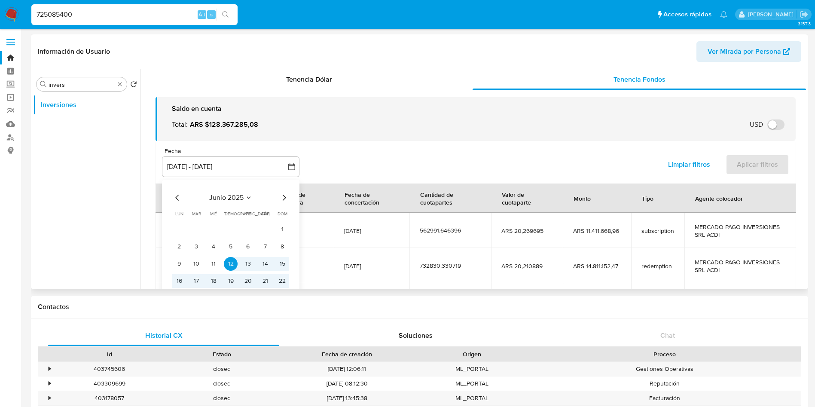
click at [282, 194] on icon "Mes siguiente" at bounding box center [284, 197] width 10 height 10
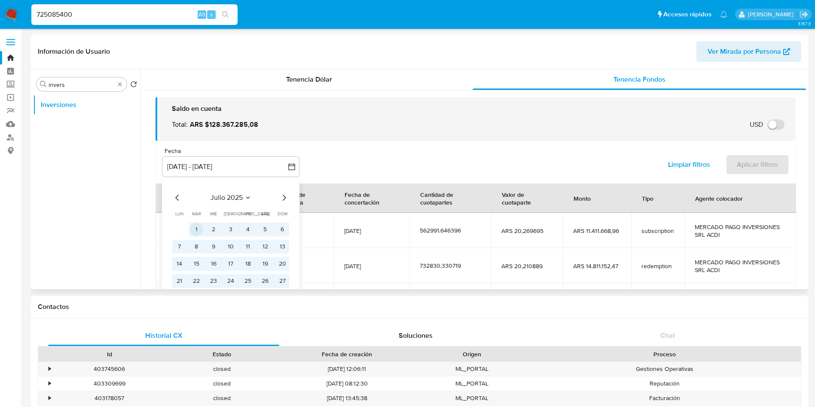
click at [195, 228] on button "1" at bounding box center [196, 230] width 14 height 14
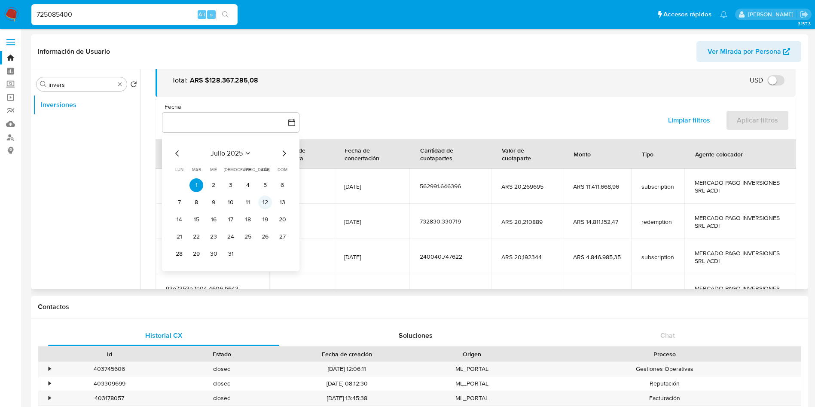
scroll to position [64, 0]
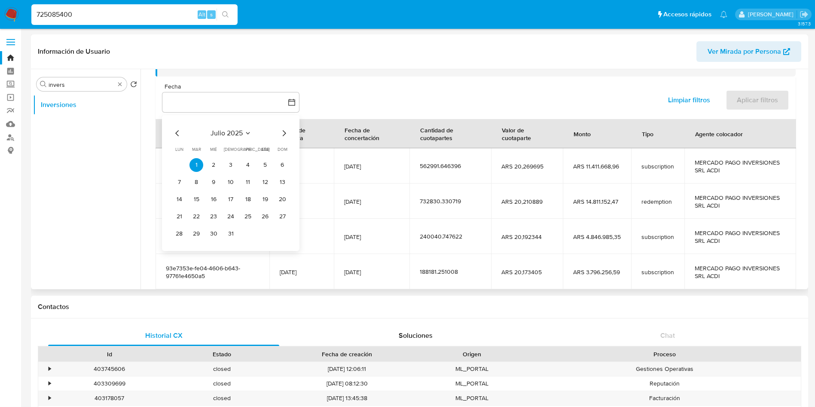
click at [284, 131] on icon "Mes siguiente" at bounding box center [284, 133] width 3 height 6
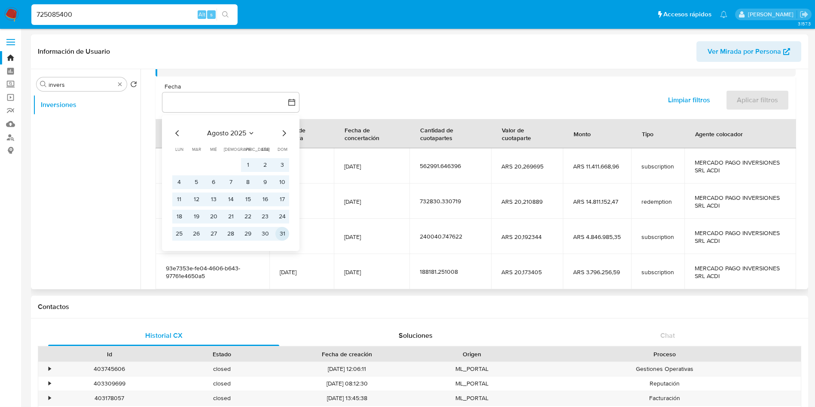
click at [284, 232] on button "31" at bounding box center [282, 234] width 14 height 14
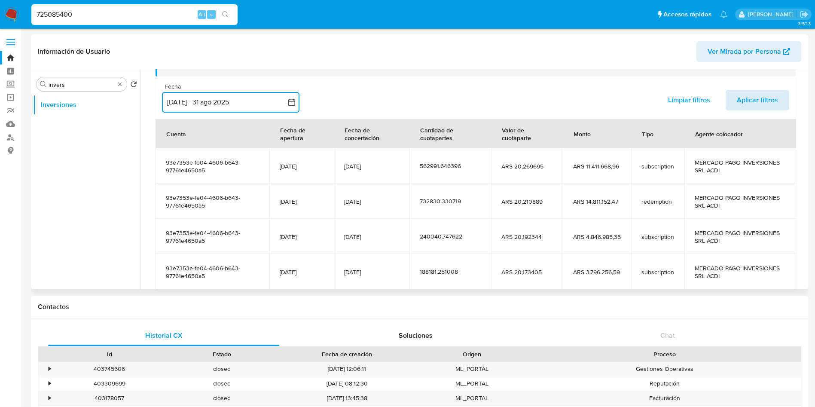
click at [769, 100] on span "Aplicar filtros" at bounding box center [757, 100] width 41 height 19
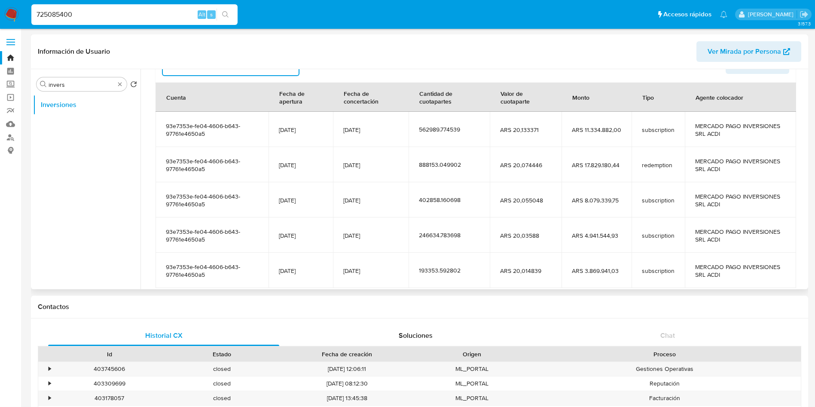
scroll to position [129, 0]
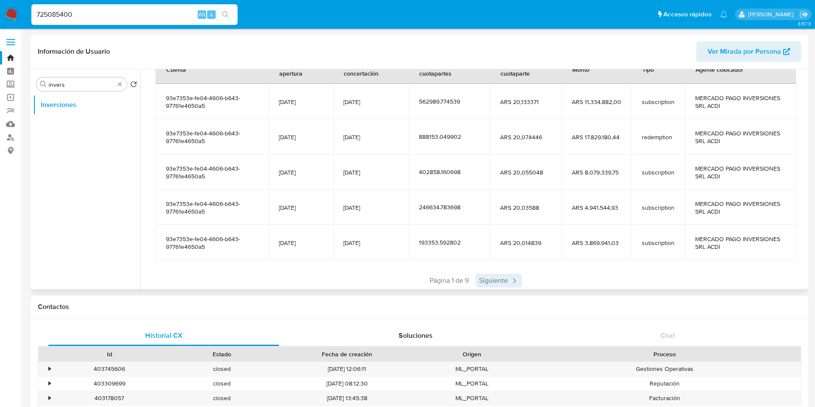
click at [500, 284] on span "Siguiente" at bounding box center [499, 281] width 46 height 14
click at [501, 284] on span "Siguiente" at bounding box center [524, 281] width 46 height 14
click at [520, 282] on span "Siguiente" at bounding box center [524, 281] width 46 height 14
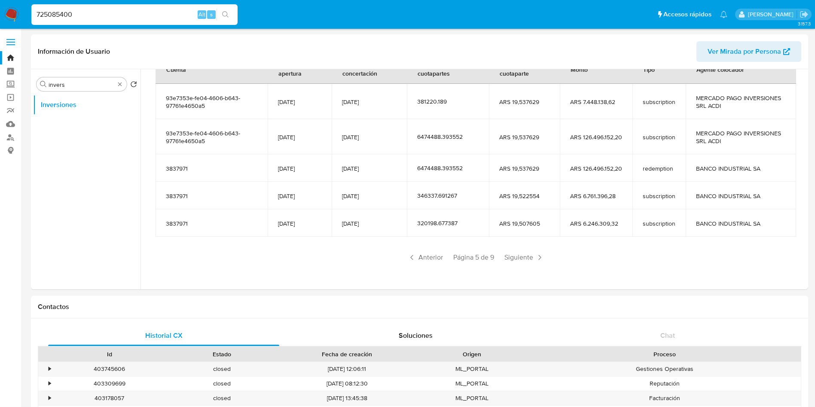
click at [157, 9] on input "725085400" at bounding box center [134, 14] width 206 height 11
paste input "258197324"
type input "258197324"
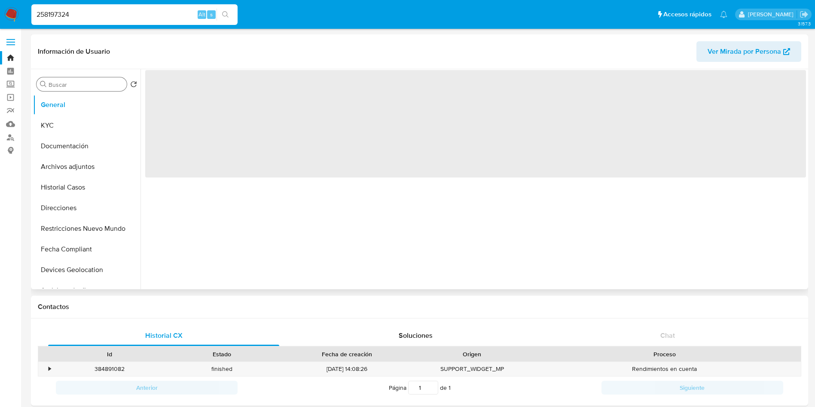
click at [90, 86] on input "Buscar" at bounding box center [86, 85] width 75 height 8
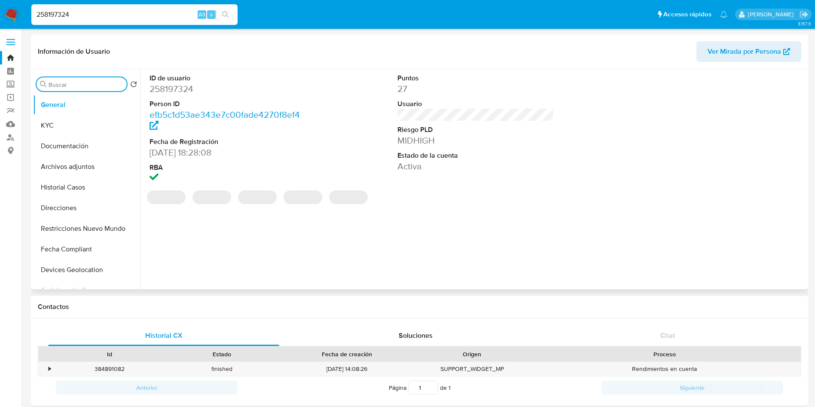
click at [91, 85] on input "Buscar" at bounding box center [86, 85] width 75 height 8
type input "inv"
select select "10"
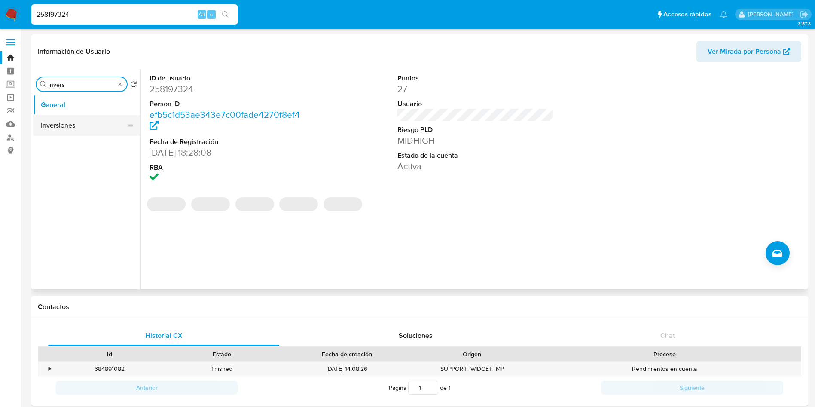
type input "invers"
drag, startPoint x: 60, startPoint y: 128, endPoint x: 58, endPoint y: 146, distance: 18.7
click at [60, 128] on button "Inversiones" at bounding box center [86, 125] width 107 height 21
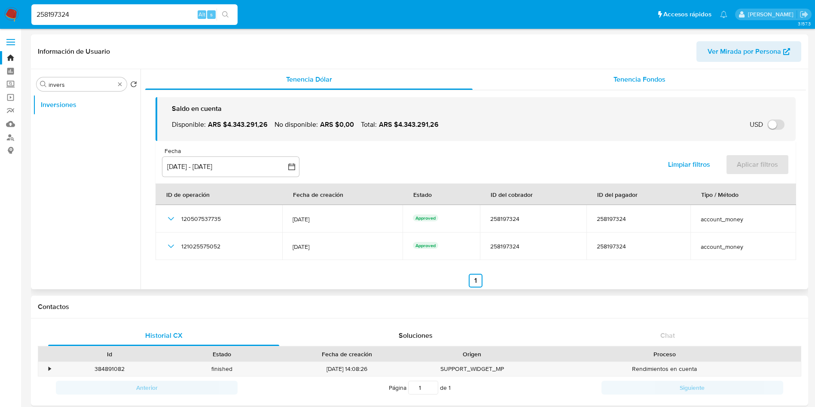
click at [561, 80] on div "Tenencia Fondos" at bounding box center [639, 79] width 333 height 21
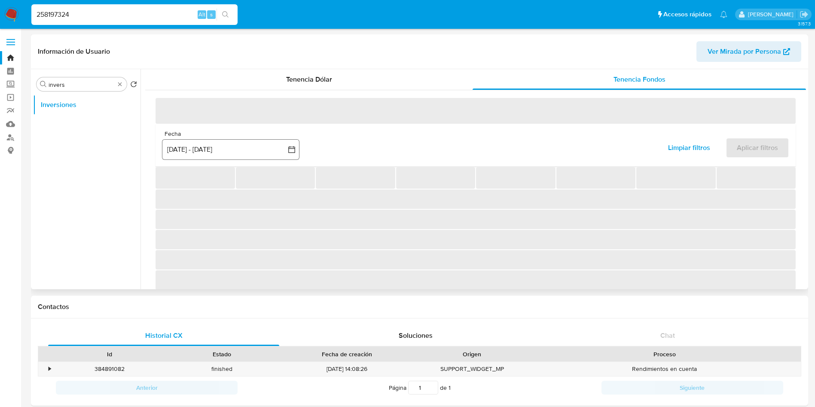
drag, startPoint x: 229, startPoint y: 161, endPoint x: 235, endPoint y: 156, distance: 7.0
click at [230, 161] on div "Fecha inputDatePicker [DATE] - [DATE] 12-06-2025:9-09-2025 Limpiar filtros Apli…" at bounding box center [476, 145] width 640 height 43
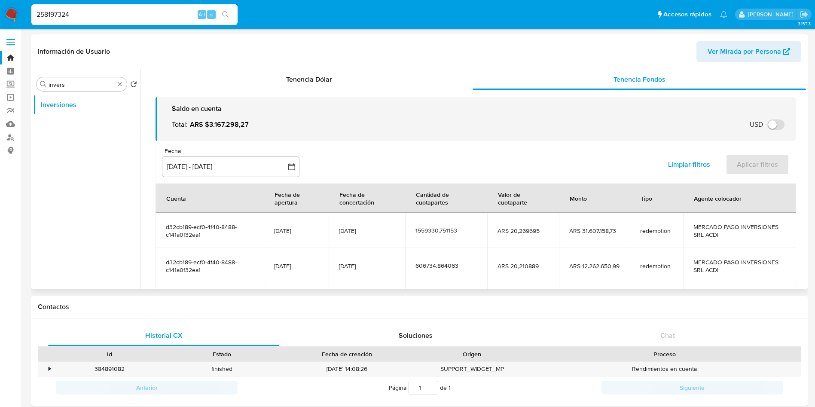
click at [236, 153] on div "Fecha" at bounding box center [230, 151] width 137 height 8
click at [237, 166] on button "[DATE] - [DATE]" at bounding box center [230, 166] width 137 height 21
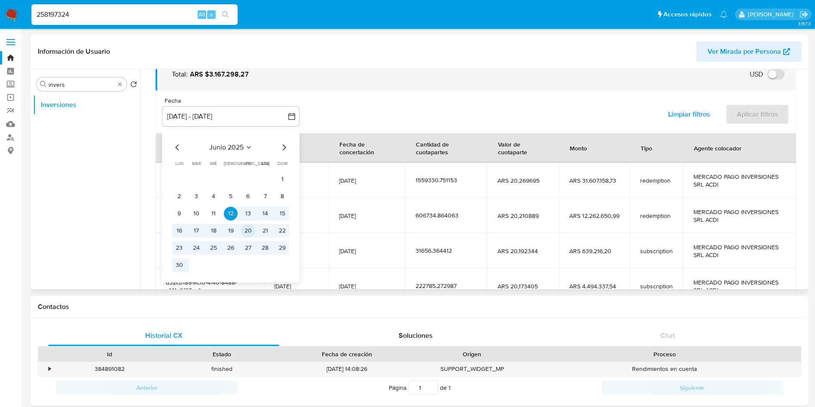
scroll to position [129, 0]
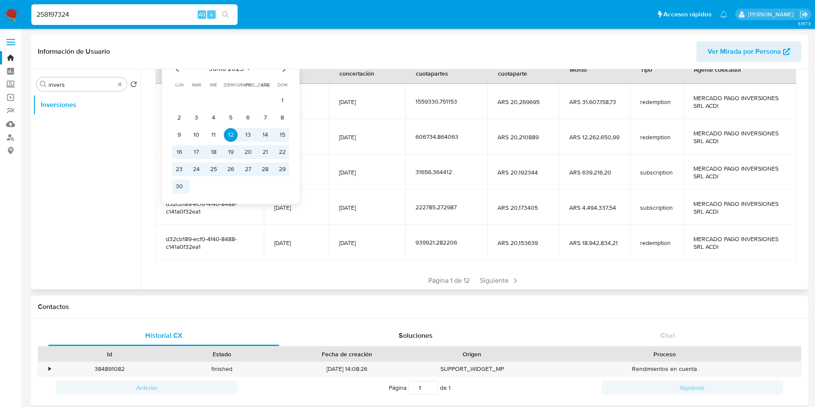
drag, startPoint x: 284, startPoint y: 70, endPoint x: 250, endPoint y: 88, distance: 38.4
click at [284, 70] on icon "Mes siguiente" at bounding box center [284, 69] width 10 height 10
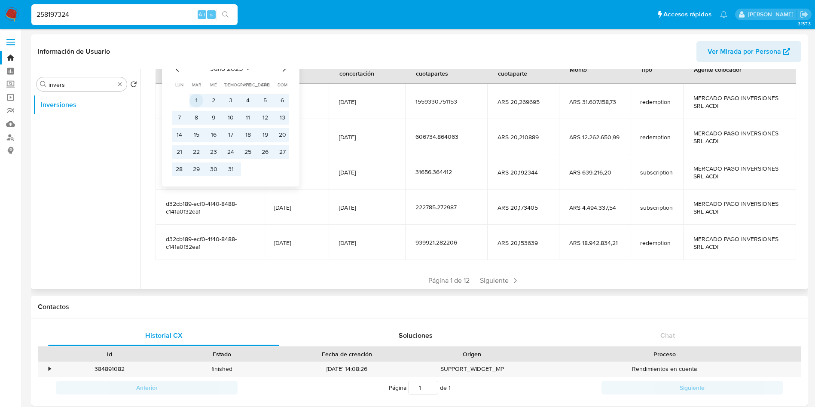
click at [192, 103] on button "1" at bounding box center [196, 101] width 14 height 14
click at [237, 171] on button "31" at bounding box center [231, 169] width 14 height 14
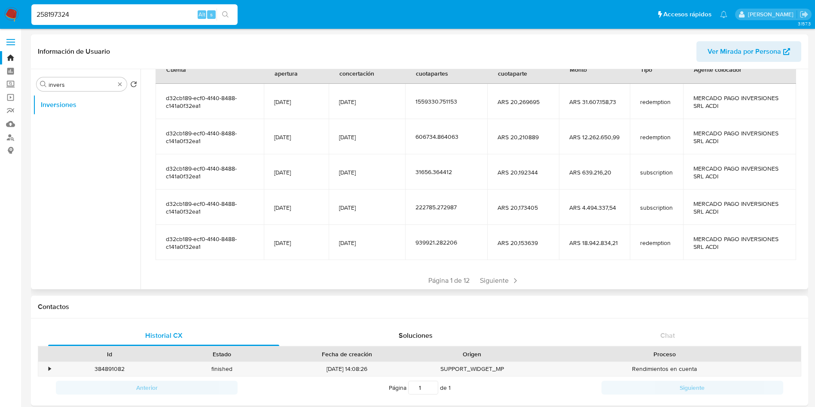
scroll to position [0, 0]
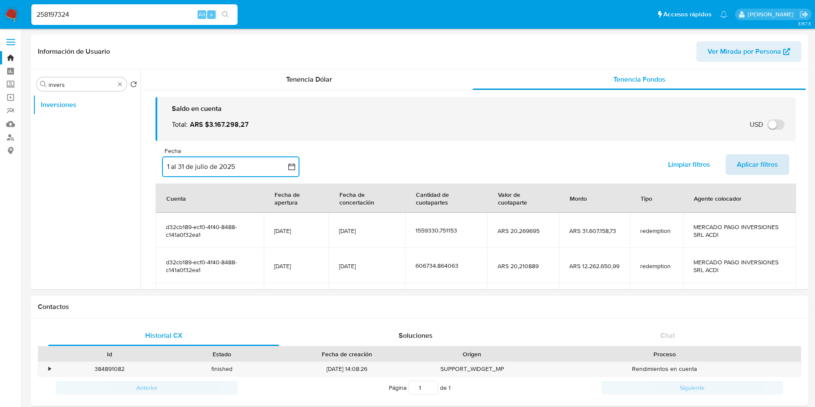
click at [759, 157] on span "Aplicar filtros" at bounding box center [757, 164] width 41 height 19
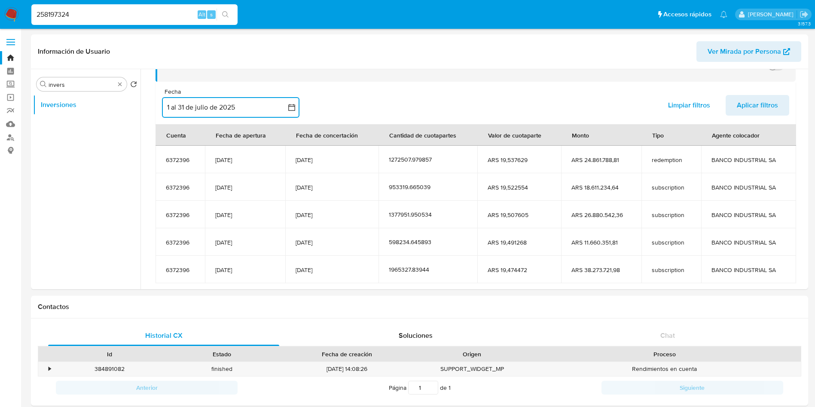
scroll to position [41, 0]
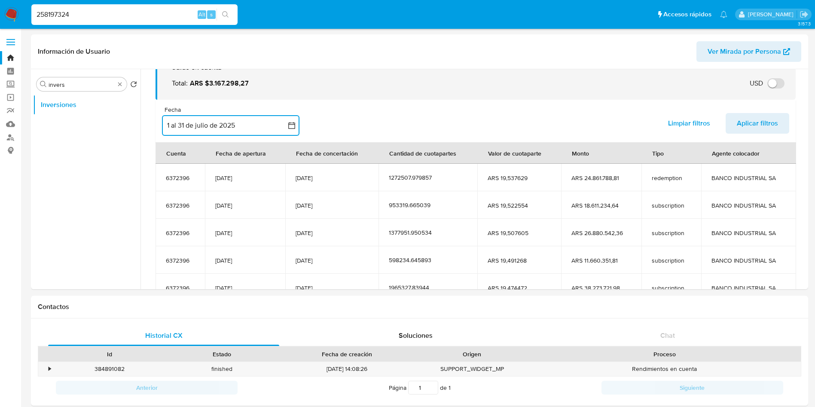
click at [246, 123] on button "1 al 31 de julio de 2025" at bounding box center [230, 125] width 137 height 21
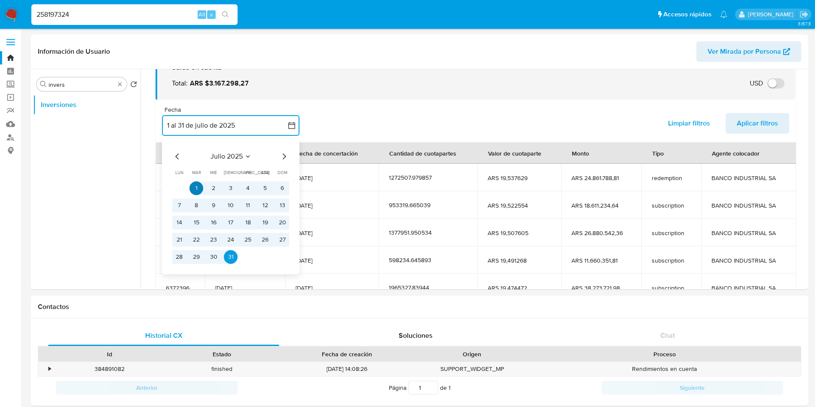
click at [194, 184] on button "1" at bounding box center [196, 188] width 14 height 14
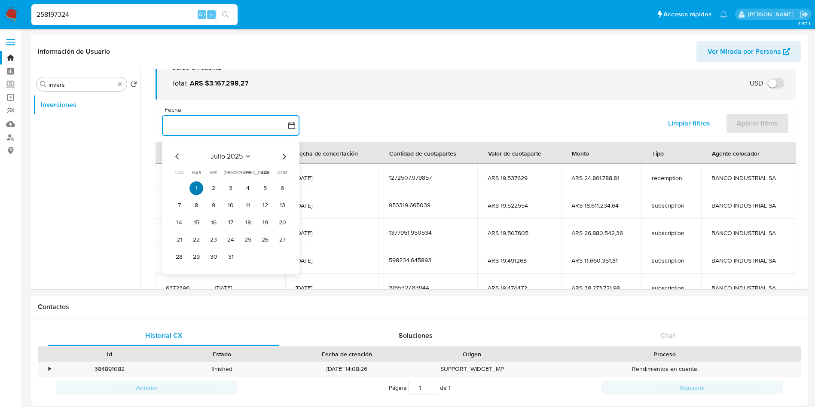
click at [194, 184] on button "1" at bounding box center [196, 188] width 14 height 14
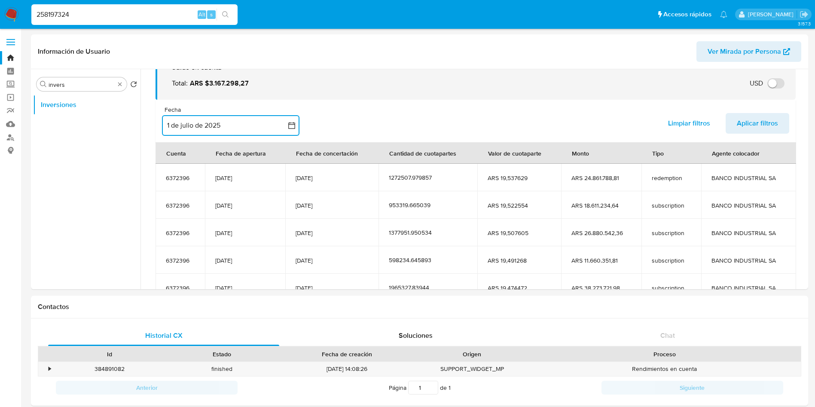
click at [272, 125] on button "1 de julio de 2025" at bounding box center [230, 125] width 137 height 21
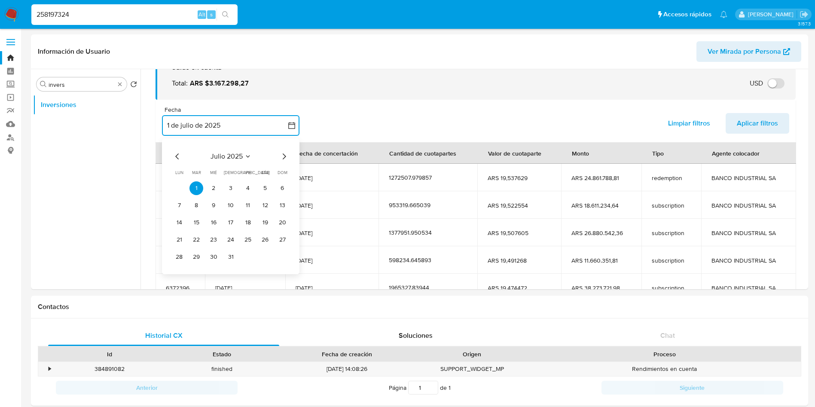
click at [287, 158] on icon "Mes siguiente" at bounding box center [284, 156] width 10 height 10
drag, startPoint x: 282, startPoint y: 258, endPoint x: 468, endPoint y: 203, distance: 194.1
click at [284, 256] on button "31" at bounding box center [282, 257] width 14 height 14
click at [211, 130] on button "button" at bounding box center [230, 125] width 137 height 21
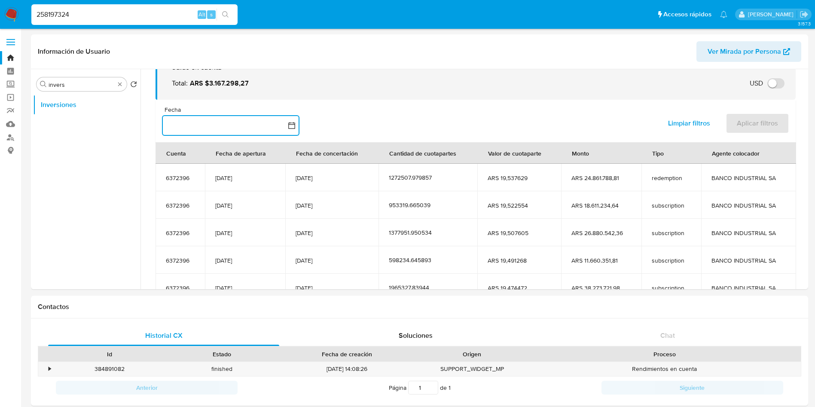
click at [186, 125] on button "button" at bounding box center [230, 125] width 137 height 21
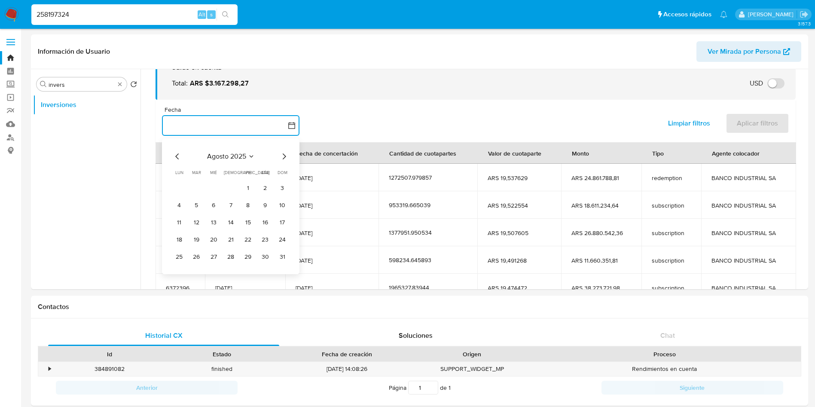
click at [173, 159] on icon "Mes anterior" at bounding box center [177, 156] width 10 height 10
click at [197, 187] on button "1" at bounding box center [196, 188] width 14 height 14
click at [283, 156] on icon "Mes siguiente" at bounding box center [284, 156] width 10 height 10
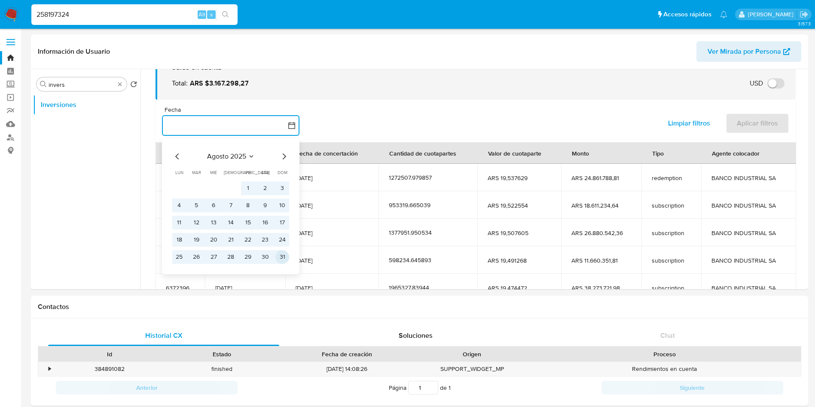
click at [281, 256] on button "31" at bounding box center [282, 257] width 14 height 14
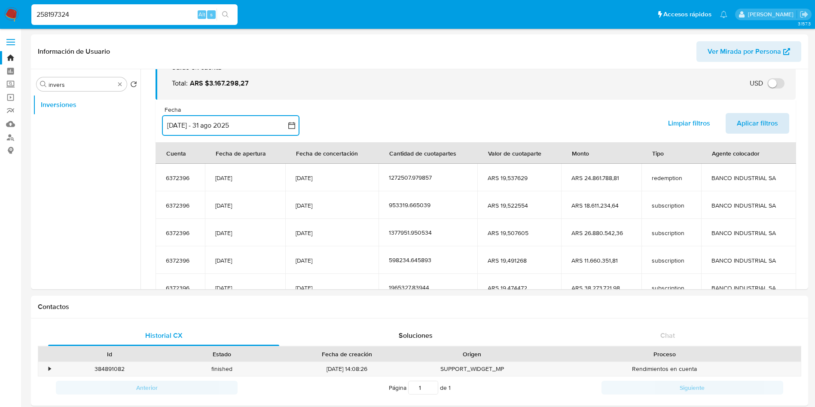
click at [742, 119] on span "Aplicar filtros" at bounding box center [757, 123] width 41 height 19
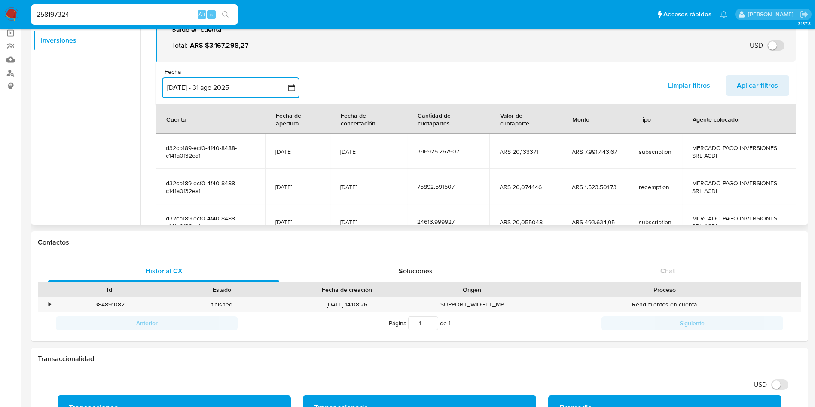
scroll to position [0, 0]
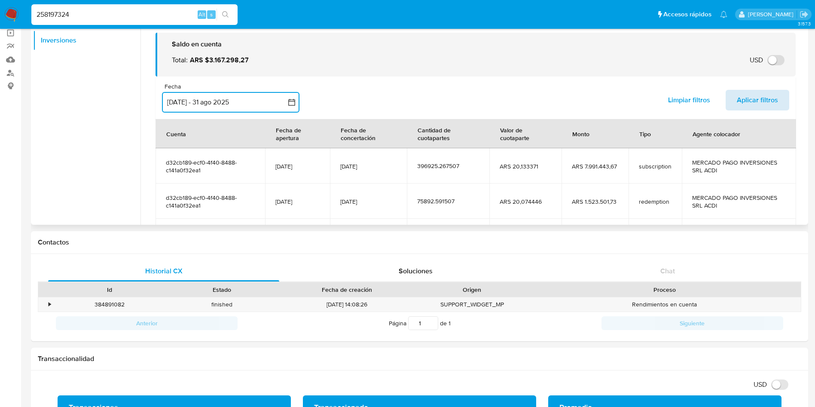
click at [769, 97] on span "Aplicar filtros" at bounding box center [757, 100] width 41 height 19
click at [772, 98] on span "Aplicar filtros" at bounding box center [757, 100] width 41 height 19
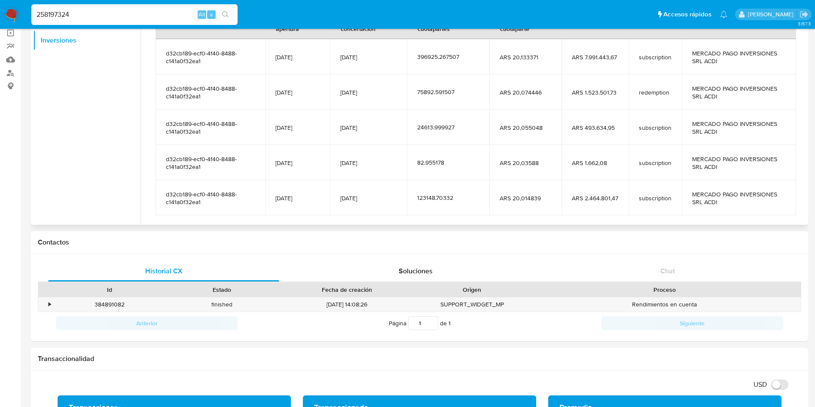
scroll to position [129, 0]
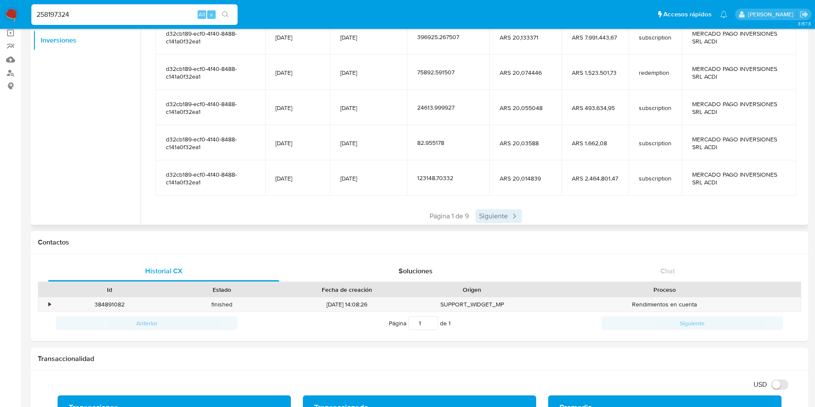
click at [485, 213] on span "Siguiente" at bounding box center [499, 216] width 46 height 14
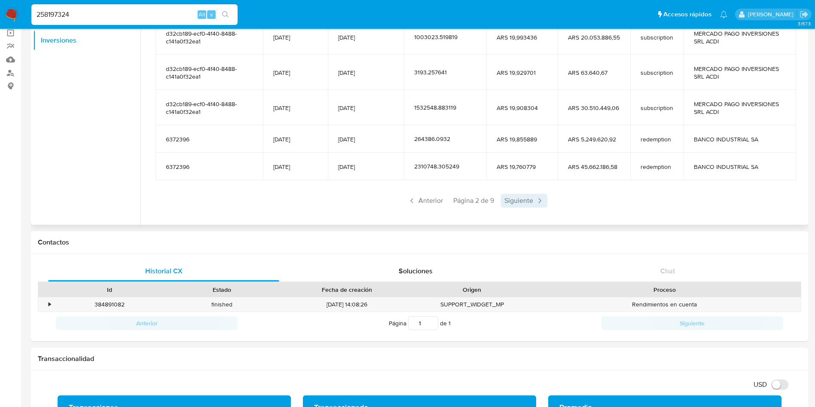
click at [530, 206] on span "Siguiente" at bounding box center [524, 201] width 46 height 14
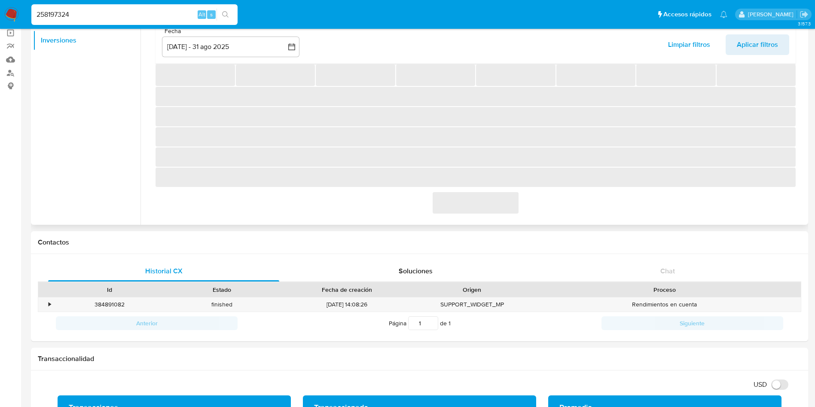
scroll to position [106, 0]
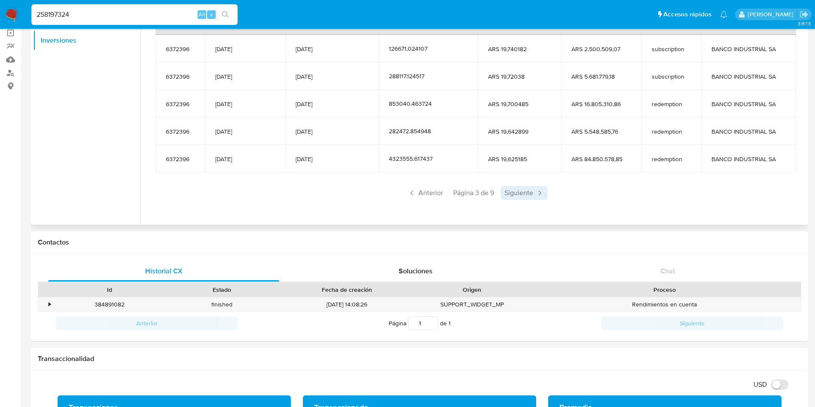
click at [528, 195] on span "Siguiente" at bounding box center [524, 193] width 46 height 14
click at [432, 196] on span "Anterior" at bounding box center [425, 193] width 42 height 14
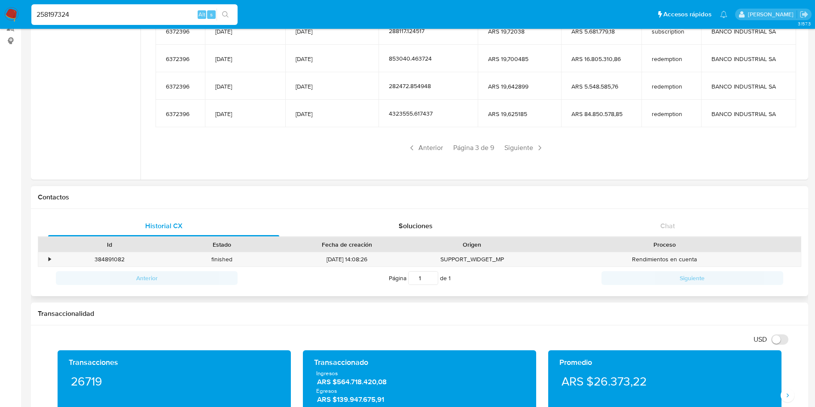
scroll to position [129, 0]
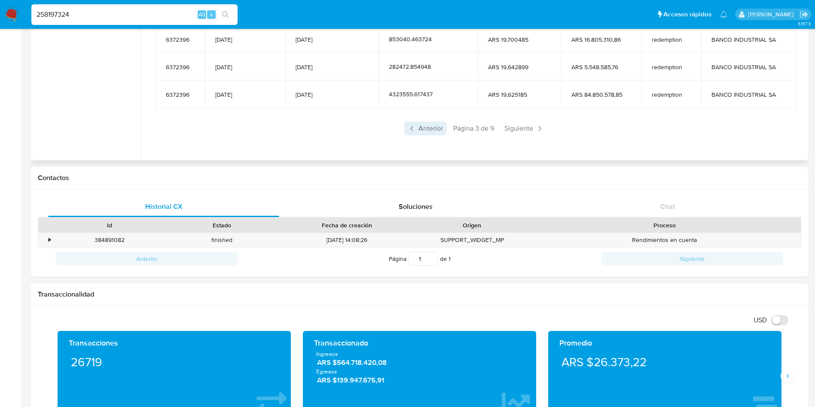
click at [426, 131] on span "Anterior" at bounding box center [425, 129] width 42 height 14
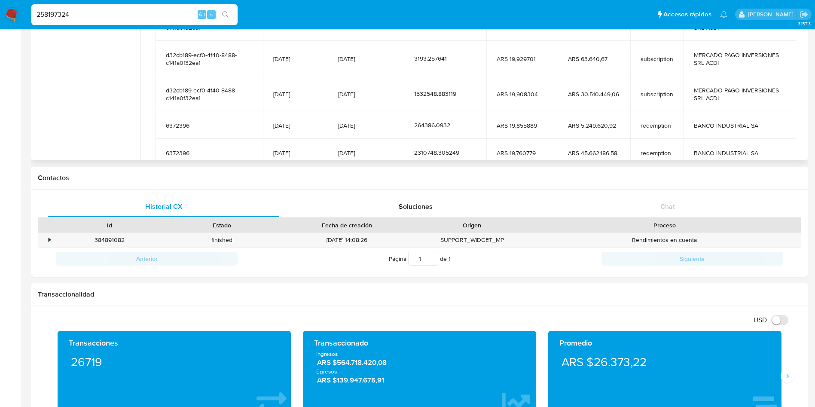
scroll to position [106, 0]
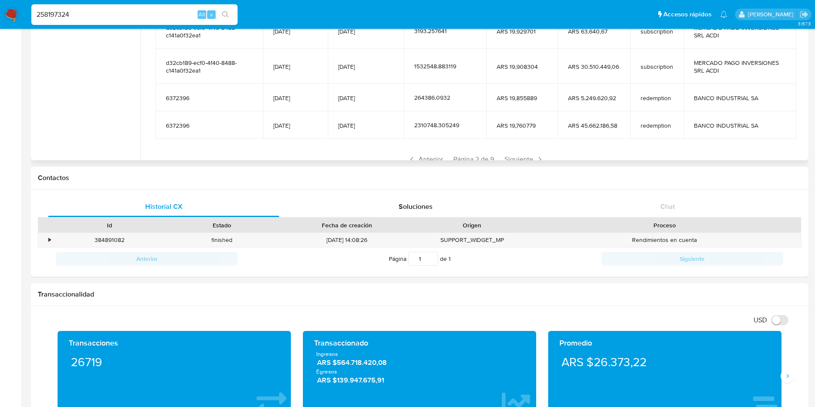
drag, startPoint x: 360, startPoint y: 90, endPoint x: 332, endPoint y: 65, distance: 36.8
click at [332, 65] on tbody "d32cb189-ecf0-4f40-8488-c141a0f32ea1 [DATE] [DATE] 1003023.519819 ARS 19,993436…" at bounding box center [476, 58] width 641 height 161
click at [377, 94] on span "[DATE]" at bounding box center [365, 98] width 55 height 8
click at [122, 13] on input "258197324" at bounding box center [134, 14] width 206 height 11
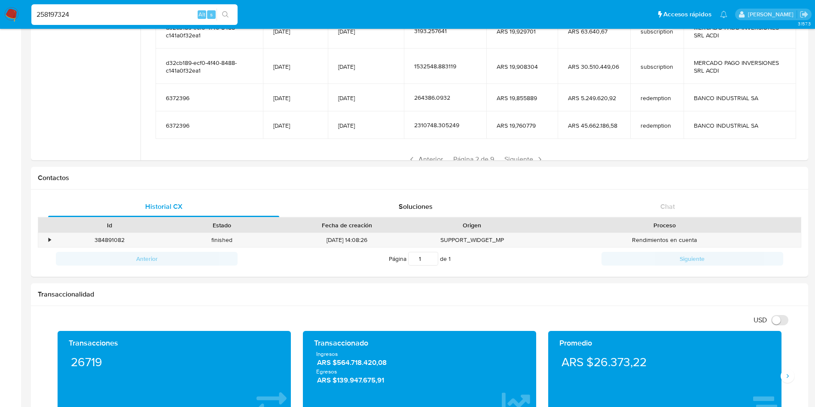
paste input "83715572"
type input "83715572"
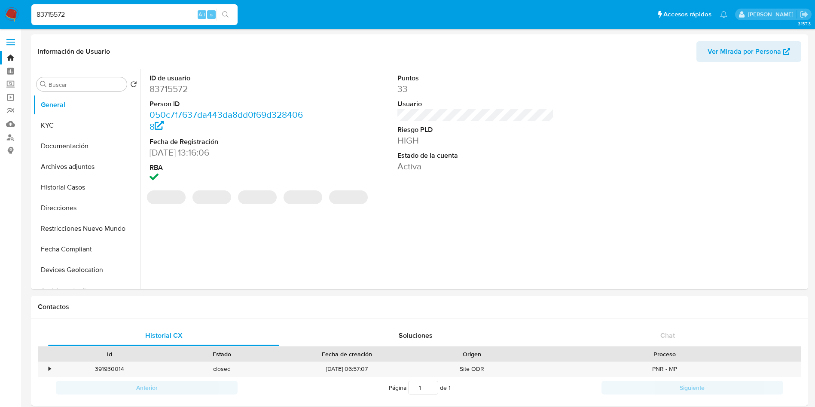
select select "10"
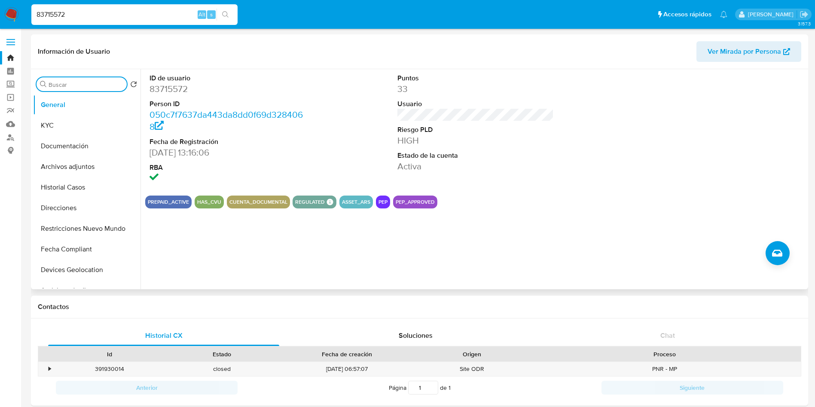
click at [88, 82] on input "Buscar" at bounding box center [86, 85] width 75 height 8
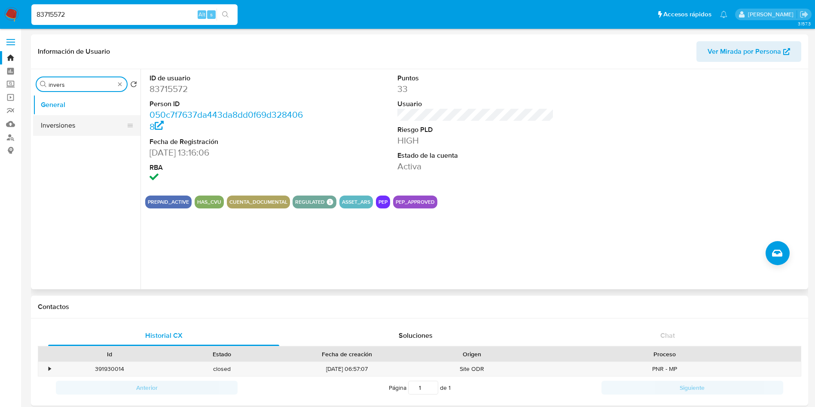
type input "invers"
click at [97, 121] on button "Inversiones" at bounding box center [83, 125] width 101 height 21
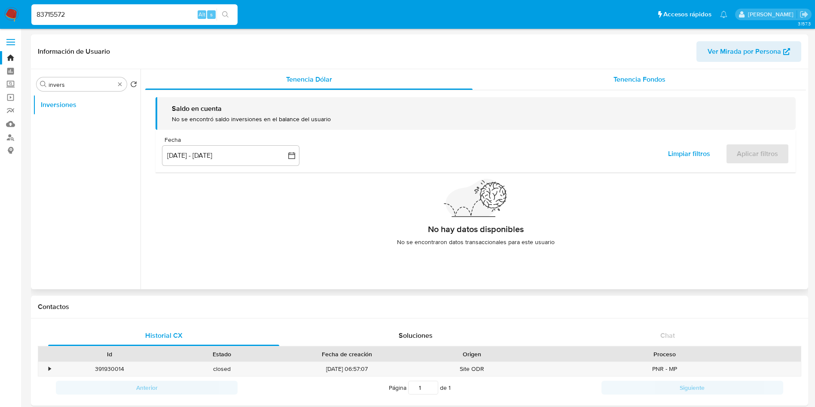
drag, startPoint x: 568, startPoint y: 74, endPoint x: 537, endPoint y: 83, distance: 32.1
click at [568, 74] on div "Tenencia Fondos" at bounding box center [639, 79] width 333 height 21
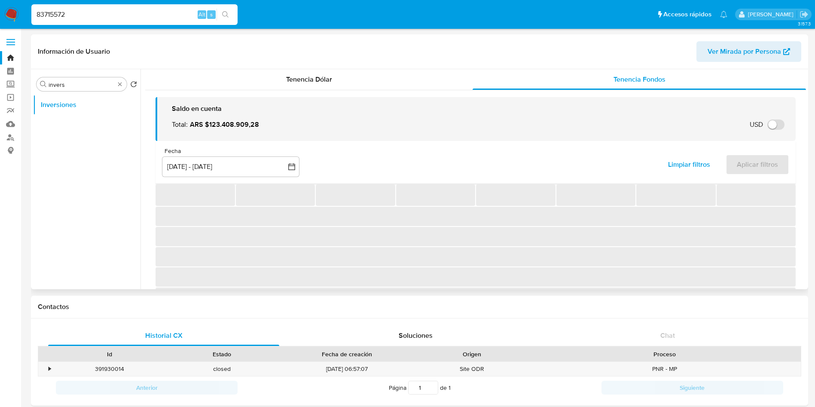
click at [245, 146] on div "Fecha inputDatePicker [DATE] - [DATE] 12-06-2025:9-09-2025 Limpiar filtros Apli…" at bounding box center [476, 162] width 640 height 43
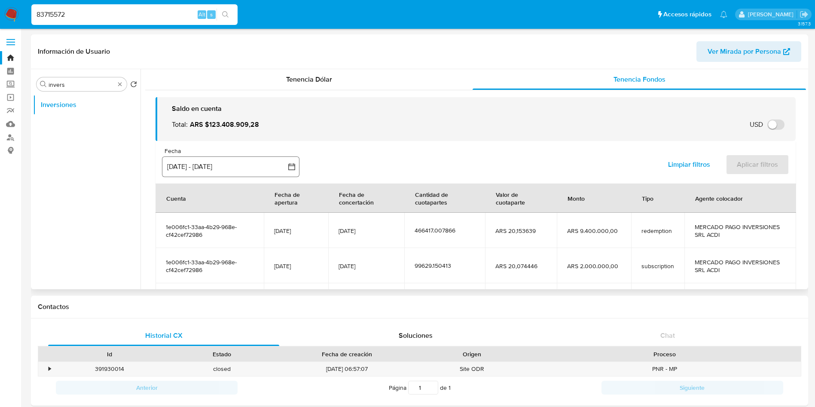
click at [238, 165] on button "[DATE] - [DATE]" at bounding box center [230, 166] width 137 height 21
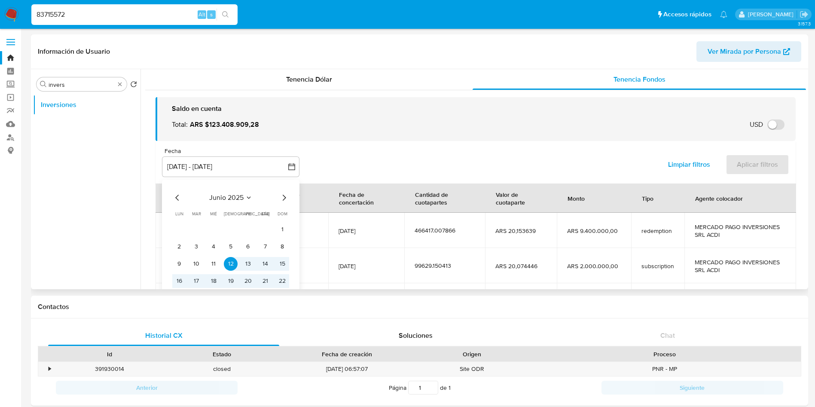
click at [281, 199] on icon "Mes siguiente" at bounding box center [284, 197] width 10 height 10
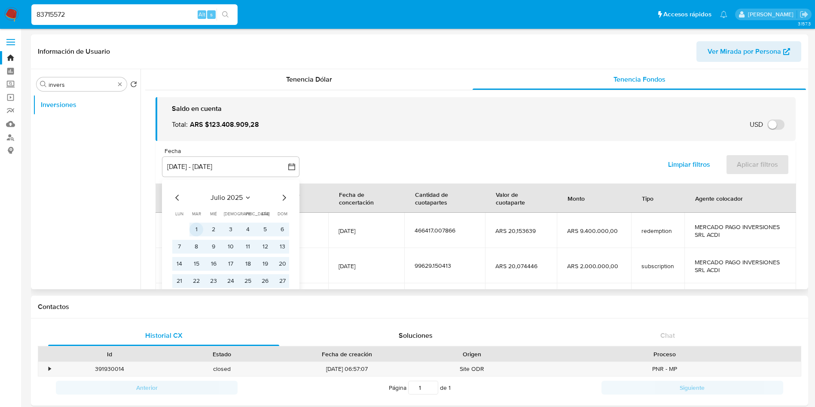
click at [198, 226] on button "1" at bounding box center [196, 230] width 14 height 14
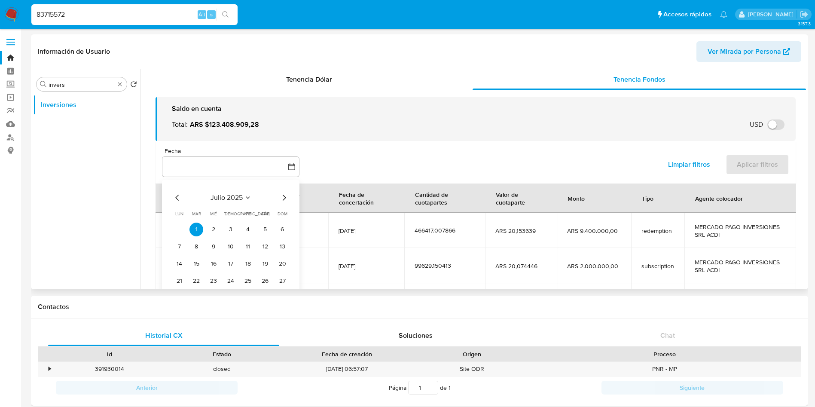
scroll to position [64, 0]
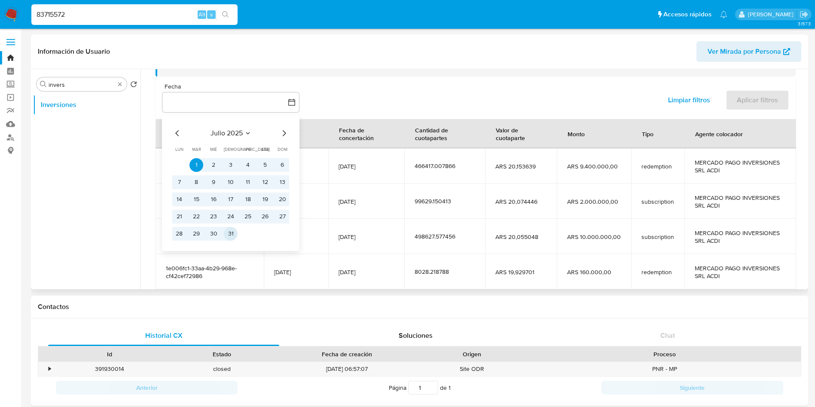
click at [233, 234] on button "31" at bounding box center [231, 234] width 14 height 14
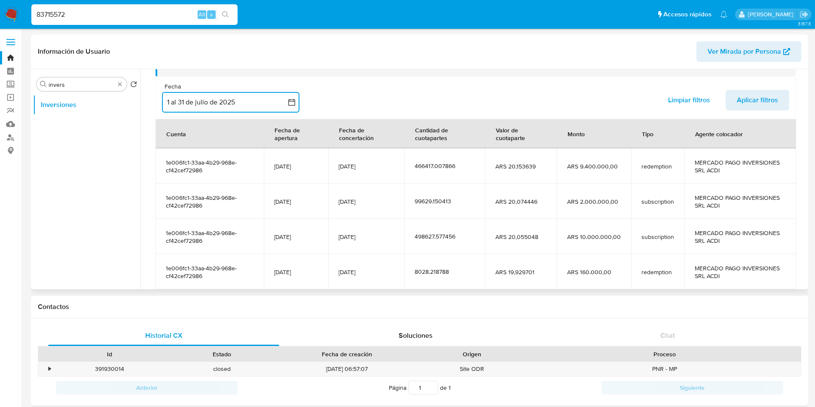
click at [255, 105] on button "1 al 31 de julio de 2025" at bounding box center [230, 102] width 137 height 21
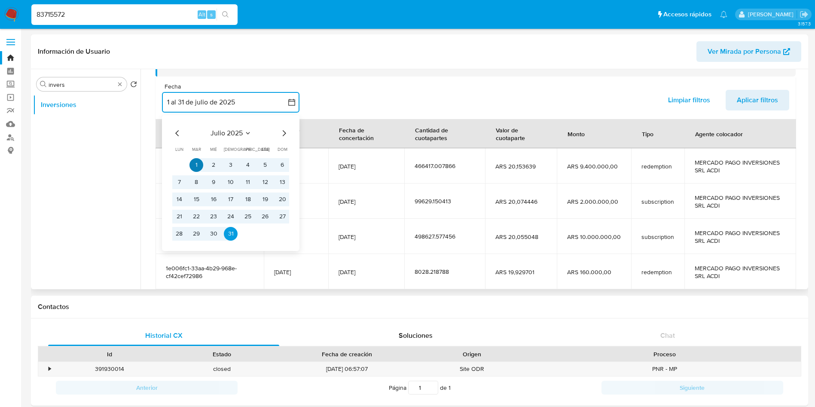
click at [195, 165] on button "1" at bounding box center [196, 165] width 14 height 14
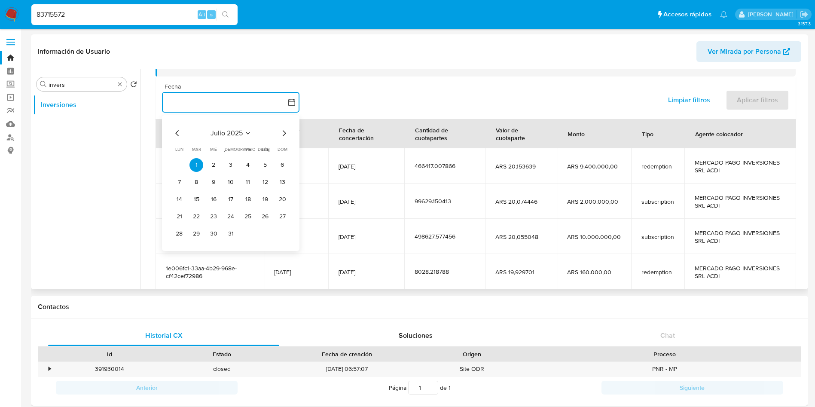
click at [287, 133] on icon "Mes siguiente" at bounding box center [284, 133] width 10 height 10
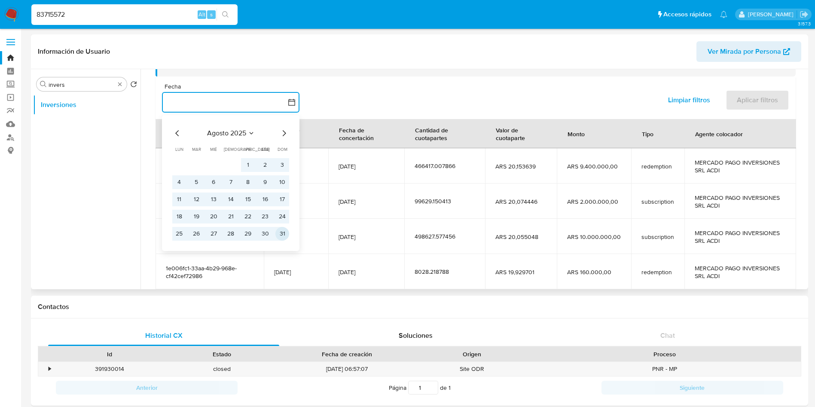
click at [281, 231] on button "31" at bounding box center [282, 234] width 14 height 14
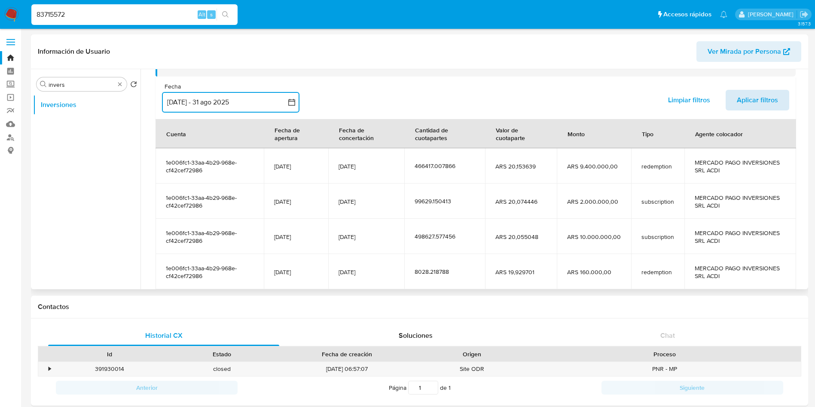
click at [776, 90] on button "Aplicar filtros" at bounding box center [758, 100] width 64 height 21
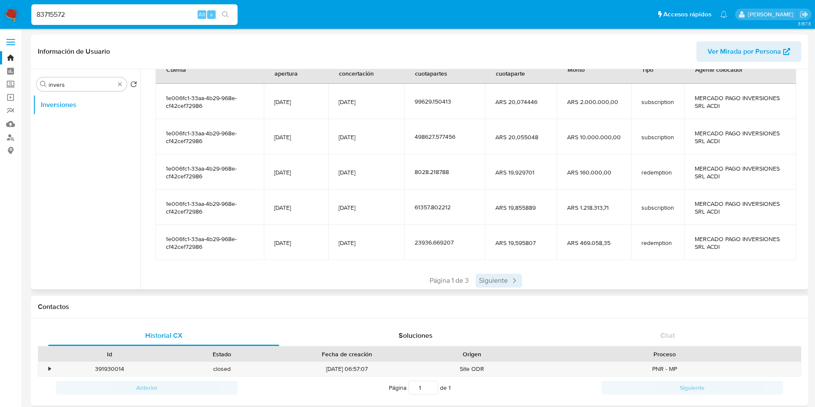
click at [496, 279] on span "Siguiente" at bounding box center [499, 281] width 46 height 14
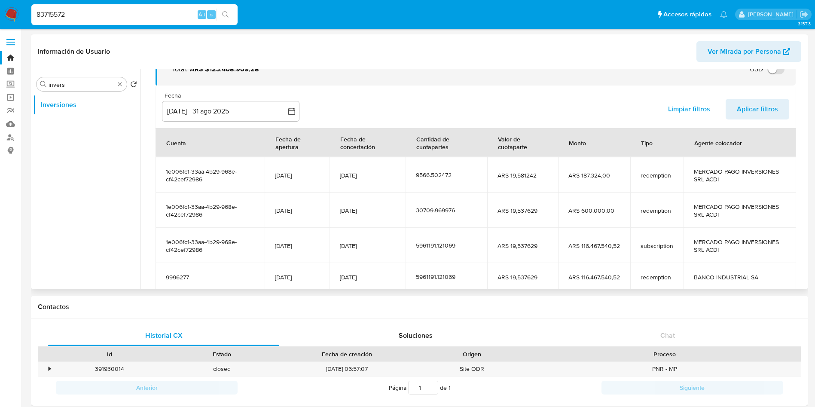
scroll to position [129, 0]
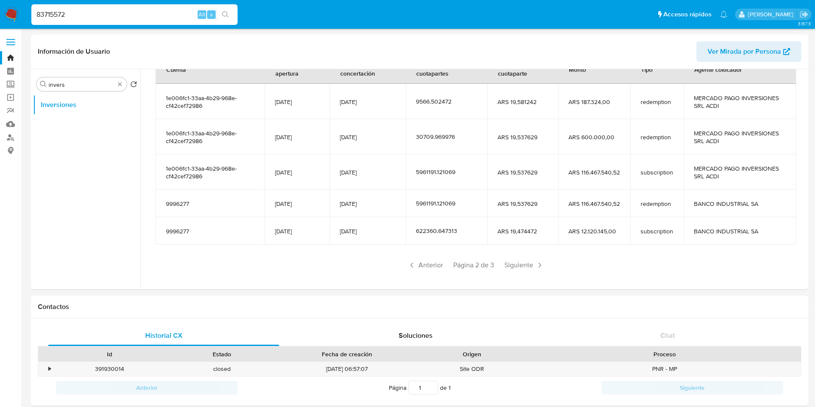
click at [116, 11] on input "83715572" at bounding box center [134, 14] width 206 height 11
paste input "112963618"
type input "112963618"
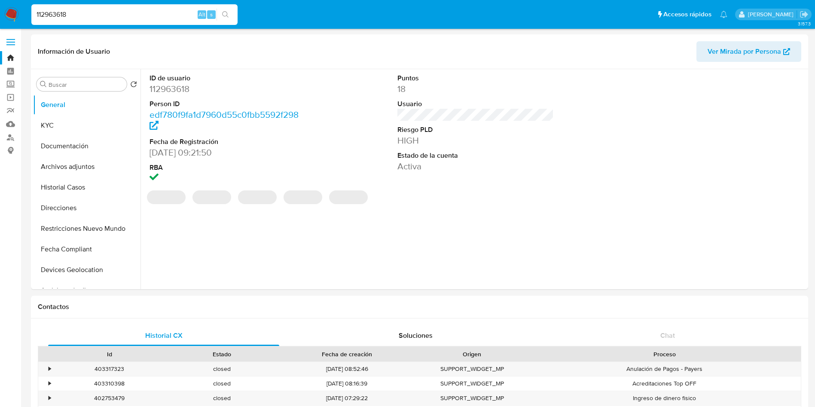
select select "10"
click at [59, 86] on input "Buscar" at bounding box center [86, 85] width 75 height 8
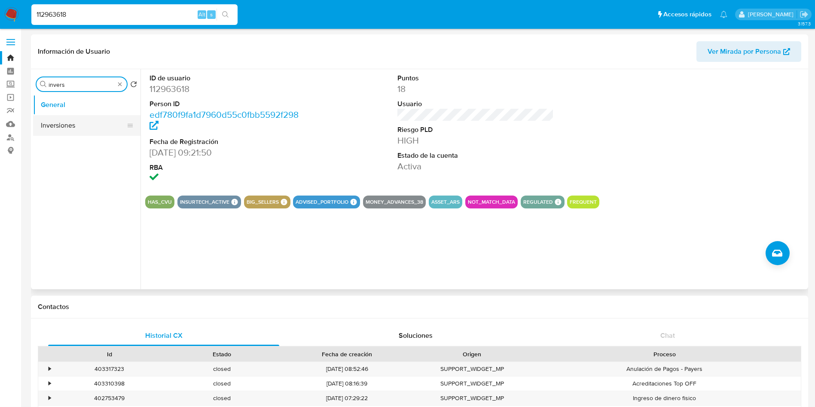
type input "invers"
click at [67, 125] on button "Inversiones" at bounding box center [83, 125] width 101 height 21
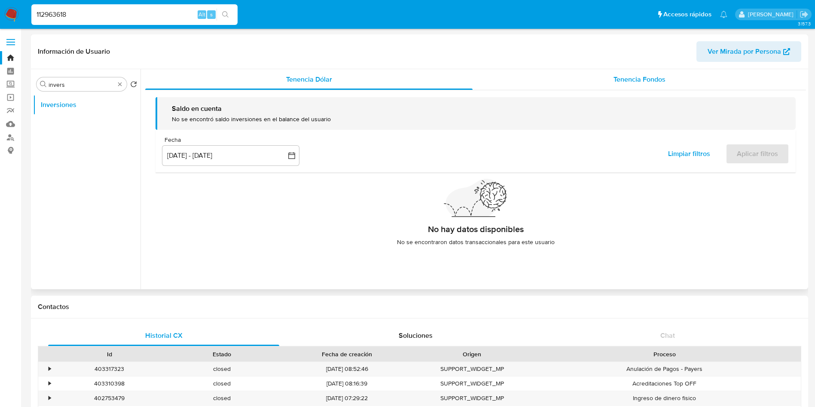
click at [601, 78] on div "Tenencia Fondos" at bounding box center [639, 79] width 333 height 21
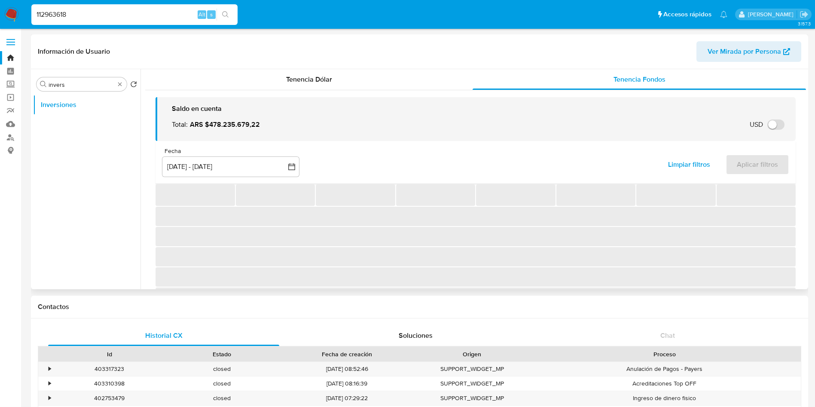
click at [252, 143] on div "Fecha inputDatePicker [DATE] - [DATE] 12-06-2025:9-09-2025 Limpiar filtros Apli…" at bounding box center [476, 162] width 640 height 43
click at [250, 158] on button "[DATE] - [DATE]" at bounding box center [230, 166] width 137 height 21
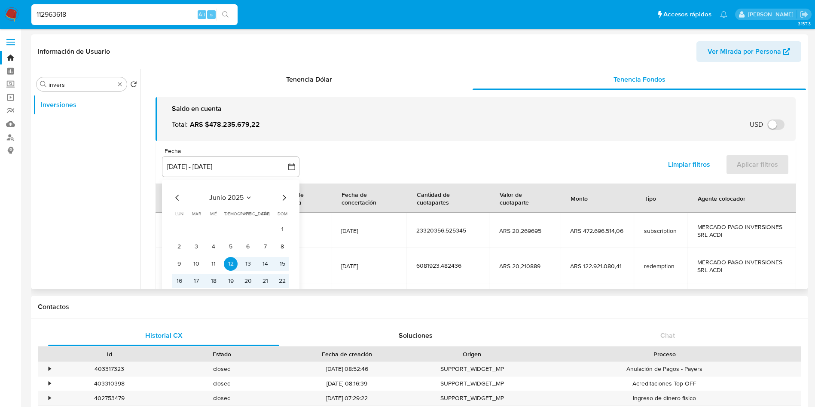
click at [283, 198] on icon "Mes siguiente" at bounding box center [284, 197] width 10 height 10
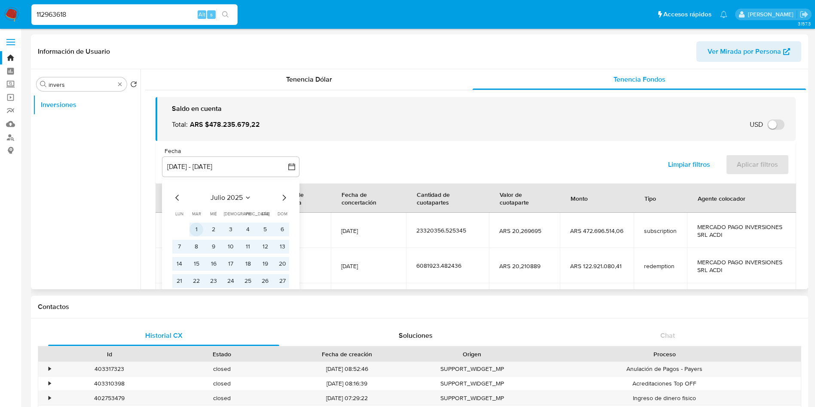
click at [197, 232] on button "1" at bounding box center [196, 230] width 14 height 14
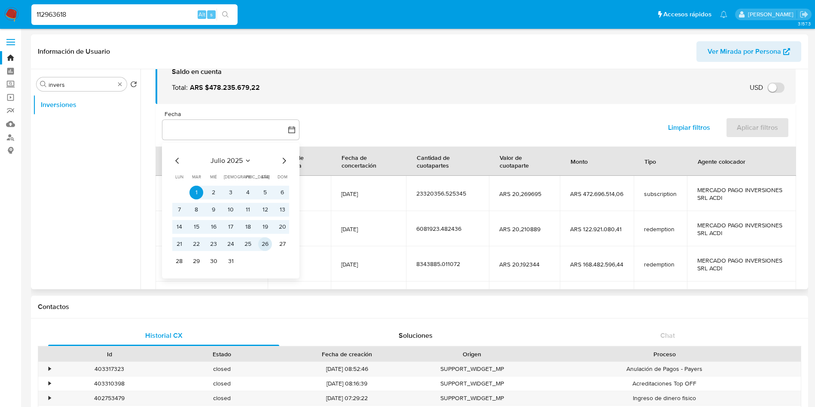
scroll to position [64, 0]
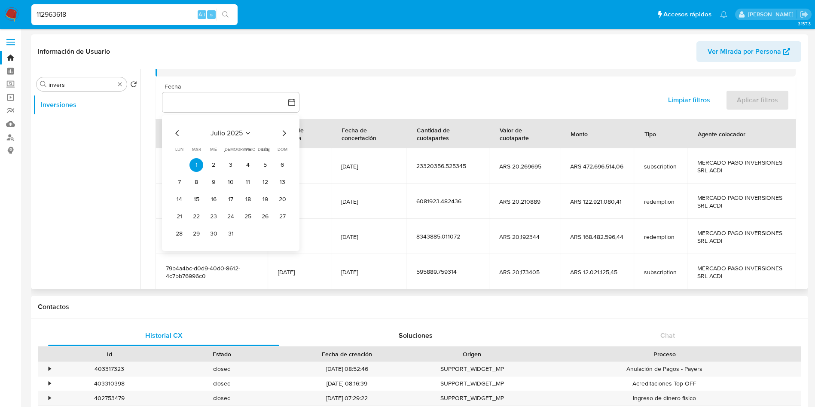
click at [234, 241] on div "[PERSON_NAME] 2025 [PERSON_NAME] 2025 lun lunes mar martes mié miércoles jue ju…" at bounding box center [230, 183] width 137 height 136
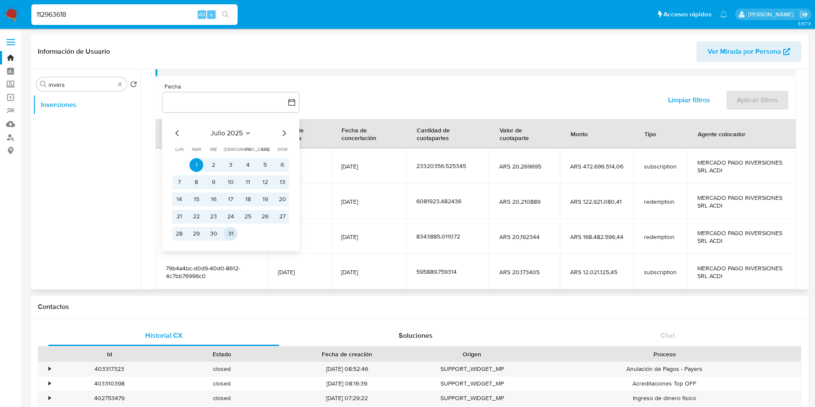
drag, startPoint x: 233, startPoint y: 235, endPoint x: 568, endPoint y: 196, distance: 337.4
click at [233, 235] on button "31" at bounding box center [231, 234] width 14 height 14
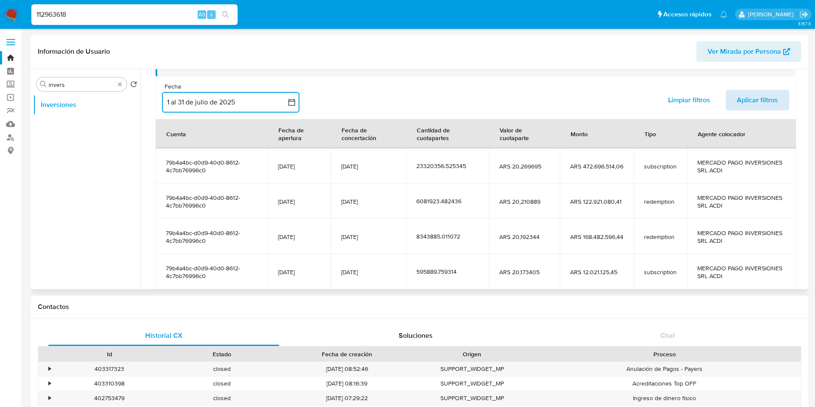
click at [775, 97] on button "Aplicar filtros" at bounding box center [758, 100] width 64 height 21
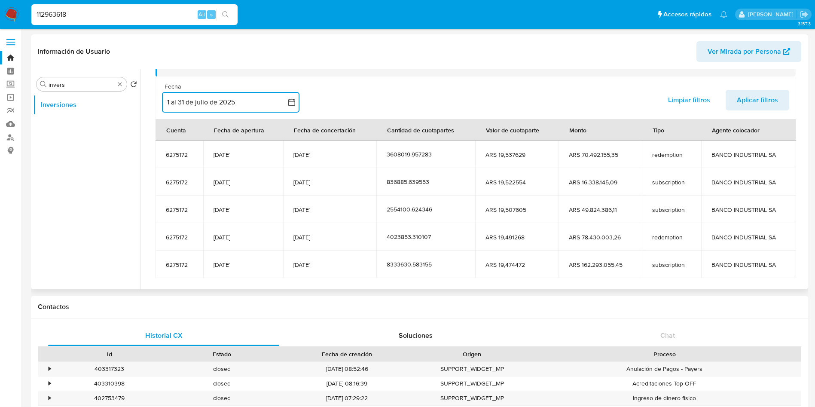
click at [236, 105] on button "1 al 31 de julio de 2025" at bounding box center [230, 102] width 137 height 21
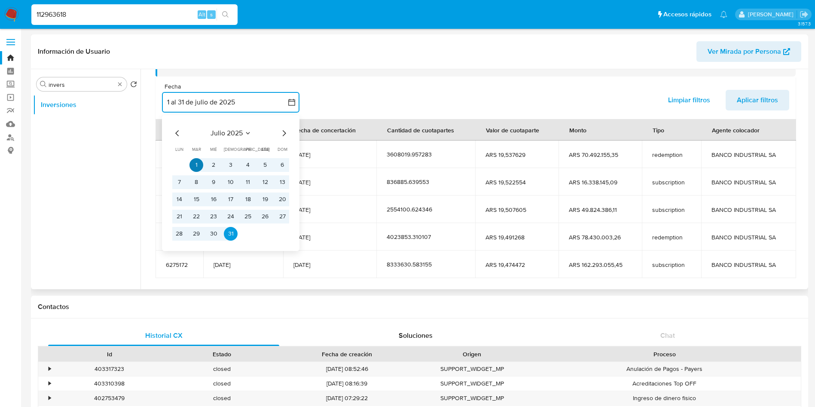
click at [193, 165] on button "1" at bounding box center [196, 165] width 14 height 14
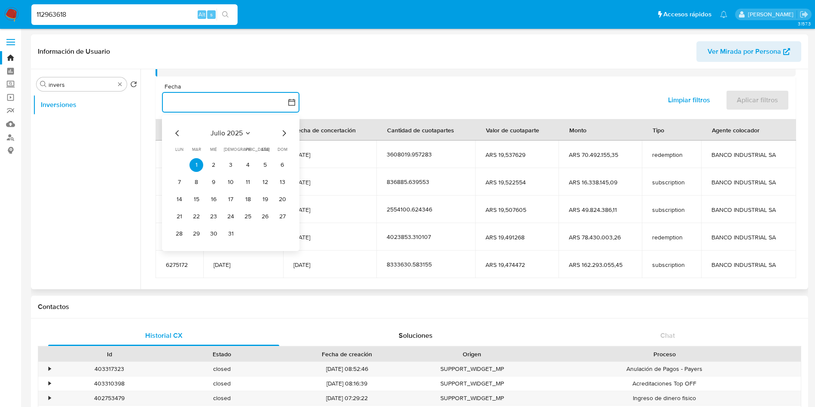
click at [287, 133] on icon "Mes siguiente" at bounding box center [284, 133] width 10 height 10
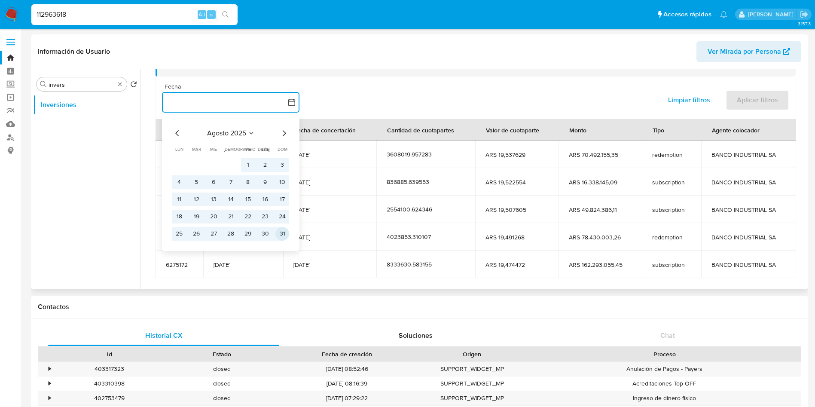
click at [283, 232] on button "31" at bounding box center [282, 234] width 14 height 14
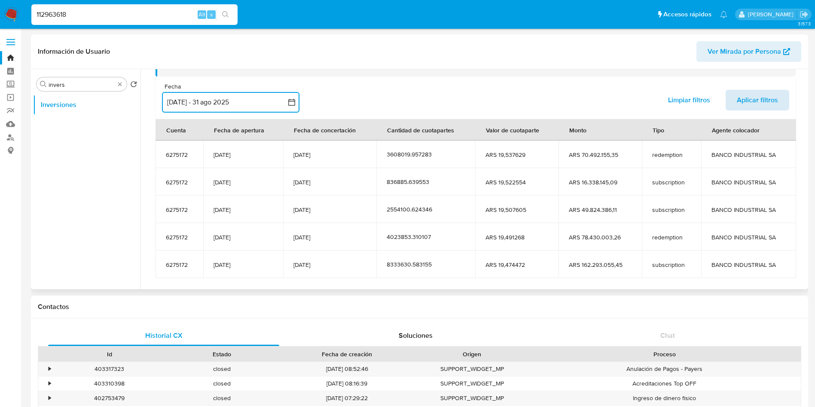
click at [758, 96] on span "Aplicar filtros" at bounding box center [757, 100] width 41 height 19
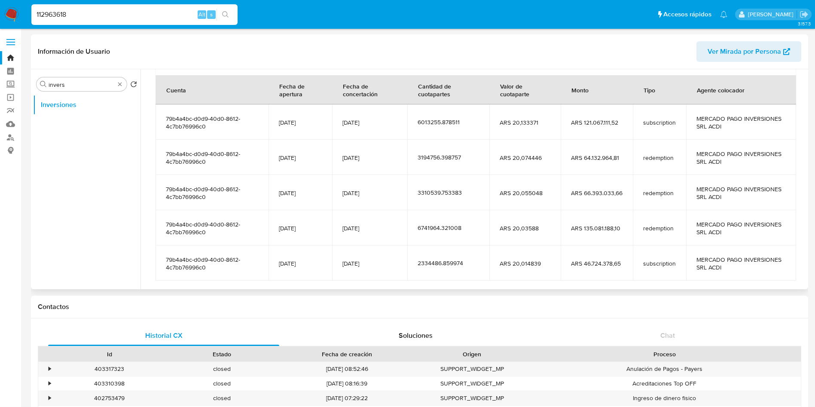
scroll to position [152, 0]
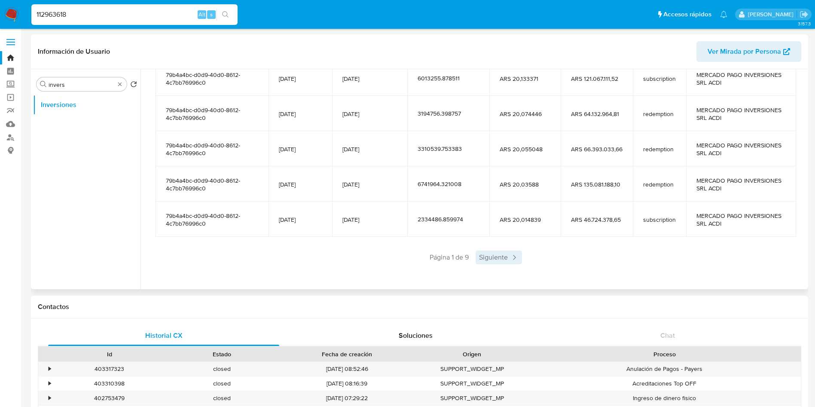
click at [500, 259] on span "Siguiente" at bounding box center [499, 257] width 46 height 14
click at [509, 257] on span "Siguiente" at bounding box center [524, 257] width 46 height 14
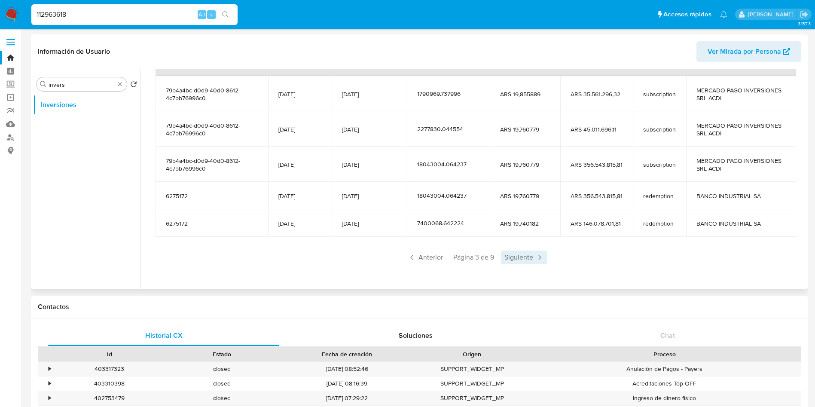
click at [510, 261] on span "Siguiente" at bounding box center [524, 257] width 46 height 14
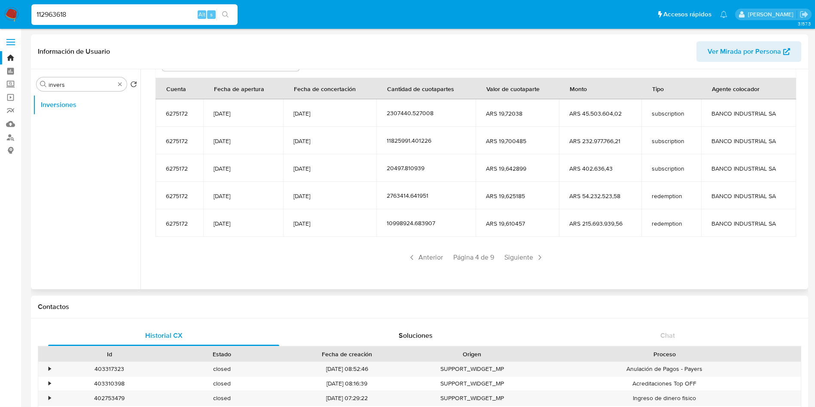
click at [510, 261] on span "Siguiente" at bounding box center [524, 257] width 46 height 14
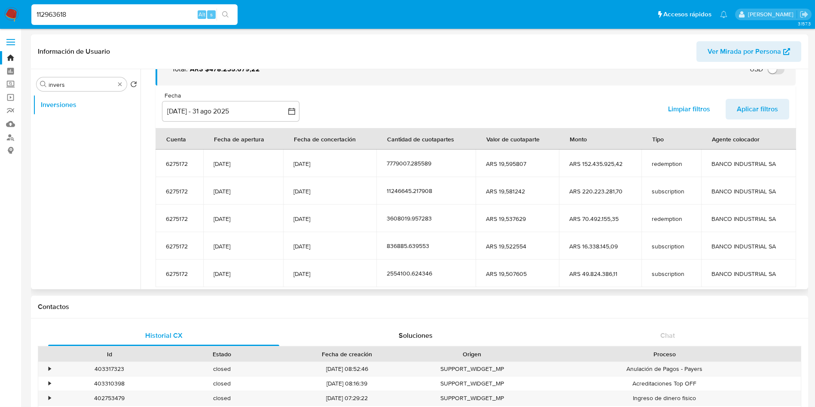
scroll to position [106, 0]
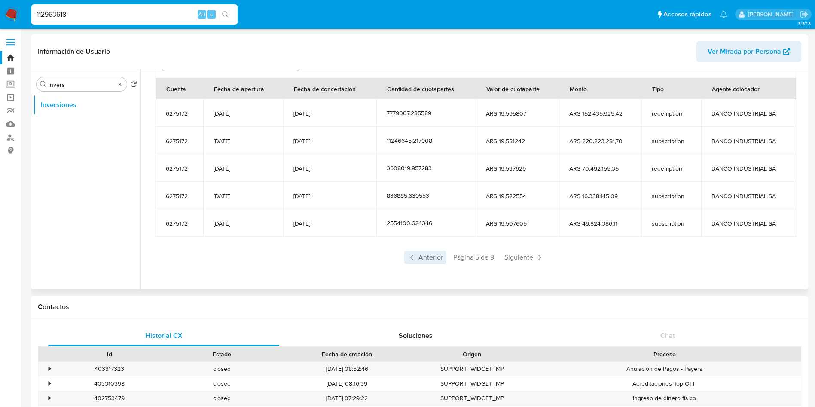
click at [424, 255] on span "Anterior" at bounding box center [425, 257] width 42 height 14
click at [510, 259] on span "Siguiente" at bounding box center [524, 257] width 46 height 14
click at [421, 259] on span "Anterior" at bounding box center [425, 257] width 42 height 14
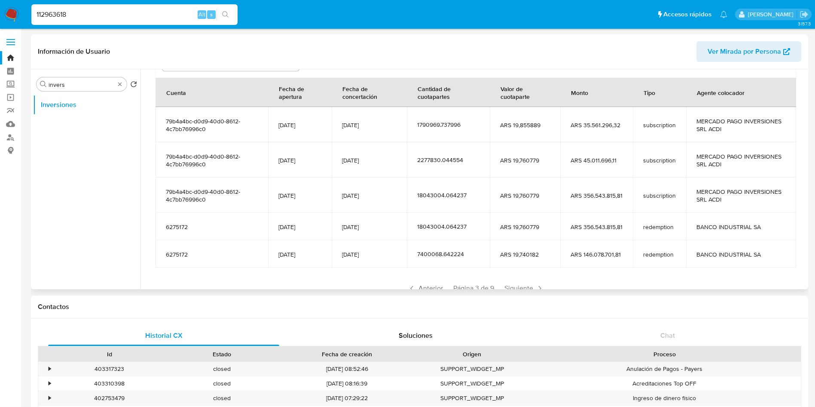
click at [150, 13] on input "112963618" at bounding box center [134, 14] width 206 height 11
paste input "309896250"
type input "309896250"
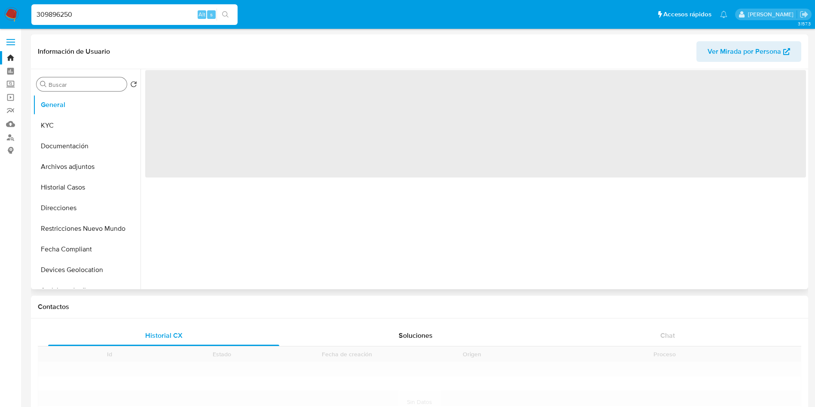
click at [80, 81] on input "Buscar" at bounding box center [86, 85] width 75 height 8
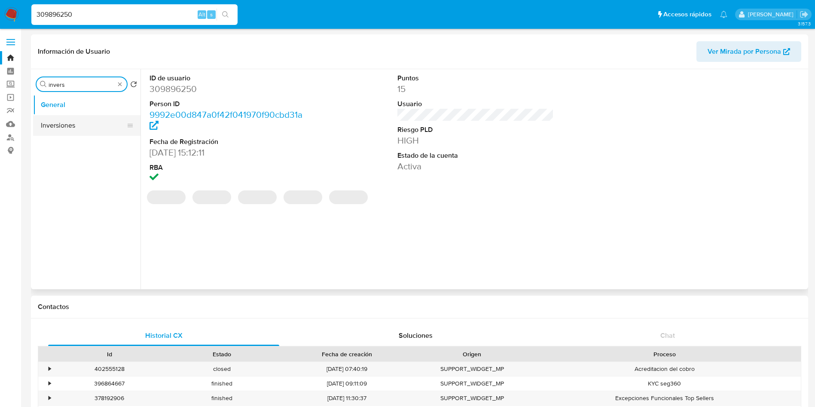
type input "invers"
click at [82, 123] on button "Inversiones" at bounding box center [83, 125] width 101 height 21
select select "10"
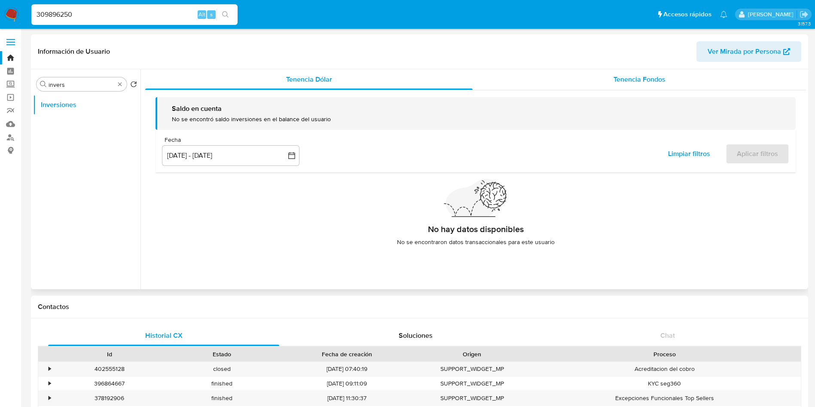
click at [581, 85] on div "Tenencia Fondos" at bounding box center [639, 79] width 333 height 21
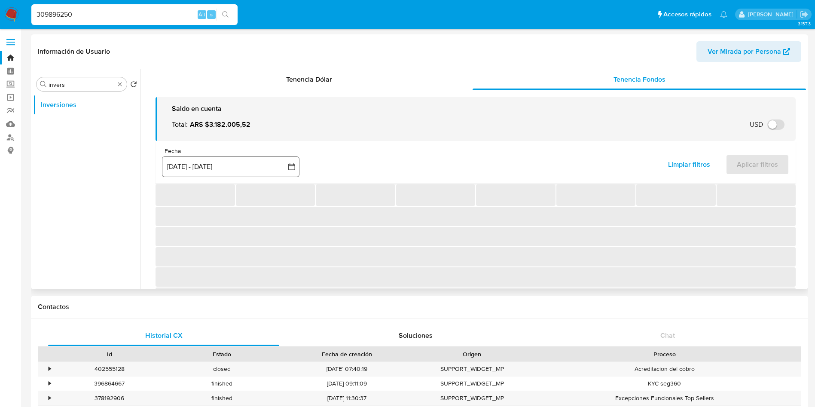
click at [245, 160] on button "[DATE] - [DATE]" at bounding box center [230, 166] width 137 height 21
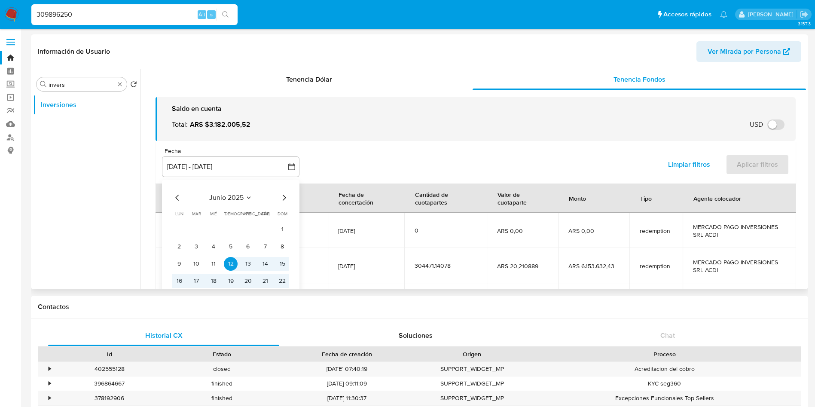
click at [280, 200] on icon "Mes siguiente" at bounding box center [284, 197] width 10 height 10
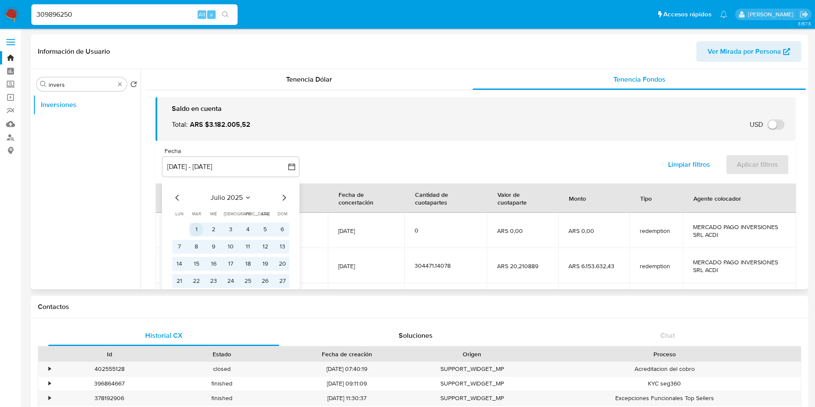
click at [196, 228] on button "1" at bounding box center [196, 230] width 14 height 14
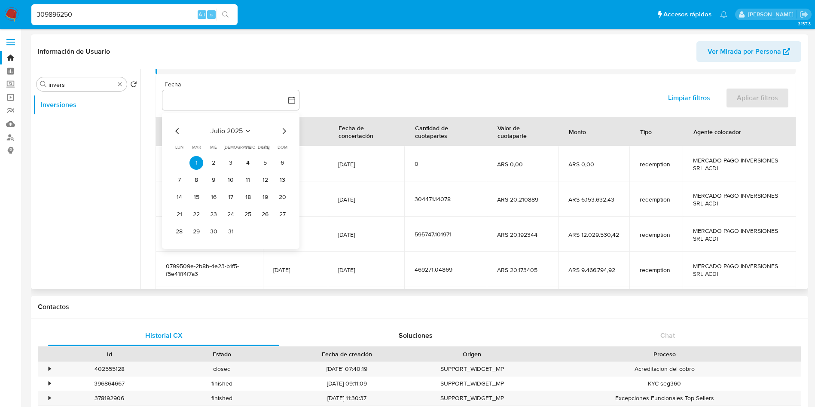
scroll to position [129, 0]
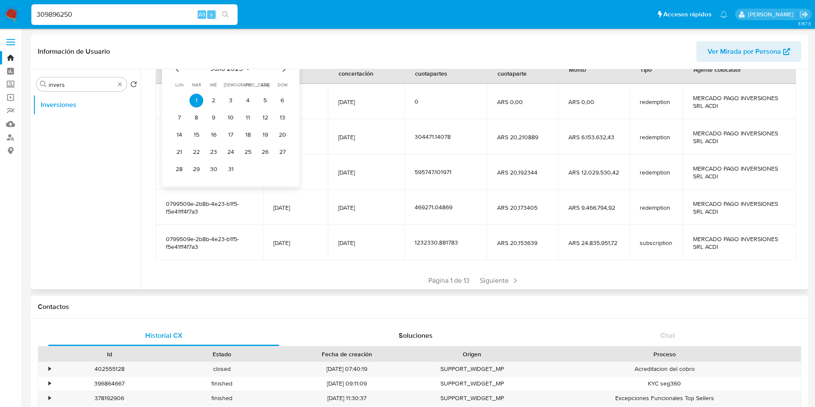
click at [286, 73] on icon "Mes siguiente" at bounding box center [284, 69] width 10 height 10
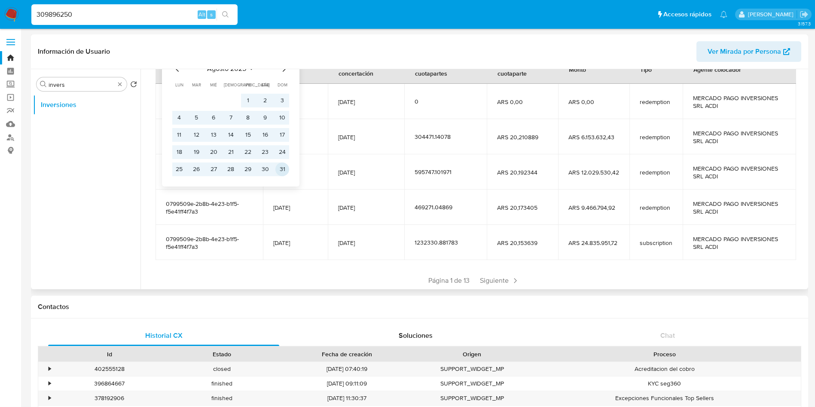
click at [286, 169] on button "31" at bounding box center [282, 169] width 14 height 14
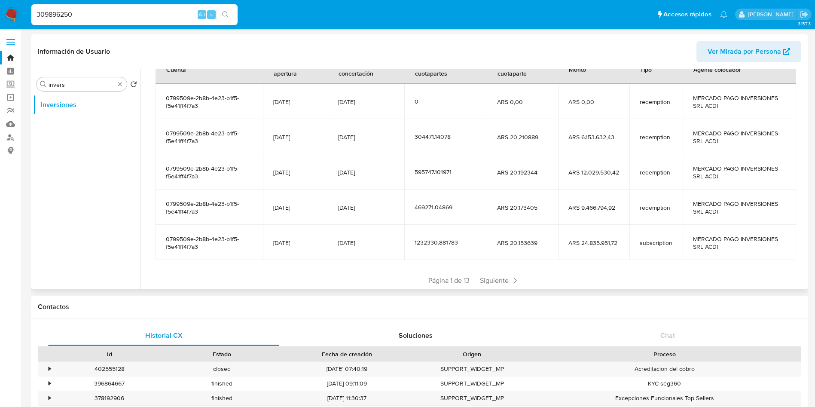
scroll to position [0, 0]
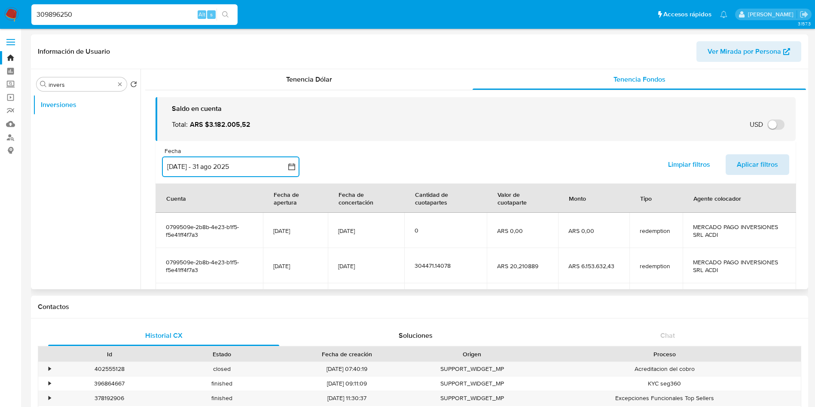
click at [749, 165] on span "Aplicar filtros" at bounding box center [757, 164] width 41 height 19
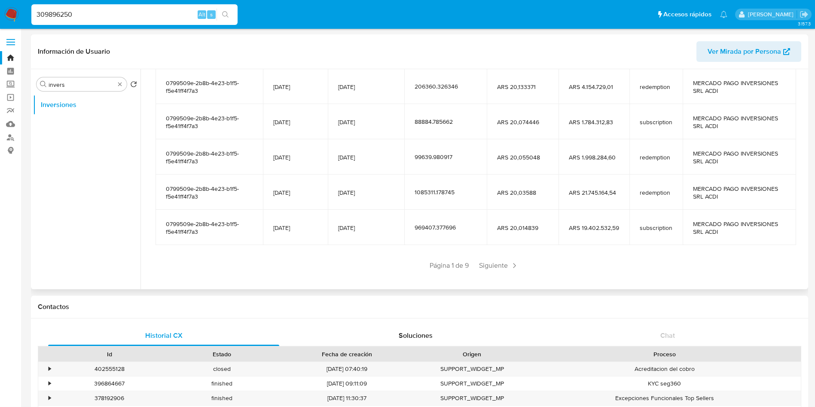
scroll to position [152, 0]
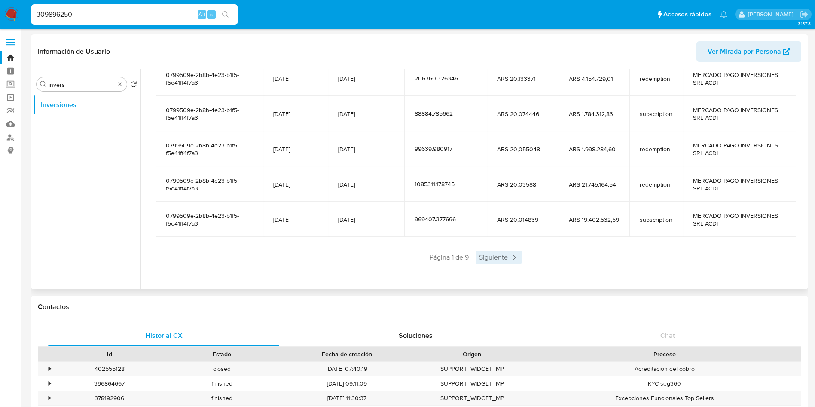
click at [492, 258] on span "Siguiente" at bounding box center [499, 257] width 46 height 14
click at [516, 269] on div "Saldo en cuenta Total : ARS $3.182.005,52 USD Cambiar entre moneda local y USD …" at bounding box center [475, 111] width 661 height 347
click at [516, 262] on span "Siguiente" at bounding box center [524, 257] width 46 height 14
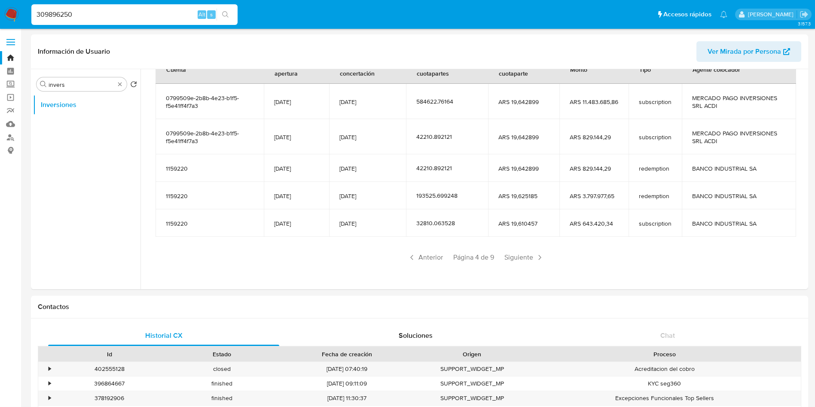
click at [516, 262] on span "Siguiente" at bounding box center [524, 257] width 46 height 14
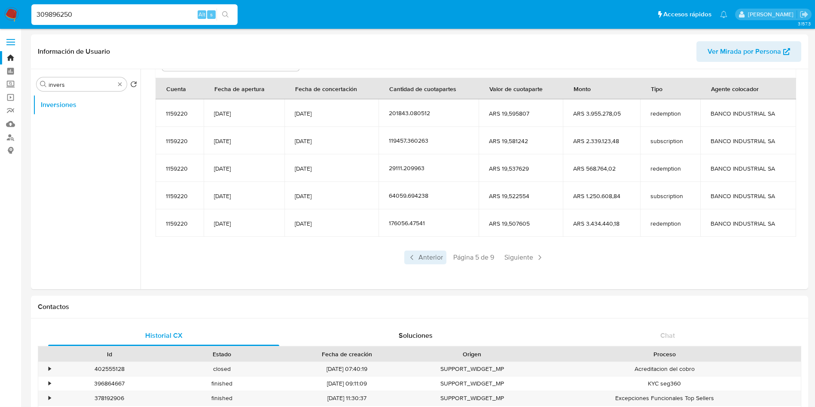
click at [424, 262] on span "Anterior" at bounding box center [425, 257] width 42 height 14
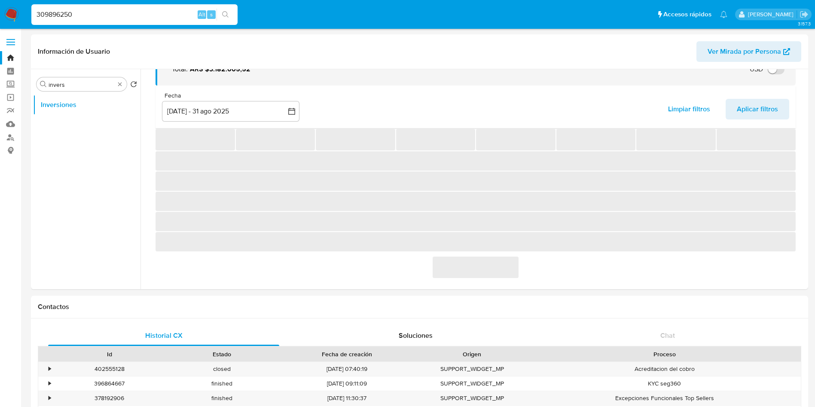
scroll to position [106, 0]
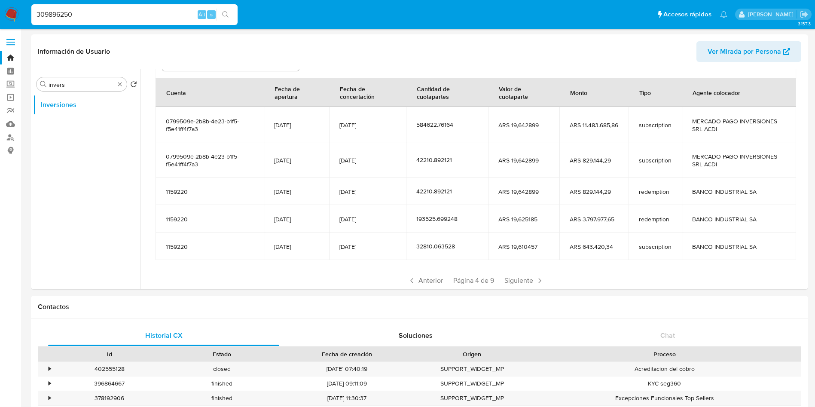
click at [108, 15] on input "309896250" at bounding box center [134, 14] width 206 height 11
paste input "215299808"
type input "215299808"
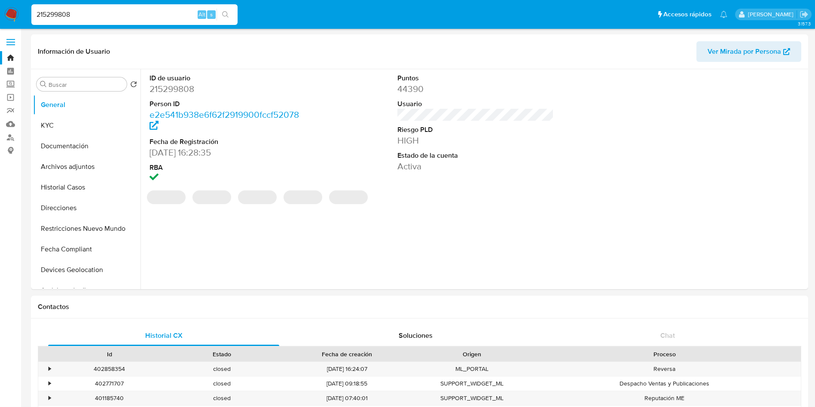
select select "10"
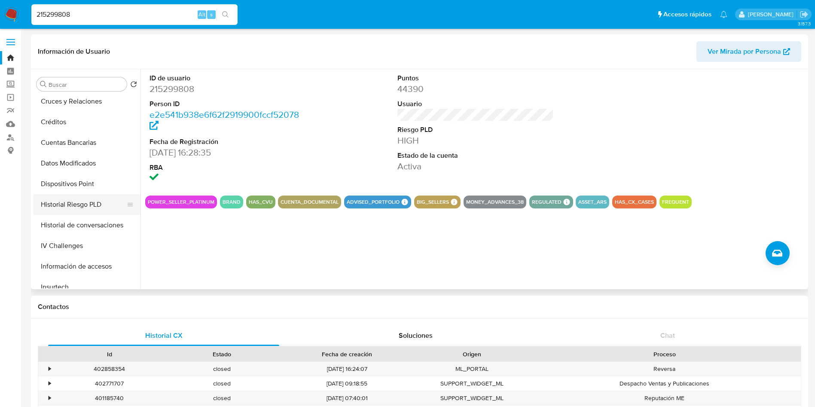
scroll to position [258, 0]
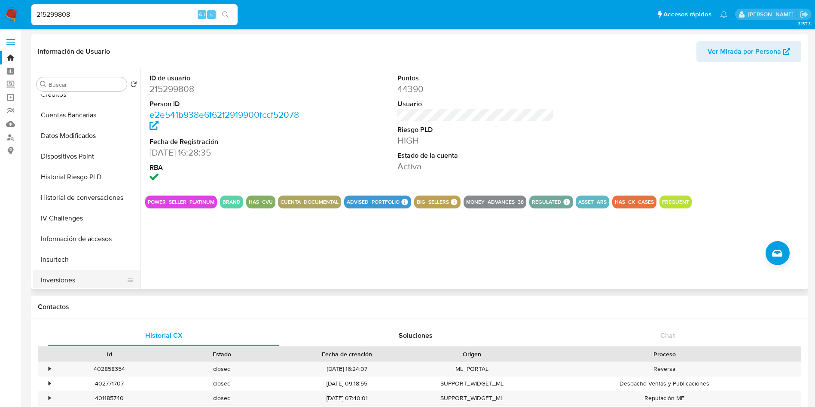
click at [73, 275] on button "Inversiones" at bounding box center [83, 280] width 101 height 21
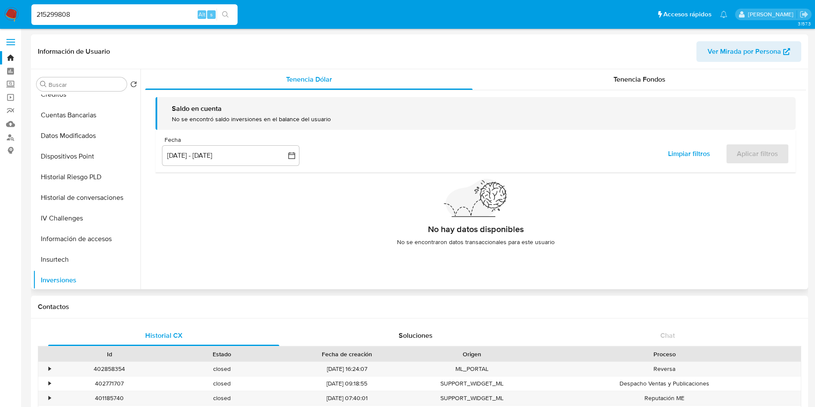
click at [611, 67] on div "Información de Usuario Ver Mirada por Persona" at bounding box center [419, 51] width 777 height 35
click at [601, 84] on div "Tenencia Fondos" at bounding box center [639, 79] width 333 height 21
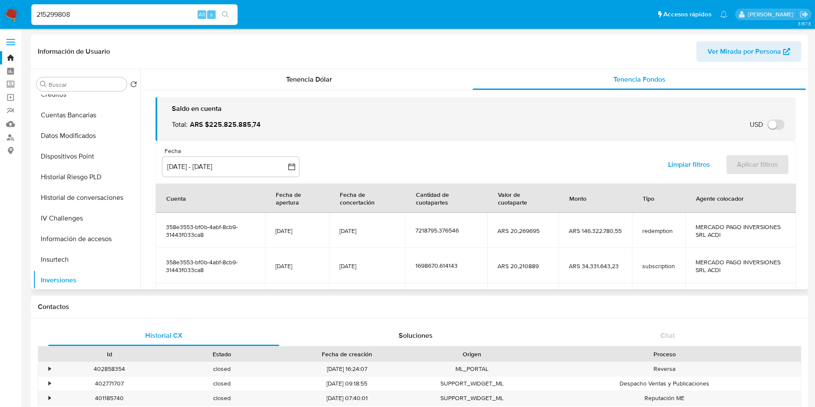
click at [211, 154] on div "Fecha" at bounding box center [230, 151] width 137 height 8
click at [209, 163] on button "[DATE] - [DATE]" at bounding box center [230, 166] width 137 height 21
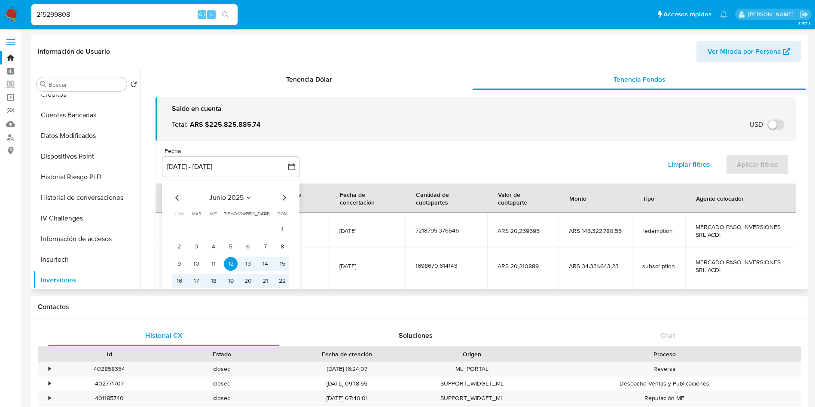
click at [279, 195] on icon "Mes siguiente" at bounding box center [284, 197] width 10 height 10
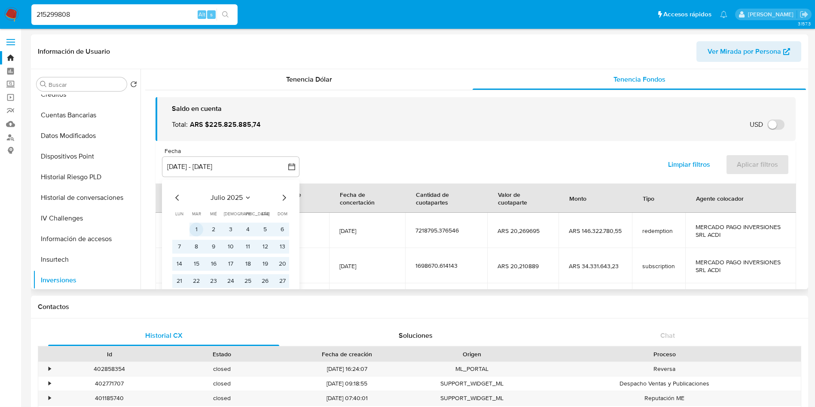
click at [197, 224] on button "1" at bounding box center [196, 230] width 14 height 14
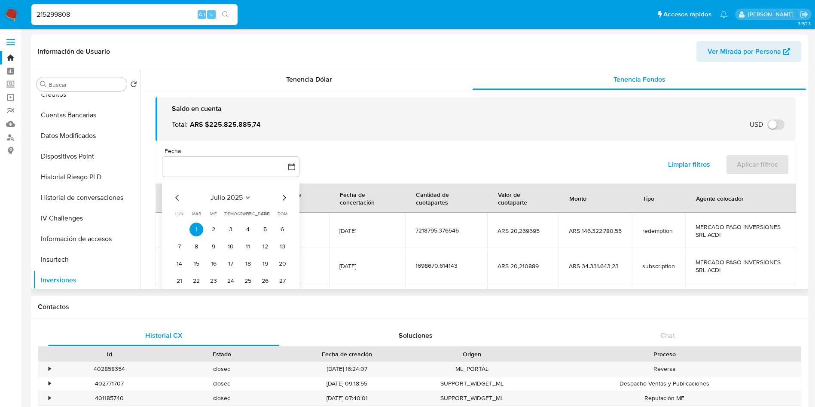
click at [281, 194] on icon "Mes siguiente" at bounding box center [284, 197] width 10 height 10
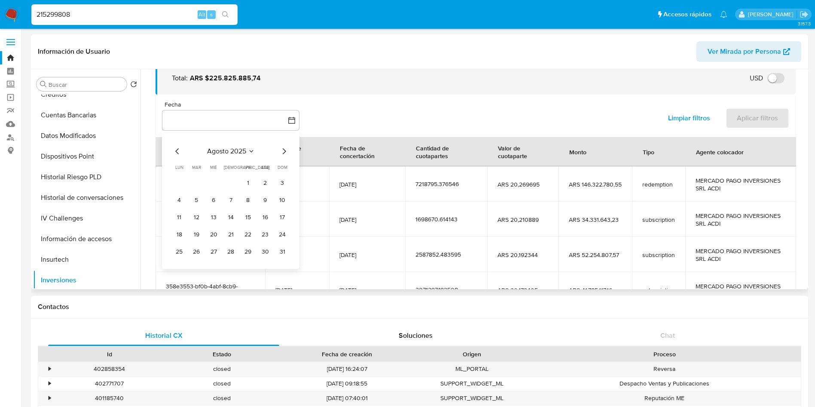
scroll to position [64, 0]
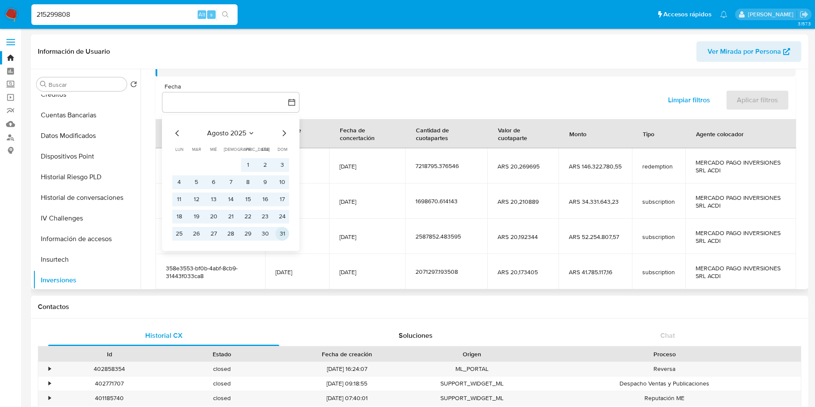
click at [288, 231] on button "31" at bounding box center [282, 234] width 14 height 14
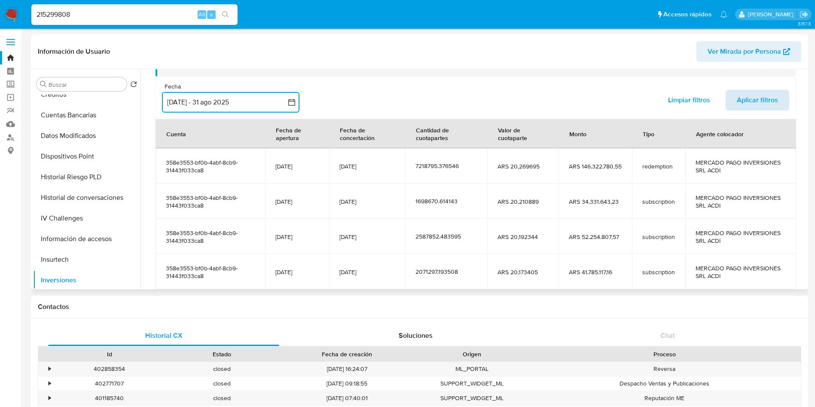
click at [748, 91] on span "Aplicar filtros" at bounding box center [757, 100] width 41 height 19
click at [759, 102] on span "Aplicar filtros" at bounding box center [757, 100] width 41 height 19
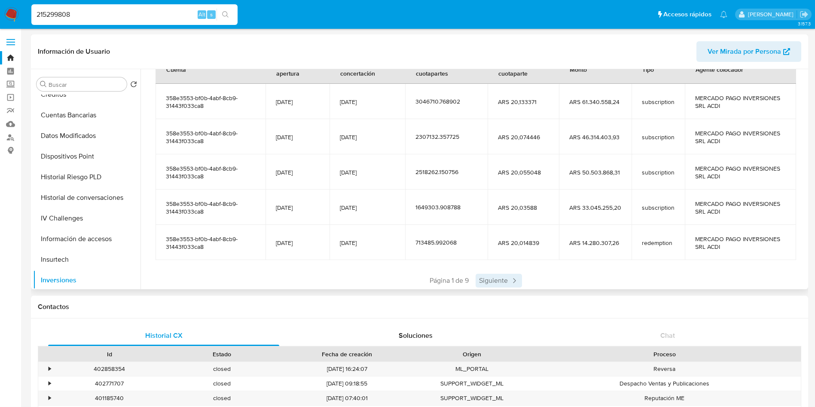
click at [489, 283] on span "Siguiente" at bounding box center [499, 281] width 46 height 14
click at [502, 285] on span "Siguiente" at bounding box center [524, 281] width 46 height 14
click at [507, 278] on span "Siguiente" at bounding box center [524, 281] width 46 height 14
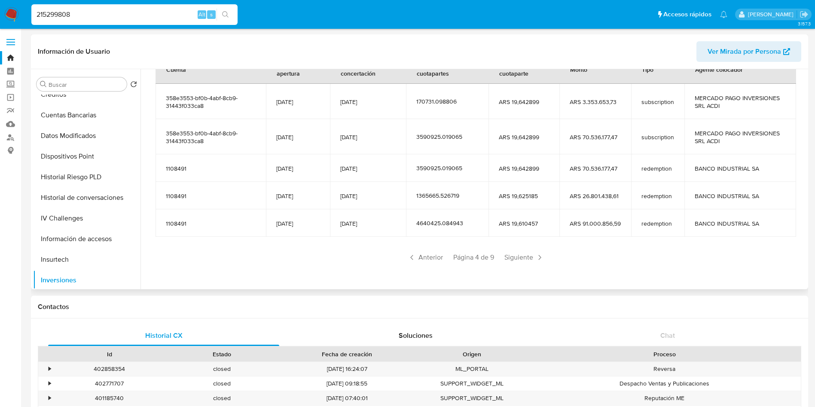
click at [95, 20] on div "215299808 Alt s" at bounding box center [134, 14] width 206 height 21
click at [94, 15] on input "215299808" at bounding box center [134, 14] width 206 height 11
paste input "1189716219"
type input "1189716219"
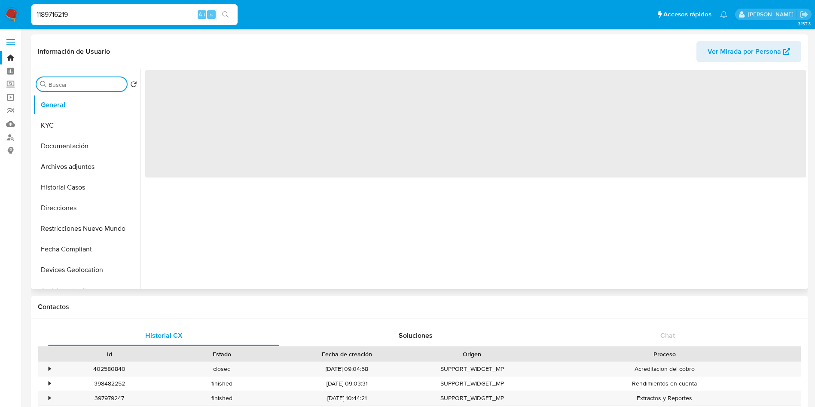
click at [77, 85] on input "Buscar" at bounding box center [86, 85] width 75 height 8
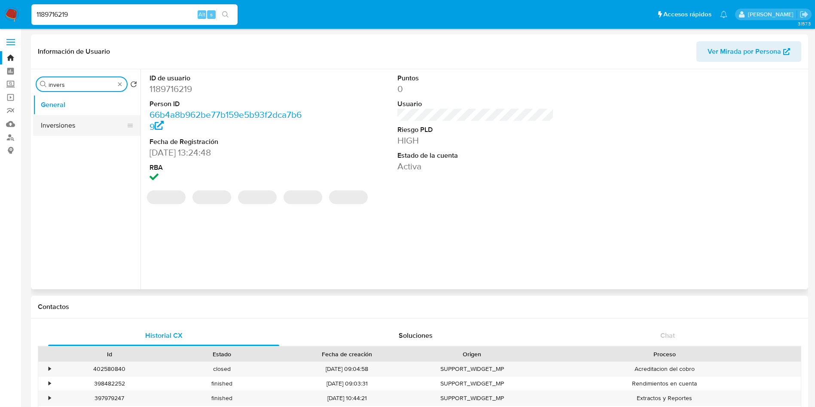
type input "invers"
click at [87, 120] on button "Inversiones" at bounding box center [83, 125] width 101 height 21
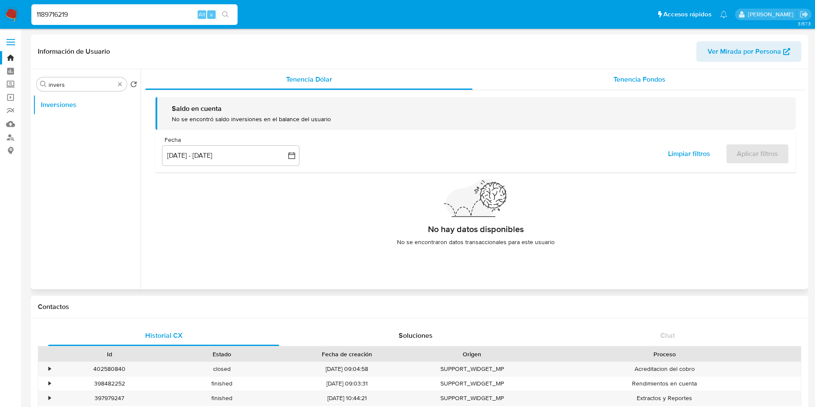
click at [598, 84] on div "Tenencia Fondos" at bounding box center [639, 79] width 333 height 21
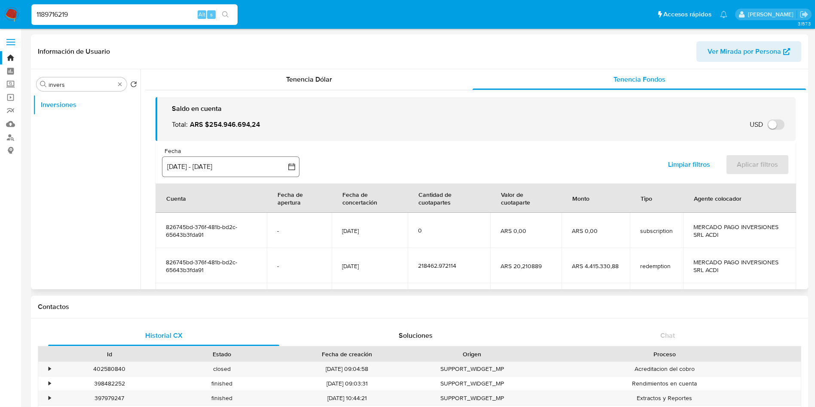
click at [243, 158] on button "[DATE] - [DATE]" at bounding box center [230, 166] width 137 height 21
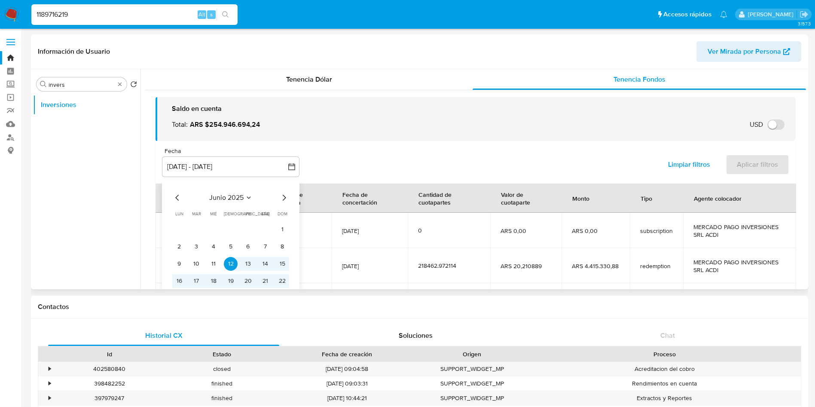
click at [286, 198] on icon "Mes siguiente" at bounding box center [284, 197] width 10 height 10
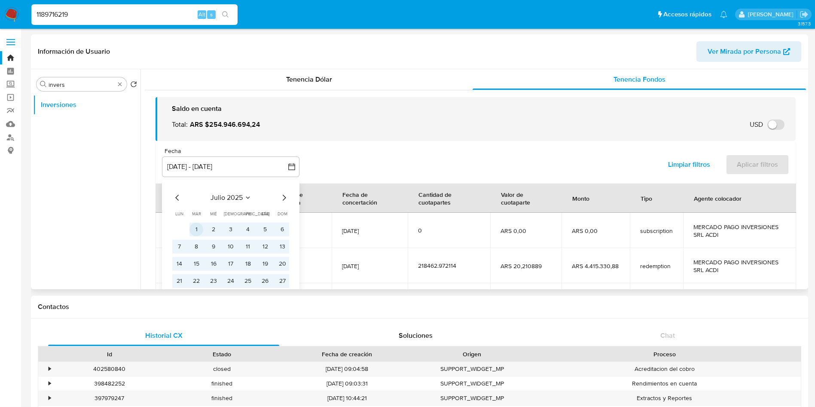
click at [199, 227] on button "1" at bounding box center [196, 230] width 14 height 14
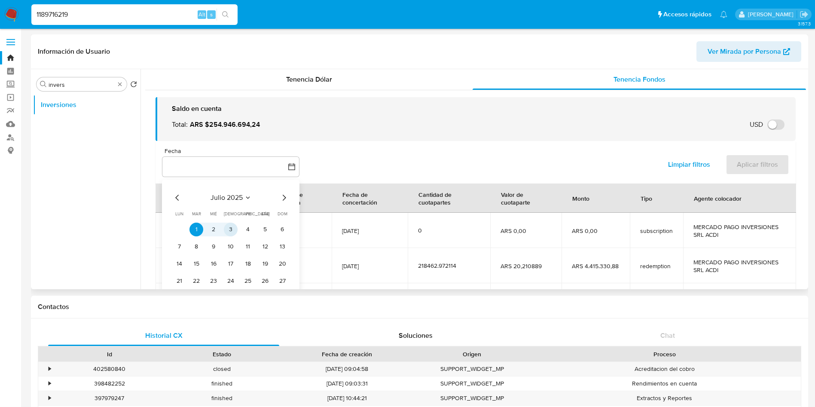
scroll to position [35, 0]
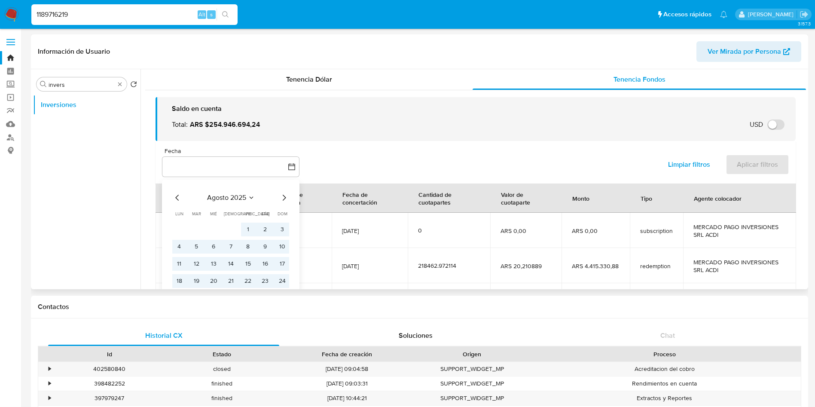
scroll to position [64, 0]
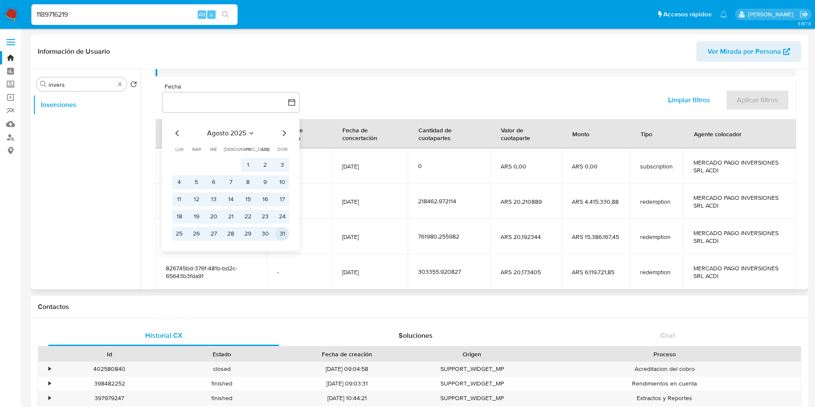
click at [283, 232] on button "31" at bounding box center [282, 234] width 14 height 14
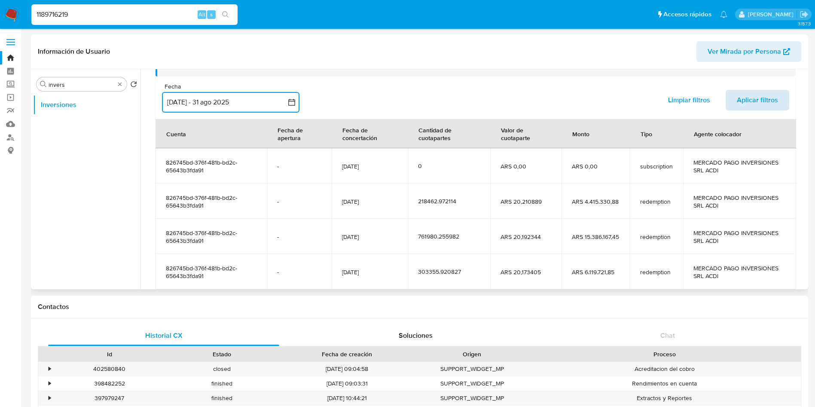
click at [748, 112] on div "Limpiar filtros Aplicar filtros" at bounding box center [723, 100] width 132 height 24
select select "10"
click at [749, 110] on span "Aplicar filtros" at bounding box center [757, 100] width 41 height 19
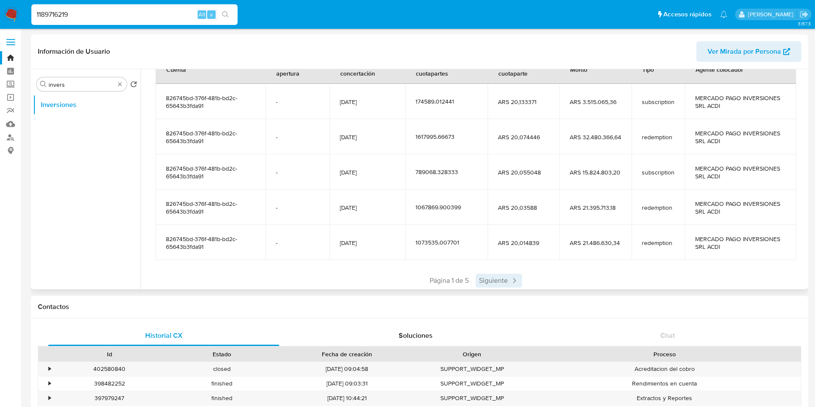
click at [490, 279] on span "Siguiente" at bounding box center [499, 281] width 46 height 14
click at [490, 279] on span "Página 2 de 5" at bounding box center [473, 280] width 41 height 9
click at [511, 282] on span "Siguiente" at bounding box center [524, 281] width 46 height 14
click at [513, 280] on span "Siguiente" at bounding box center [524, 281] width 46 height 14
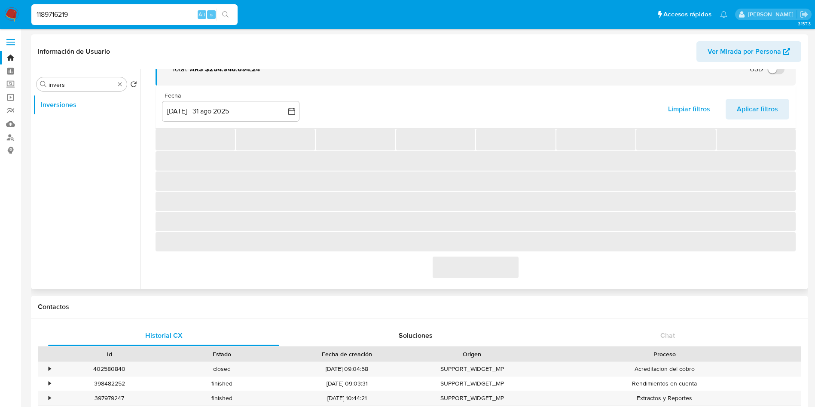
scroll to position [46, 0]
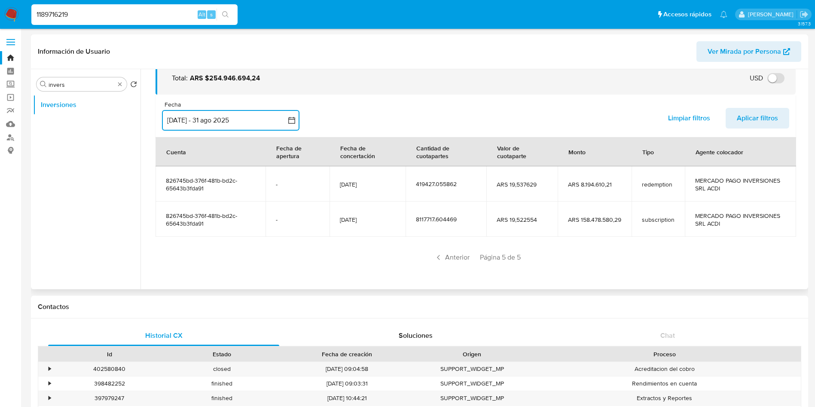
click at [231, 121] on button "[DATE] - 31 ago 2025" at bounding box center [230, 120] width 137 height 21
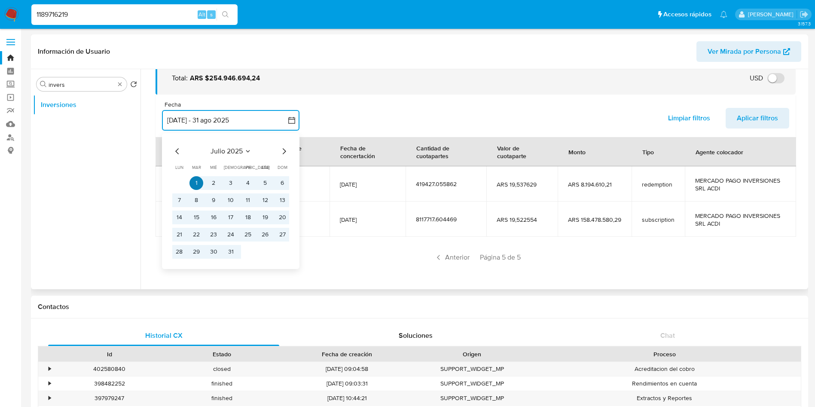
click at [198, 180] on button "1" at bounding box center [196, 183] width 14 height 14
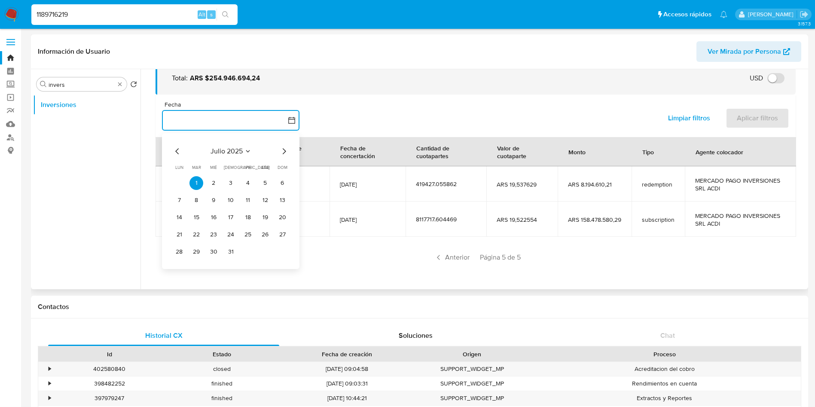
click at [287, 151] on icon "Mes siguiente" at bounding box center [284, 151] width 10 height 10
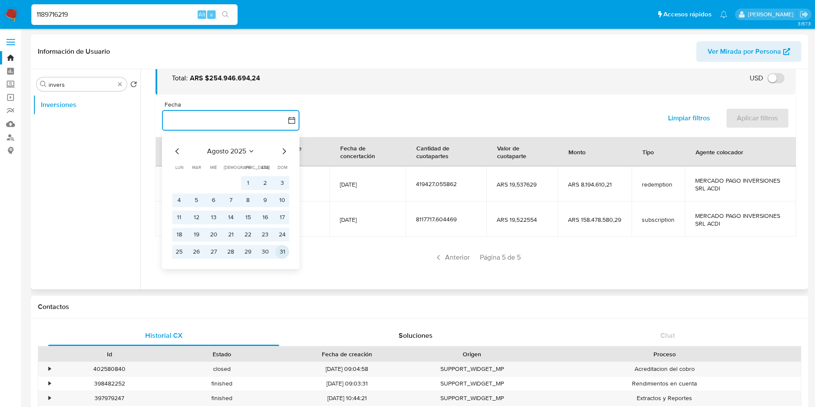
click at [287, 253] on button "31" at bounding box center [282, 252] width 14 height 14
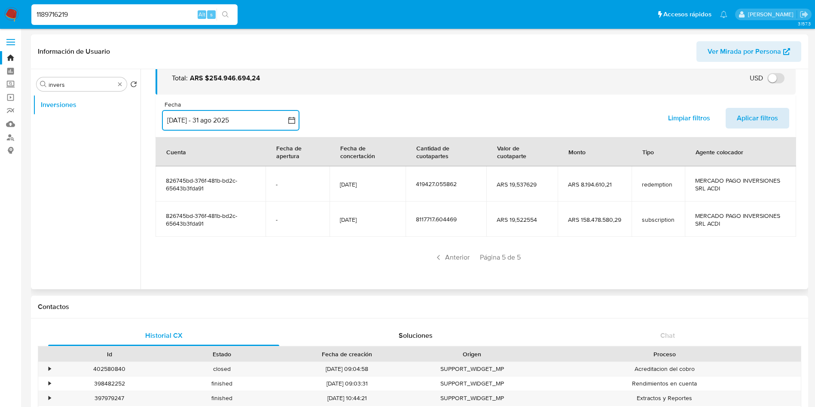
click at [753, 116] on span "Aplicar filtros" at bounding box center [757, 118] width 41 height 19
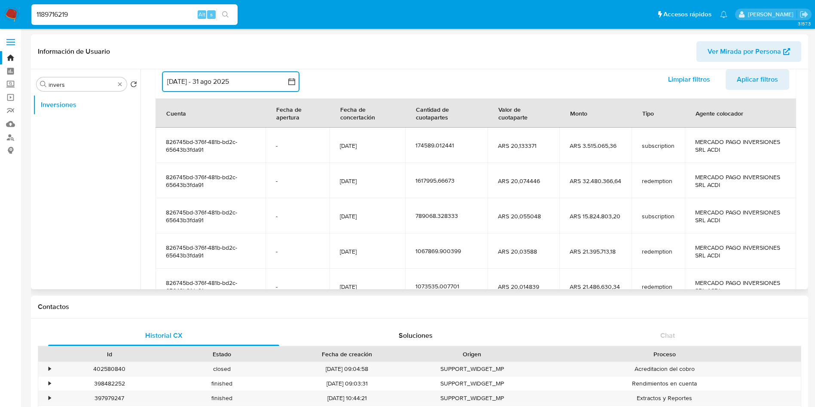
scroll to position [23, 0]
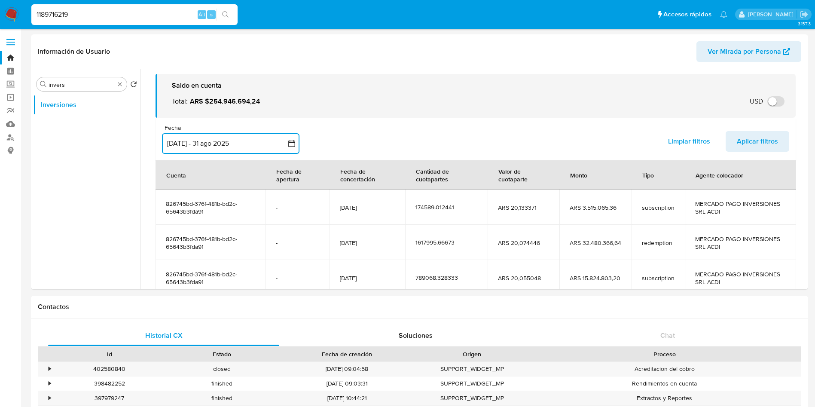
click at [220, 143] on button "[DATE] - 31 ago 2025" at bounding box center [230, 143] width 137 height 21
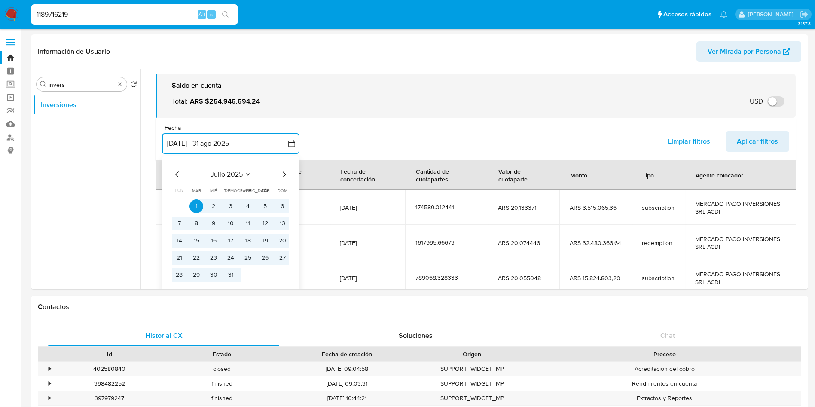
click at [171, 179] on div "[PERSON_NAME] 2025 [PERSON_NAME] 2025 lun lunes mar martes mié miércoles jue ju…" at bounding box center [230, 224] width 137 height 136
click at [172, 177] on div "[PERSON_NAME] 2025 [PERSON_NAME] 2025 lun lunes mar martes mié miércoles jue ju…" at bounding box center [230, 224] width 137 height 136
click at [175, 170] on icon "Mes anterior" at bounding box center [177, 174] width 10 height 10
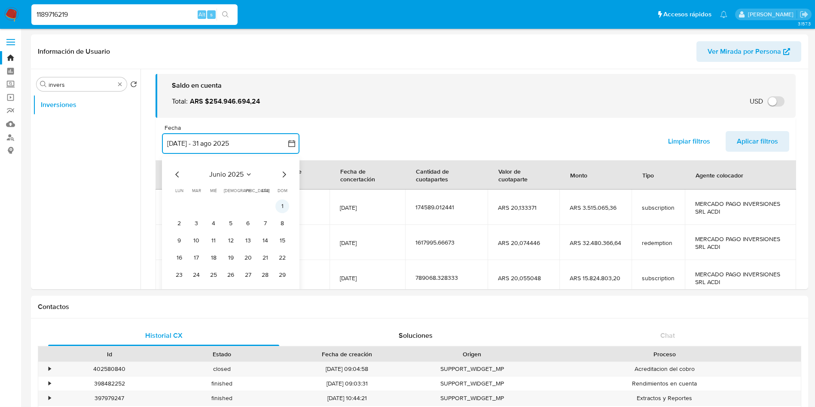
click at [285, 208] on button "1" at bounding box center [282, 206] width 14 height 14
click at [244, 141] on button "button" at bounding box center [230, 143] width 137 height 21
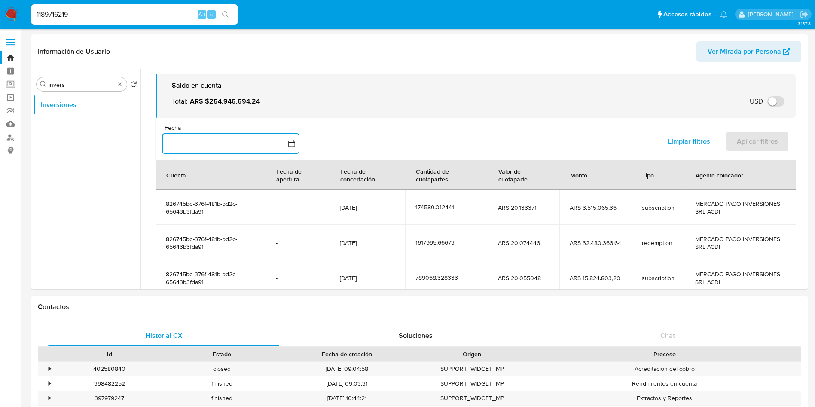
click at [246, 149] on button "button" at bounding box center [230, 143] width 137 height 21
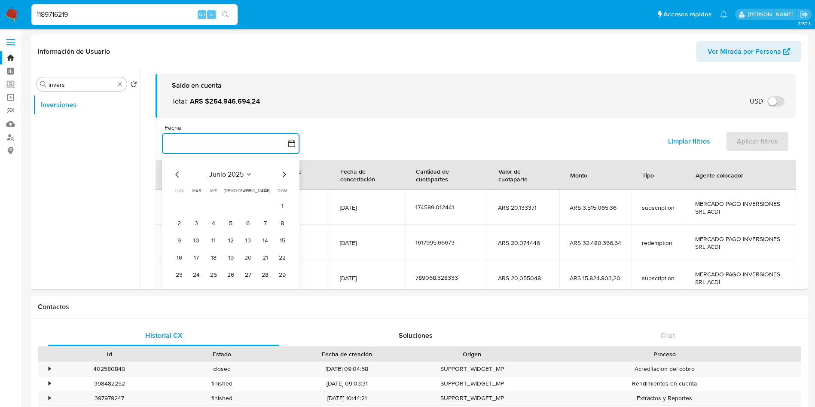
drag, startPoint x: 284, startPoint y: 206, endPoint x: 289, endPoint y: 194, distance: 12.4
click at [284, 205] on button "1" at bounding box center [282, 206] width 14 height 14
click at [285, 171] on icon "Mes siguiente" at bounding box center [284, 174] width 10 height 10
click at [284, 177] on icon "Mes siguiente" at bounding box center [284, 174] width 10 height 10
click at [280, 267] on tbody "1 2 3 4 5 6 7 8 9 10 11 12 13 14 15 16 17 18 19 20 21 22 23 24 25 26 27 28 29 3…" at bounding box center [230, 240] width 117 height 82
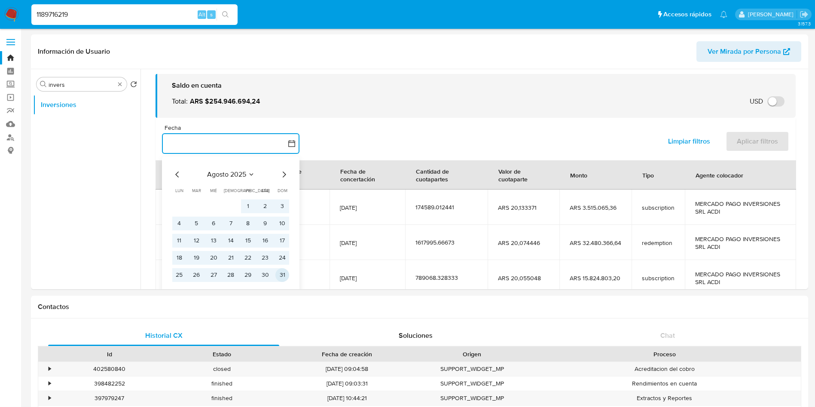
click at [285, 274] on button "31" at bounding box center [282, 275] width 14 height 14
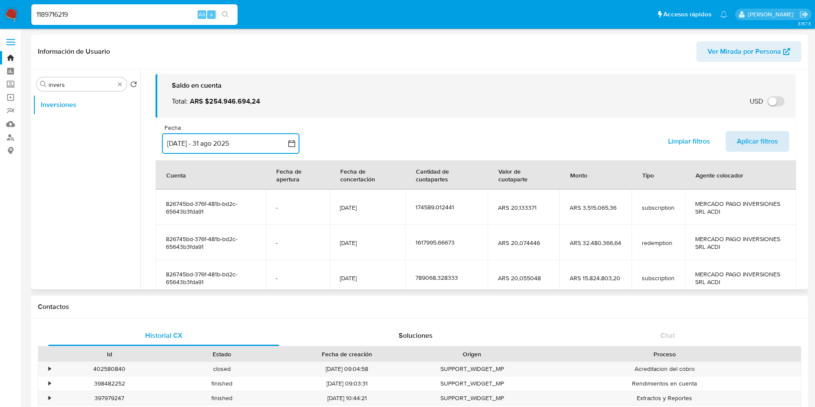
click at [759, 142] on span "Aplicar filtros" at bounding box center [757, 141] width 41 height 19
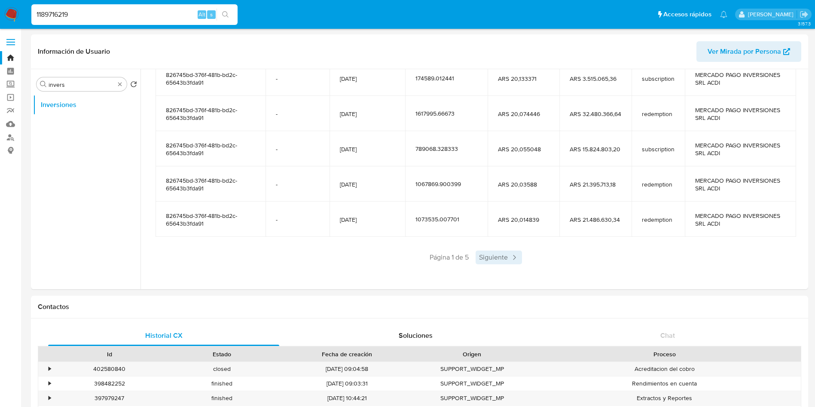
click at [498, 258] on span "Siguiente" at bounding box center [499, 257] width 46 height 14
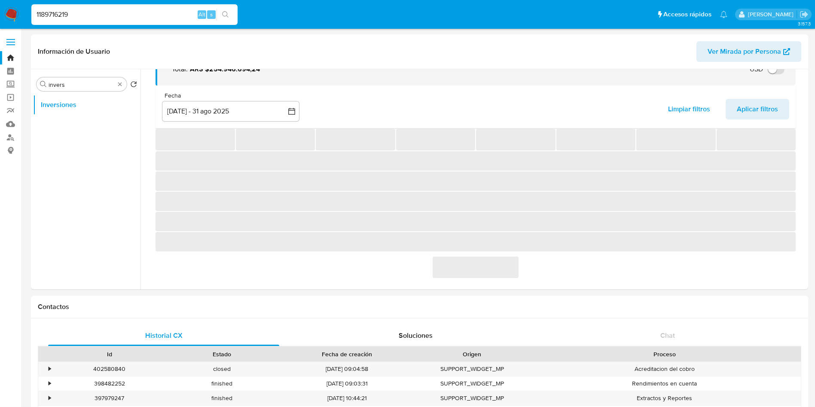
scroll to position [152, 0]
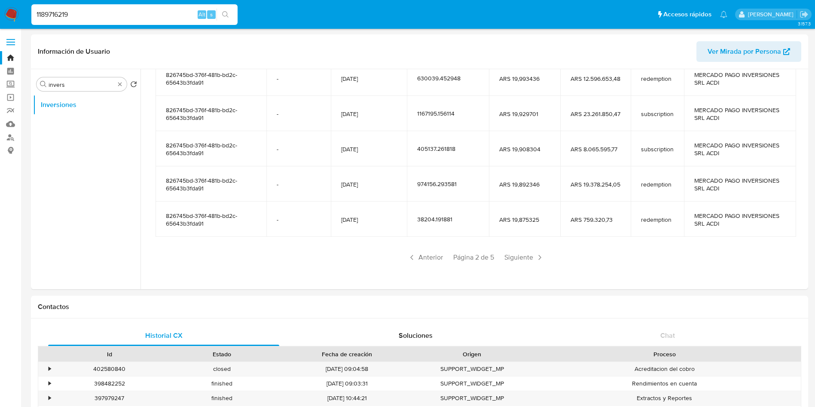
click at [498, 258] on div "Anterior Página 2 de 5 Siguiente" at bounding box center [476, 257] width 640 height 14
click at [519, 256] on span "Siguiente" at bounding box center [524, 257] width 46 height 14
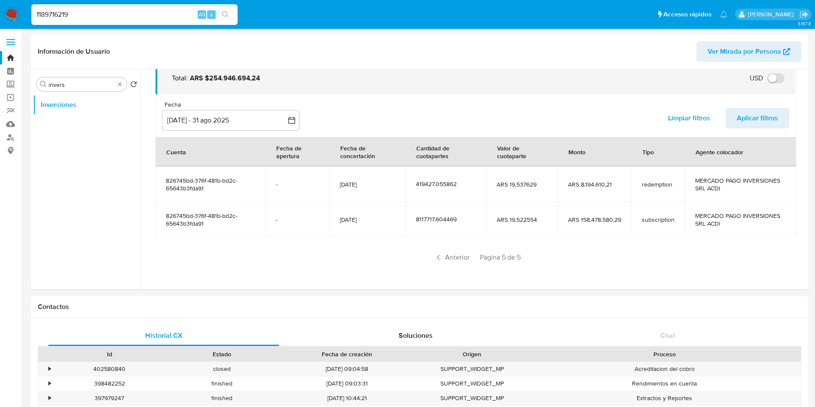
scroll to position [46, 0]
click at [76, 2] on nav "Pausado Ver notificaciones 1189716219 Alt s Accesos rápidos Presiona las siguie…" at bounding box center [407, 14] width 815 height 29
click at [78, 10] on input "1189716219" at bounding box center [134, 14] width 206 height 11
paste input "685241555"
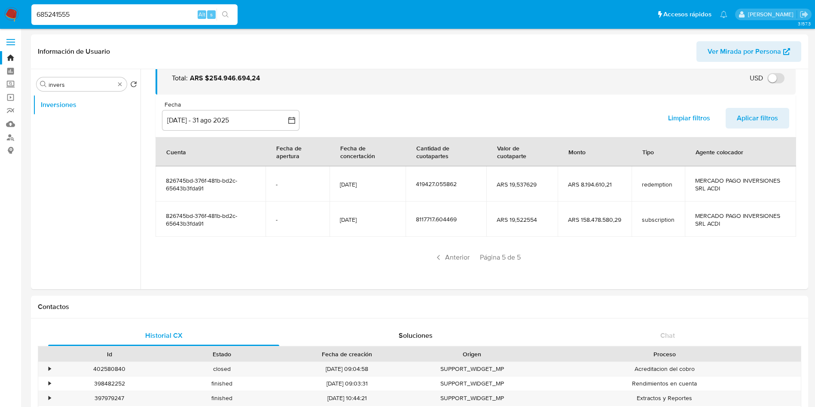
type input "685241555"
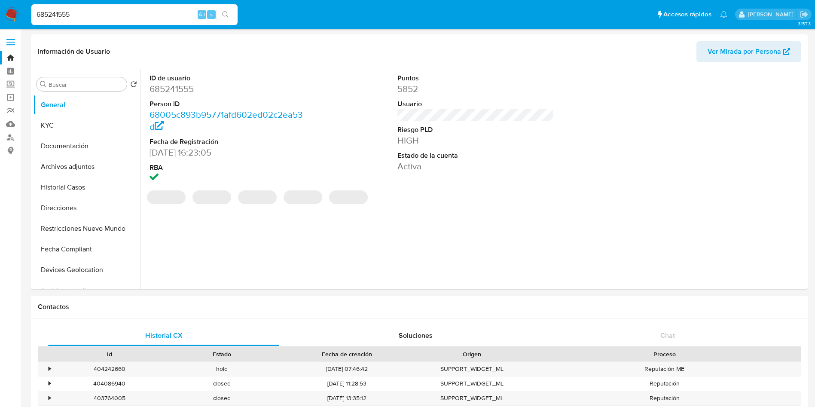
select select "10"
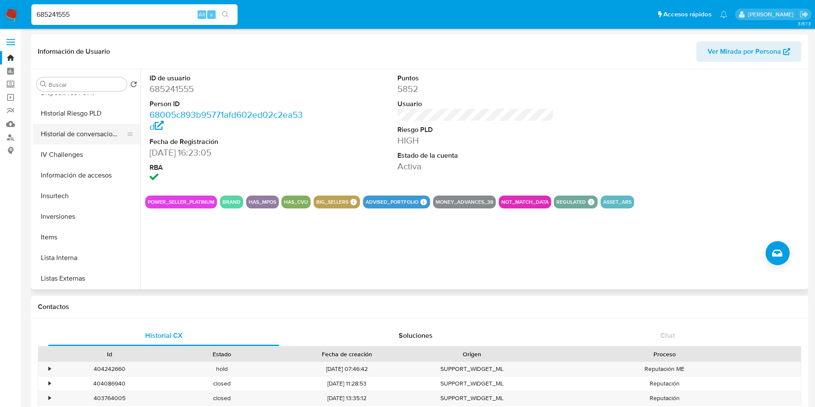
scroll to position [322, 0]
click at [76, 217] on button "Inversiones" at bounding box center [83, 215] width 101 height 21
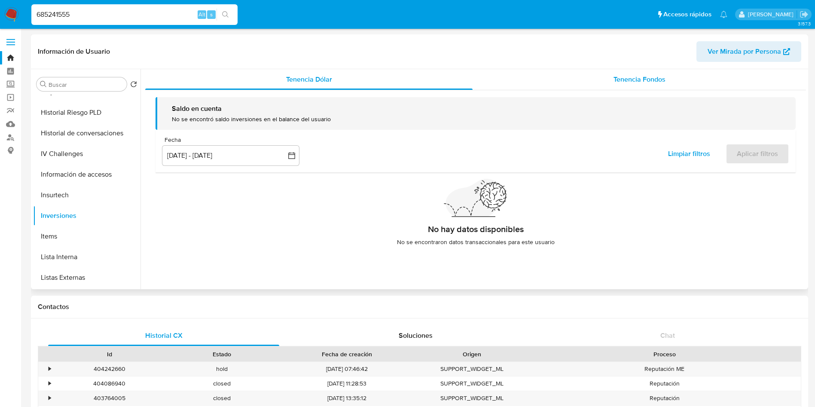
click at [575, 83] on div "Tenencia Fondos" at bounding box center [639, 79] width 333 height 21
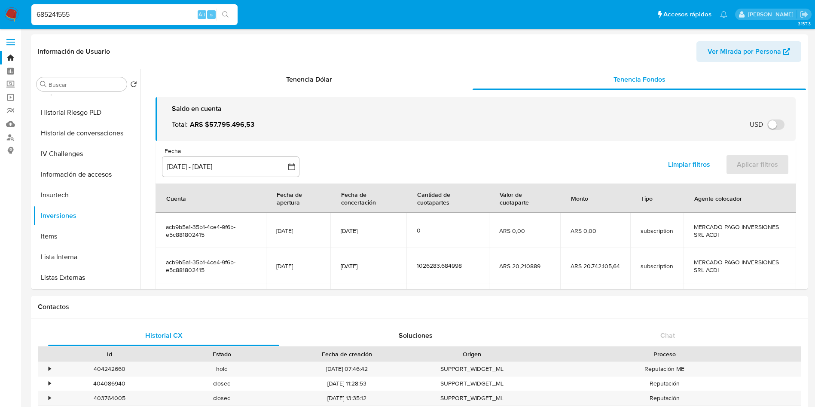
click at [157, 13] on input "685241555" at bounding box center [134, 14] width 206 height 11
paste input "1189716219"
type input "1189716219"
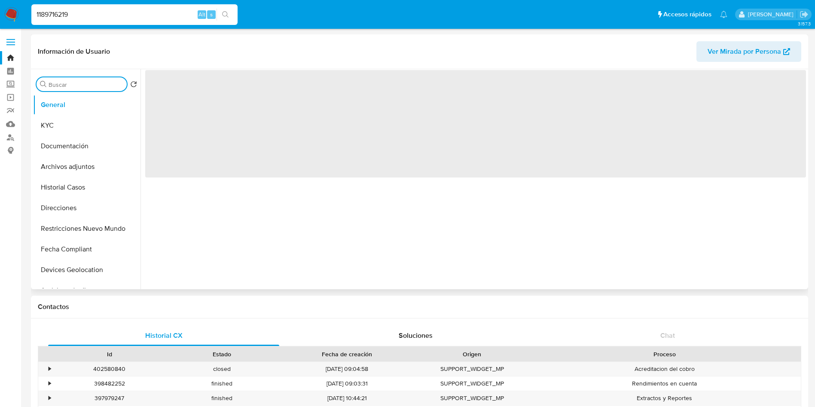
click at [62, 86] on input "Buscar" at bounding box center [86, 85] width 75 height 8
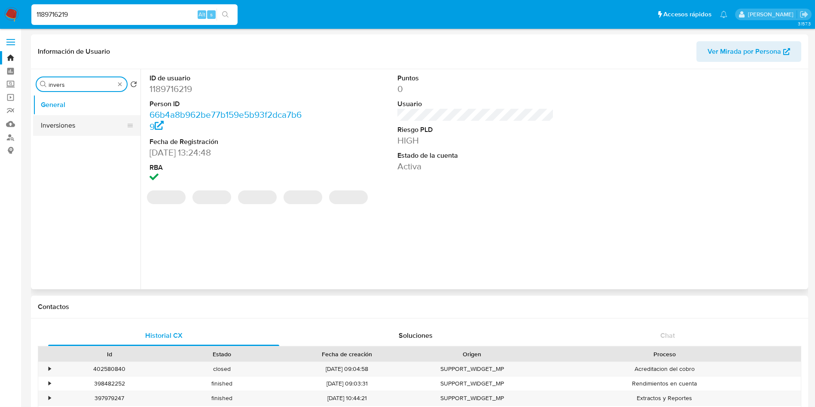
type input "invers"
click at [67, 134] on button "Inversiones" at bounding box center [83, 125] width 101 height 21
select select "10"
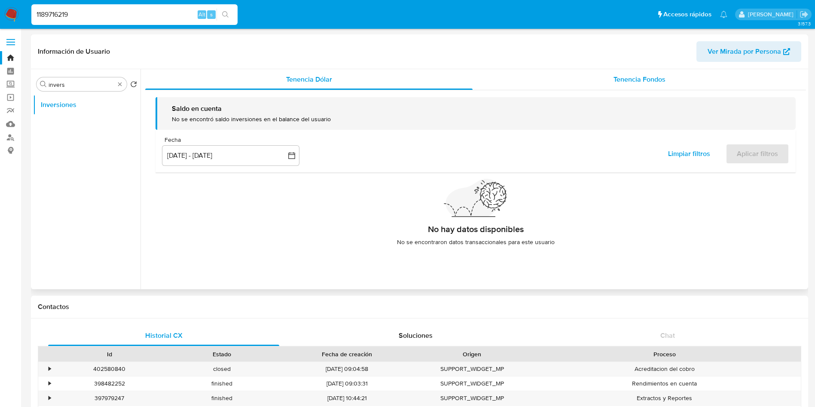
click at [644, 83] on span "Tenencia Fondos" at bounding box center [639, 79] width 52 height 10
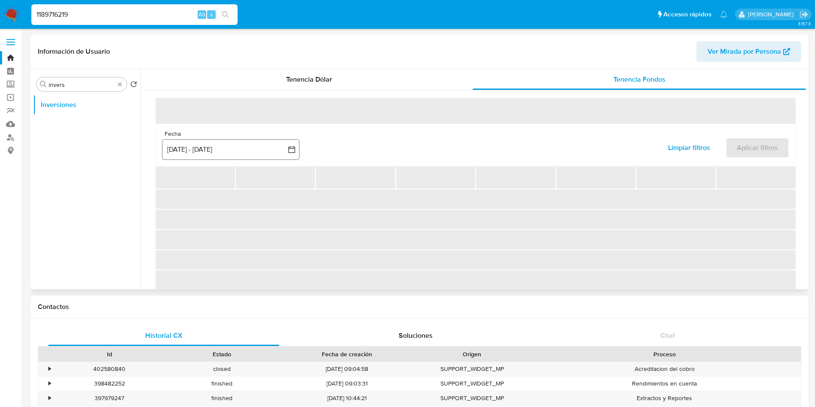
click at [243, 154] on button "[DATE] - [DATE]" at bounding box center [230, 149] width 137 height 21
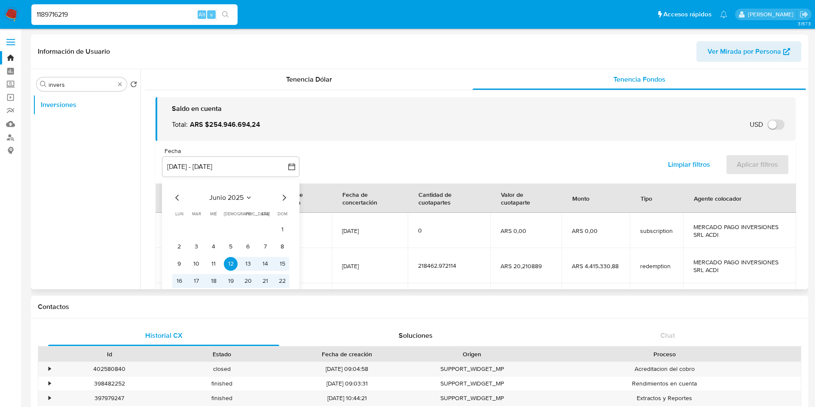
click at [282, 196] on icon "Mes siguiente" at bounding box center [284, 197] width 10 height 10
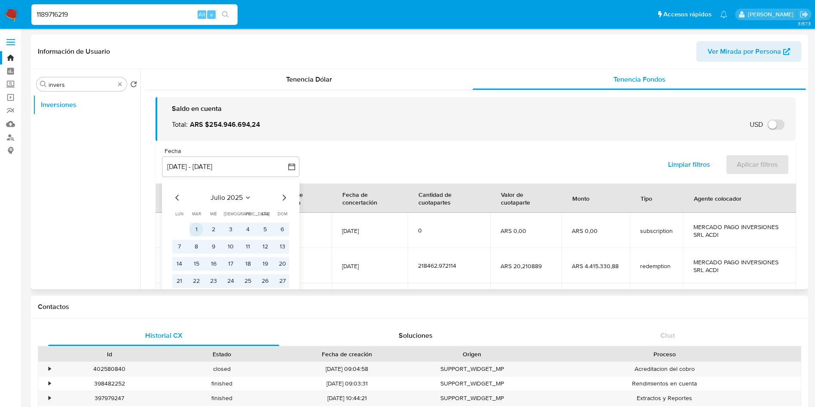
click at [197, 229] on button "1" at bounding box center [196, 230] width 14 height 14
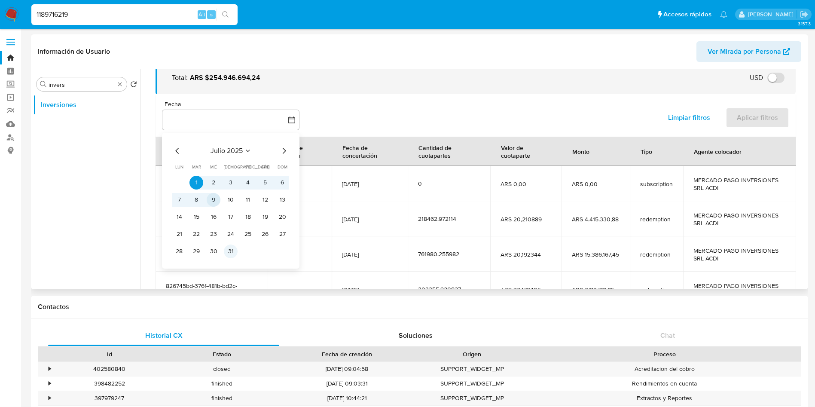
scroll to position [64, 0]
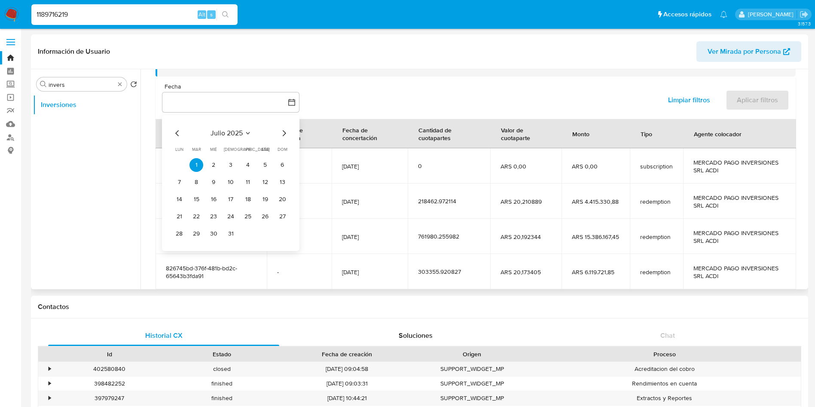
click at [288, 136] on icon "Mes siguiente" at bounding box center [284, 133] width 10 height 10
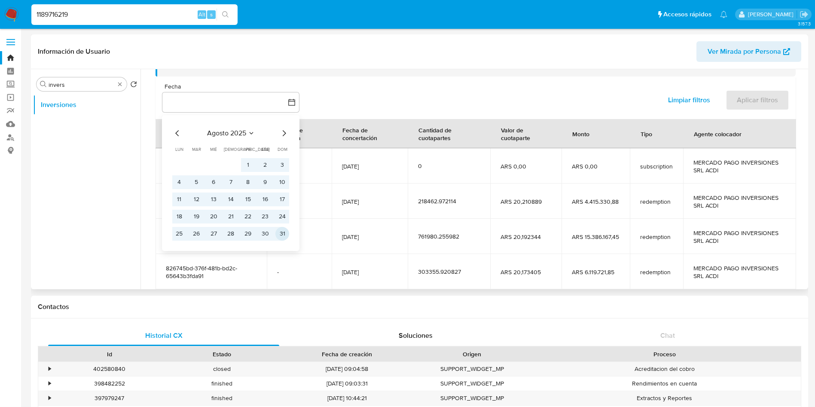
click at [281, 239] on button "31" at bounding box center [282, 234] width 14 height 14
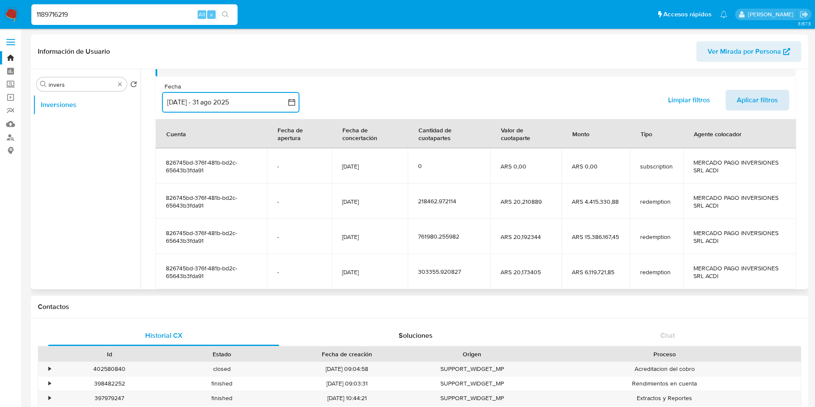
click at [753, 100] on span "Aplicar filtros" at bounding box center [757, 100] width 41 height 19
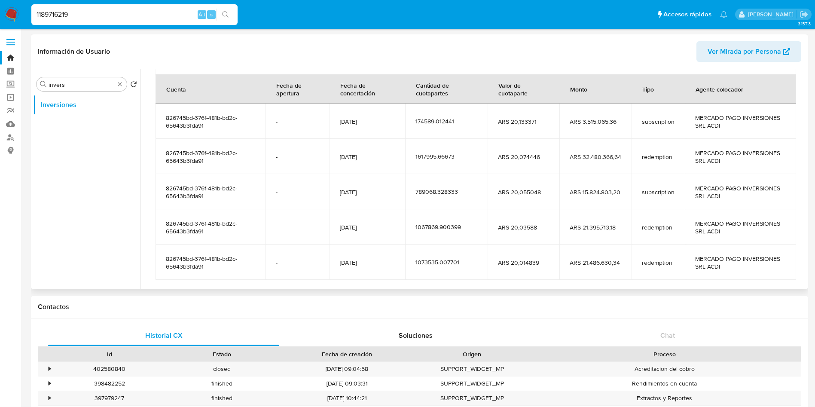
scroll to position [129, 0]
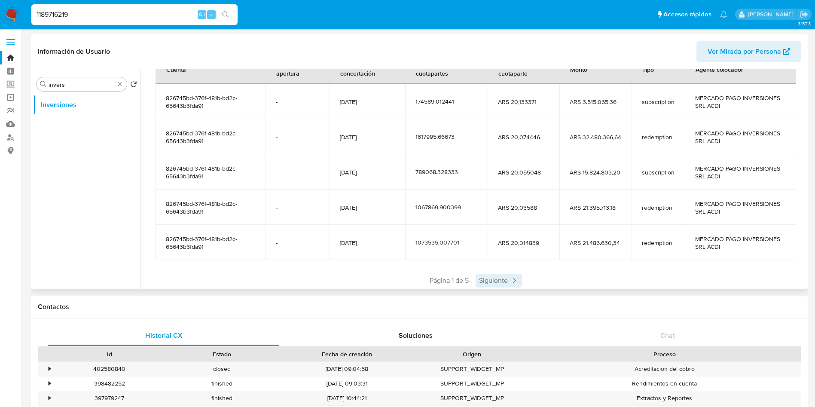
click at [505, 284] on span "Siguiente" at bounding box center [499, 281] width 46 height 14
click at [513, 283] on span "Siguiente" at bounding box center [524, 281] width 46 height 14
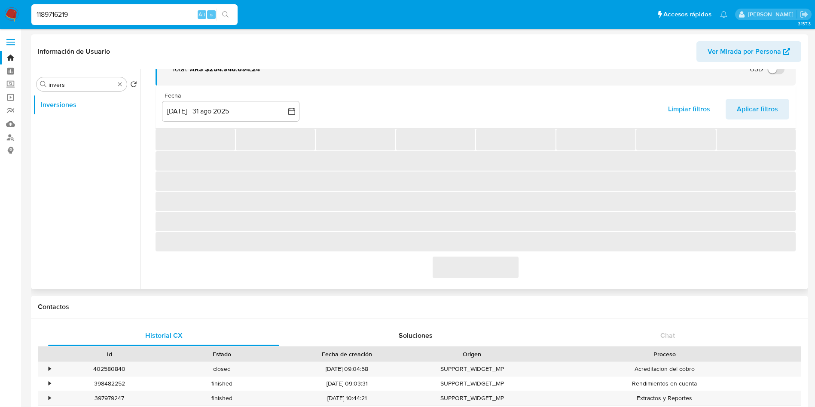
scroll to position [46, 0]
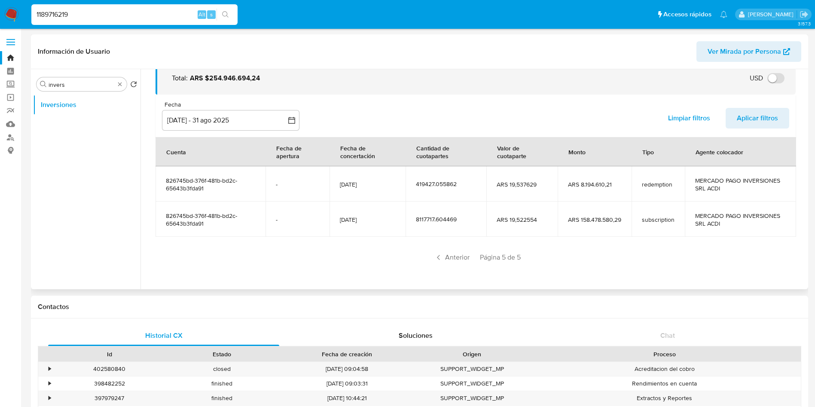
drag, startPoint x: 456, startPoint y: 220, endPoint x: 722, endPoint y: 223, distance: 265.5
click at [722, 223] on tr "826745bd-376f-481b-bd2c-65643b3fda91 - [DATE] 8117717.604469 ARS 19,522554 ARS …" at bounding box center [476, 218] width 641 height 35
click at [722, 223] on span "MERCADO PAGO INVERSIONES SRL ACDI" at bounding box center [740, 219] width 91 height 15
click at [113, 11] on input "1189716219" at bounding box center [134, 14] width 206 height 11
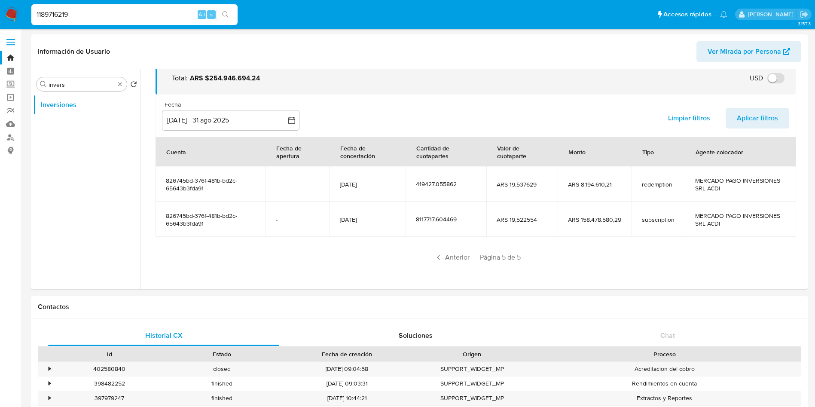
paste input "685241555"
type input "685241555"
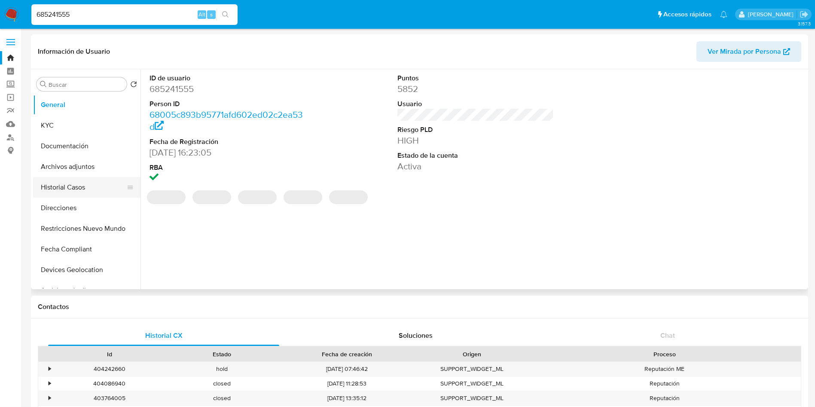
select select "10"
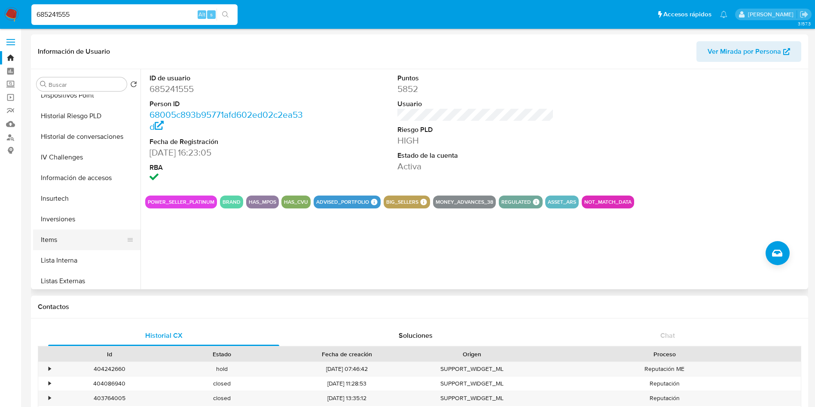
scroll to position [322, 0]
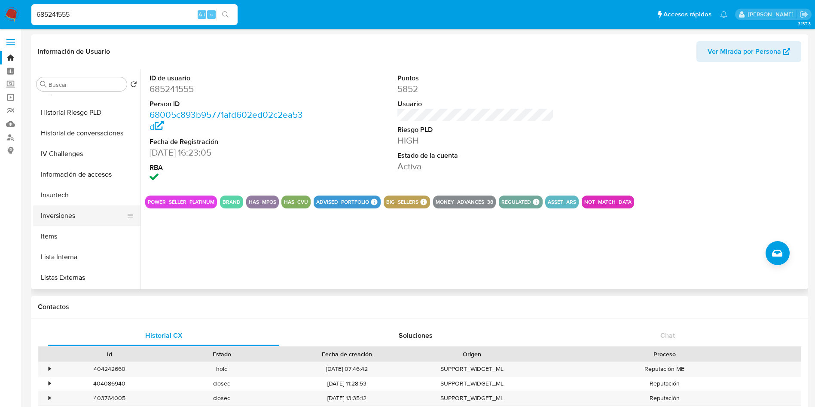
click at [73, 211] on button "Inversiones" at bounding box center [83, 215] width 101 height 21
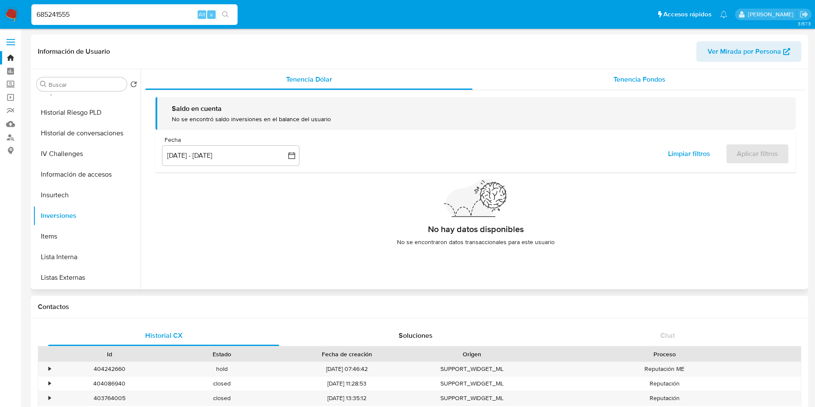
click at [638, 78] on span "Tenencia Fondos" at bounding box center [639, 79] width 52 height 10
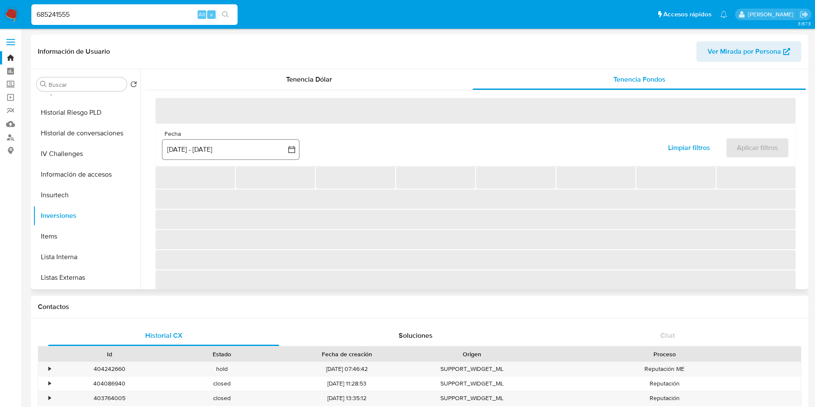
click at [237, 151] on button "[DATE] - [DATE]" at bounding box center [230, 149] width 137 height 21
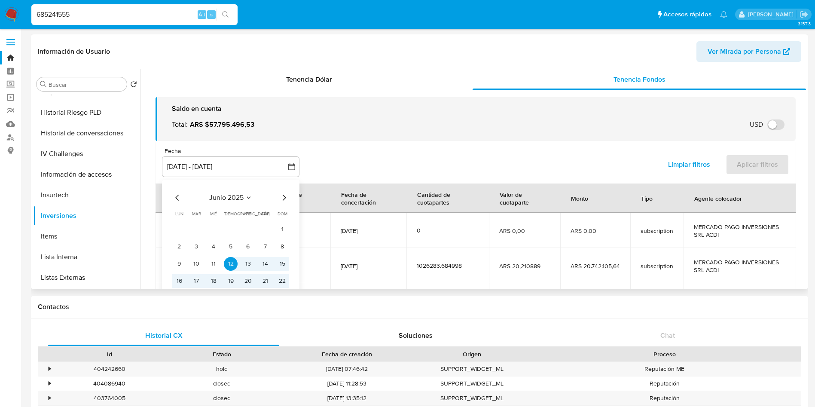
click at [285, 194] on icon "Mes siguiente" at bounding box center [284, 197] width 10 height 10
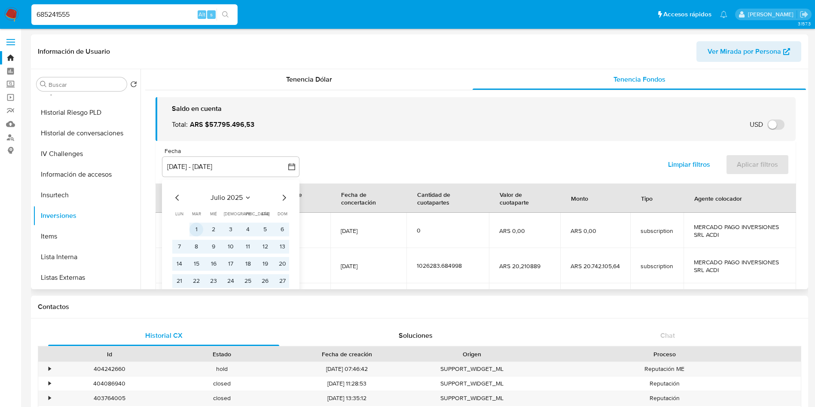
click at [197, 231] on button "1" at bounding box center [196, 230] width 14 height 14
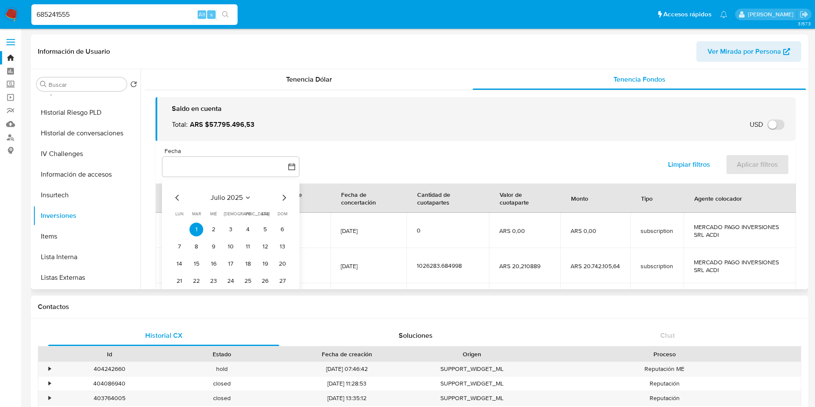
click at [284, 196] on icon "Mes siguiente" at bounding box center [284, 197] width 10 height 10
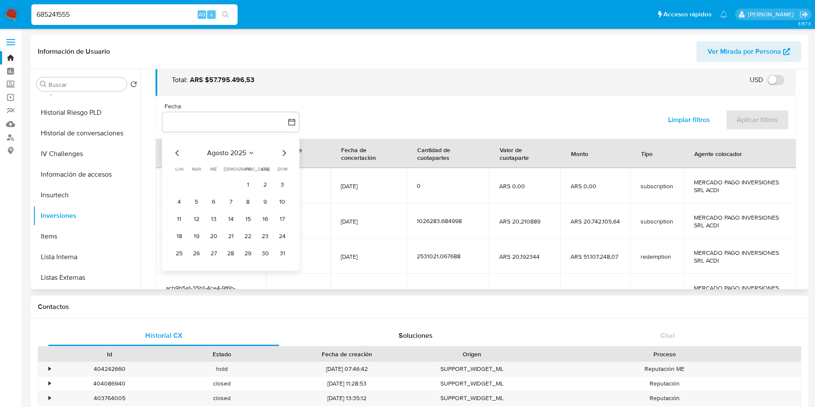
scroll to position [64, 0]
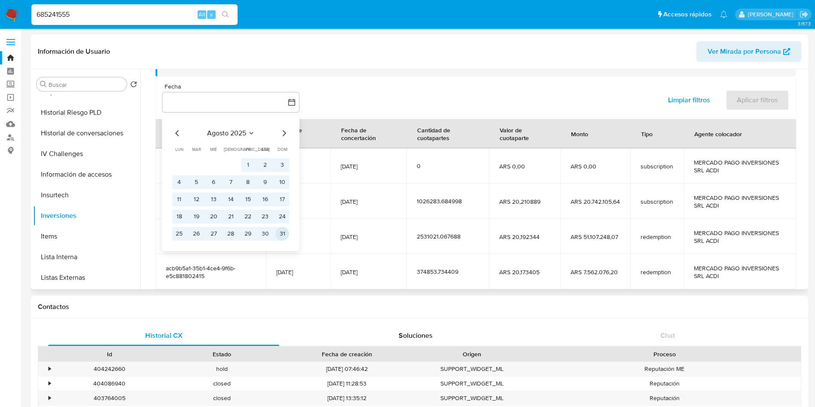
click at [277, 230] on button "31" at bounding box center [282, 234] width 14 height 14
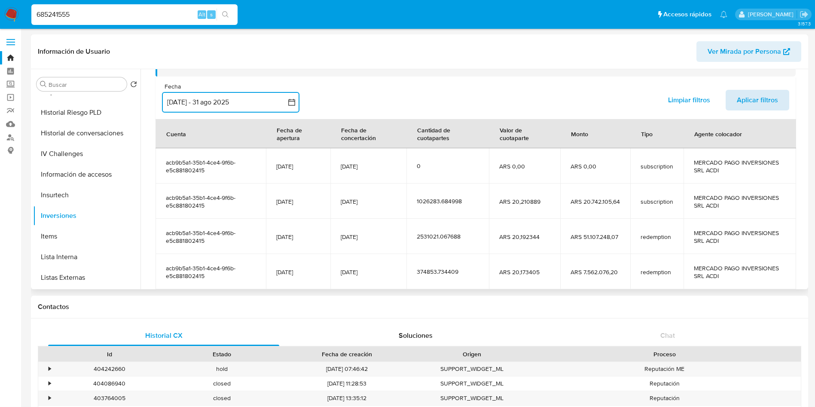
click at [751, 104] on span "Aplicar filtros" at bounding box center [757, 100] width 41 height 19
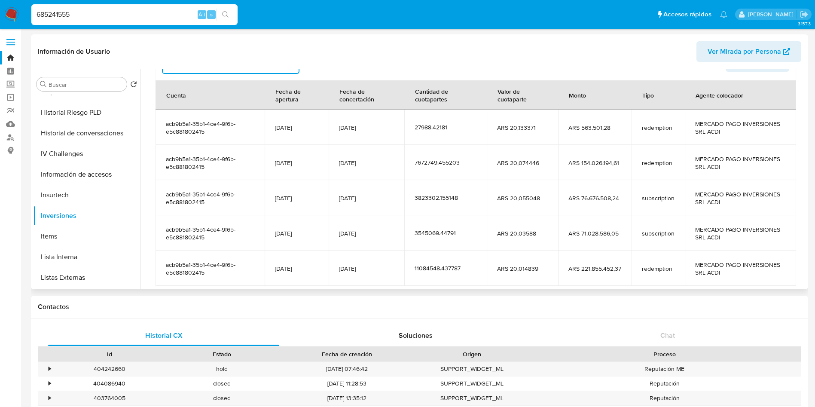
scroll to position [129, 0]
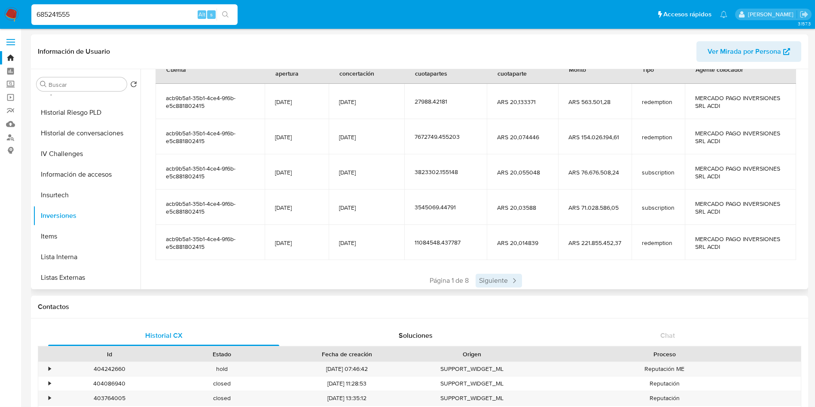
click at [492, 285] on span "Siguiente" at bounding box center [499, 281] width 46 height 14
click at [517, 275] on span "Siguiente" at bounding box center [524, 281] width 46 height 14
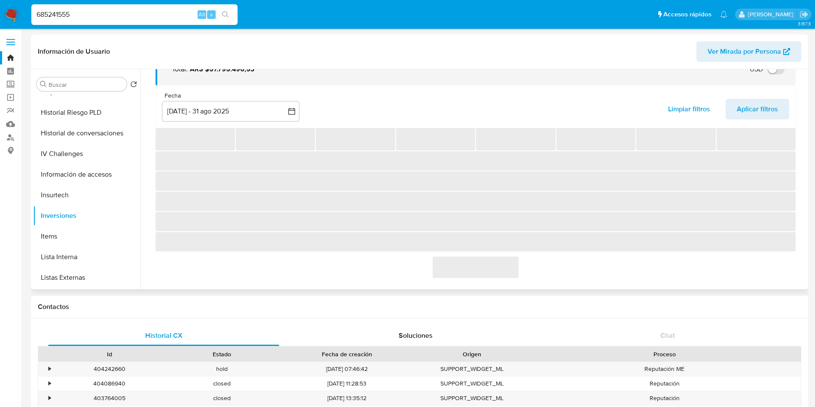
scroll to position [121, 0]
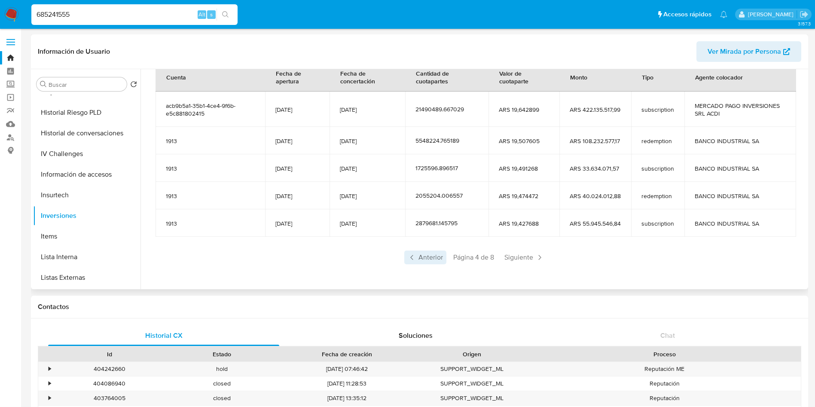
click at [415, 259] on span "Anterior" at bounding box center [425, 257] width 42 height 14
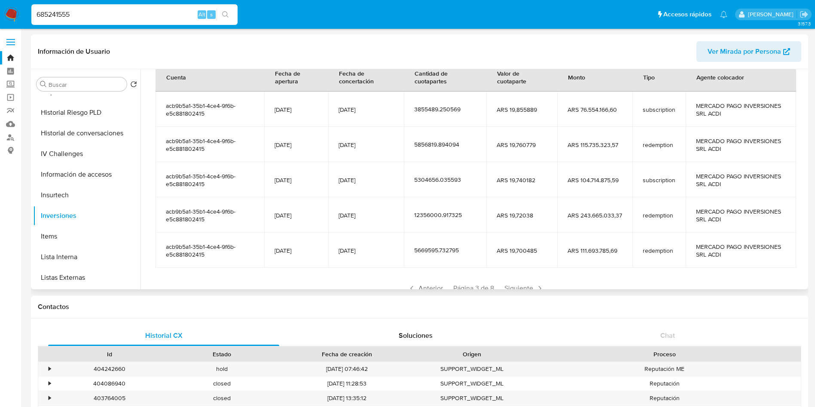
scroll to position [152, 0]
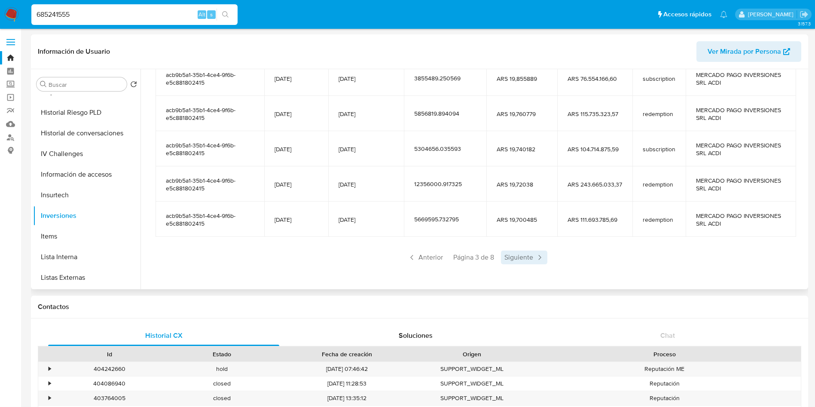
click at [520, 253] on span "Siguiente" at bounding box center [524, 257] width 46 height 14
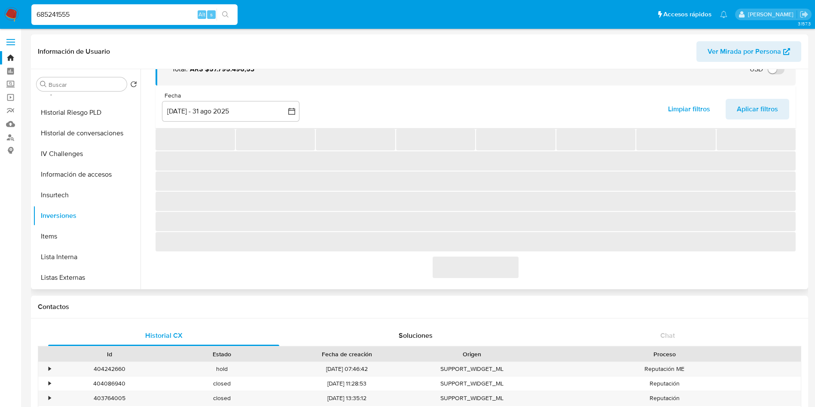
scroll to position [121, 0]
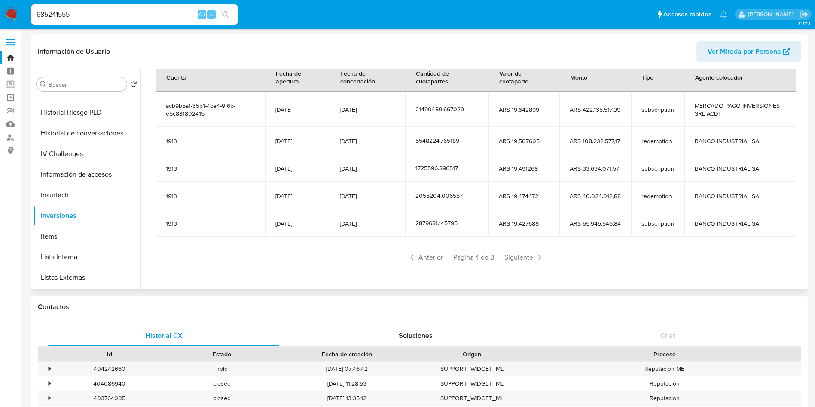
click at [148, 15] on input "685241555" at bounding box center [134, 14] width 206 height 11
paste input "225946992"
type input "2259469925"
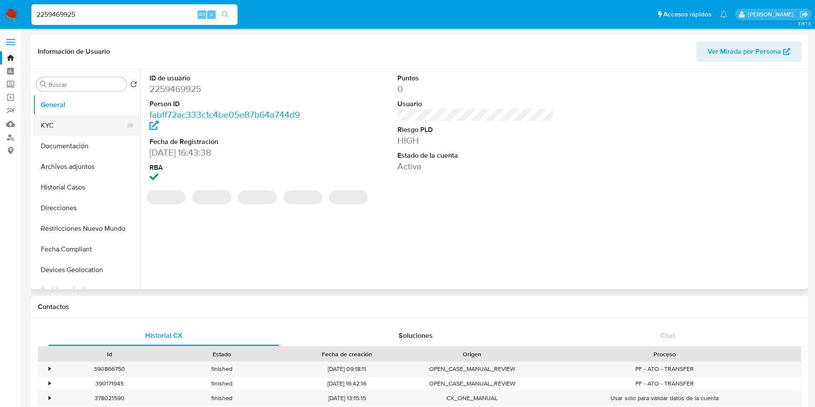
click at [73, 129] on button "KYC" at bounding box center [83, 125] width 101 height 21
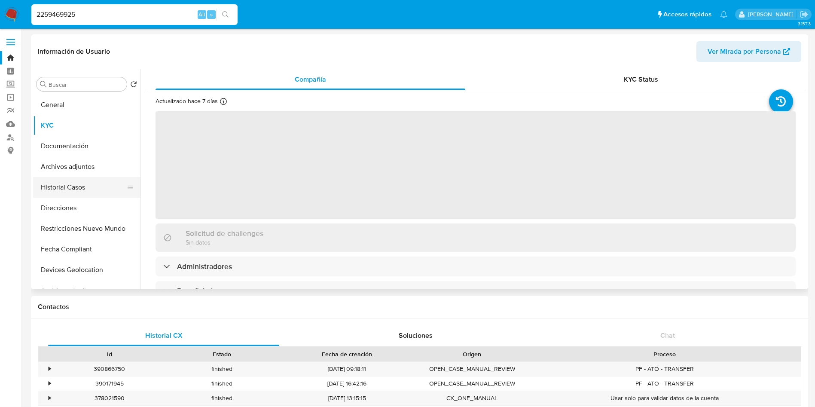
select select "10"
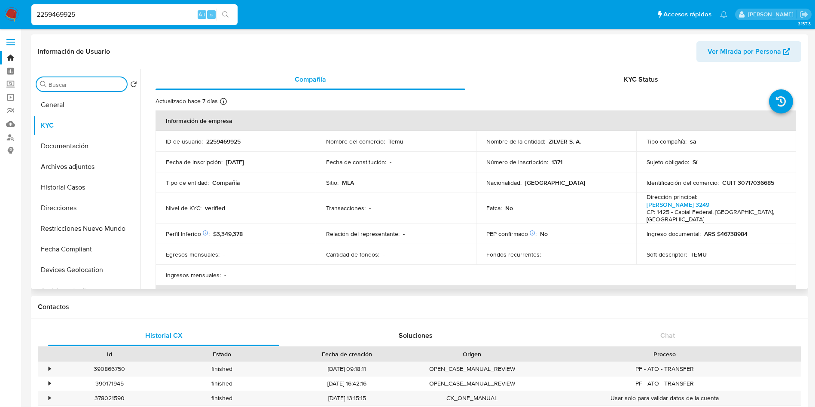
click at [74, 86] on input "Buscar" at bounding box center [86, 85] width 75 height 8
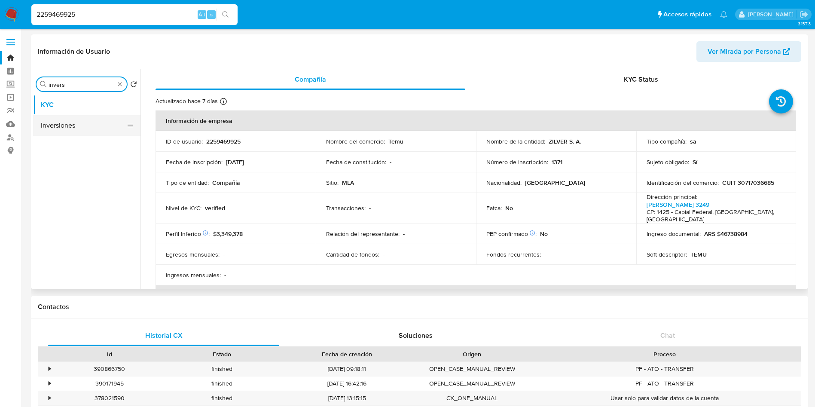
type input "invers"
click at [73, 123] on button "Inversiones" at bounding box center [83, 125] width 101 height 21
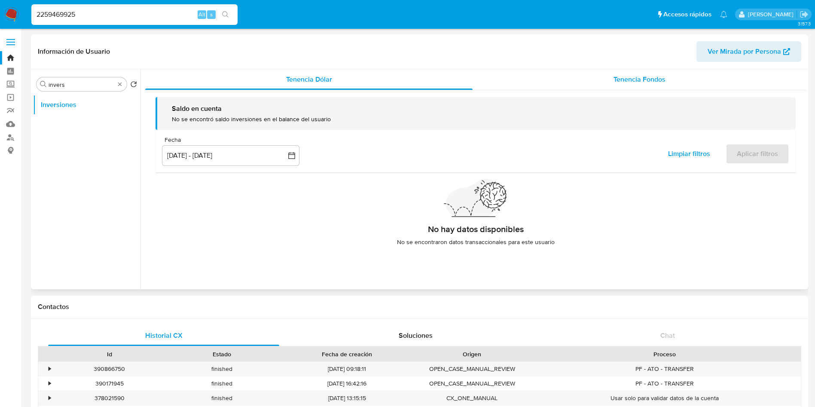
click at [614, 82] on span "Tenencia Fondos" at bounding box center [639, 79] width 52 height 10
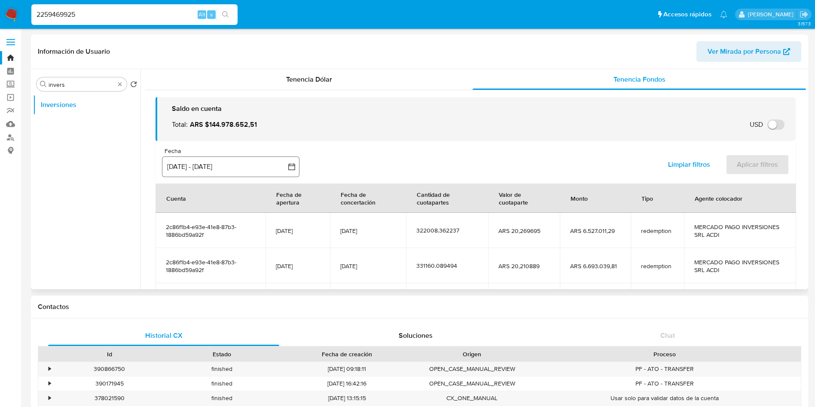
click at [213, 162] on button "[DATE] - [DATE]" at bounding box center [230, 166] width 137 height 21
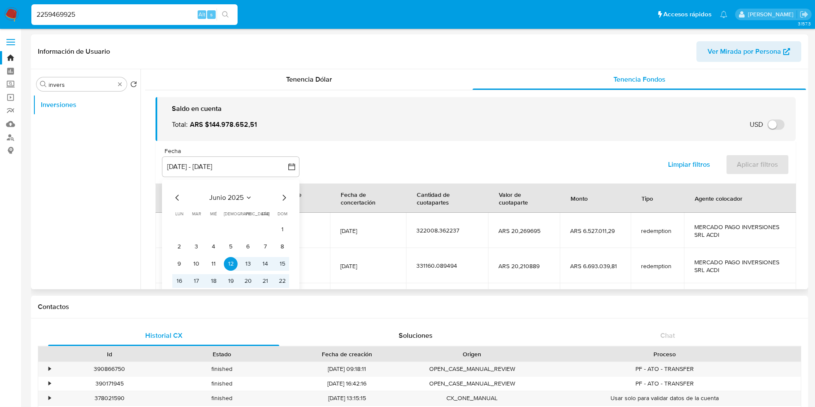
click at [283, 198] on icon "Mes siguiente" at bounding box center [284, 197] width 10 height 10
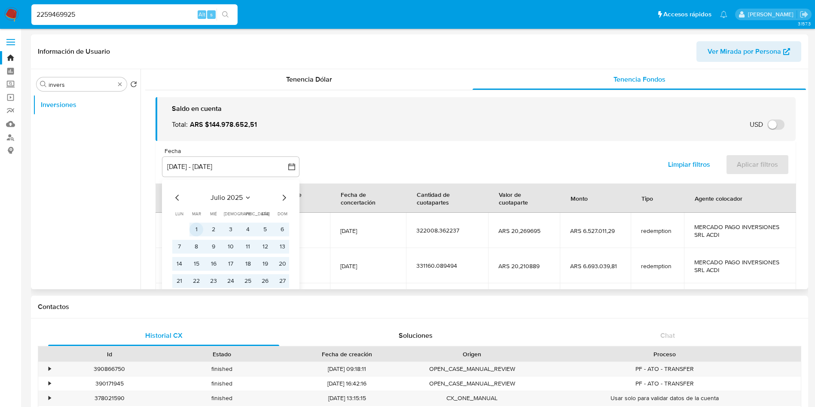
click at [191, 226] on button "1" at bounding box center [196, 230] width 14 height 14
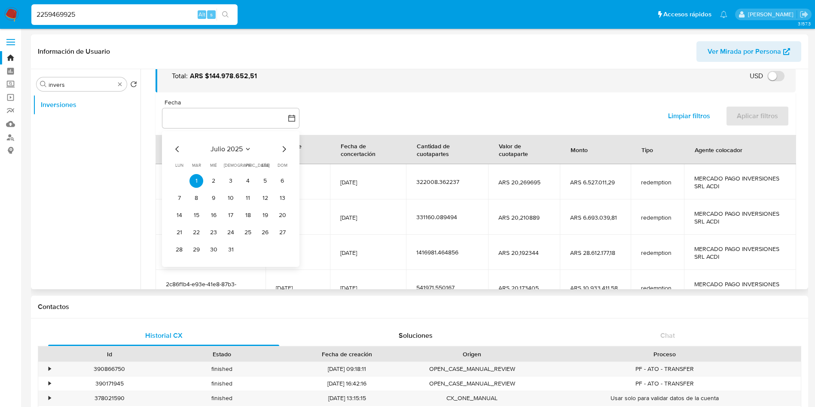
scroll to position [129, 0]
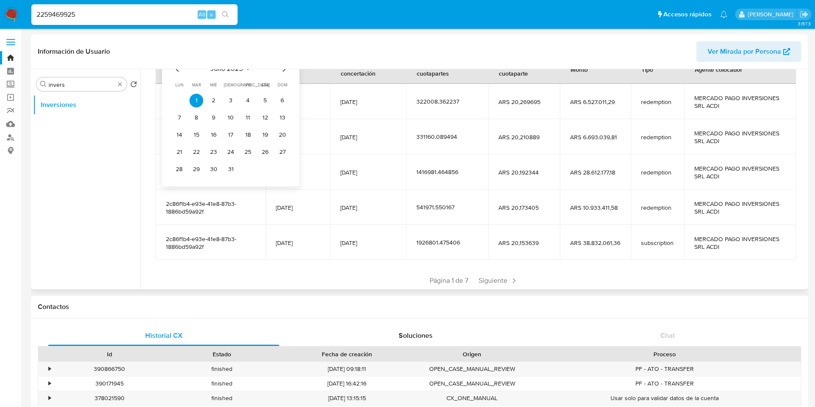
click at [285, 71] on icon "Mes siguiente" at bounding box center [284, 69] width 10 height 10
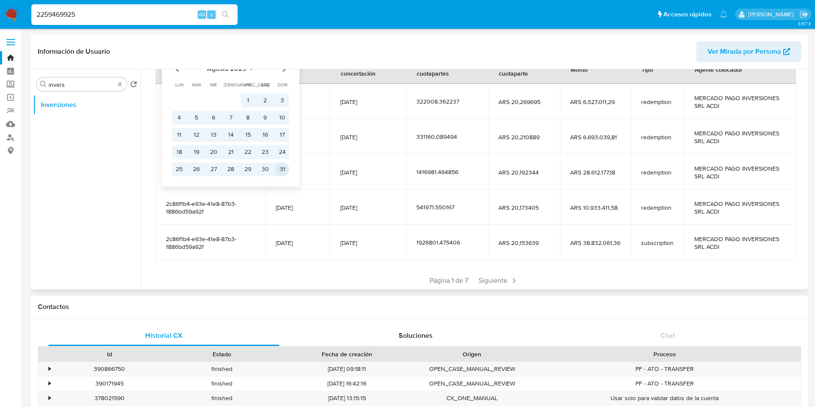
click at [280, 168] on button "31" at bounding box center [282, 169] width 14 height 14
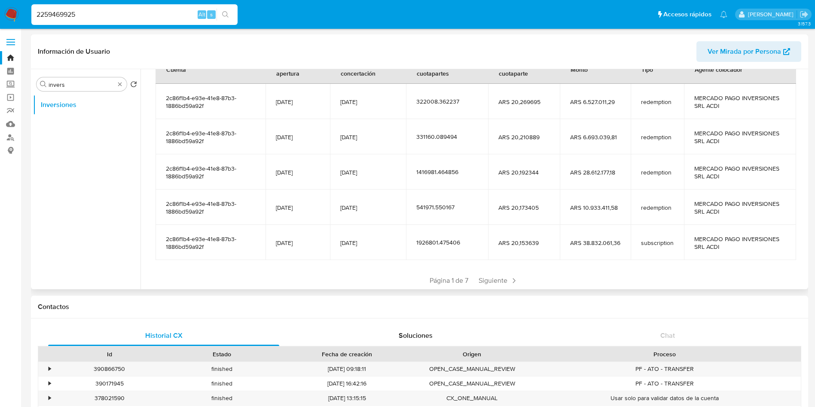
scroll to position [0, 0]
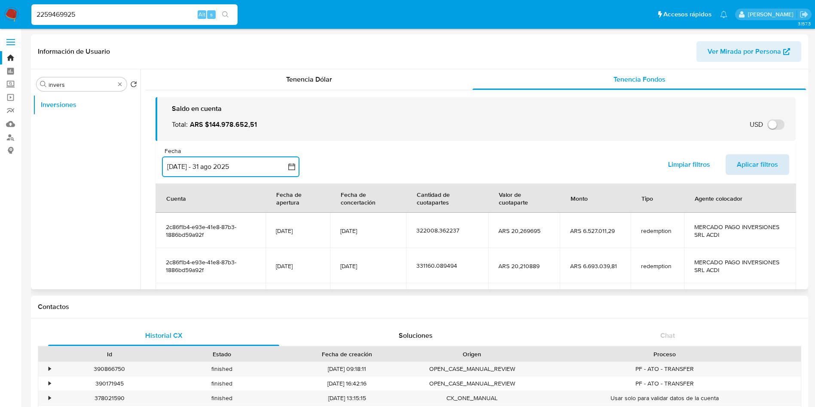
click at [761, 166] on span "Aplicar filtros" at bounding box center [757, 164] width 41 height 19
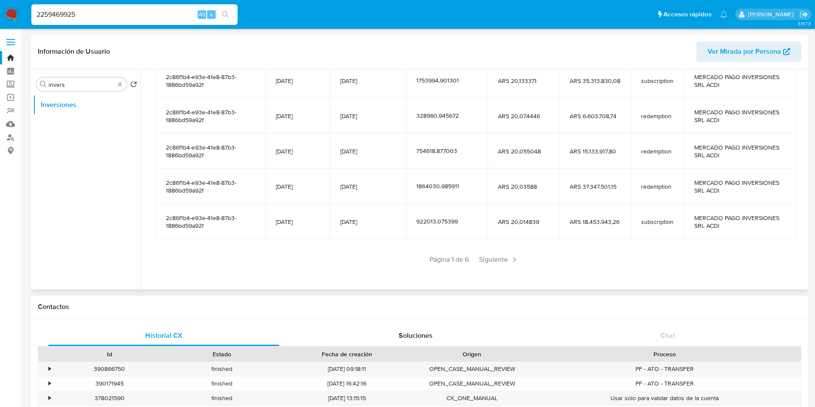
scroll to position [152, 0]
click at [494, 260] on span "Siguiente" at bounding box center [499, 257] width 46 height 14
click at [494, 260] on div "Anterior Página 2 de 6 Siguiente" at bounding box center [476, 257] width 640 height 14
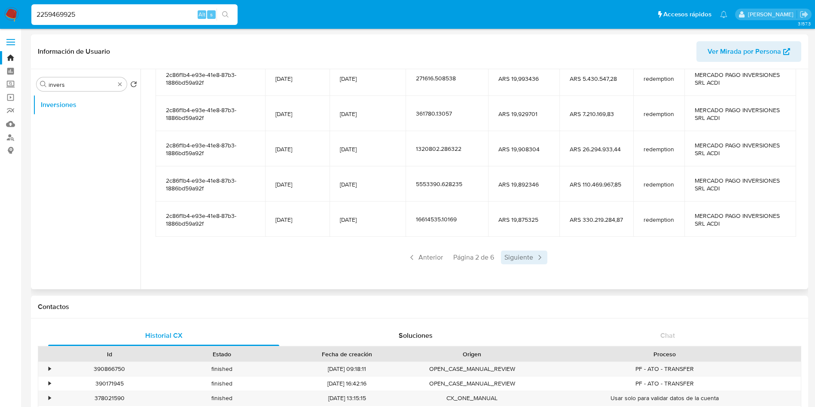
click at [512, 254] on span "Siguiente" at bounding box center [524, 257] width 46 height 14
click at [527, 259] on span "Siguiente" at bounding box center [524, 257] width 46 height 14
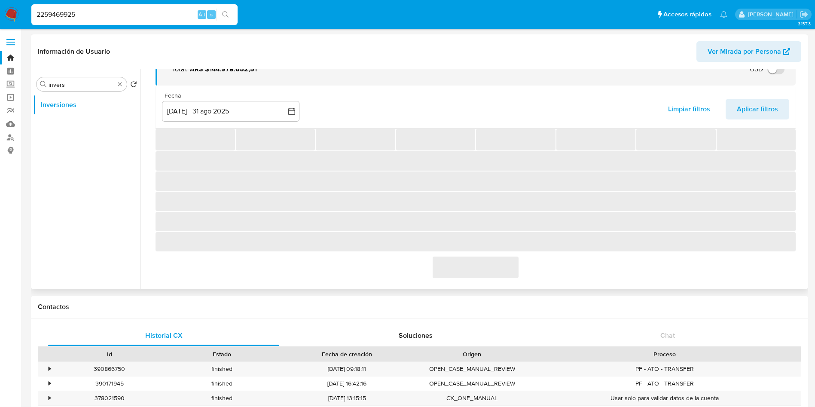
scroll to position [11, 0]
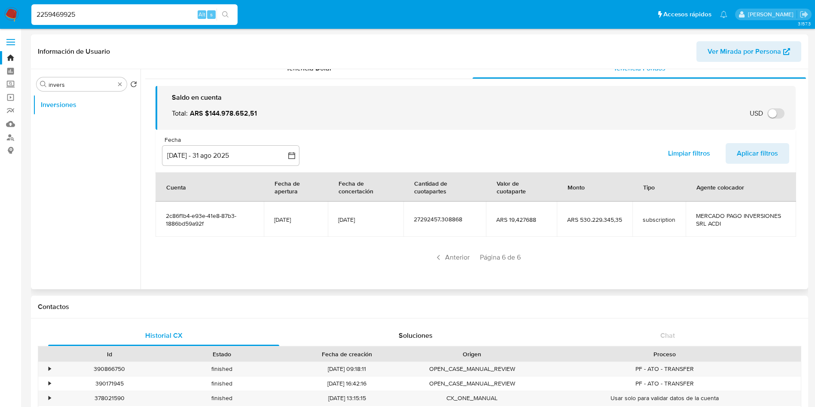
click at [155, 7] on div "2259469925 Alt s" at bounding box center [134, 14] width 206 height 21
click at [154, 14] on input "2259469925" at bounding box center [134, 14] width 206 height 11
paste input "488810571"
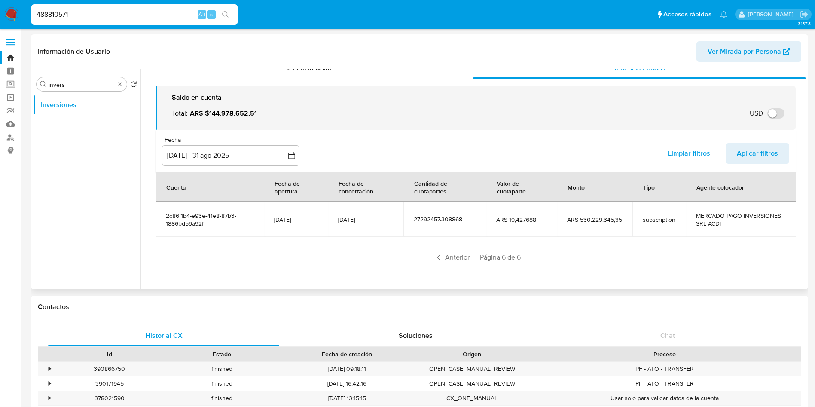
type input "488810571"
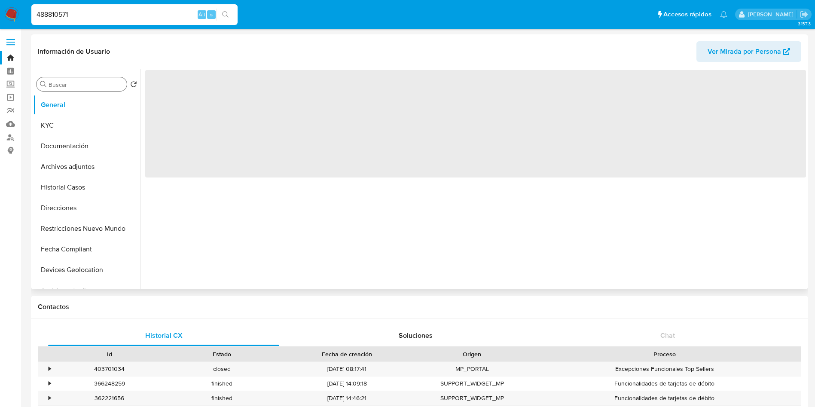
click at [91, 83] on input "Buscar" at bounding box center [86, 85] width 75 height 8
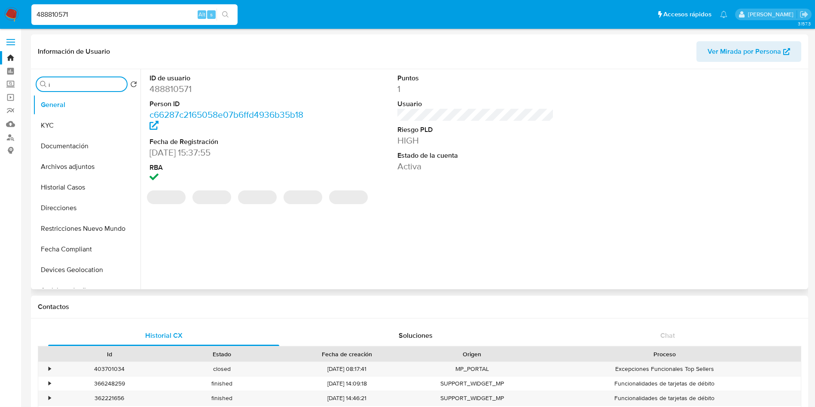
type input "in"
select select "10"
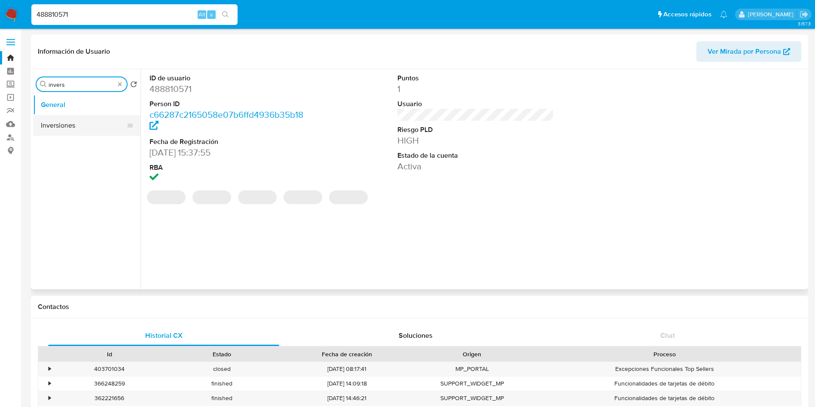
type input "invers"
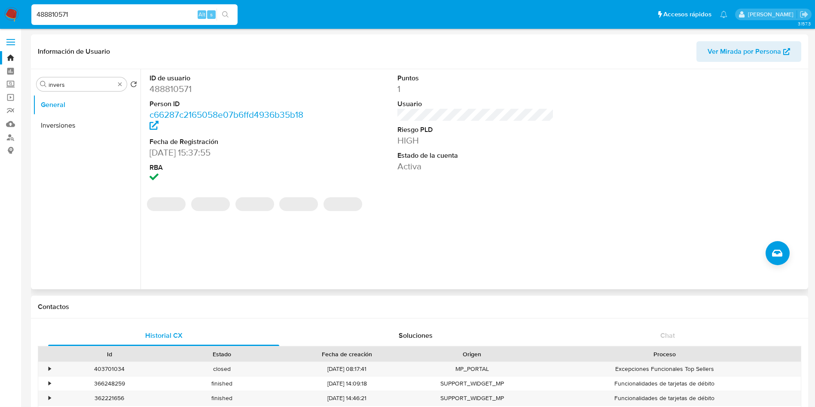
drag, startPoint x: 56, startPoint y: 126, endPoint x: 56, endPoint y: 151, distance: 24.9
click at [56, 127] on button "Inversiones" at bounding box center [86, 125] width 107 height 21
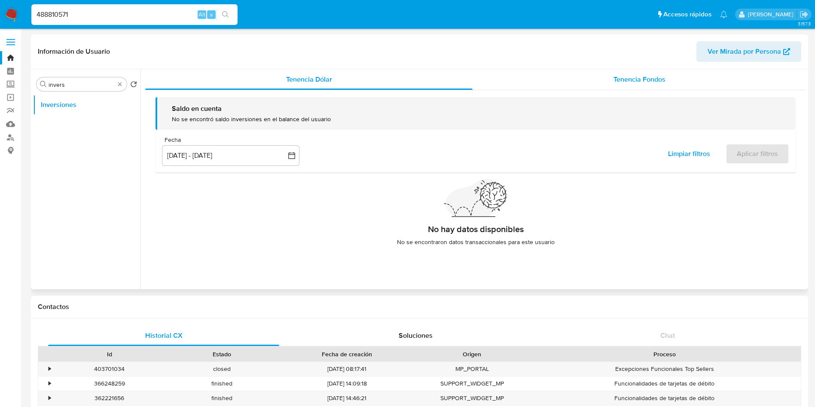
click at [577, 78] on div "Tenencia Fondos" at bounding box center [639, 79] width 333 height 21
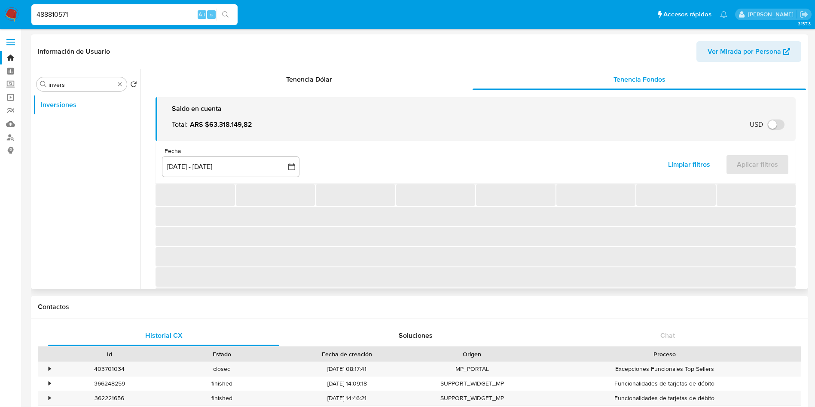
click at [276, 150] on div "Fecha" at bounding box center [230, 151] width 137 height 8
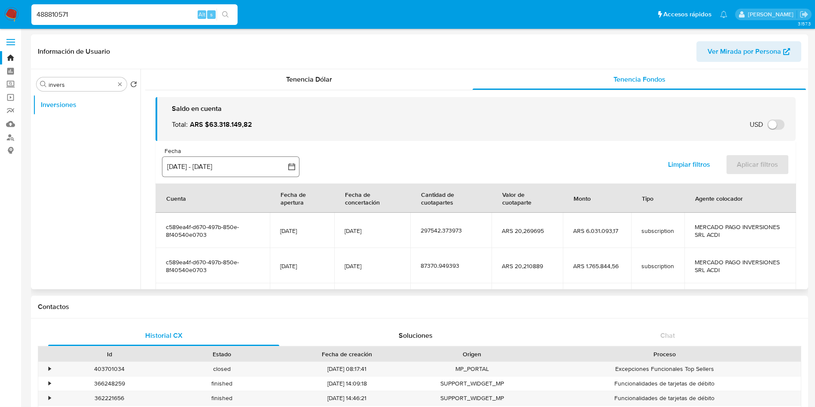
click at [250, 162] on button "[DATE] - [DATE]" at bounding box center [230, 166] width 137 height 21
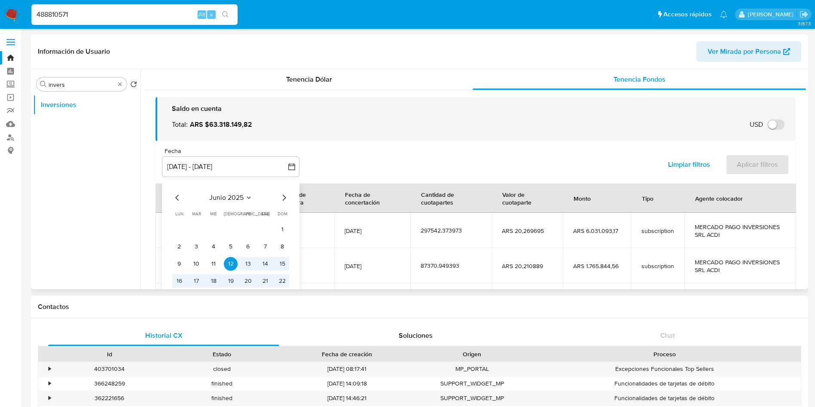
click at [286, 196] on icon "Mes siguiente" at bounding box center [284, 197] width 10 height 10
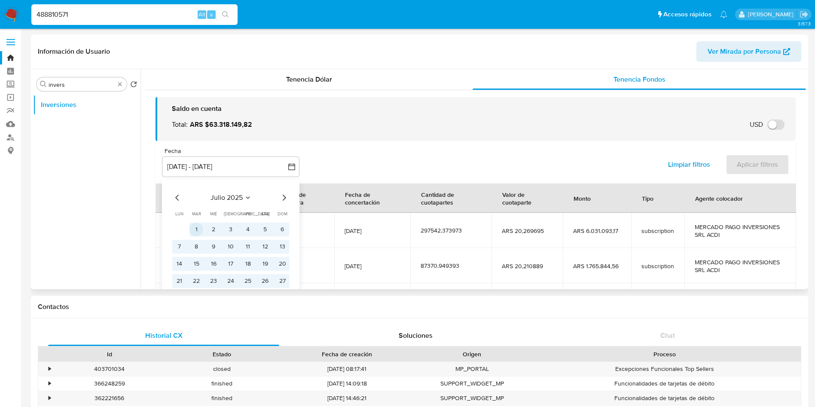
click at [193, 233] on button "1" at bounding box center [196, 230] width 14 height 14
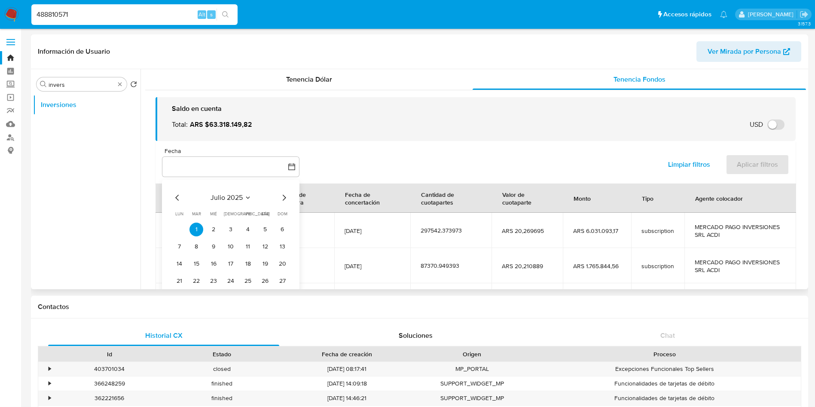
click at [282, 196] on icon "Mes siguiente" at bounding box center [284, 197] width 10 height 10
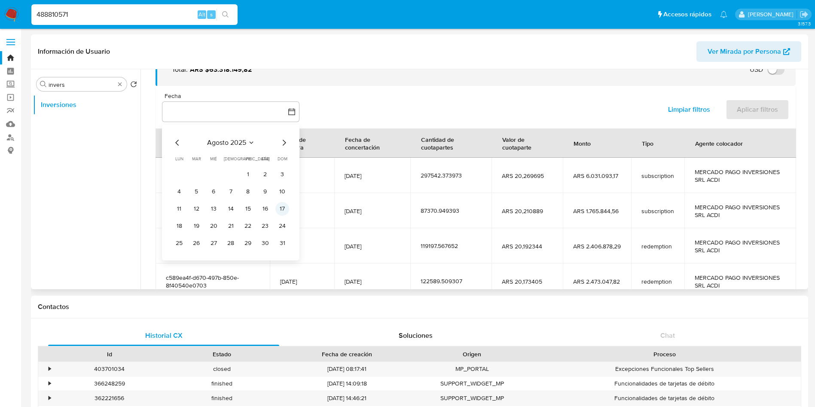
scroll to position [129, 0]
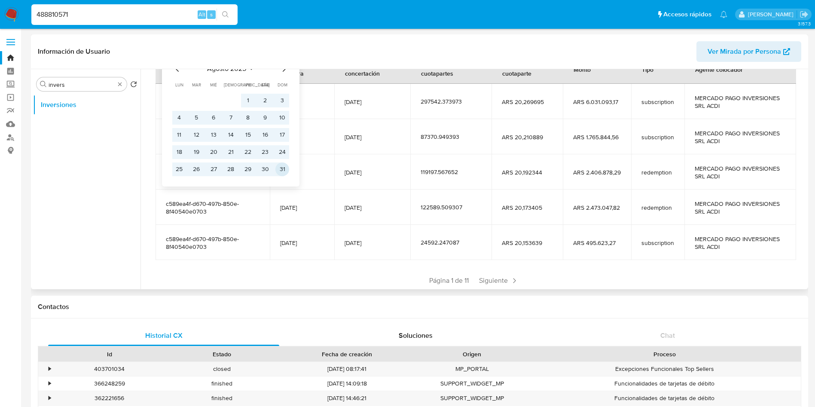
click at [285, 173] on button "31" at bounding box center [282, 169] width 14 height 14
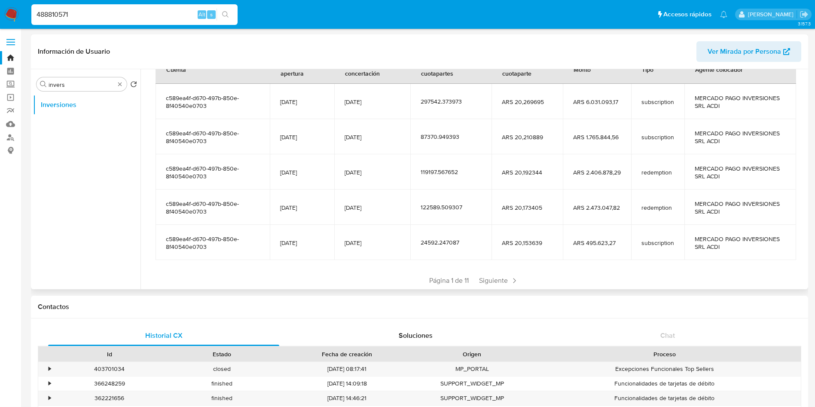
scroll to position [0, 0]
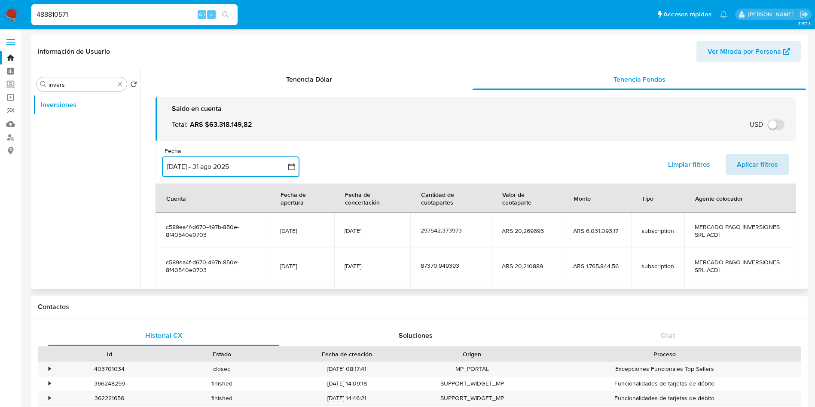
click at [747, 170] on span "Aplicar filtros" at bounding box center [757, 164] width 41 height 19
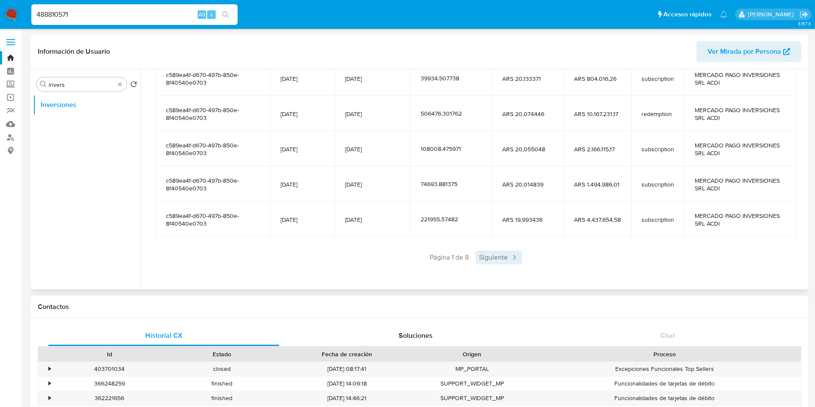
click at [484, 254] on span "Siguiente" at bounding box center [499, 257] width 46 height 14
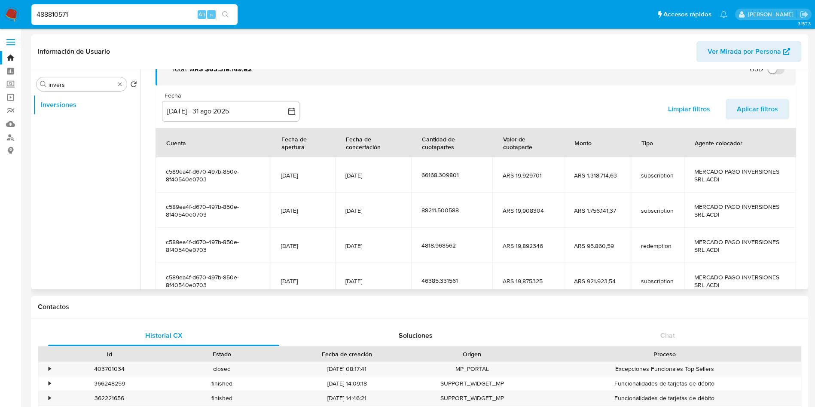
scroll to position [152, 0]
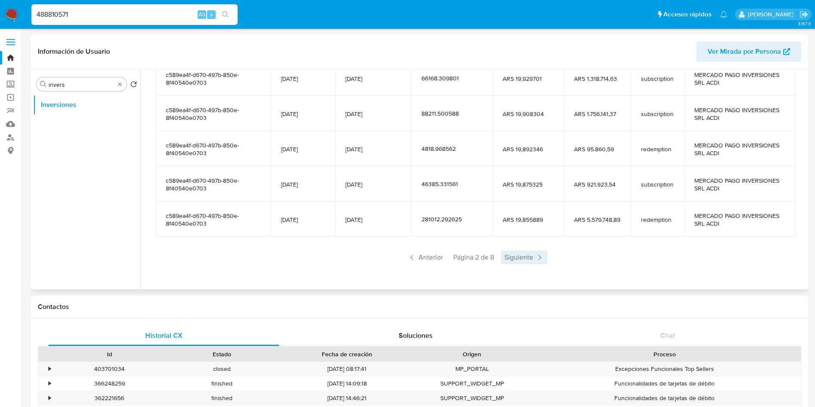
click at [509, 259] on span "Siguiente" at bounding box center [524, 257] width 46 height 14
click at [509, 258] on span "Siguiente" at bounding box center [524, 257] width 46 height 14
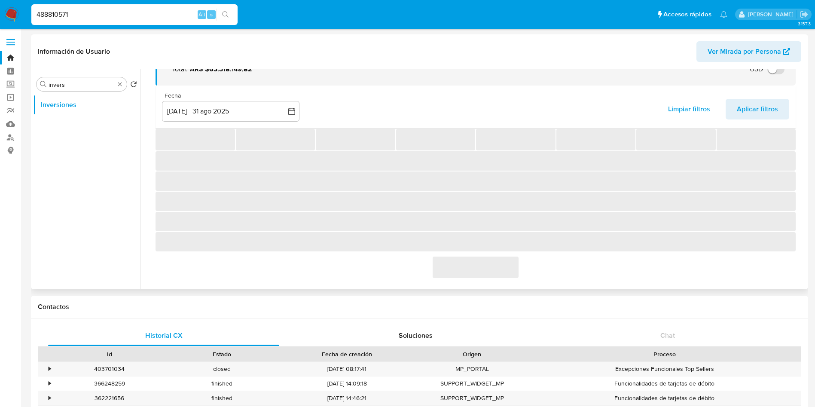
scroll to position [106, 0]
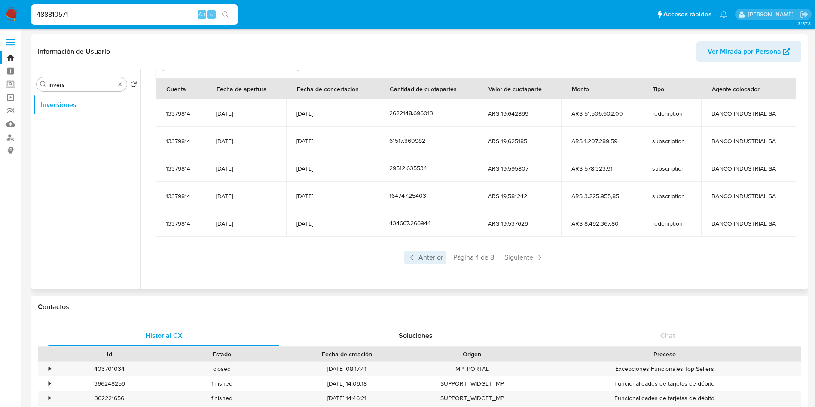
click at [422, 256] on span "Anterior" at bounding box center [425, 257] width 42 height 14
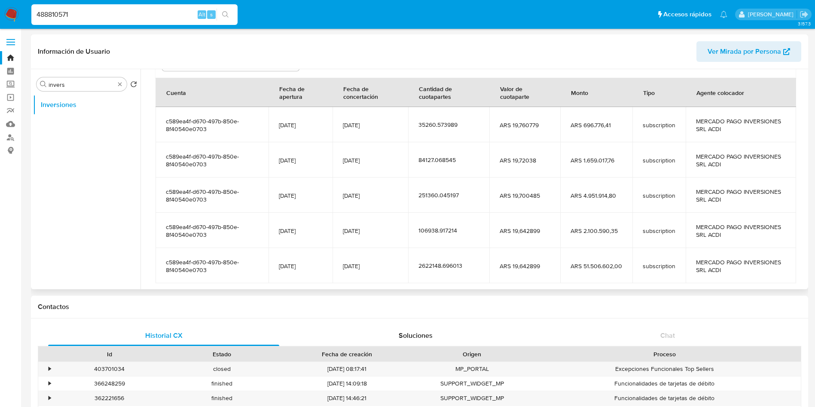
click at [104, 16] on input "488810571" at bounding box center [134, 14] width 206 height 11
paste input "541587577"
type input "541587577"
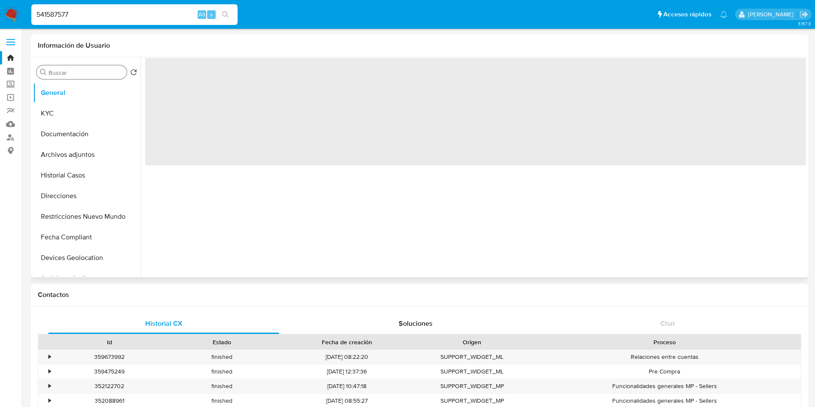
click at [95, 70] on input "Buscar" at bounding box center [86, 73] width 75 height 8
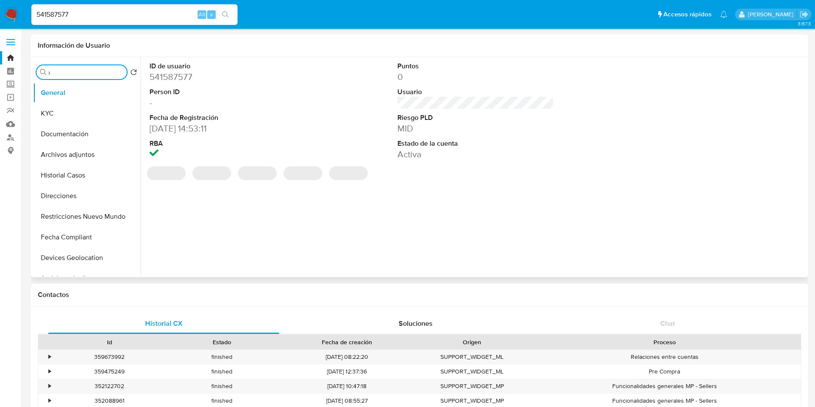
type input "in"
select select "10"
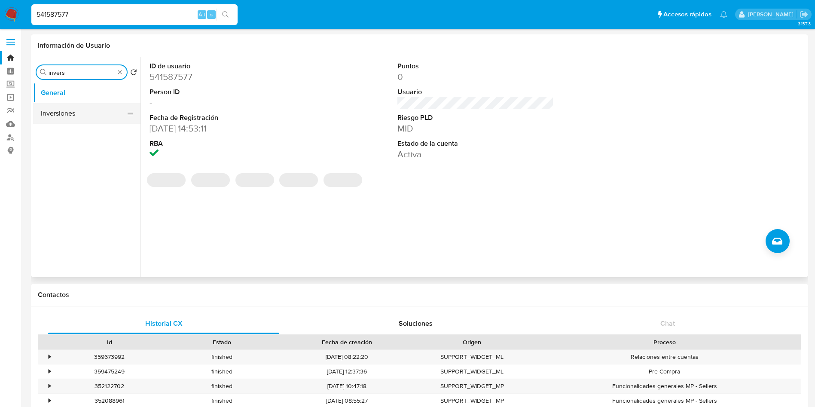
type input "invers"
click at [102, 108] on button "Inversiones" at bounding box center [86, 113] width 107 height 21
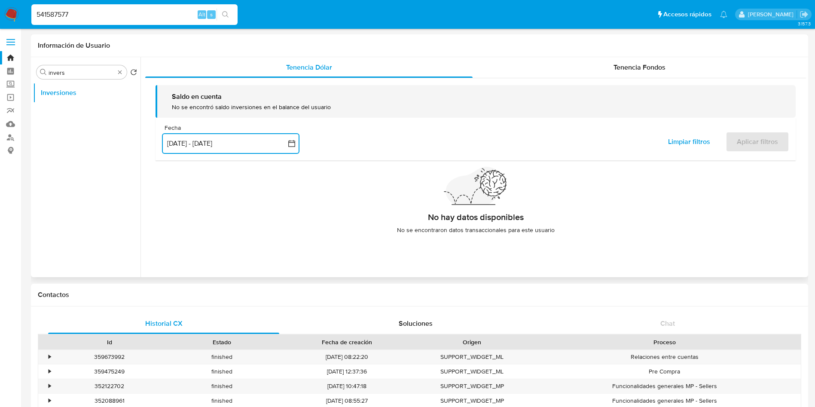
click at [272, 145] on button "[DATE] - [DATE]" at bounding box center [230, 143] width 137 height 21
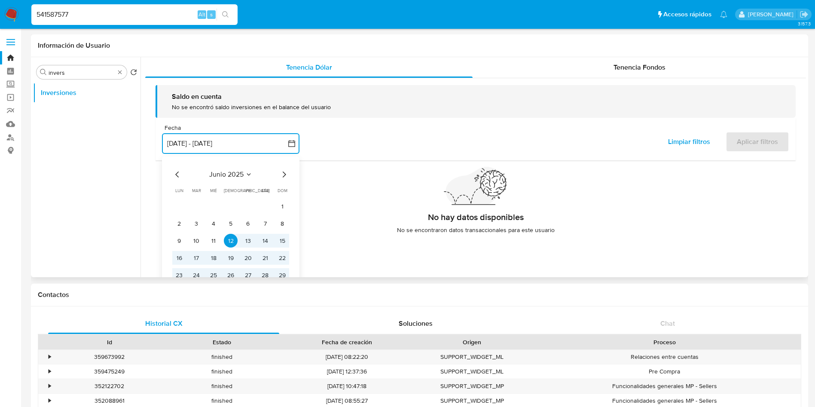
click at [285, 172] on icon "Mes siguiente" at bounding box center [284, 174] width 10 height 10
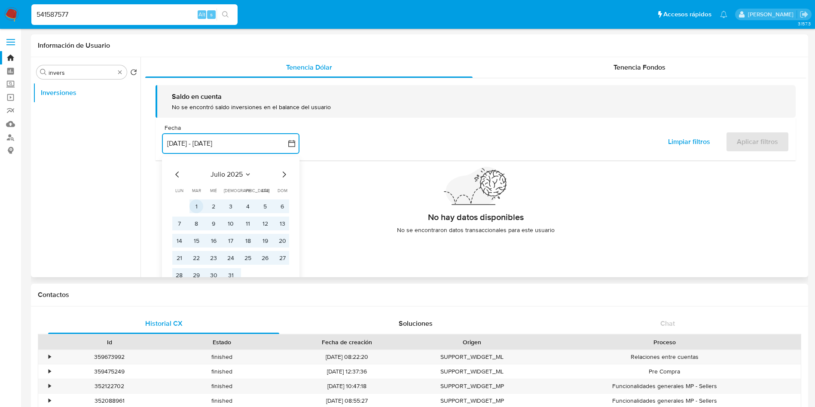
click at [197, 205] on button "1" at bounding box center [196, 206] width 14 height 14
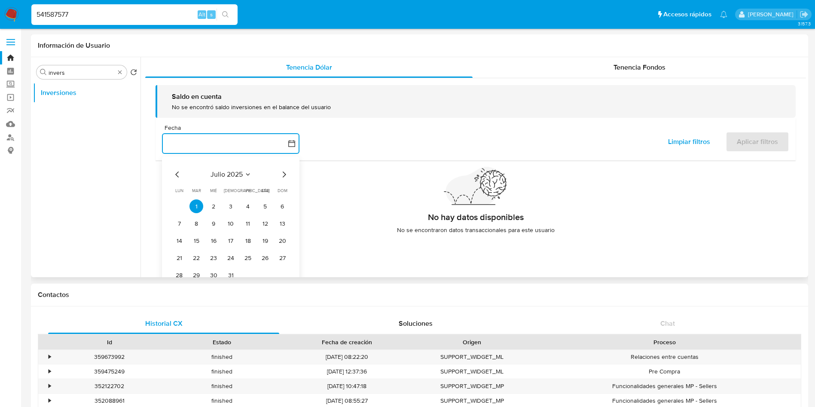
click at [241, 143] on button "button" at bounding box center [230, 143] width 137 height 21
click at [247, 149] on button "button" at bounding box center [230, 143] width 137 height 21
click at [286, 173] on icon "Mes siguiente" at bounding box center [284, 174] width 10 height 10
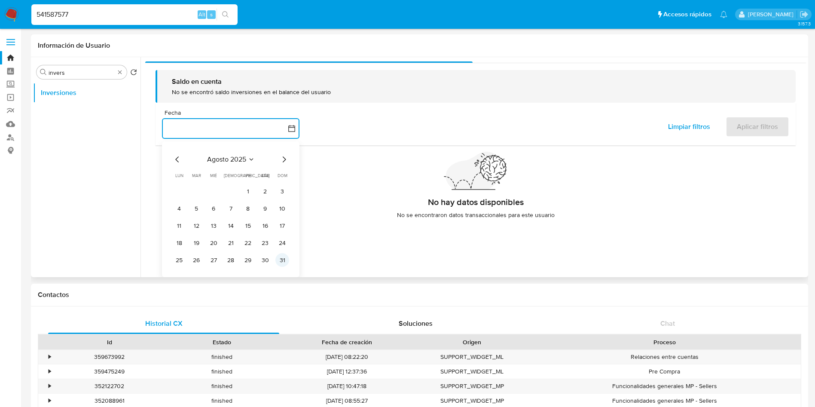
click at [281, 261] on button "31" at bounding box center [282, 260] width 14 height 14
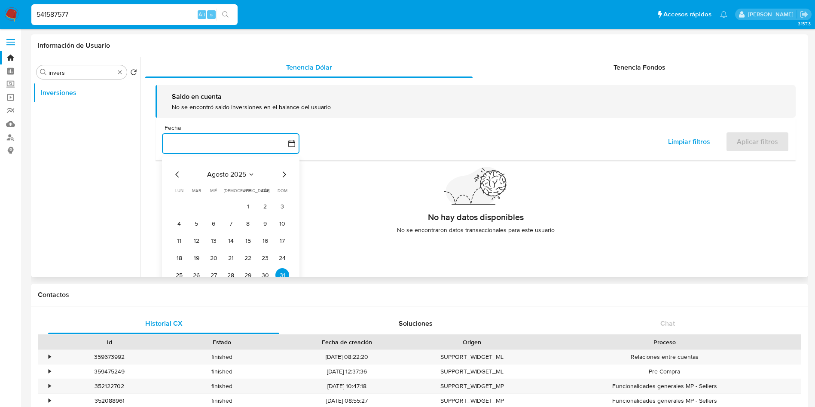
click at [205, 144] on button "button" at bounding box center [230, 143] width 137 height 21
click at [199, 143] on button "button" at bounding box center [230, 143] width 137 height 21
click at [173, 174] on icon "Mes anterior" at bounding box center [177, 174] width 10 height 10
click at [196, 203] on button "1" at bounding box center [196, 206] width 14 height 14
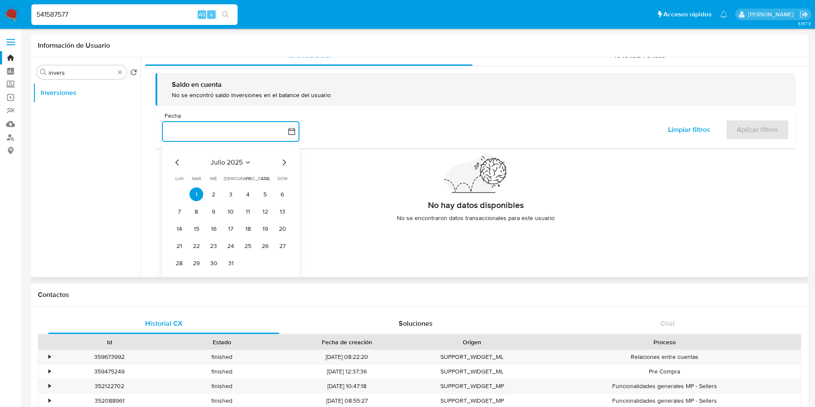
scroll to position [15, 0]
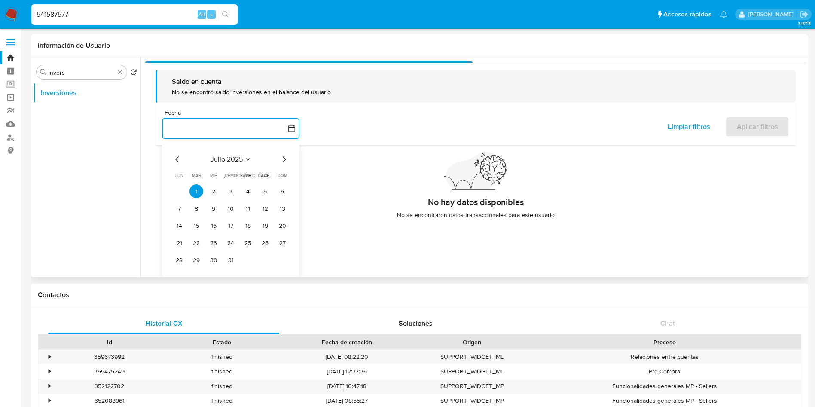
click at [291, 157] on div "[PERSON_NAME] 2025 [PERSON_NAME] 2025 lun lunes mar martes mié miércoles jue ju…" at bounding box center [230, 209] width 137 height 136
click at [286, 159] on icon "Mes siguiente" at bounding box center [284, 159] width 10 height 10
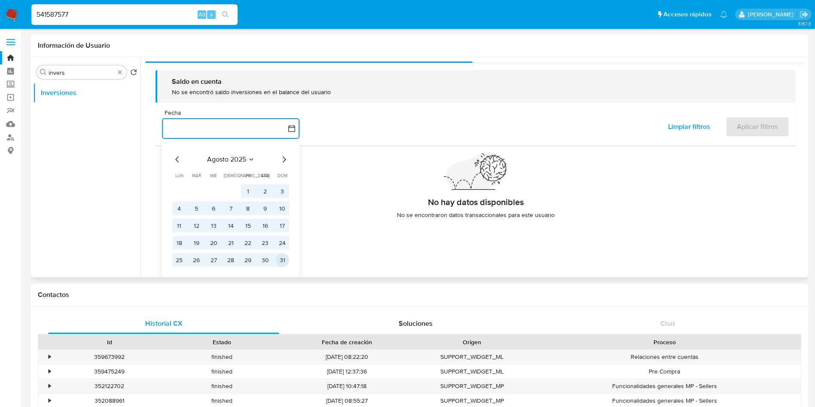
click at [285, 257] on button "31" at bounding box center [282, 260] width 14 height 14
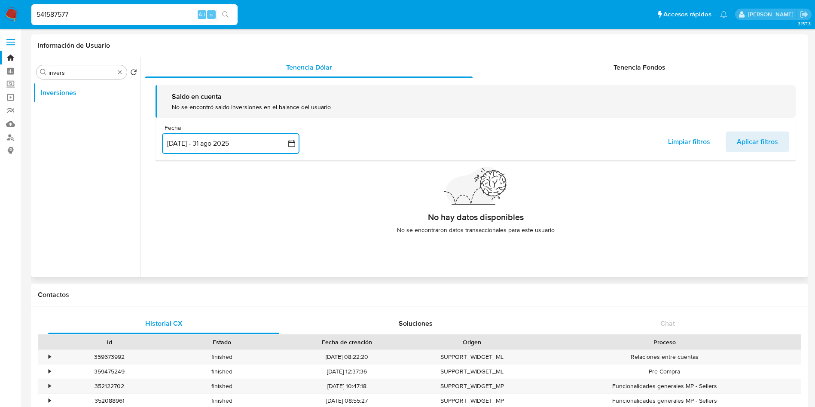
scroll to position [0, 0]
drag, startPoint x: 758, startPoint y: 135, endPoint x: 631, endPoint y: 52, distance: 152.4
click at [631, 53] on div "Información de Usuario Buscar invers Volver al orden por defecto Inversiones" at bounding box center [419, 155] width 777 height 243
click at [631, 52] on div "Información de Usuario" at bounding box center [419, 45] width 777 height 23
click at [622, 68] on span "Tenencia Fondos" at bounding box center [639, 67] width 52 height 10
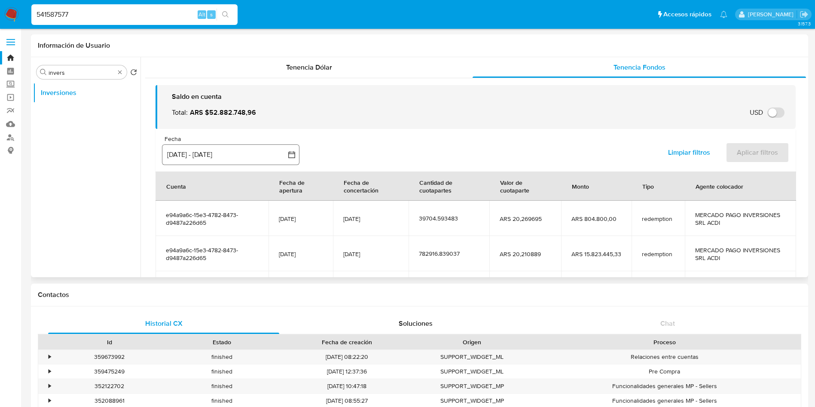
click at [186, 144] on button "[DATE] - [DATE]" at bounding box center [230, 154] width 137 height 21
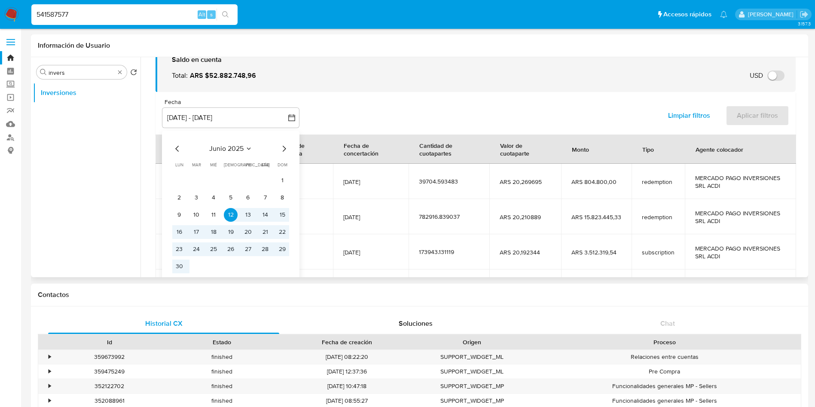
scroll to position [64, 0]
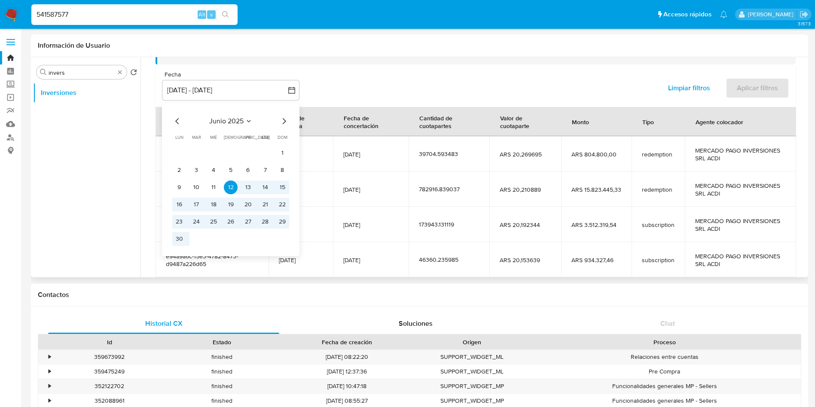
click at [285, 119] on icon "Mes siguiente" at bounding box center [284, 121] width 10 height 10
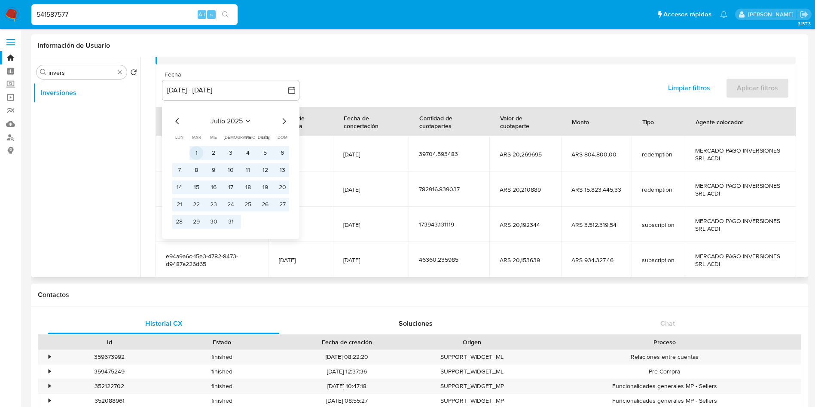
click at [193, 153] on button "1" at bounding box center [196, 153] width 14 height 14
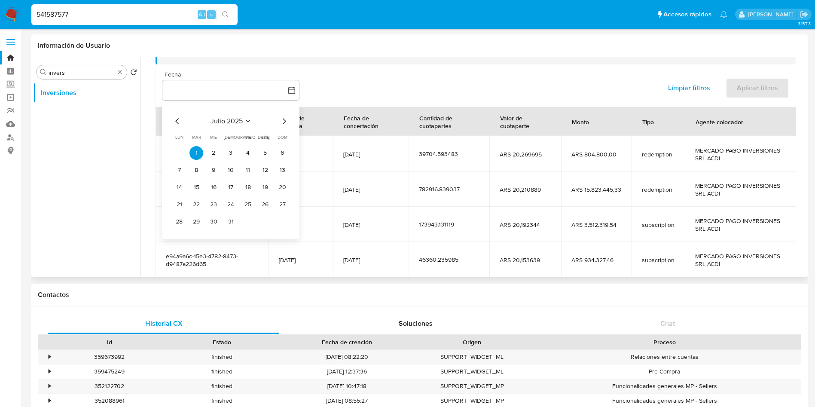
click at [287, 115] on div "[PERSON_NAME] 2025 [PERSON_NAME] 2025 lun lunes mar martes mié miércoles jue ju…" at bounding box center [230, 171] width 137 height 136
click at [284, 120] on icon "Mes siguiente" at bounding box center [284, 121] width 10 height 10
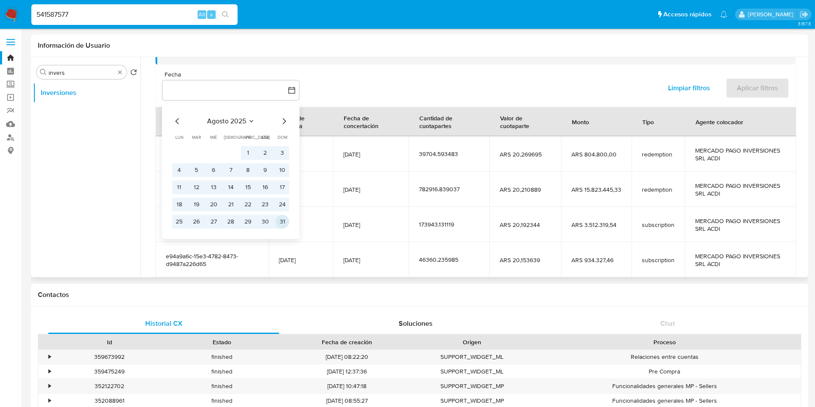
click at [279, 225] on button "31" at bounding box center [282, 222] width 14 height 14
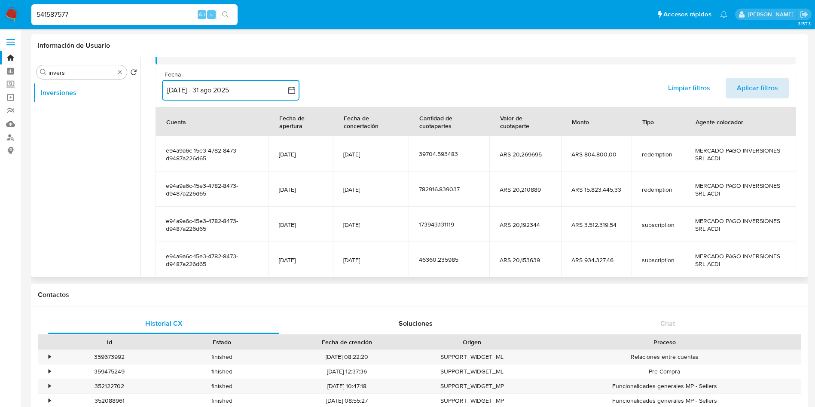
click at [780, 80] on button "Aplicar filtros" at bounding box center [758, 88] width 64 height 21
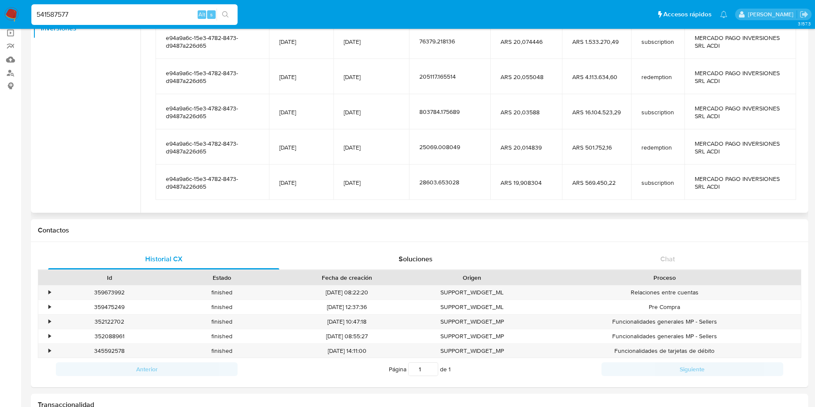
scroll to position [152, 0]
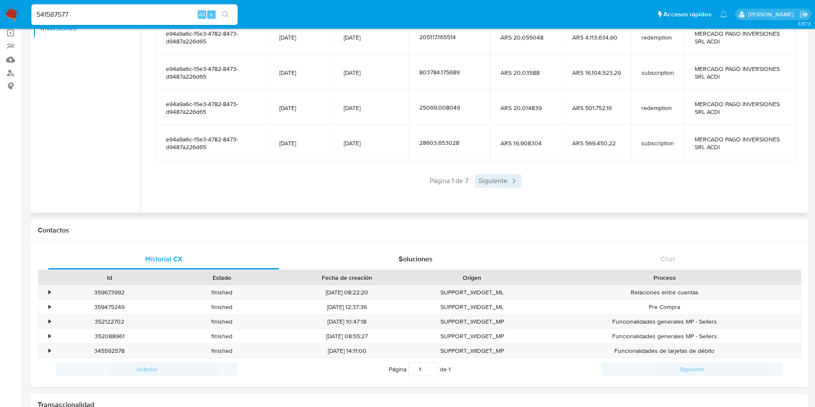
click at [496, 183] on span "Siguiente" at bounding box center [498, 181] width 46 height 14
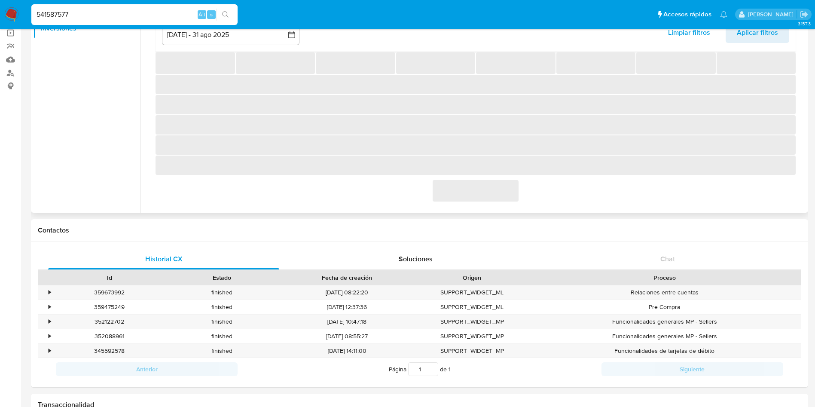
scroll to position [144, 0]
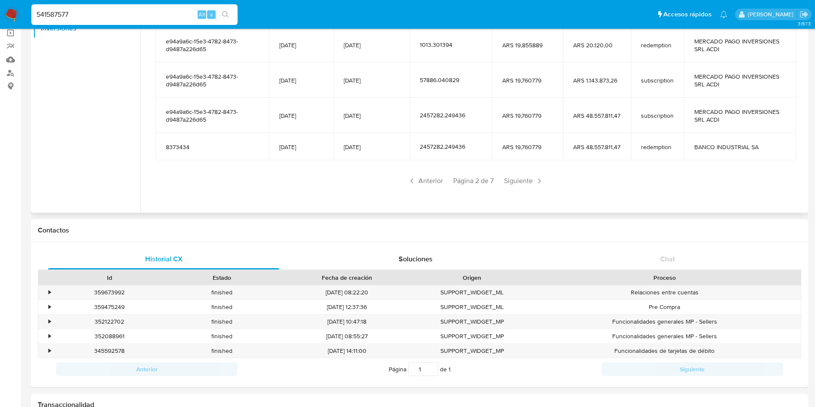
click at [496, 183] on div "Anterior Página 2 de 7 Siguiente" at bounding box center [476, 181] width 640 height 14
click at [512, 179] on span "Siguiente" at bounding box center [523, 181] width 46 height 14
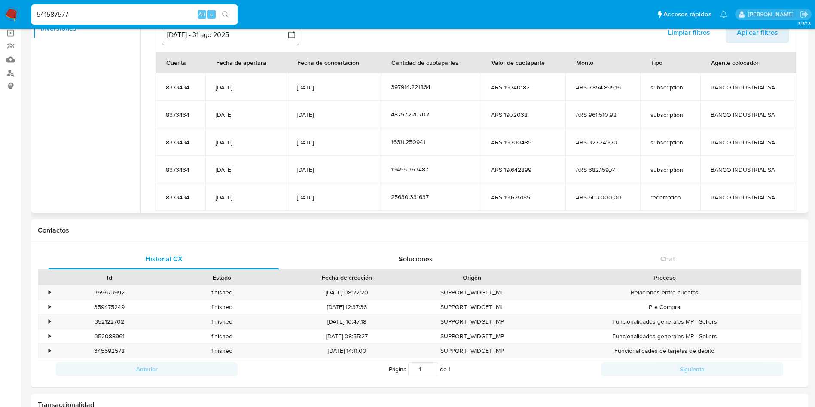
scroll to position [106, 0]
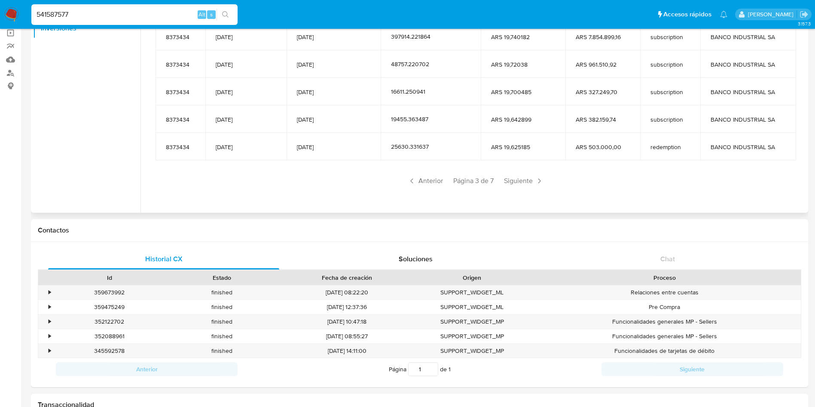
click at [531, 189] on div "Saldo en cuenta Total : ARS $52.882.748,96 USD Cambiar entre moneda local y USD…" at bounding box center [475, 58] width 661 height 300
click at [529, 182] on span "Siguiente" at bounding box center [523, 181] width 46 height 14
click at [418, 183] on span "Anterior" at bounding box center [425, 181] width 42 height 14
click at [426, 180] on span "Anterior" at bounding box center [425, 181] width 42 height 14
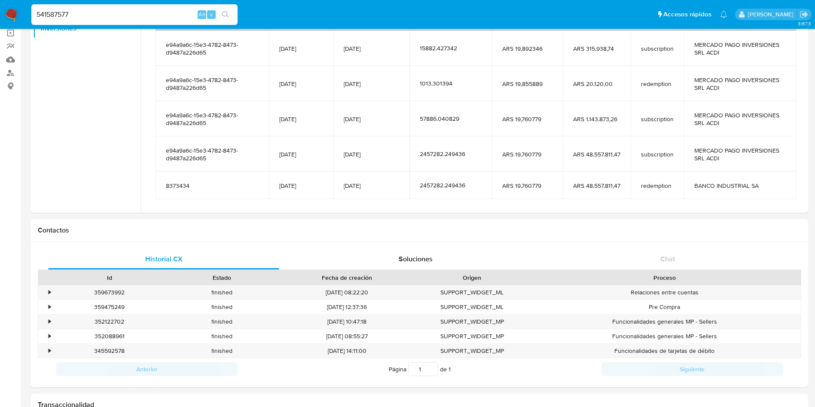
drag, startPoint x: 393, startPoint y: 156, endPoint x: 339, endPoint y: 153, distance: 53.8
click at [339, 153] on td "[DATE]" at bounding box center [371, 153] width 76 height 35
